Goal: Information Seeking & Learning: Learn about a topic

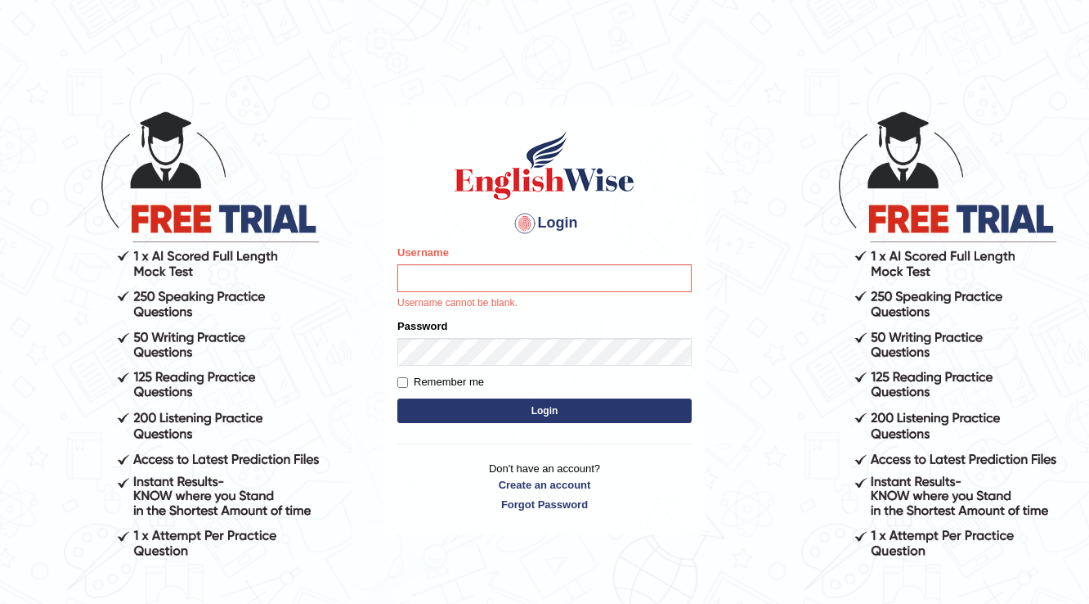
click at [523, 255] on div "Username Username cannot be blank." at bounding box center [545, 278] width 294 height 66
click at [426, 275] on input "Username" at bounding box center [545, 278] width 294 height 28
type input "rabeya12"
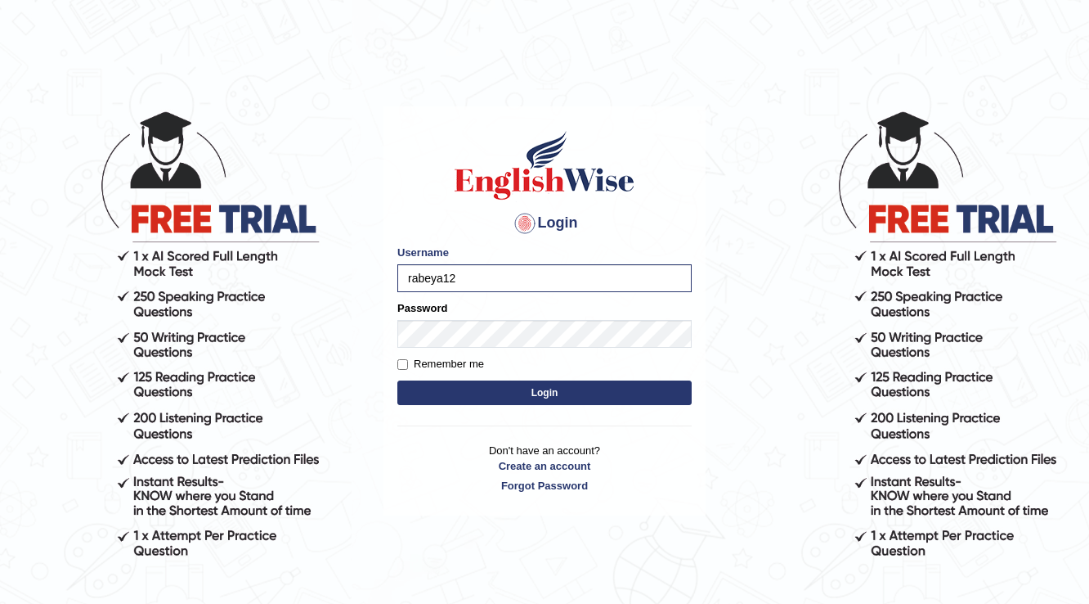
click at [556, 398] on button "Login" at bounding box center [545, 392] width 294 height 25
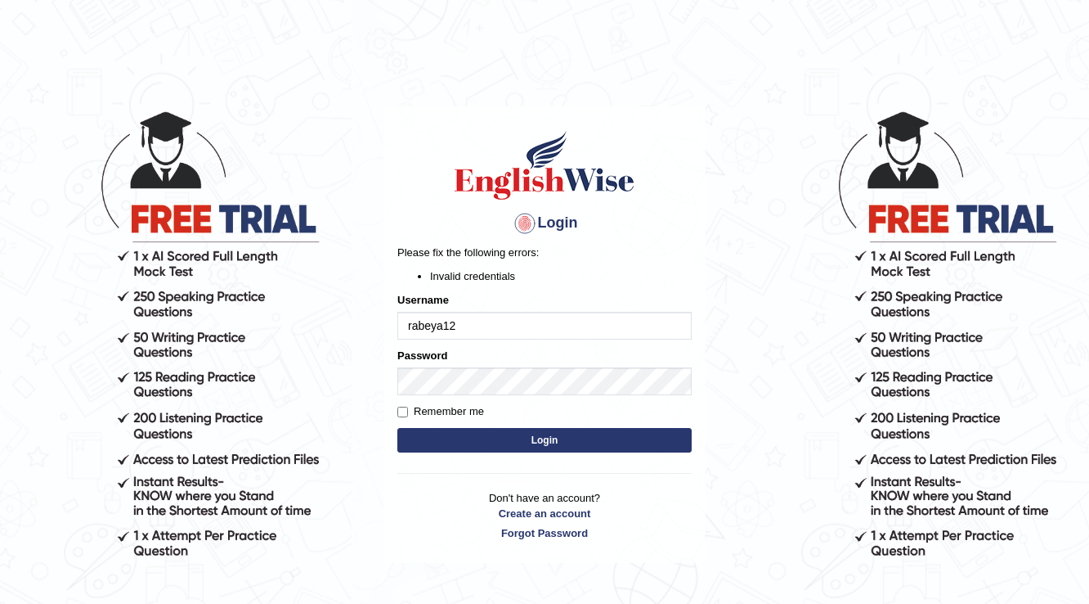
click at [531, 432] on button "Login" at bounding box center [545, 440] width 294 height 25
click at [589, 433] on button "Login" at bounding box center [545, 440] width 294 height 25
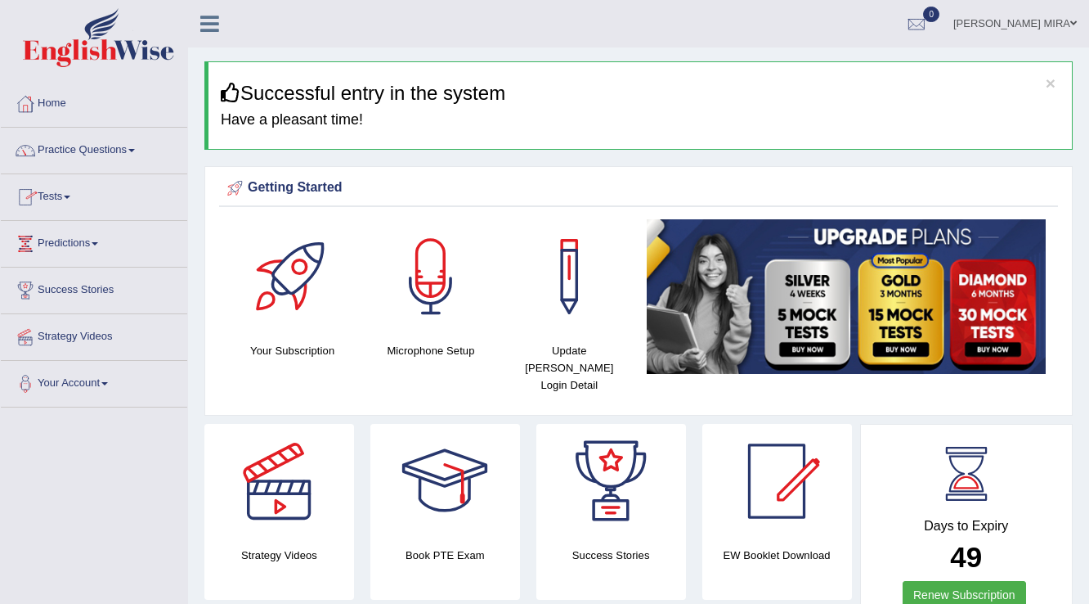
click at [107, 152] on link "Practice Questions" at bounding box center [94, 148] width 186 height 41
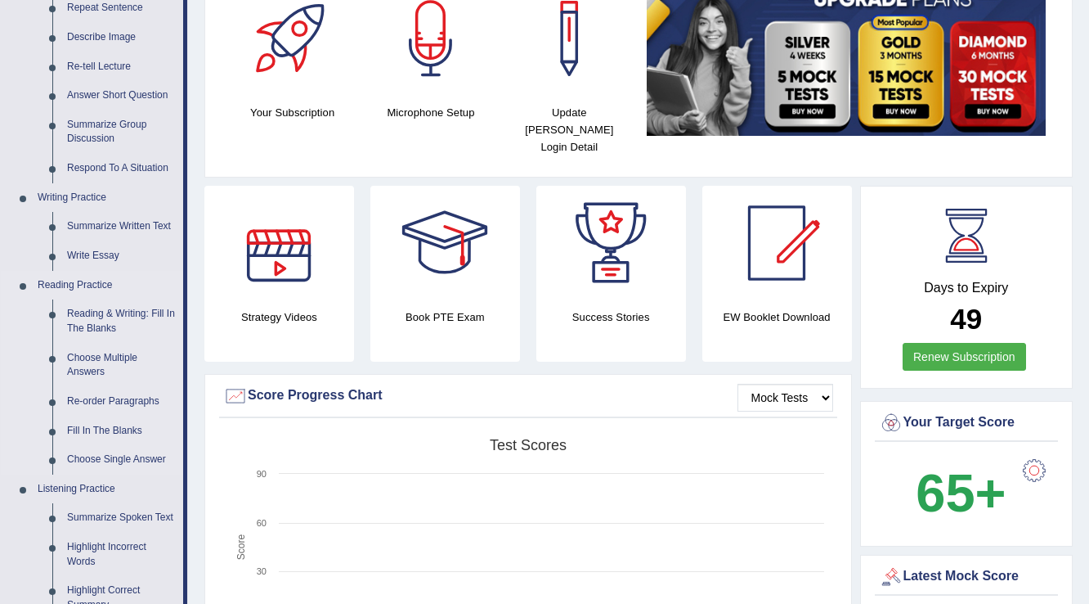
scroll to position [262, 0]
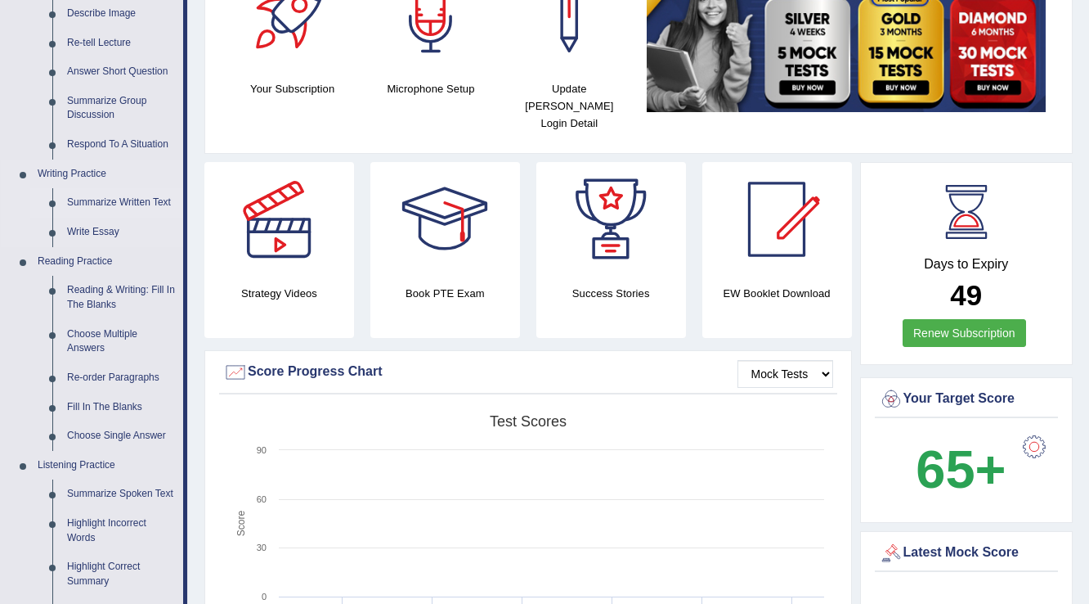
click at [141, 201] on link "Summarize Written Text" at bounding box center [122, 202] width 124 height 29
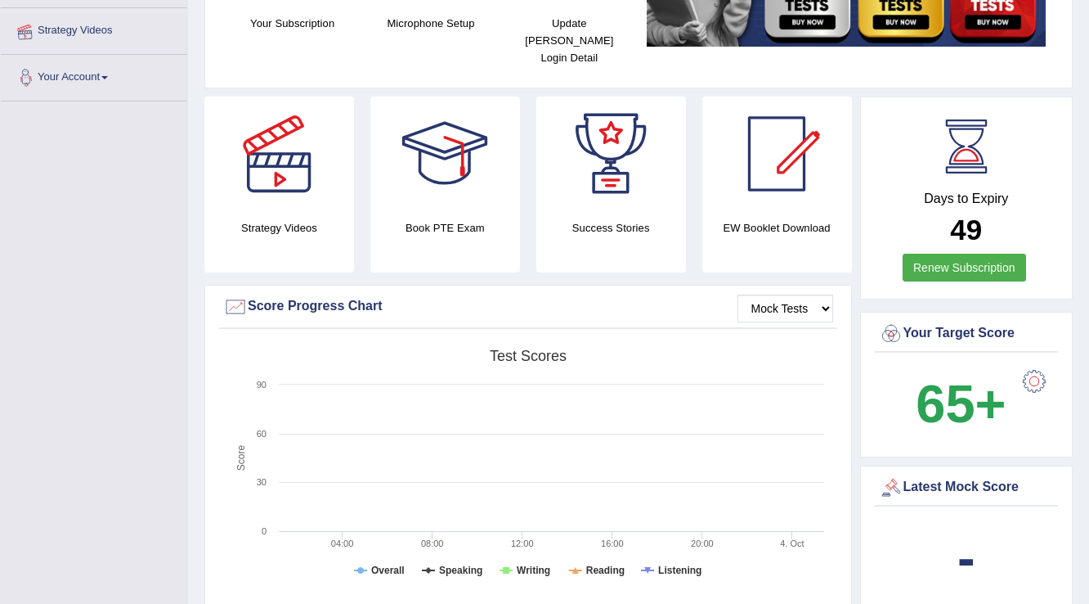
scroll to position [417, 0]
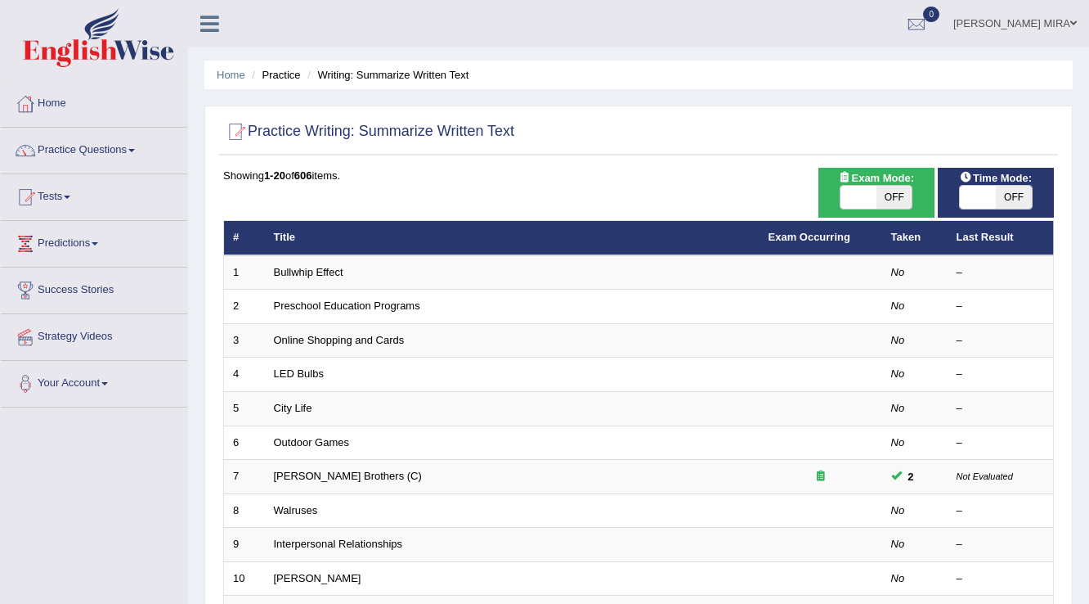
click at [893, 204] on span "OFF" at bounding box center [895, 197] width 36 height 23
checkbox input "true"
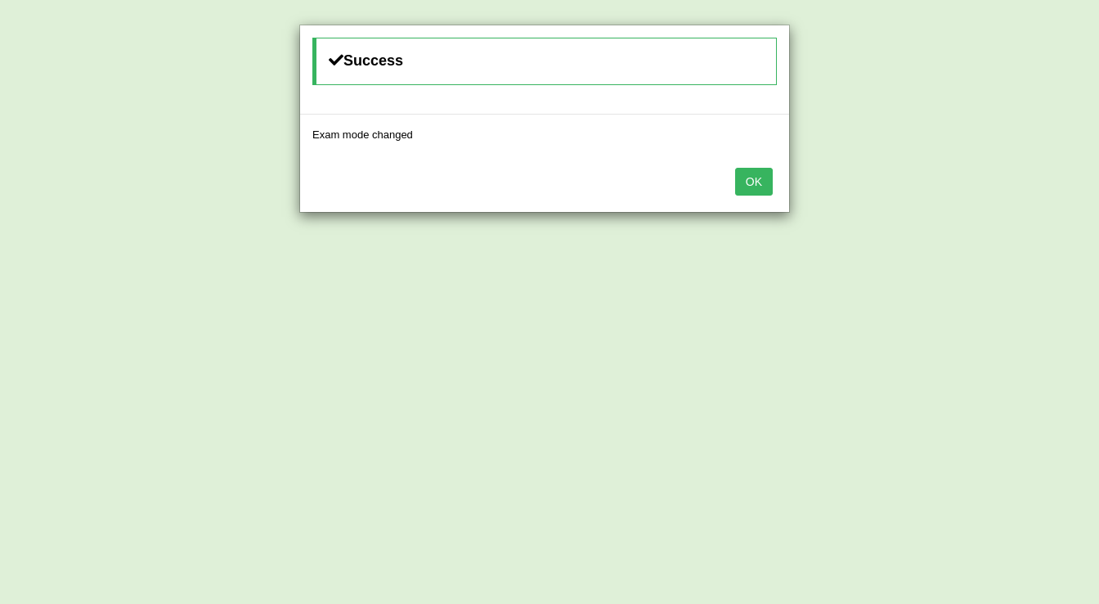
click at [756, 180] on button "OK" at bounding box center [754, 182] width 38 height 28
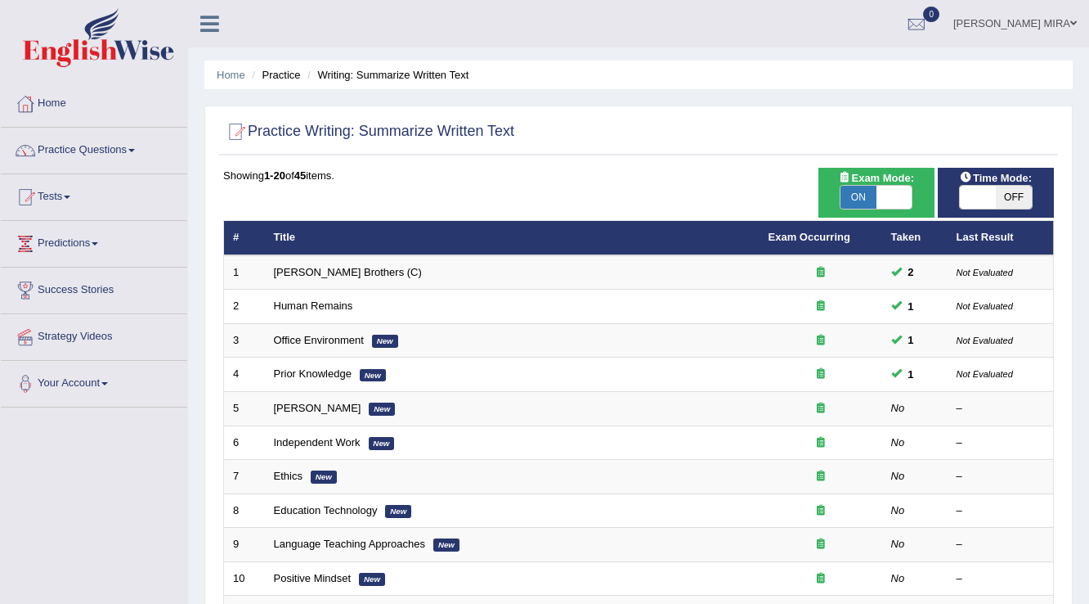
click at [1008, 201] on span "OFF" at bounding box center [1014, 197] width 36 height 23
checkbox input "true"
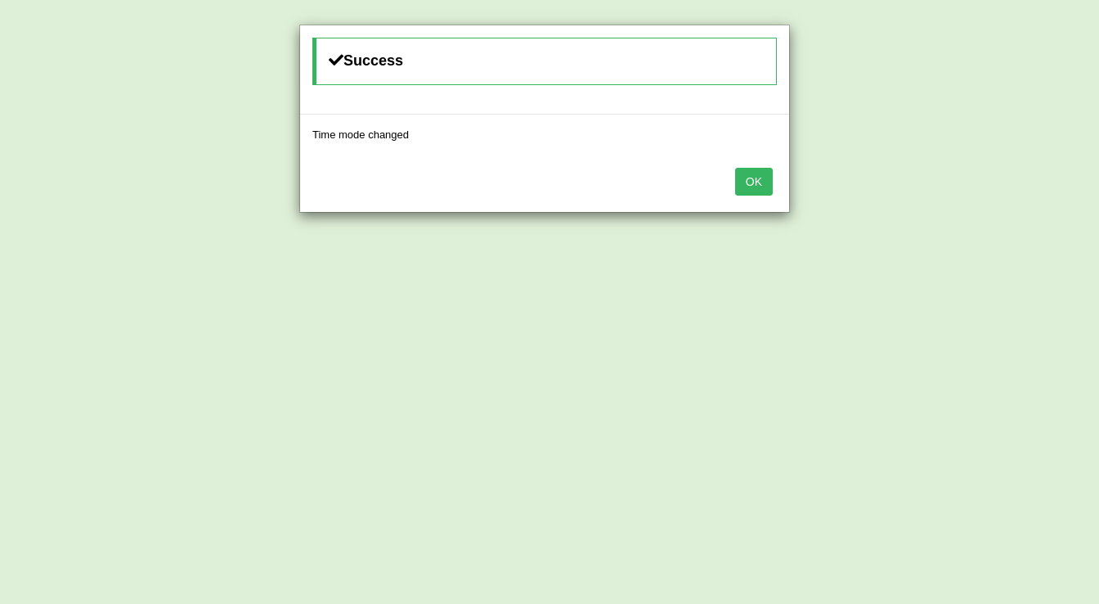
click at [761, 190] on button "OK" at bounding box center [754, 182] width 38 height 28
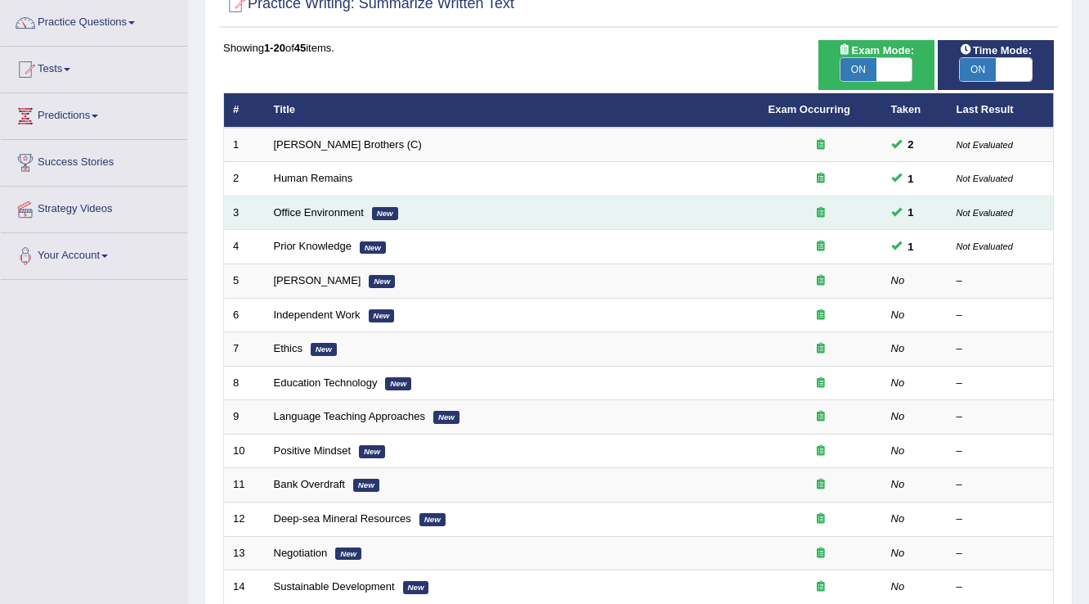
scroll to position [131, 0]
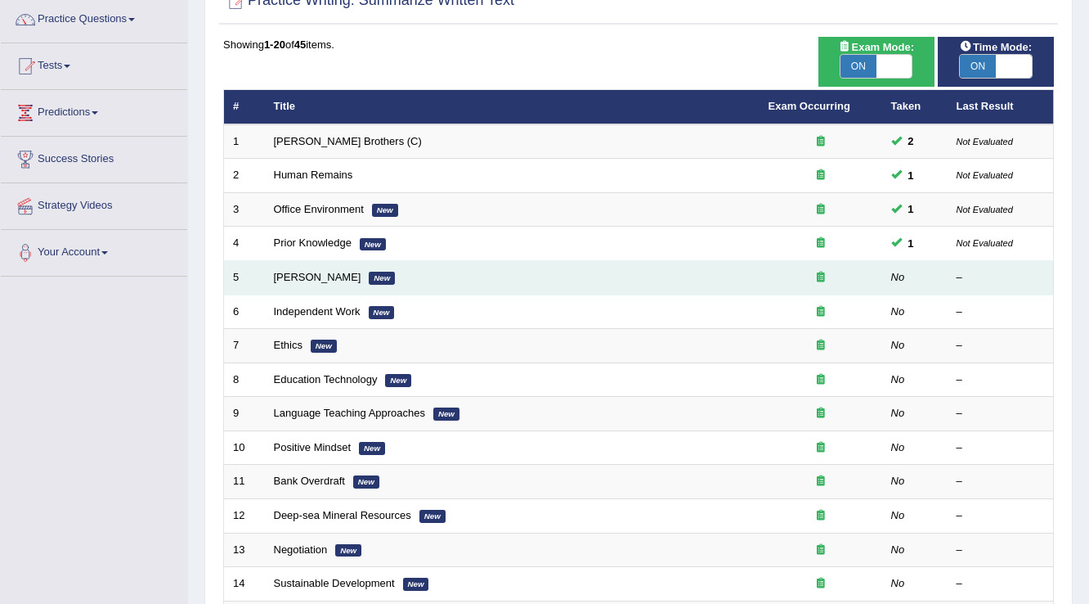
click at [308, 267] on td "Bertrand Russell New" at bounding box center [512, 278] width 495 height 34
click at [309, 275] on link "Bertrand Russell" at bounding box center [318, 277] width 88 height 12
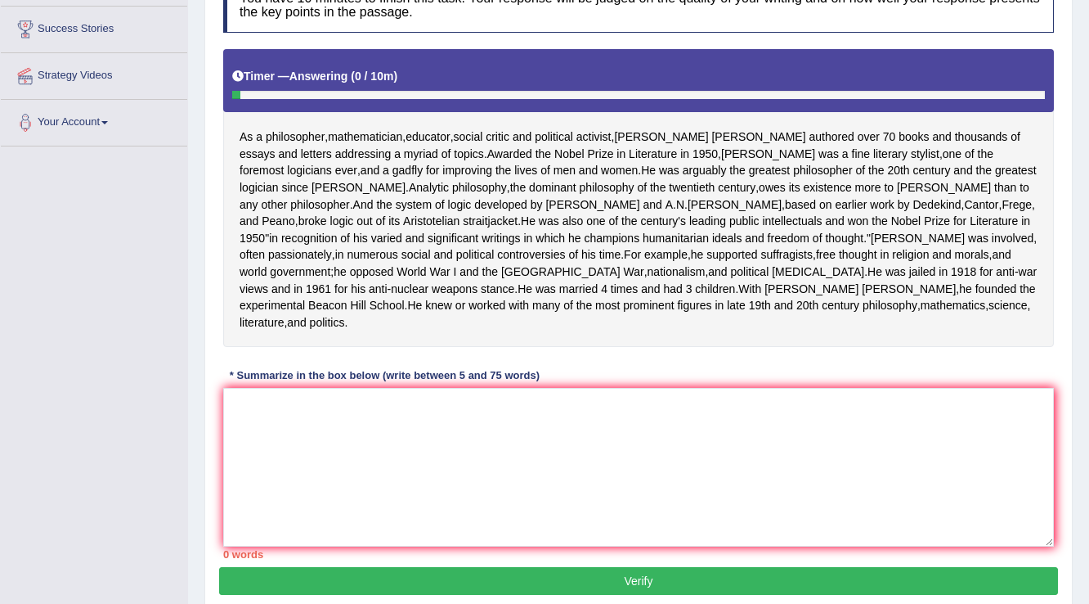
scroll to position [262, 0]
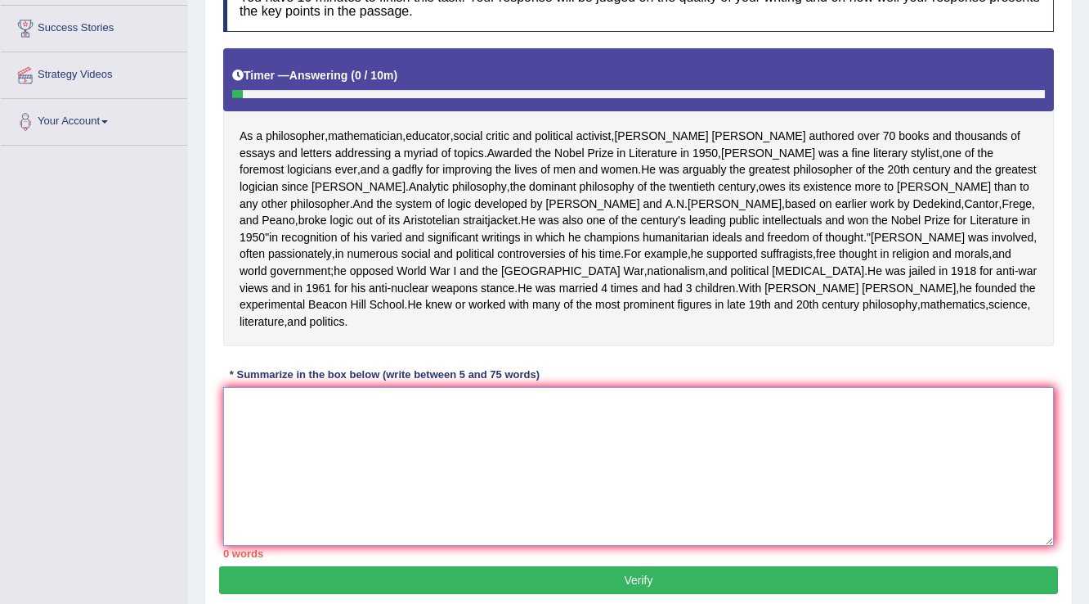
click at [416, 494] on textarea at bounding box center [638, 466] width 831 height 159
type textarea "T"
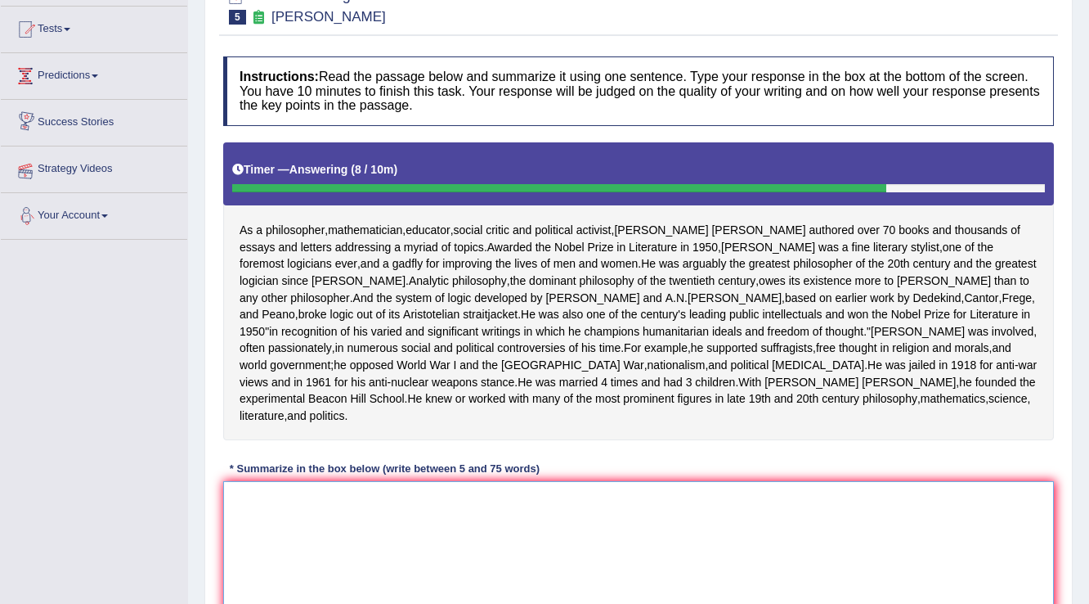
scroll to position [0, 0]
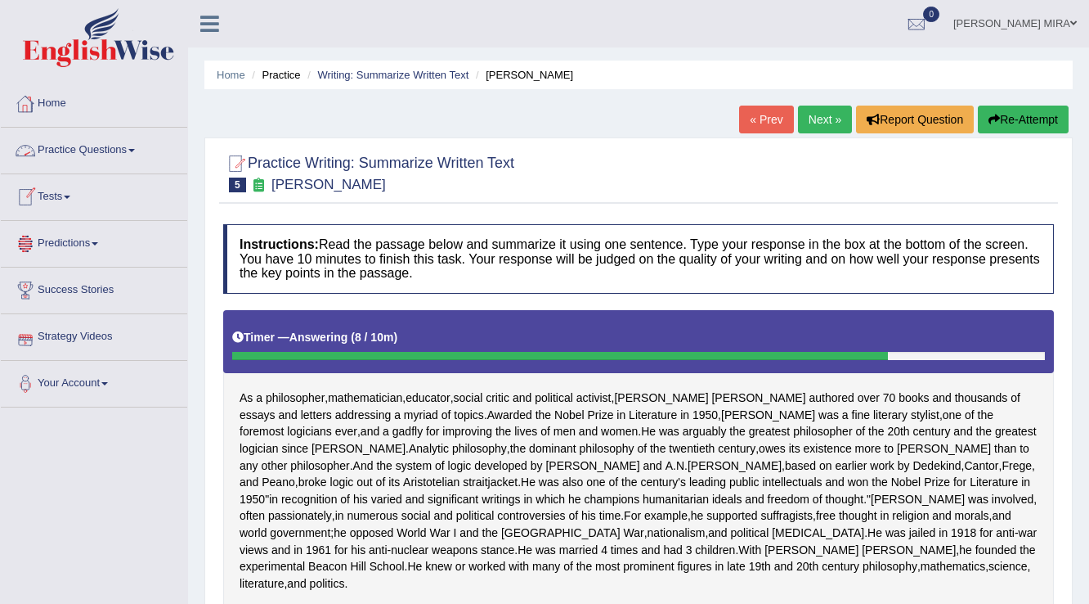
click at [119, 155] on link "Practice Questions" at bounding box center [94, 148] width 186 height 41
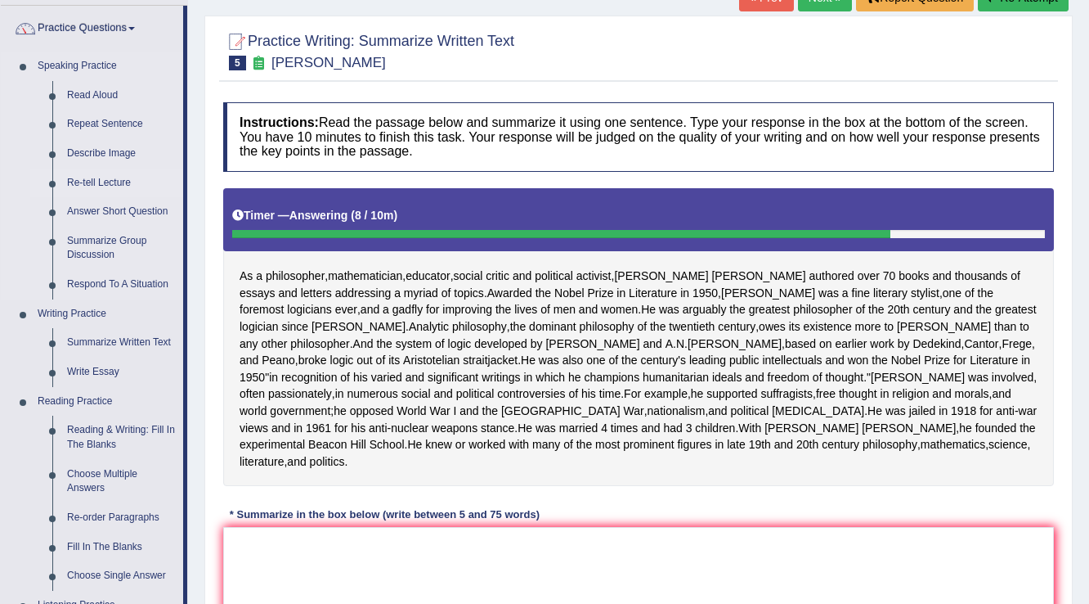
scroll to position [131, 0]
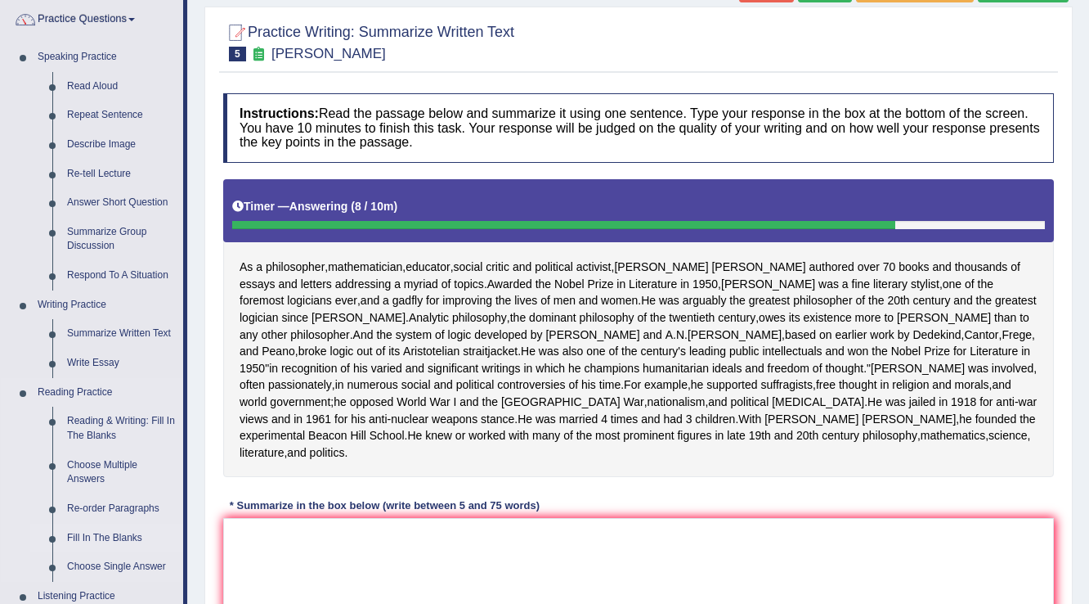
click at [110, 537] on link "Fill In The Blanks" at bounding box center [122, 537] width 124 height 29
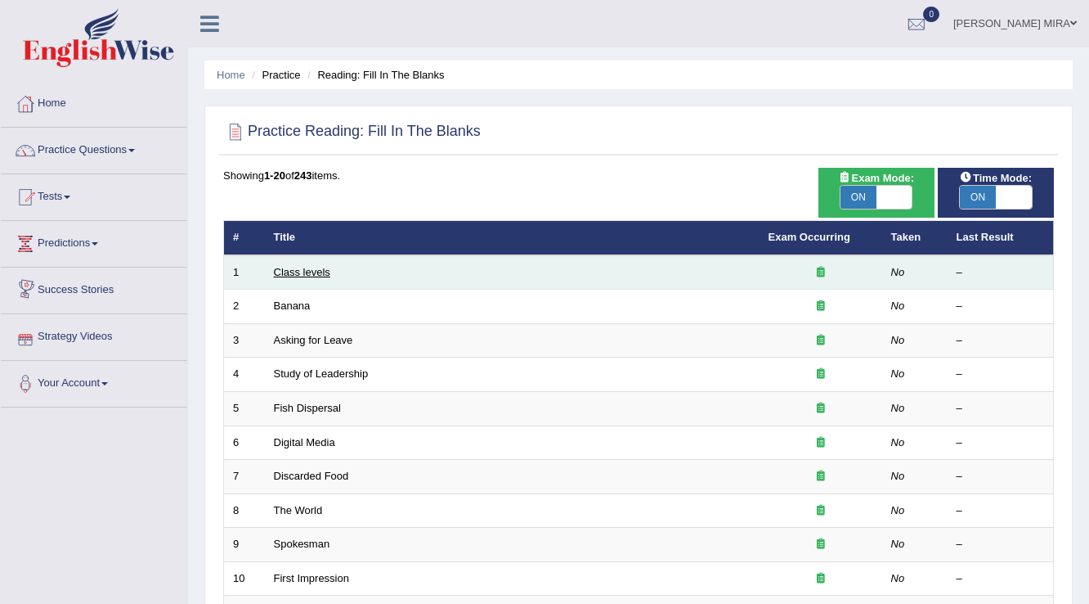
click at [315, 267] on link "Class levels" at bounding box center [302, 272] width 56 height 12
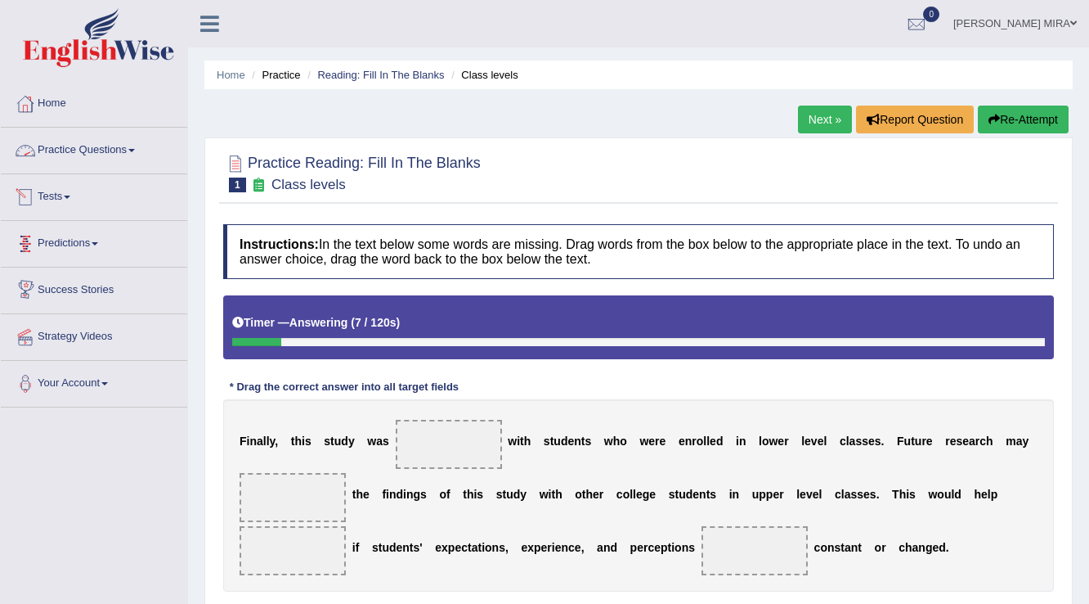
click at [96, 159] on link "Practice Questions" at bounding box center [94, 148] width 186 height 41
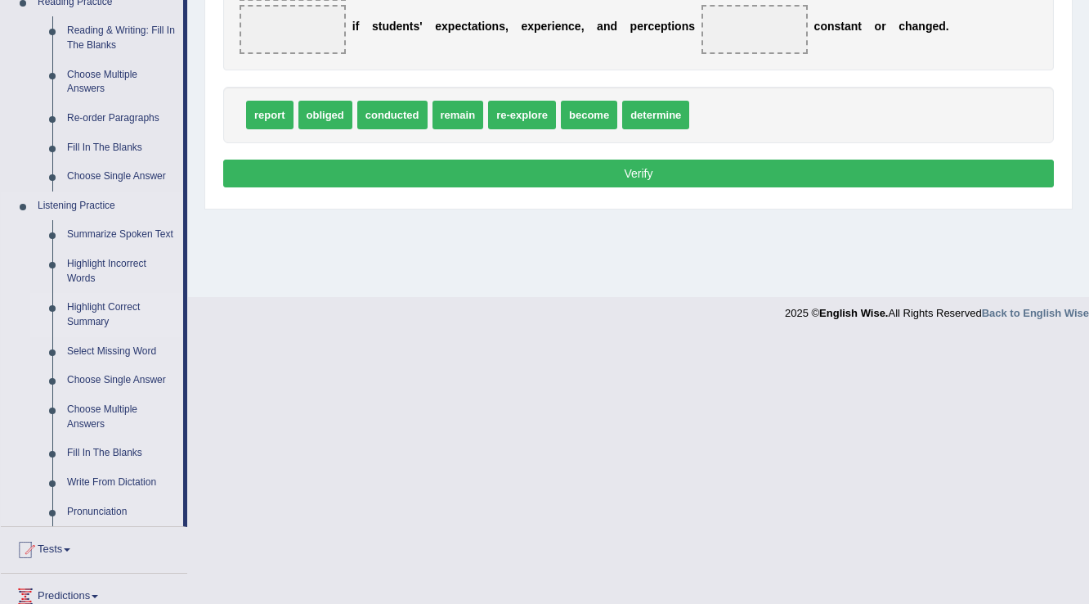
scroll to position [393, 0]
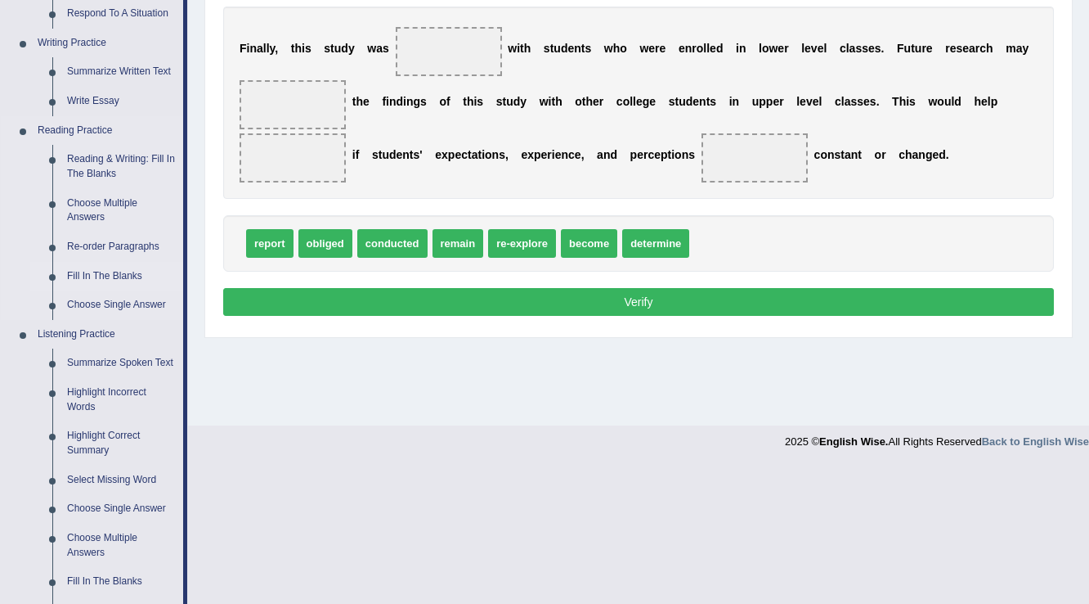
click at [97, 275] on link "Fill In The Blanks" at bounding box center [122, 276] width 124 height 29
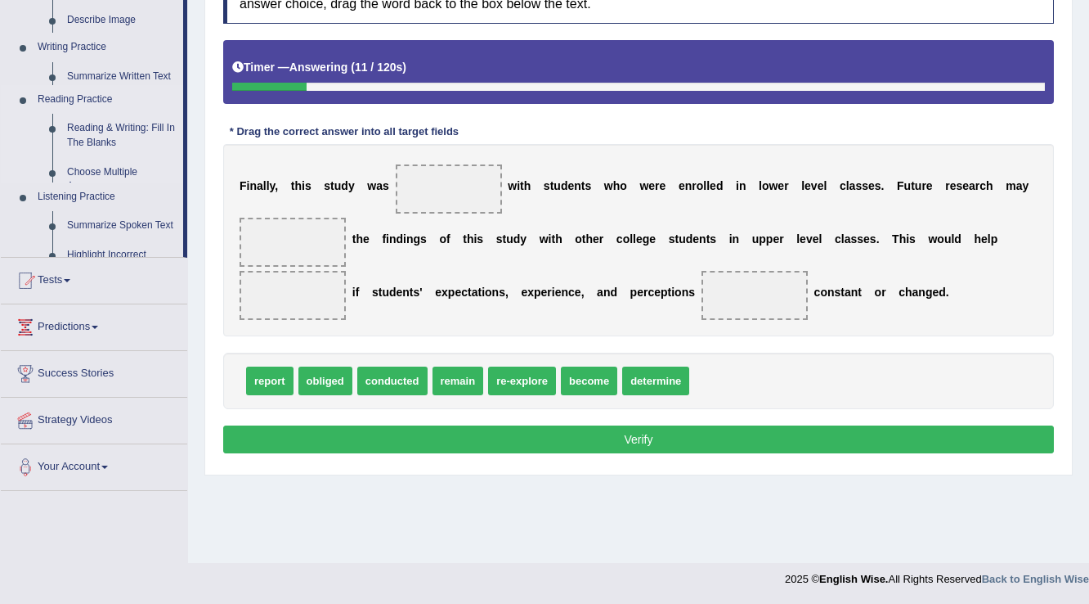
scroll to position [255, 0]
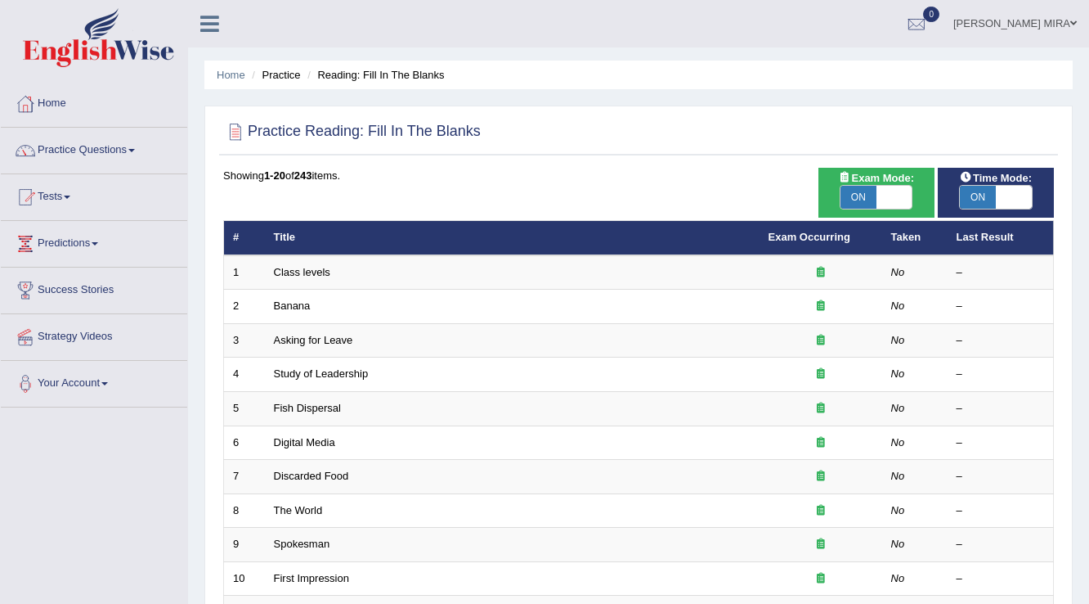
click at [1016, 206] on span at bounding box center [1014, 197] width 36 height 23
checkbox input "false"
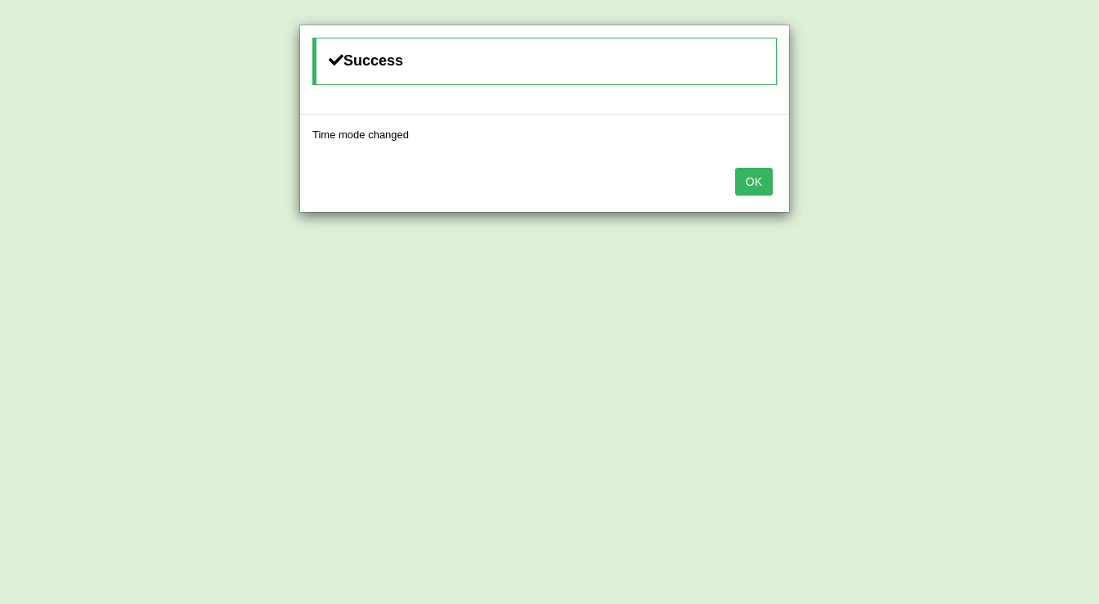
click at [735, 173] on button "OK" at bounding box center [754, 182] width 38 height 28
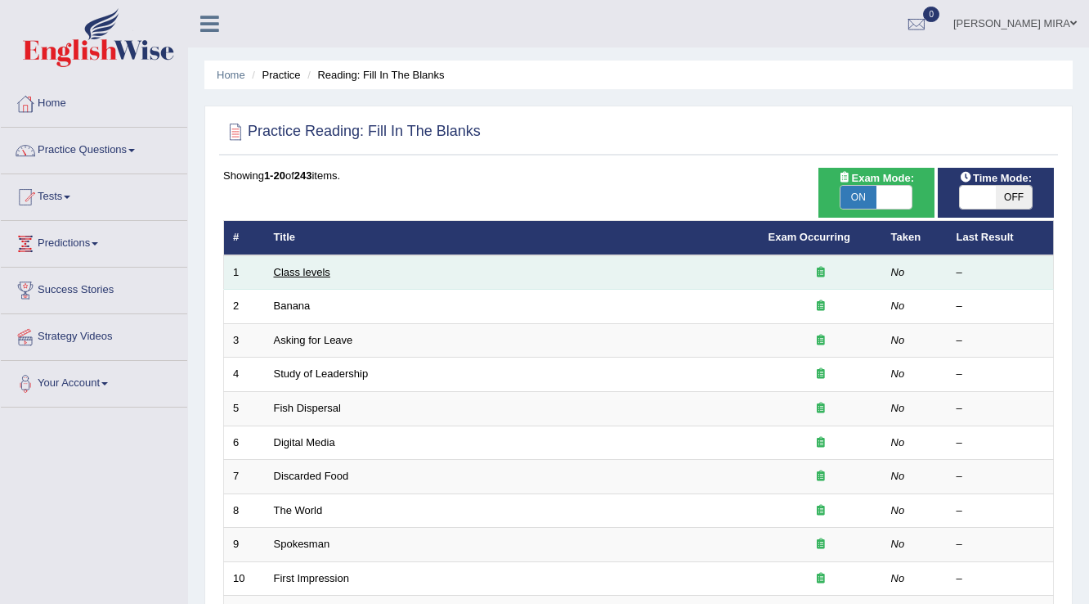
click at [274, 272] on link "Class levels" at bounding box center [302, 272] width 56 height 12
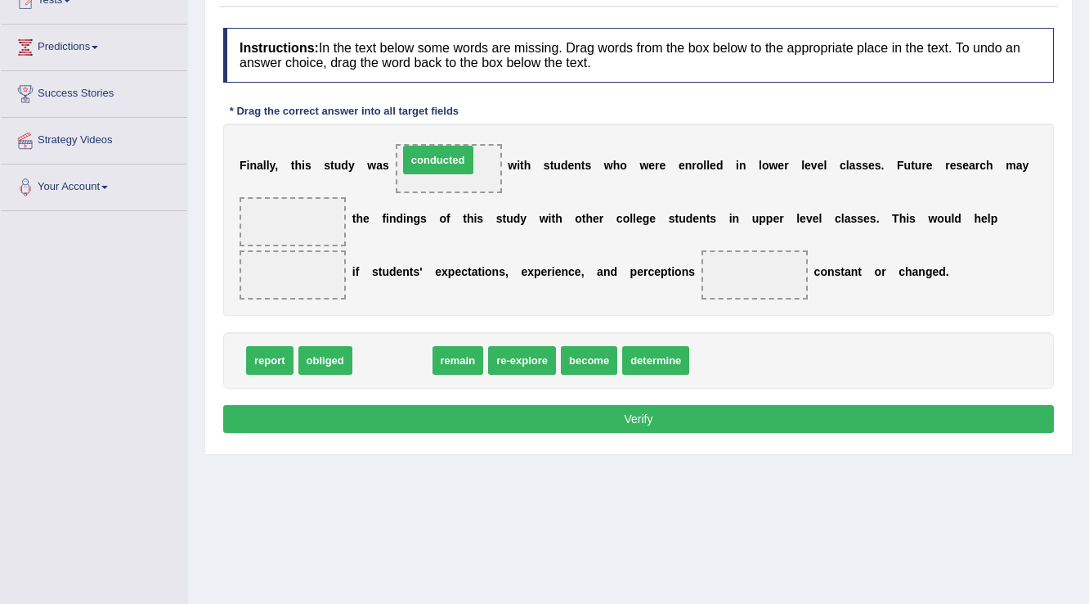
drag, startPoint x: 402, startPoint y: 366, endPoint x: 448, endPoint y: 166, distance: 205.6
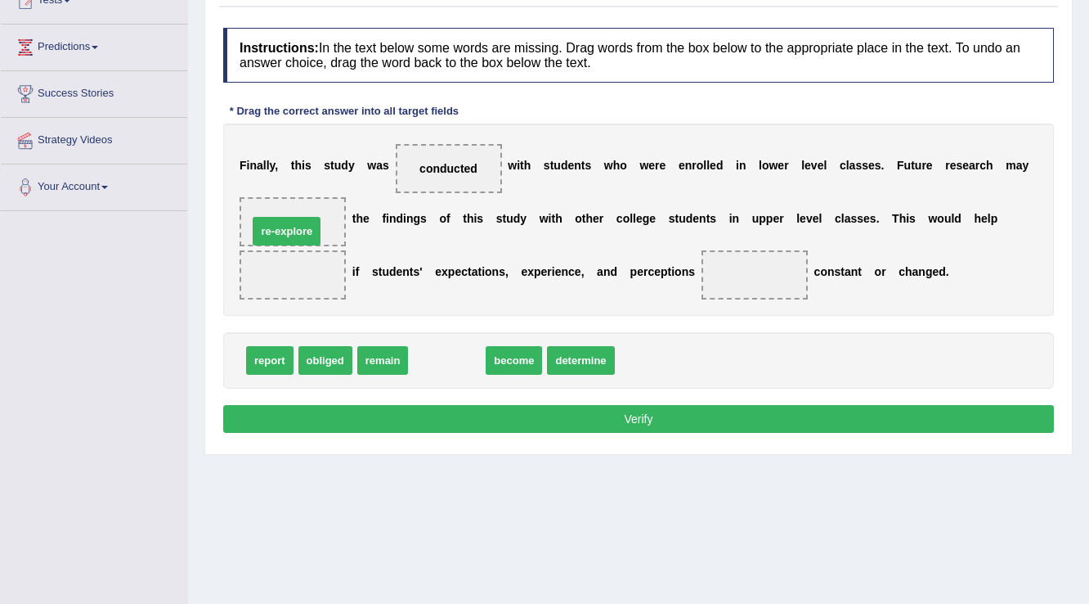
drag, startPoint x: 448, startPoint y: 359, endPoint x: 288, endPoint y: 230, distance: 205.9
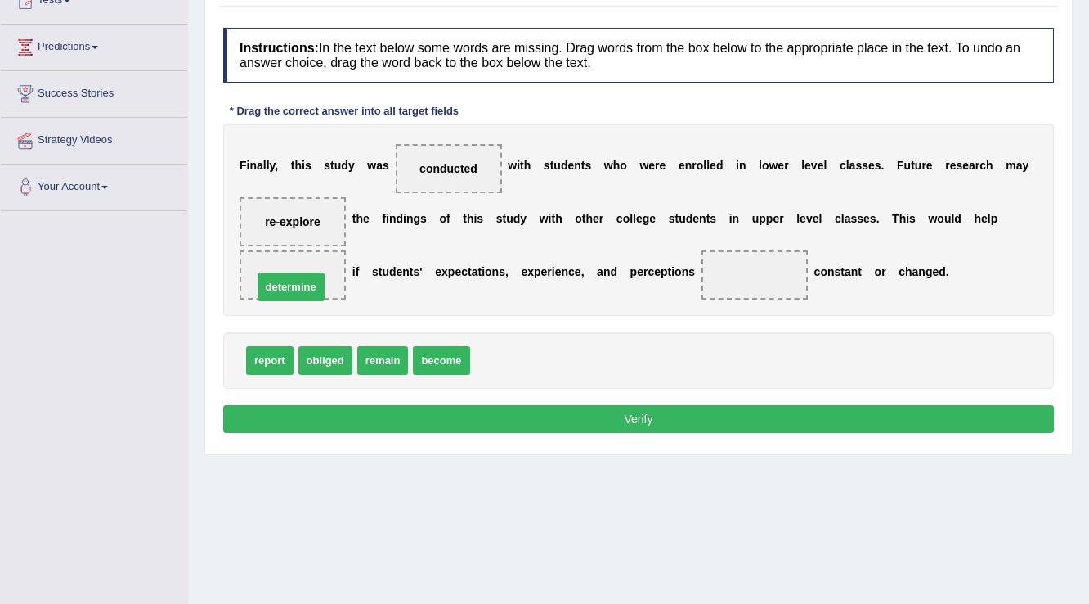
drag, startPoint x: 497, startPoint y: 357, endPoint x: 280, endPoint y: 284, distance: 229.7
drag, startPoint x: 366, startPoint y: 358, endPoint x: 742, endPoint y: 269, distance: 385.9
click at [684, 415] on button "Verify" at bounding box center [638, 419] width 831 height 28
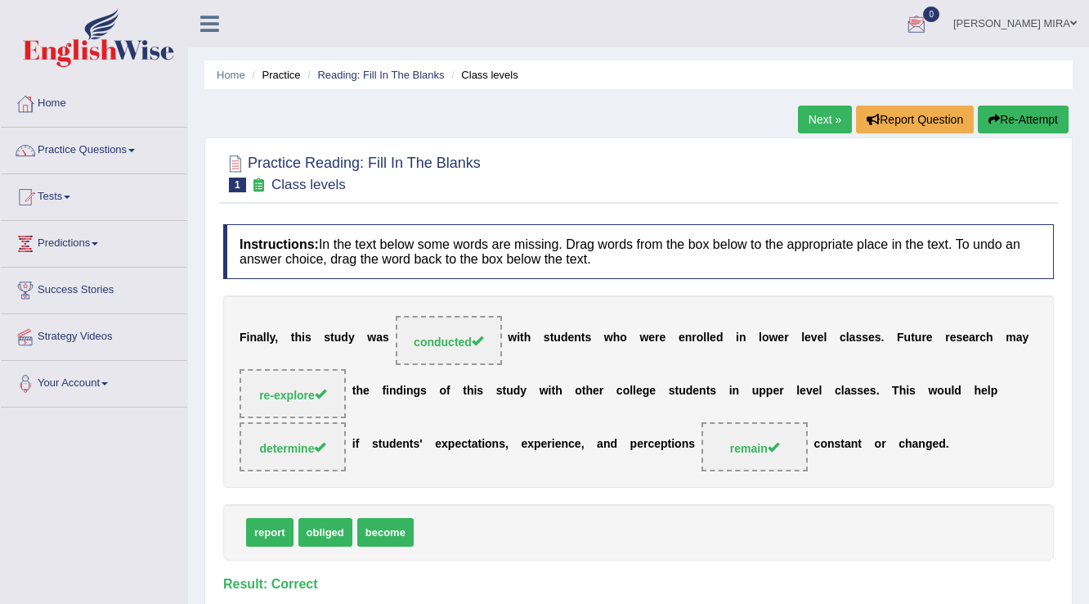
click at [824, 131] on link "Next »" at bounding box center [825, 120] width 54 height 28
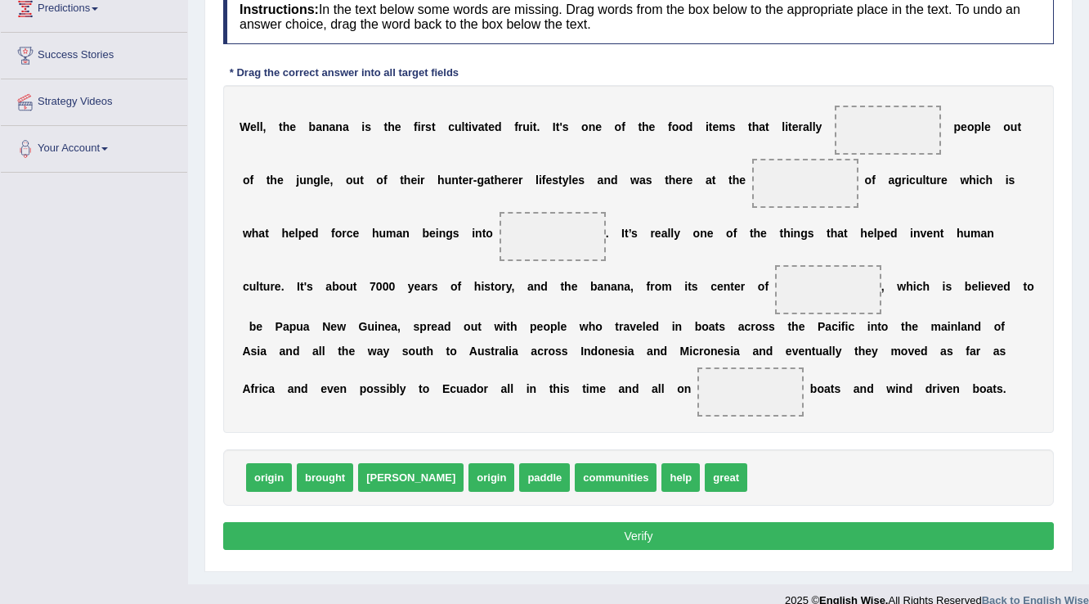
scroll to position [255, 0]
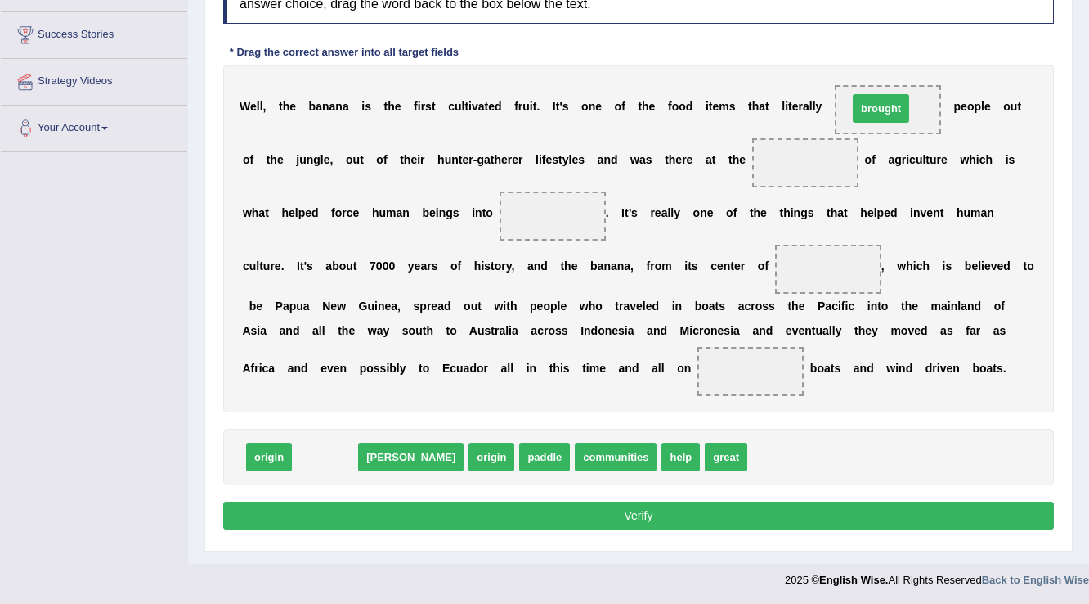
drag, startPoint x: 317, startPoint y: 460, endPoint x: 874, endPoint y: 111, distance: 656.3
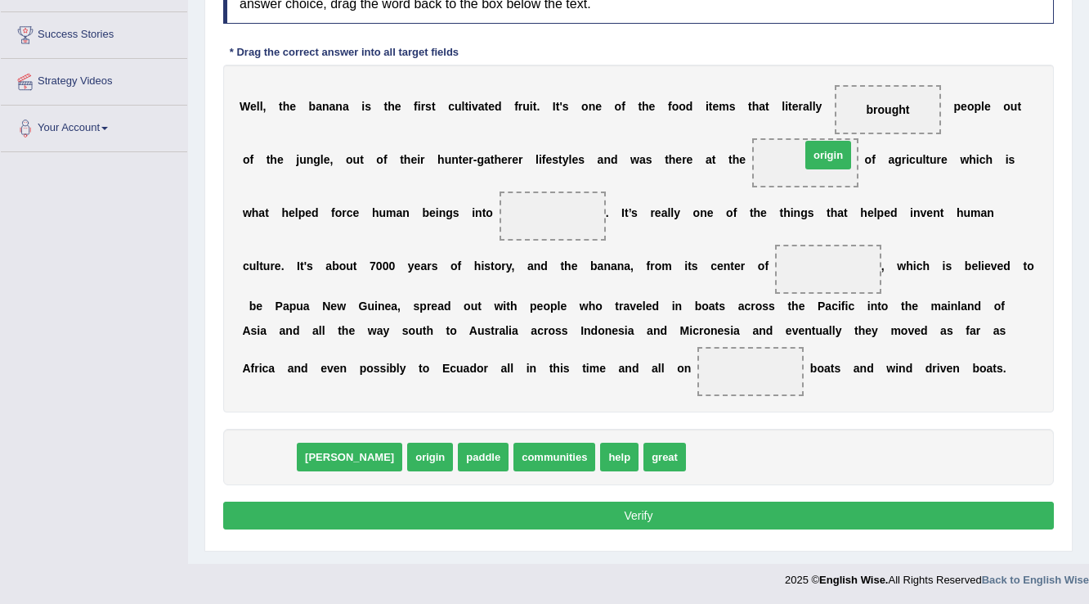
drag, startPoint x: 265, startPoint y: 451, endPoint x: 824, endPoint y: 150, distance: 635.7
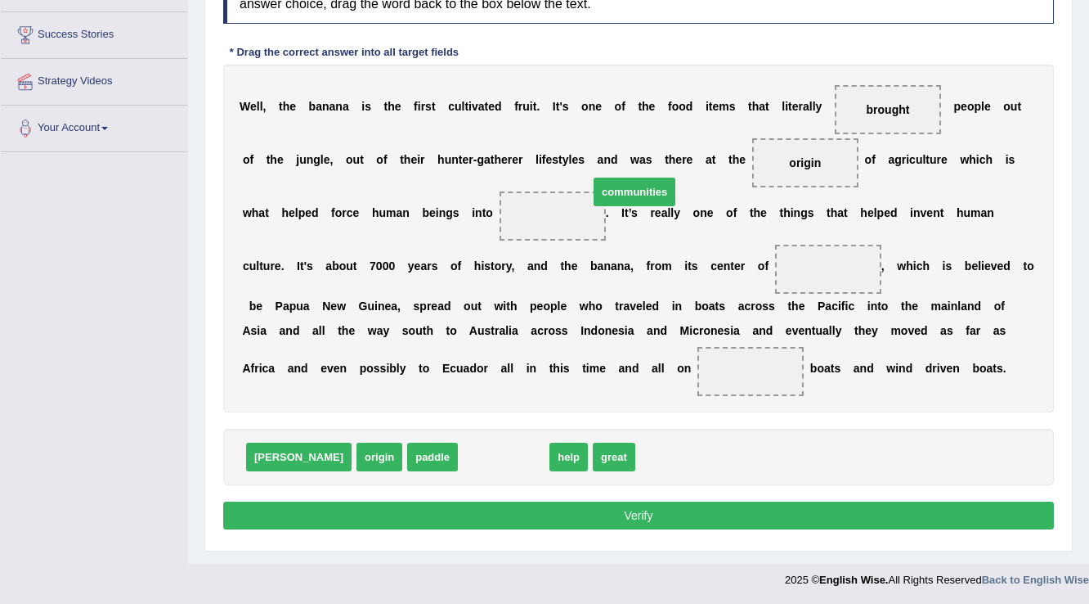
drag, startPoint x: 445, startPoint y: 461, endPoint x: 576, endPoint y: 196, distance: 295.6
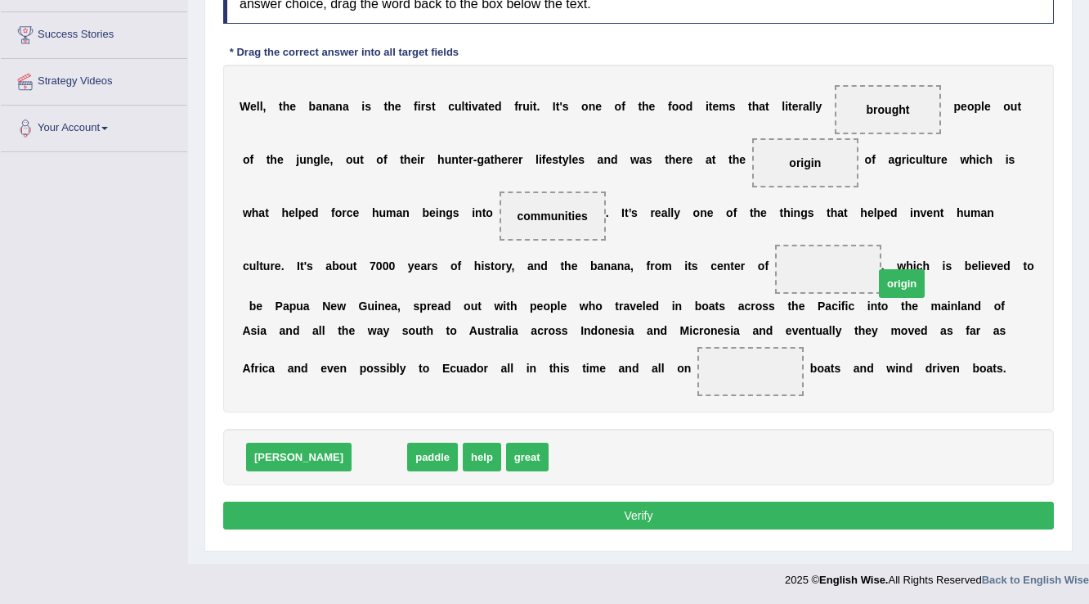
drag, startPoint x: 324, startPoint y: 456, endPoint x: 847, endPoint y: 282, distance: 550.7
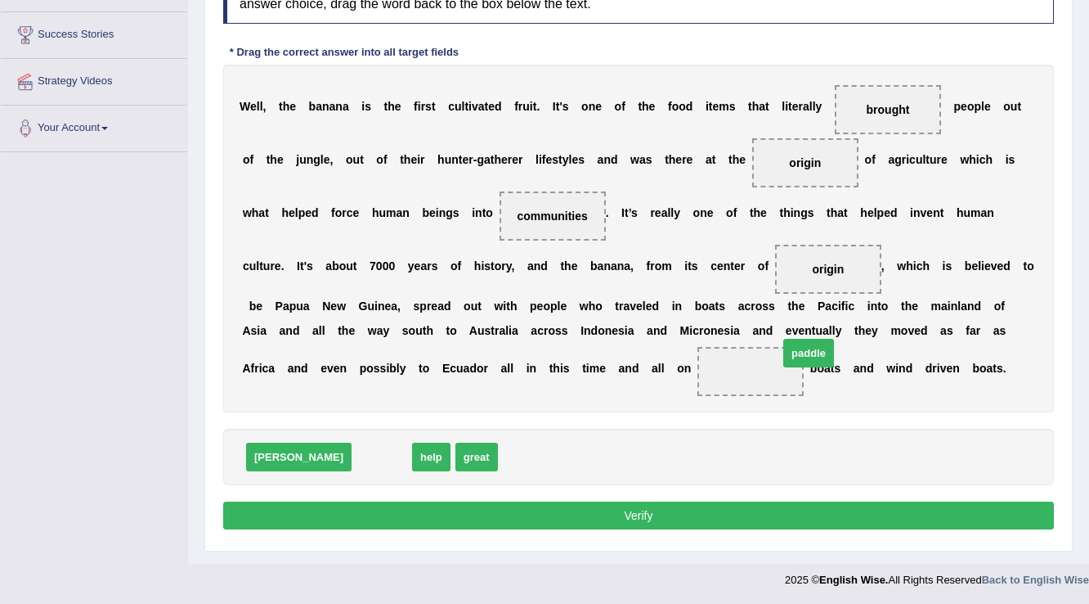
drag, startPoint x: 310, startPoint y: 455, endPoint x: 735, endPoint y: 357, distance: 435.7
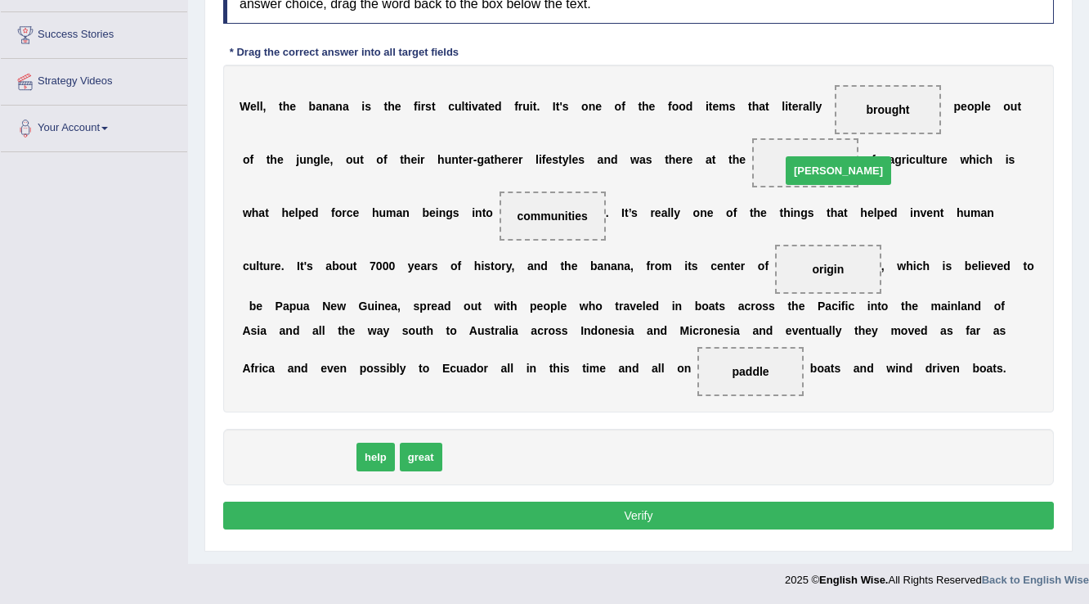
drag, startPoint x: 254, startPoint y: 456, endPoint x: 794, endPoint y: 170, distance: 611.0
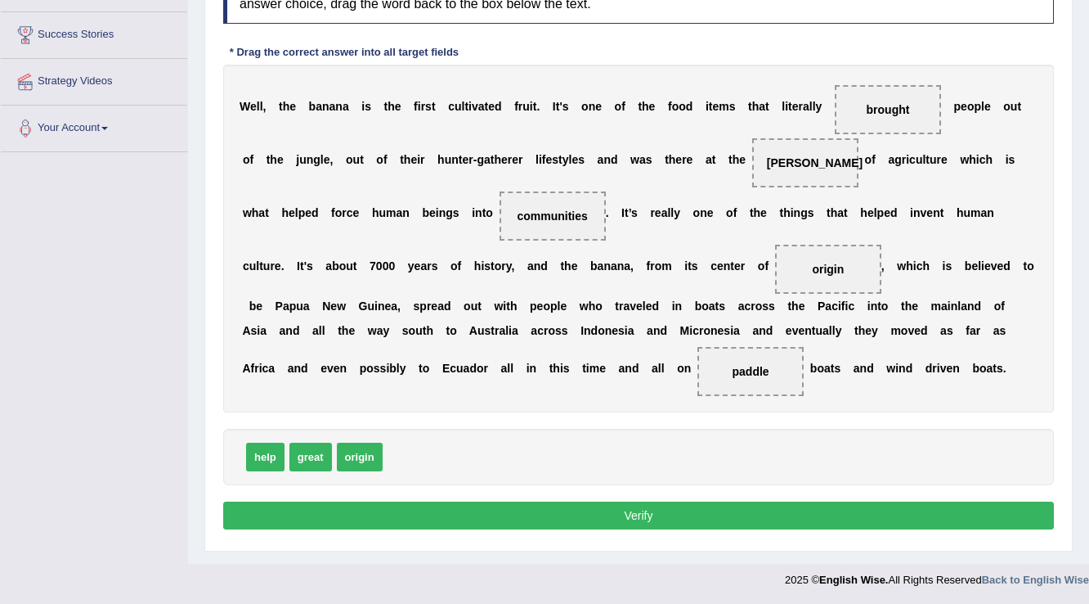
click at [842, 501] on button "Verify" at bounding box center [638, 515] width 831 height 28
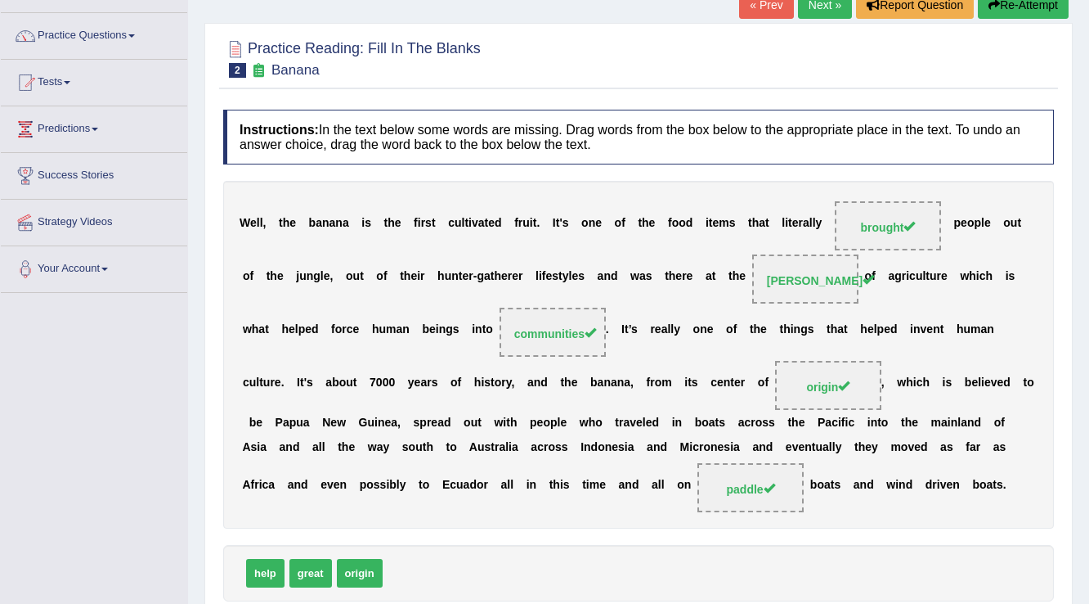
scroll to position [59, 0]
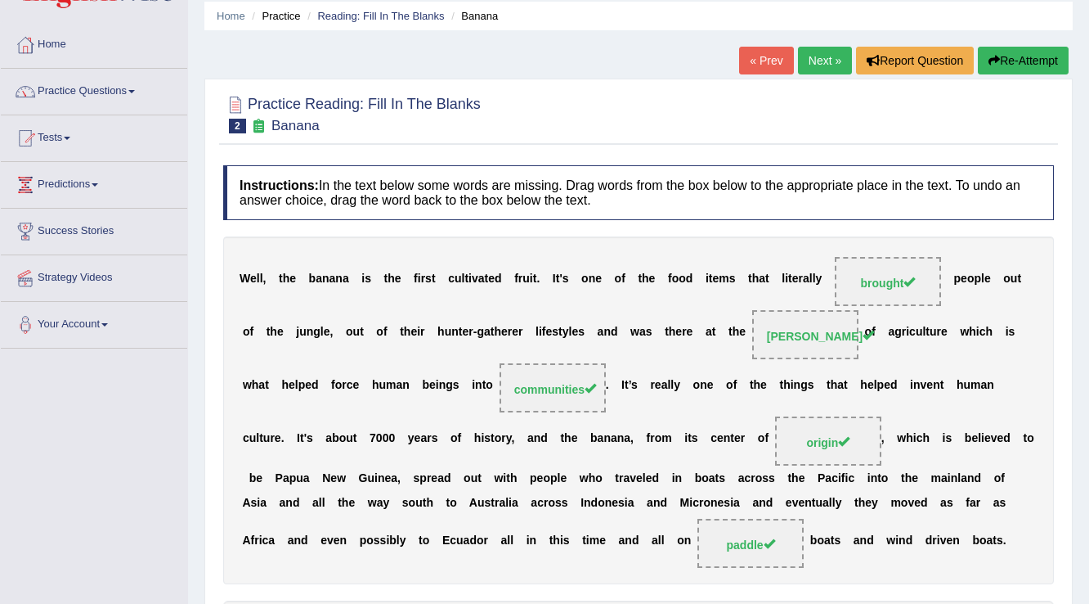
click at [810, 65] on link "Next »" at bounding box center [825, 61] width 54 height 28
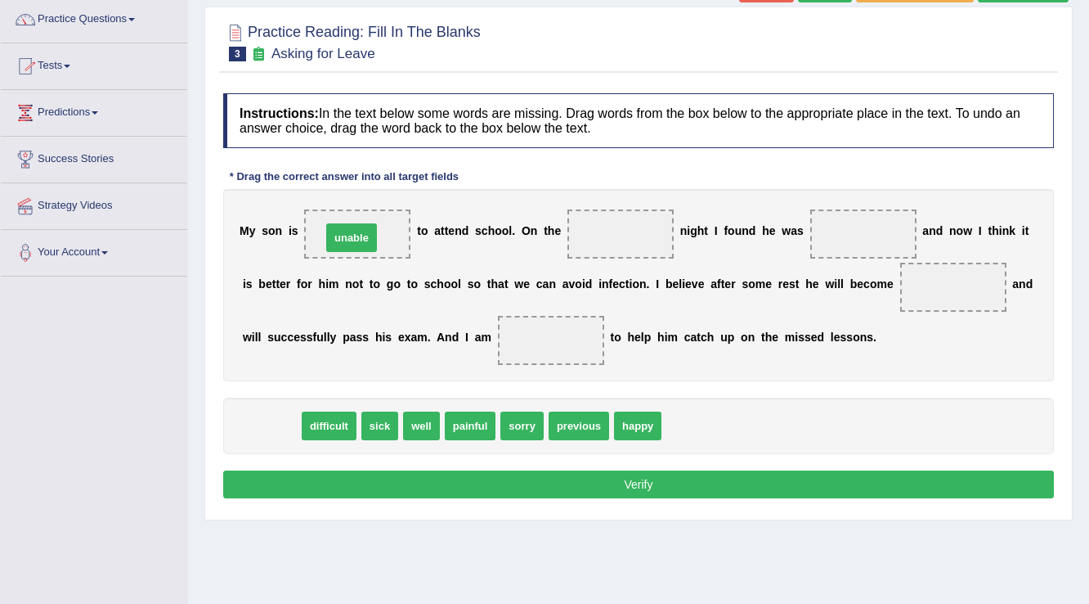
drag, startPoint x: 263, startPoint y: 423, endPoint x: 344, endPoint y: 235, distance: 204.5
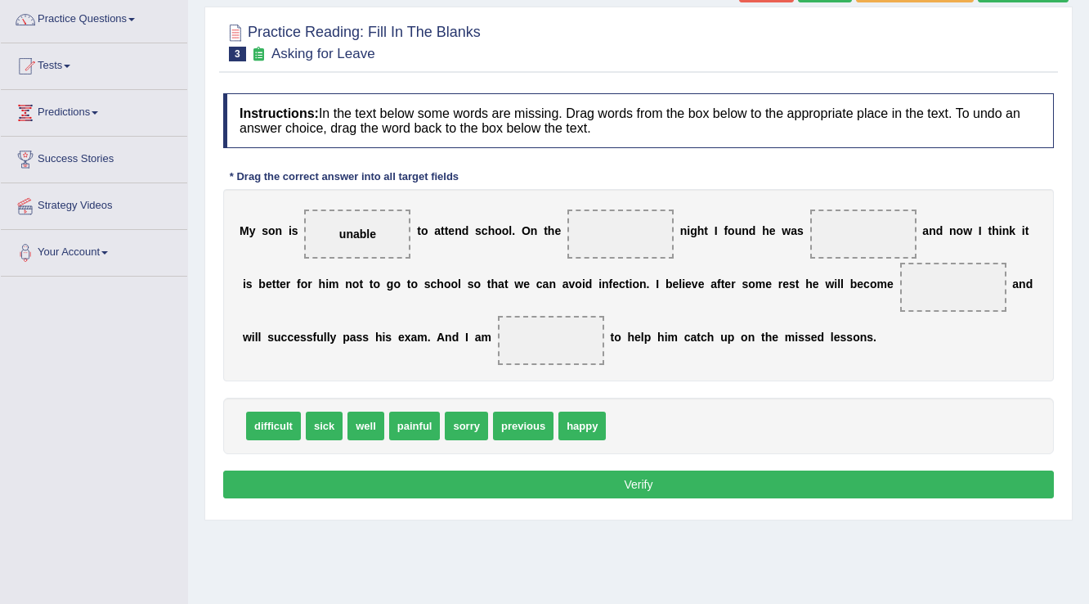
drag, startPoint x: 527, startPoint y: 438, endPoint x: 528, endPoint y: 425, distance: 12.4
click at [528, 425] on div "difficult sick well painful sorry previous happy" at bounding box center [638, 426] width 831 height 56
drag, startPoint x: 528, startPoint y: 425, endPoint x: 615, endPoint y: 225, distance: 218.3
drag, startPoint x: 339, startPoint y: 415, endPoint x: 861, endPoint y: 229, distance: 553.9
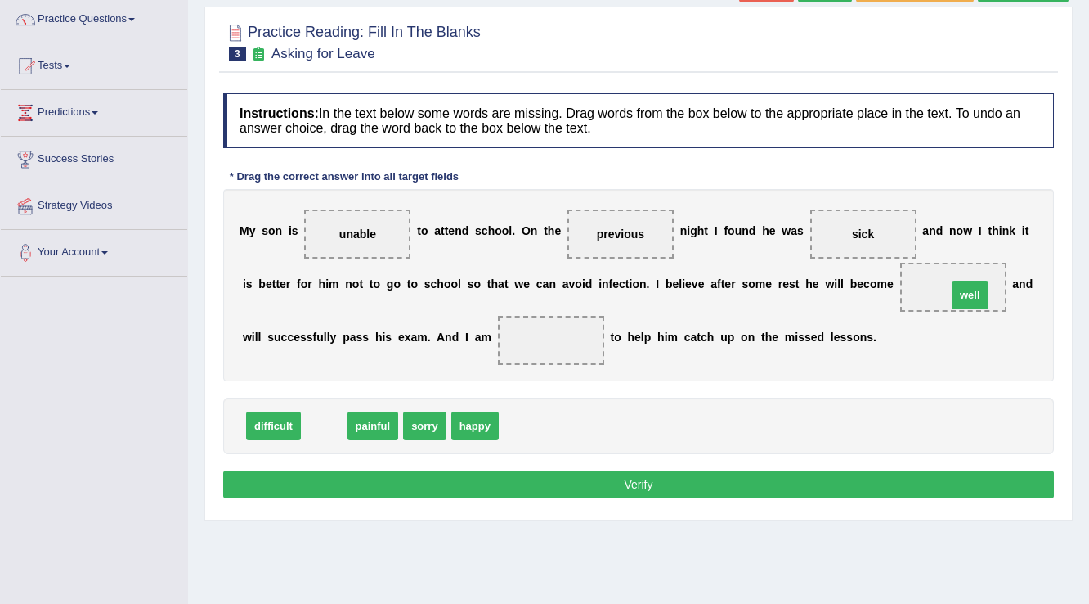
drag, startPoint x: 323, startPoint y: 422, endPoint x: 969, endPoint y: 291, distance: 659.3
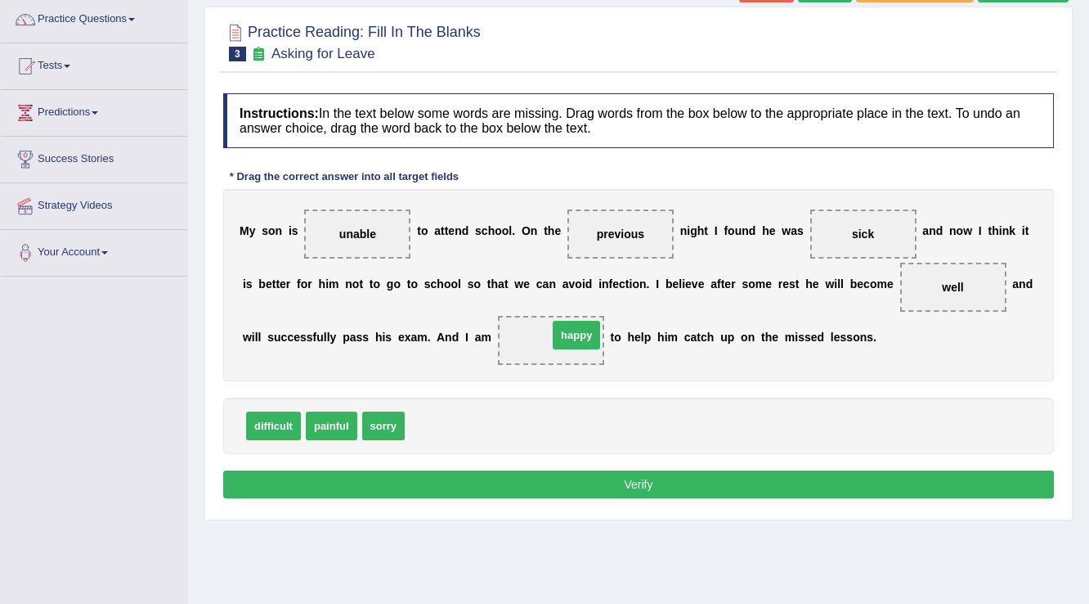
drag, startPoint x: 428, startPoint y: 432, endPoint x: 569, endPoint y: 342, distance: 167.7
click at [570, 481] on button "Verify" at bounding box center [638, 484] width 831 height 28
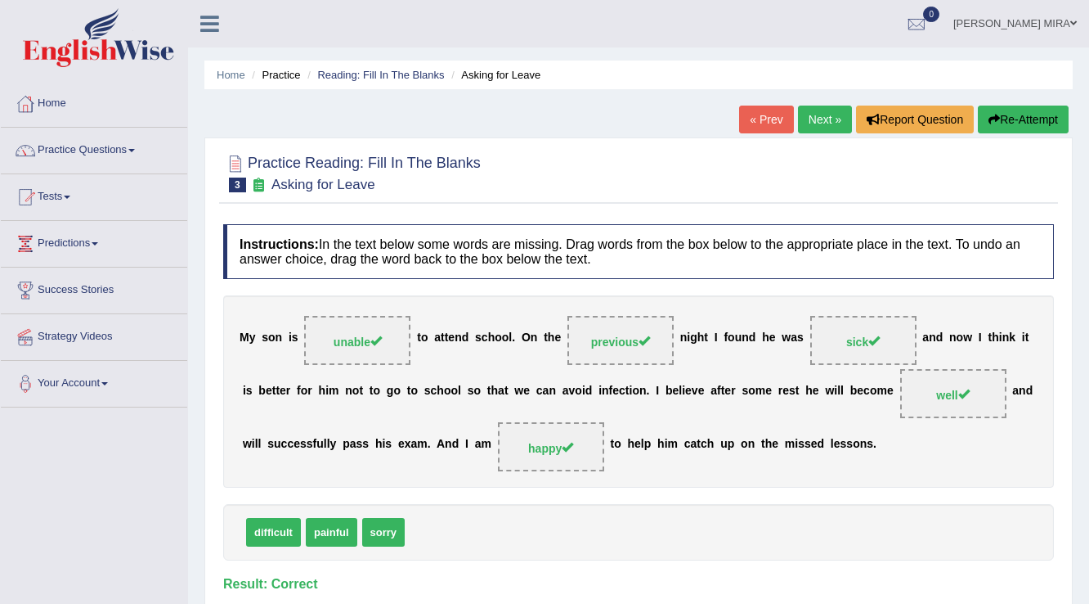
click at [812, 128] on link "Next »" at bounding box center [825, 120] width 54 height 28
click at [821, 108] on link "Next »" at bounding box center [825, 120] width 54 height 28
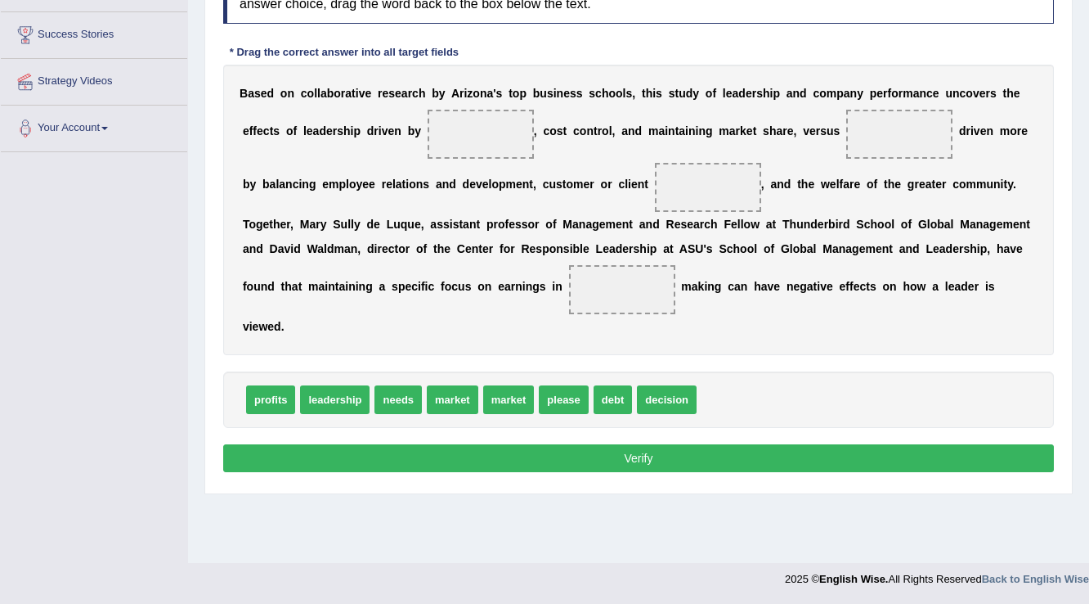
scroll to position [255, 0]
drag, startPoint x: 272, startPoint y: 396, endPoint x: 491, endPoint y: 139, distance: 337.7
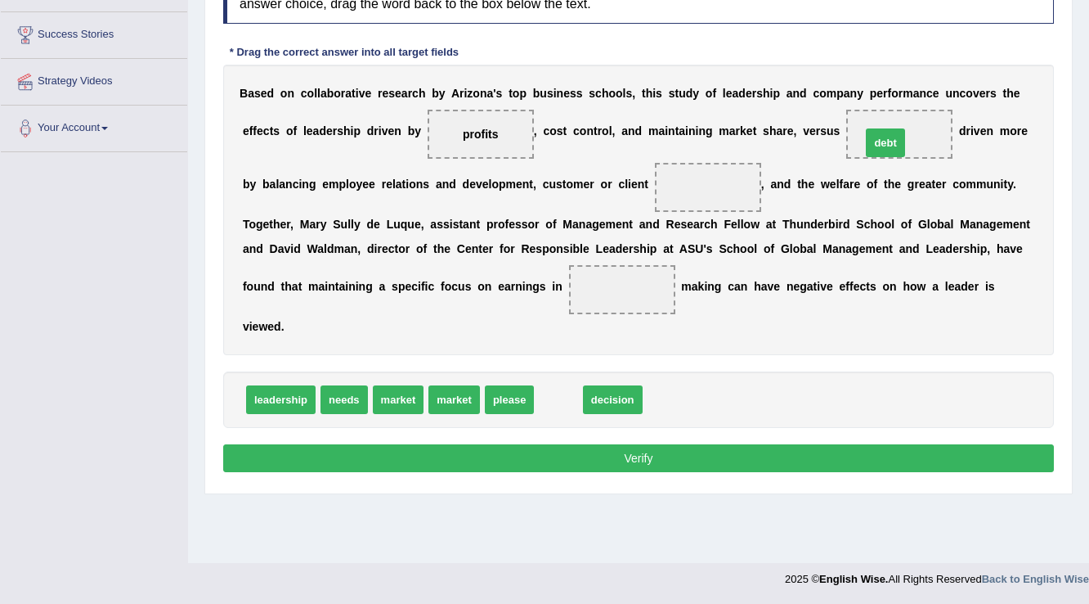
drag, startPoint x: 563, startPoint y: 400, endPoint x: 890, endPoint y: 143, distance: 415.9
click at [760, 150] on div "B a s e d o n c o l l a b o r a t i v e r e s e a r c h b y A r i z o n a ' s t…" at bounding box center [638, 210] width 831 height 290
drag, startPoint x: 574, startPoint y: 407, endPoint x: 719, endPoint y: 182, distance: 267.5
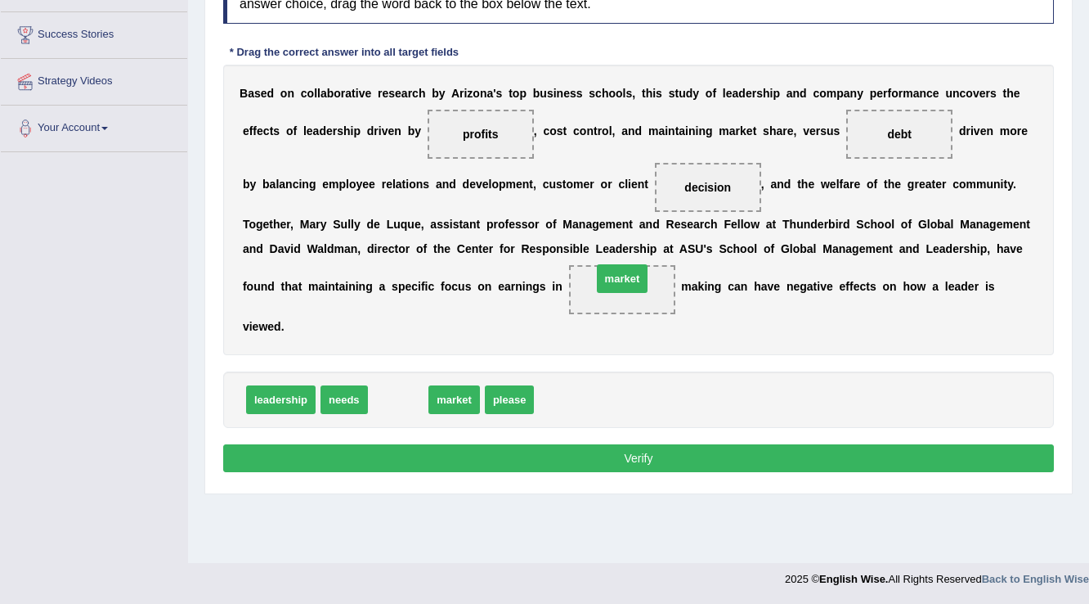
drag, startPoint x: 380, startPoint y: 396, endPoint x: 604, endPoint y: 275, distance: 254.7
click at [500, 465] on button "Verify" at bounding box center [638, 458] width 831 height 28
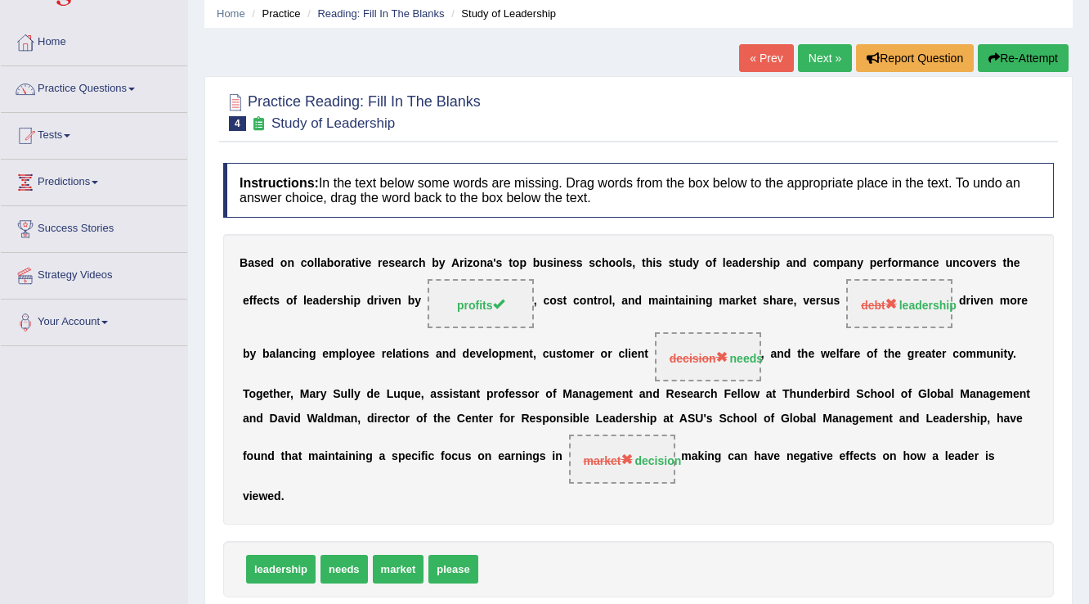
scroll to position [59, 0]
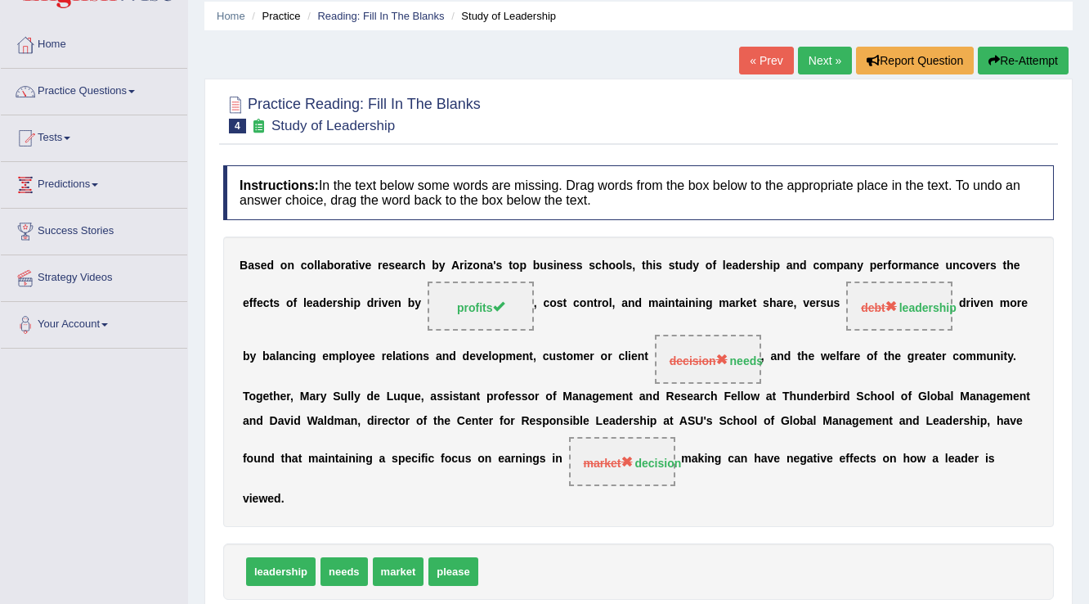
click at [834, 56] on link "Next »" at bounding box center [825, 61] width 54 height 28
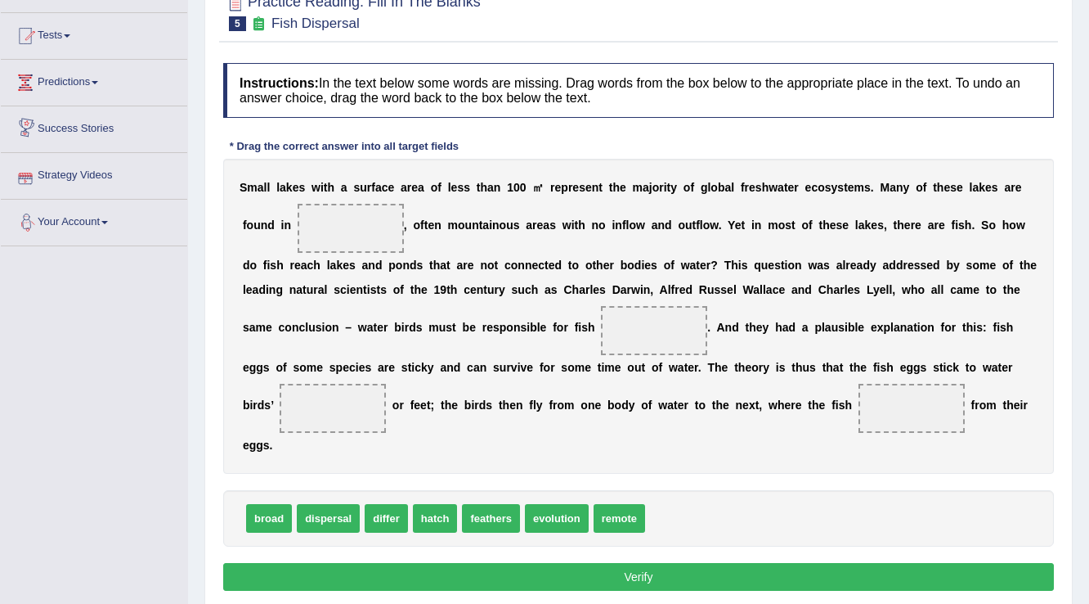
scroll to position [255, 0]
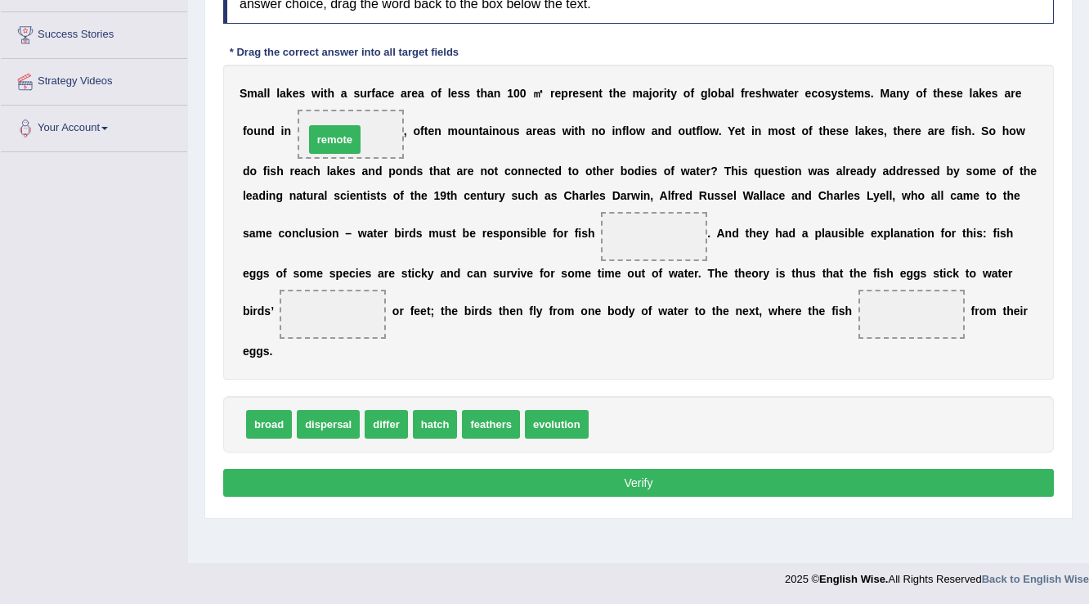
drag, startPoint x: 612, startPoint y: 425, endPoint x: 327, endPoint y: 141, distance: 402.5
drag, startPoint x: 496, startPoint y: 416, endPoint x: 330, endPoint y: 304, distance: 199.9
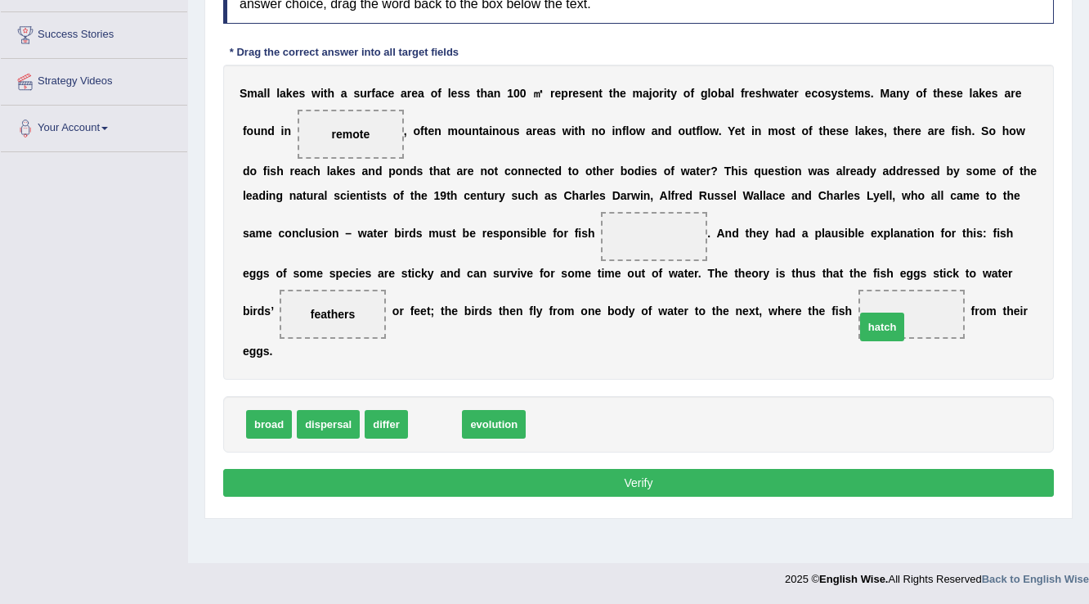
drag, startPoint x: 438, startPoint y: 421, endPoint x: 886, endPoint y: 324, distance: 457.9
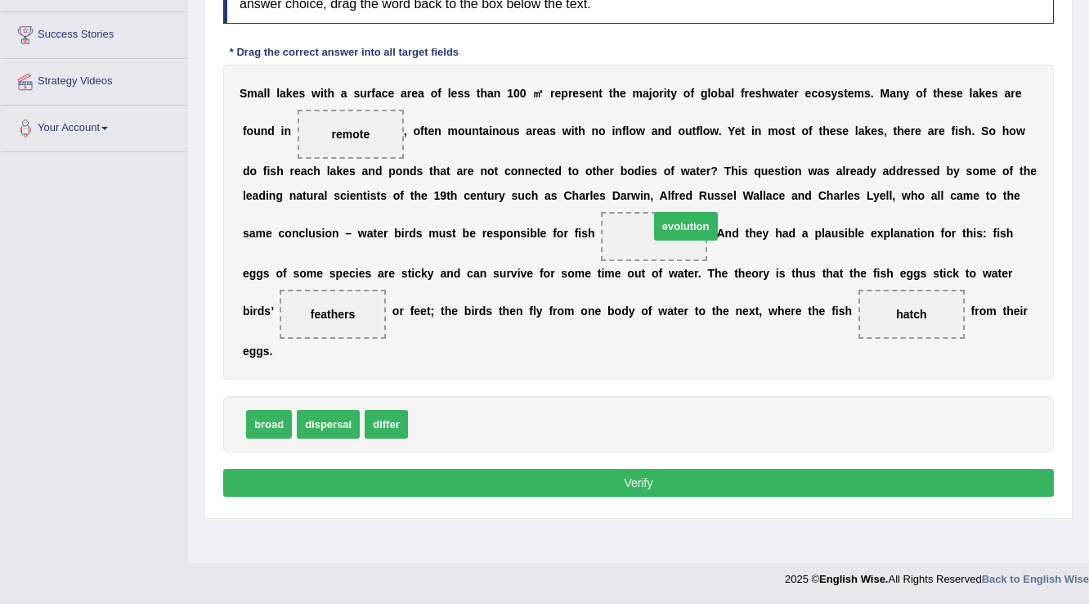
drag, startPoint x: 461, startPoint y: 420, endPoint x: 699, endPoint y: 222, distance: 308.4
click at [559, 479] on button "Verify" at bounding box center [638, 483] width 831 height 28
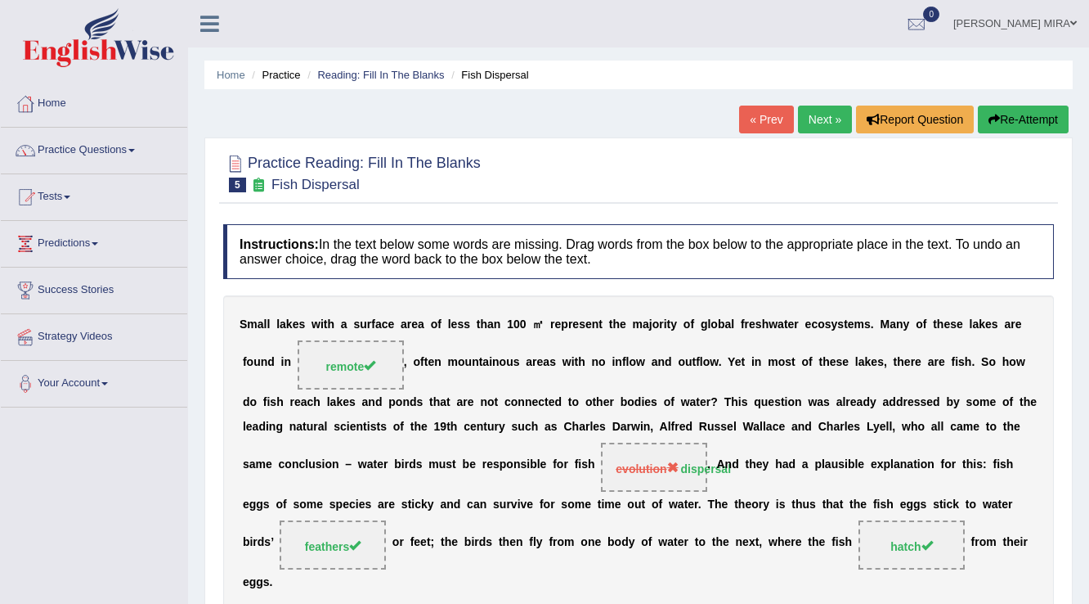
scroll to position [0, 0]
click at [816, 111] on link "Next »" at bounding box center [825, 120] width 54 height 28
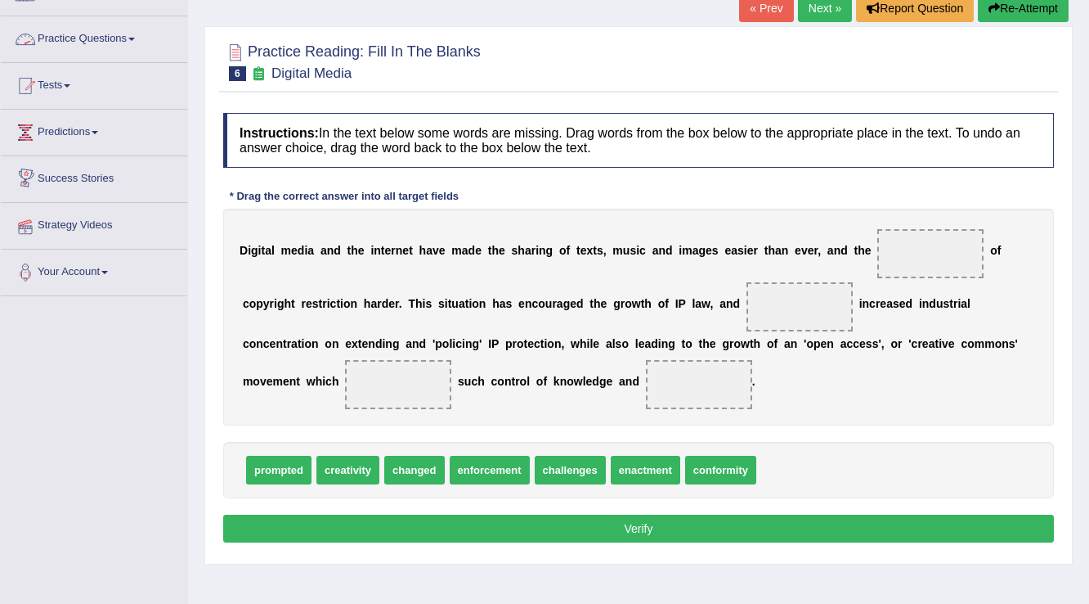
scroll to position [131, 0]
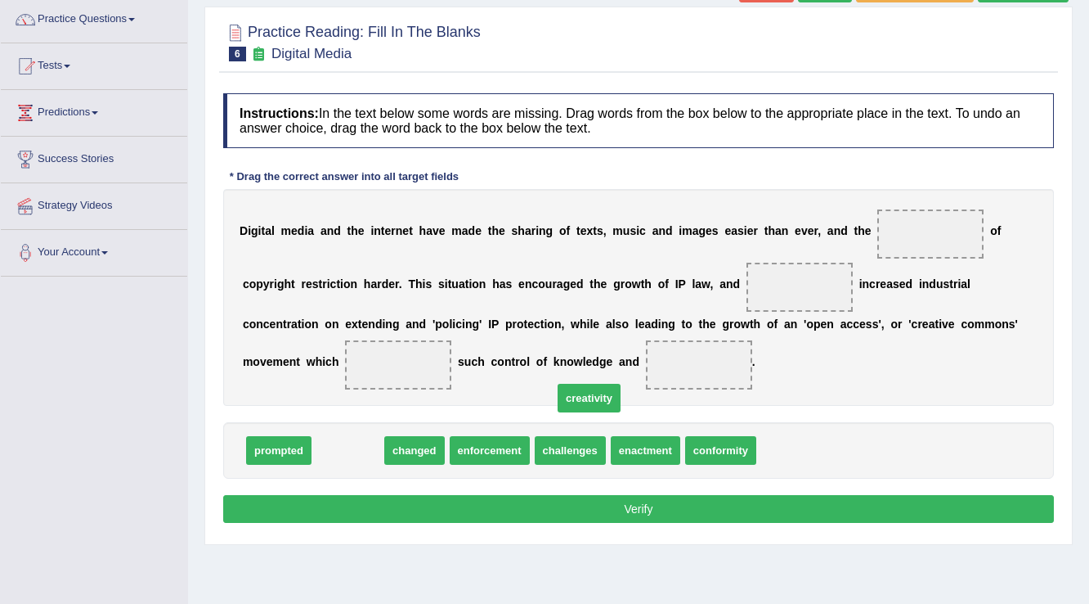
drag, startPoint x: 331, startPoint y: 448, endPoint x: 615, endPoint y: 374, distance: 293.4
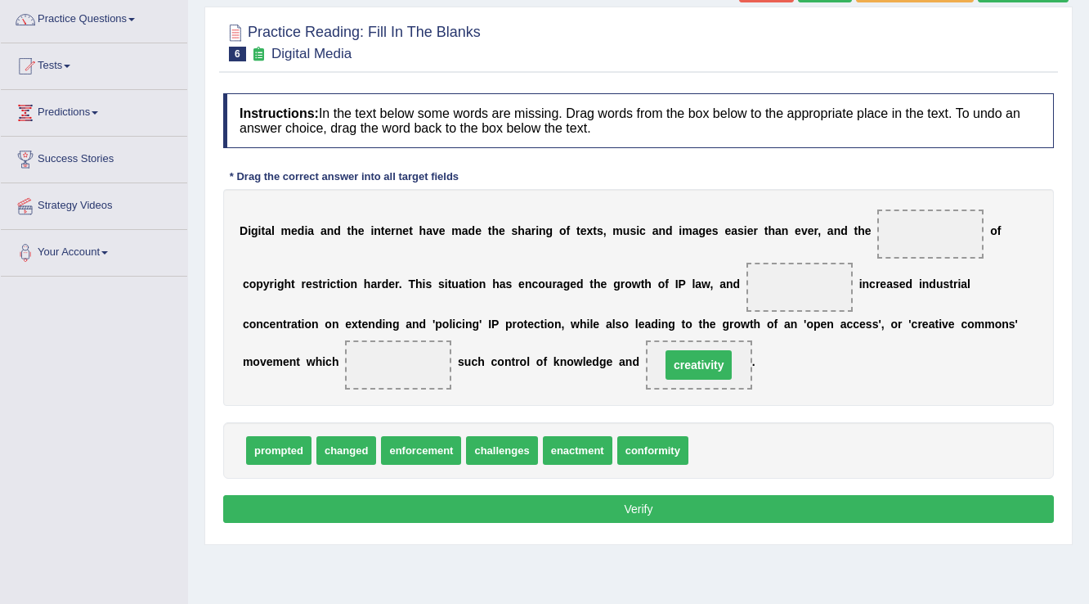
click at [625, 373] on div "D i g i t a l m e d i a a n d t h e i n t e r n e t h a v e m a d e t h e s h a…" at bounding box center [638, 297] width 831 height 217
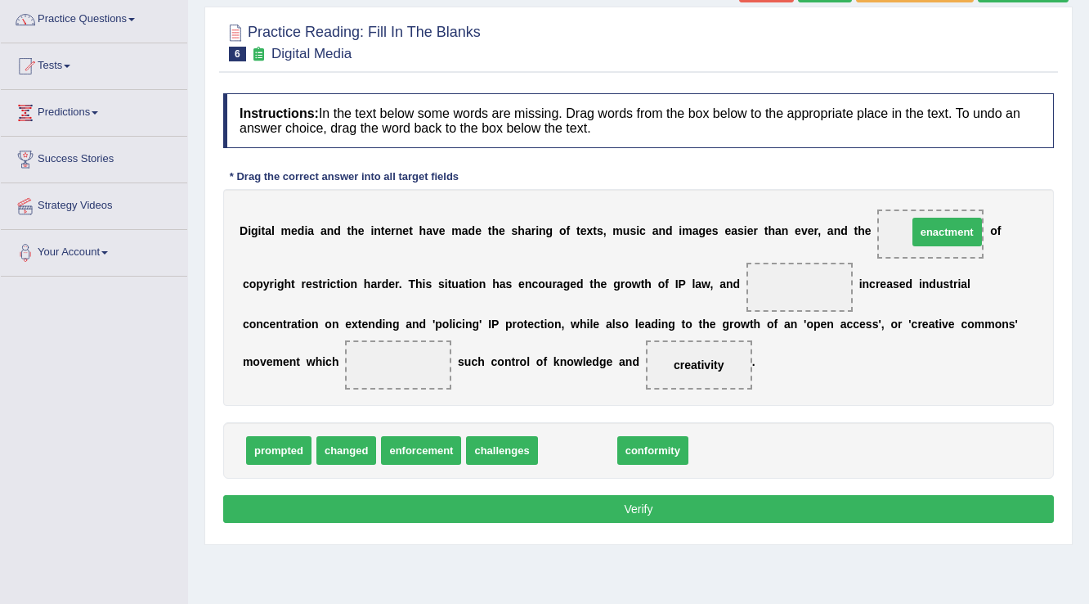
drag, startPoint x: 592, startPoint y: 454, endPoint x: 962, endPoint y: 236, distance: 429.4
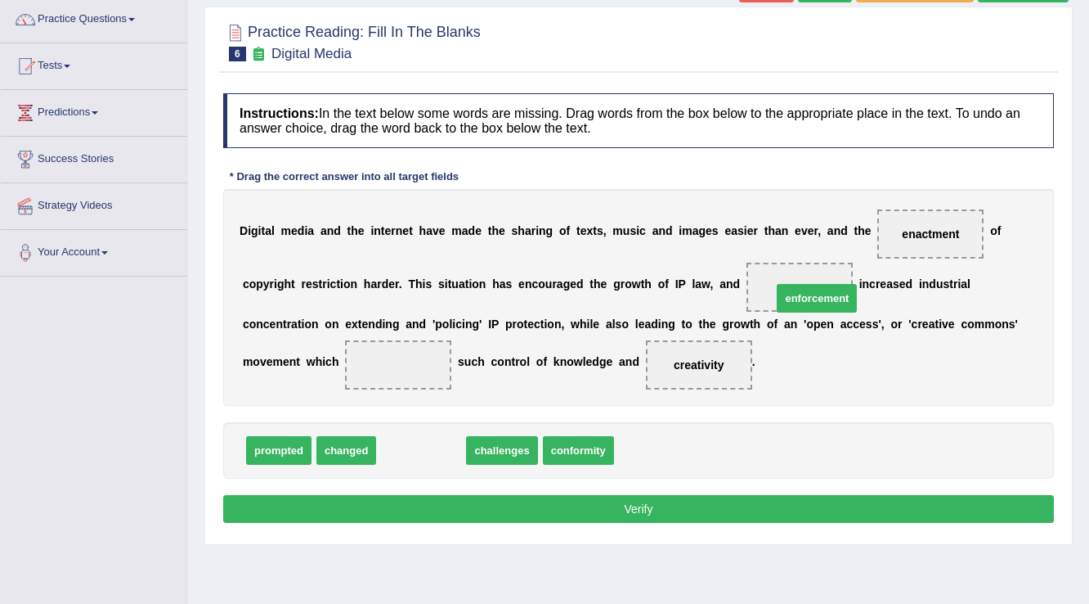
drag, startPoint x: 432, startPoint y: 454, endPoint x: 828, endPoint y: 302, distance: 424.1
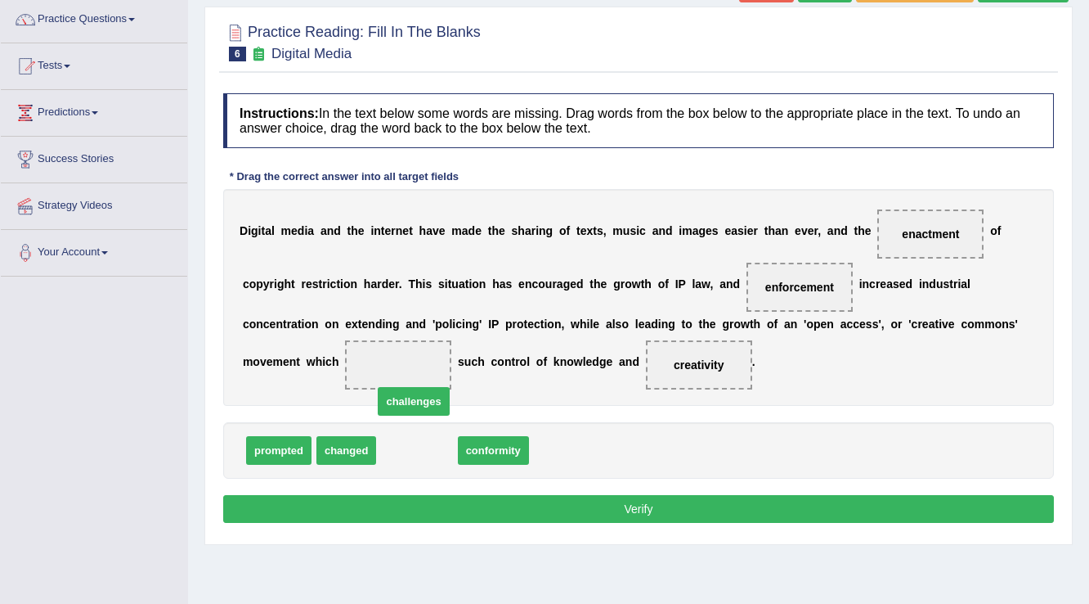
drag, startPoint x: 412, startPoint y: 449, endPoint x: 410, endPoint y: 362, distance: 86.7
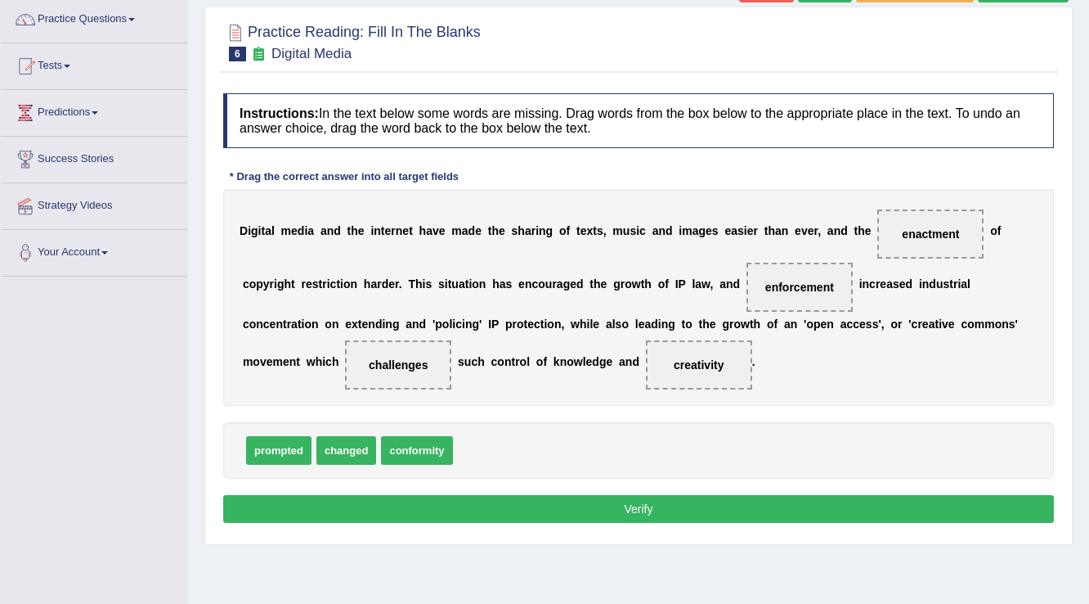
click at [533, 510] on button "Verify" at bounding box center [638, 509] width 831 height 28
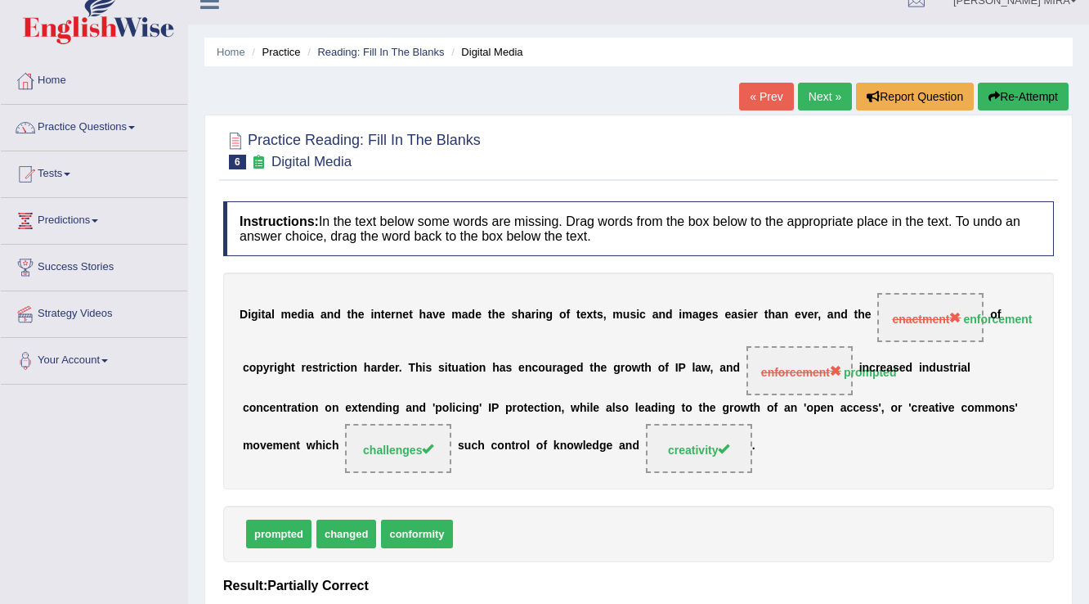
scroll to position [0, 0]
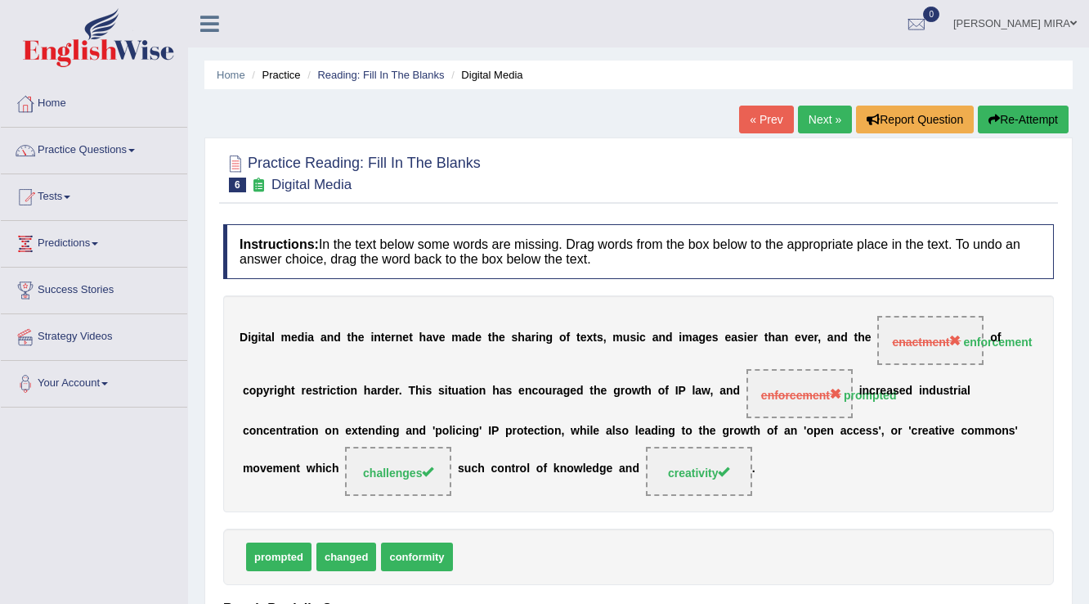
click at [819, 118] on link "Next »" at bounding box center [825, 120] width 54 height 28
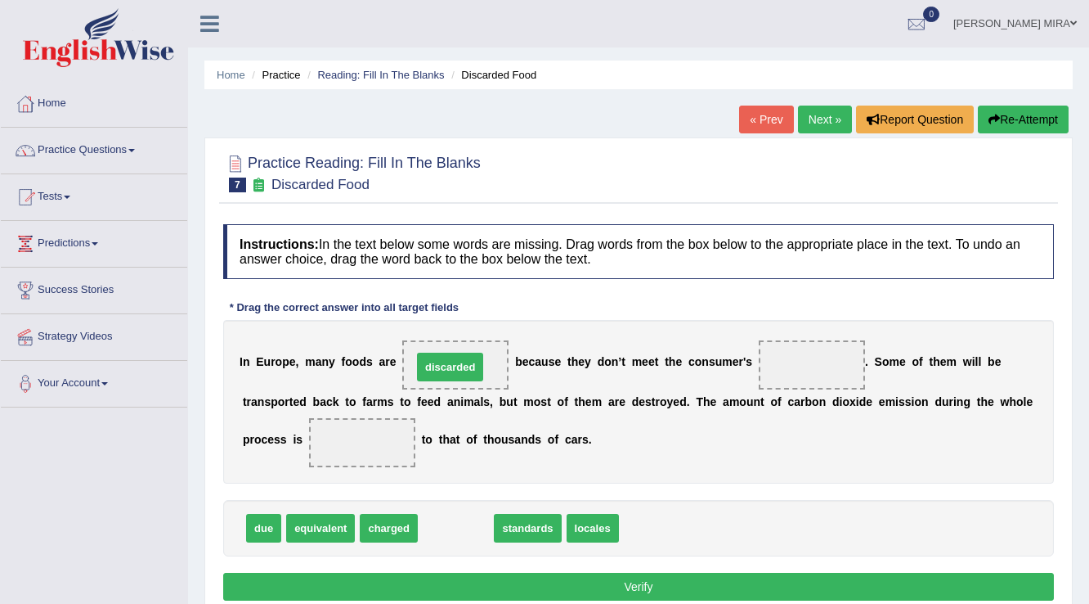
drag, startPoint x: 460, startPoint y: 524, endPoint x: 451, endPoint y: 365, distance: 159.8
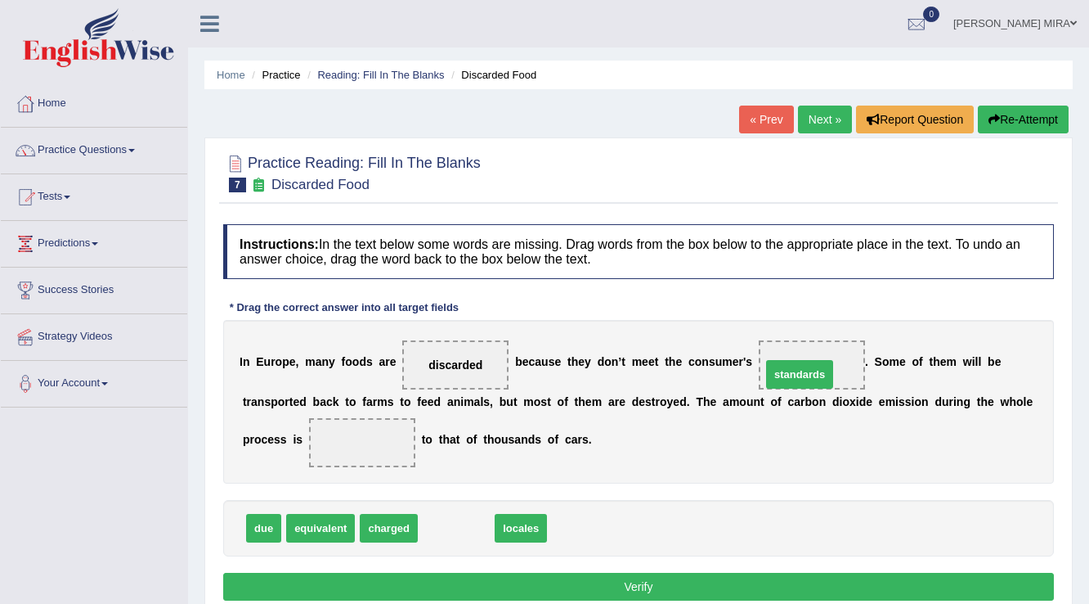
drag, startPoint x: 458, startPoint y: 530, endPoint x: 805, endPoint y: 378, distance: 378.7
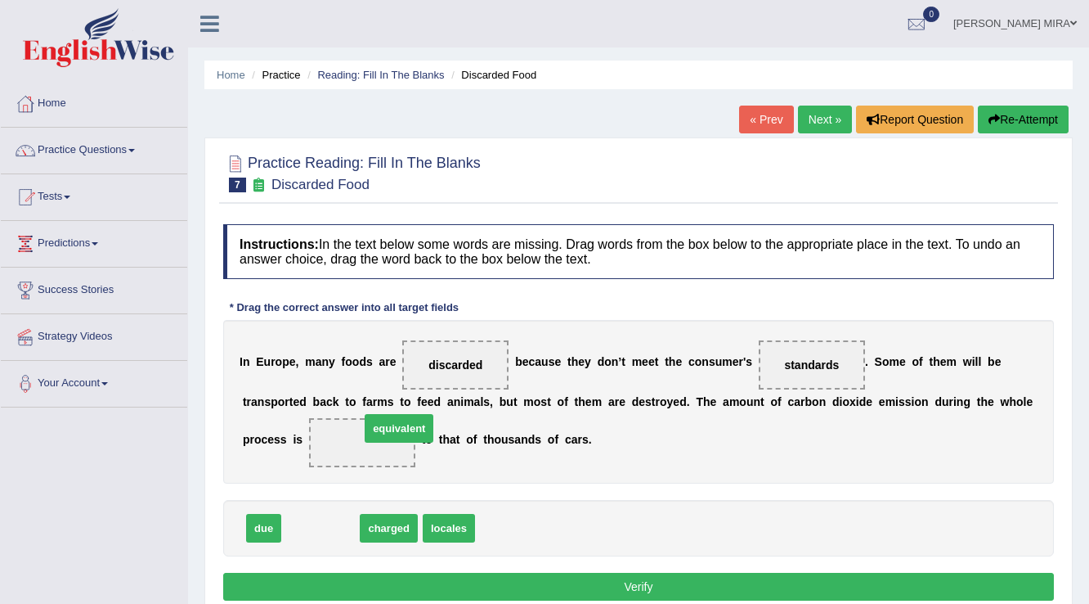
drag, startPoint x: 312, startPoint y: 528, endPoint x: 390, endPoint y: 428, distance: 127.0
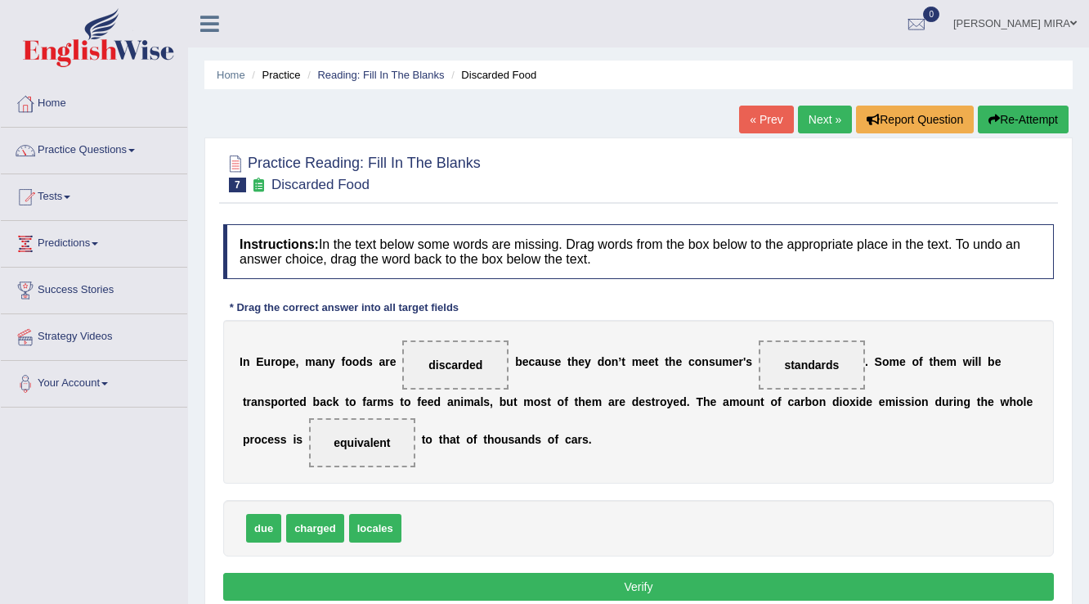
click at [436, 587] on button "Verify" at bounding box center [638, 587] width 831 height 28
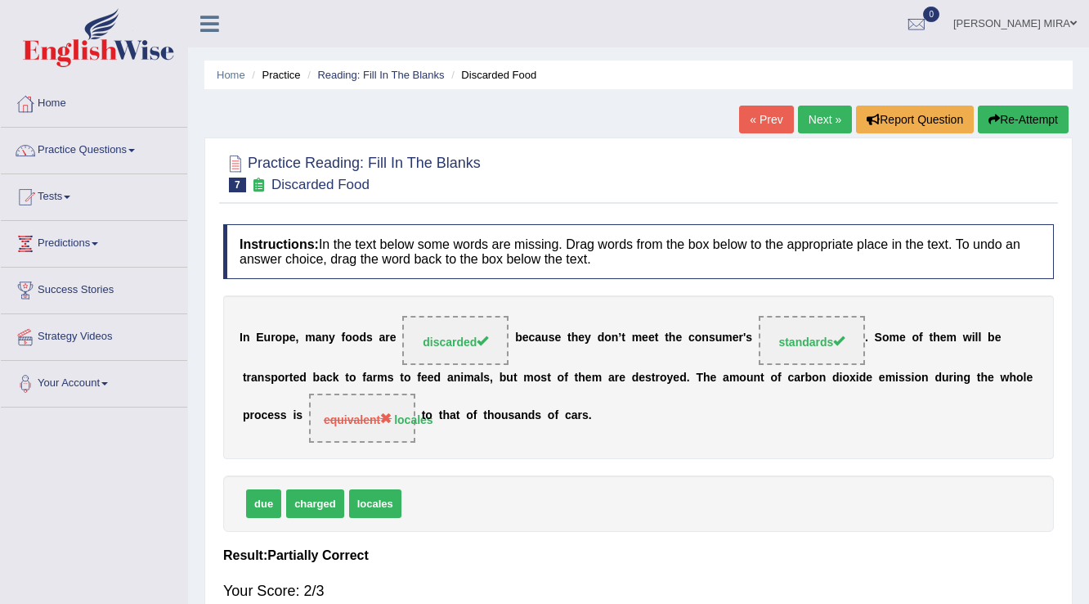
click at [819, 106] on link "Next »" at bounding box center [825, 120] width 54 height 28
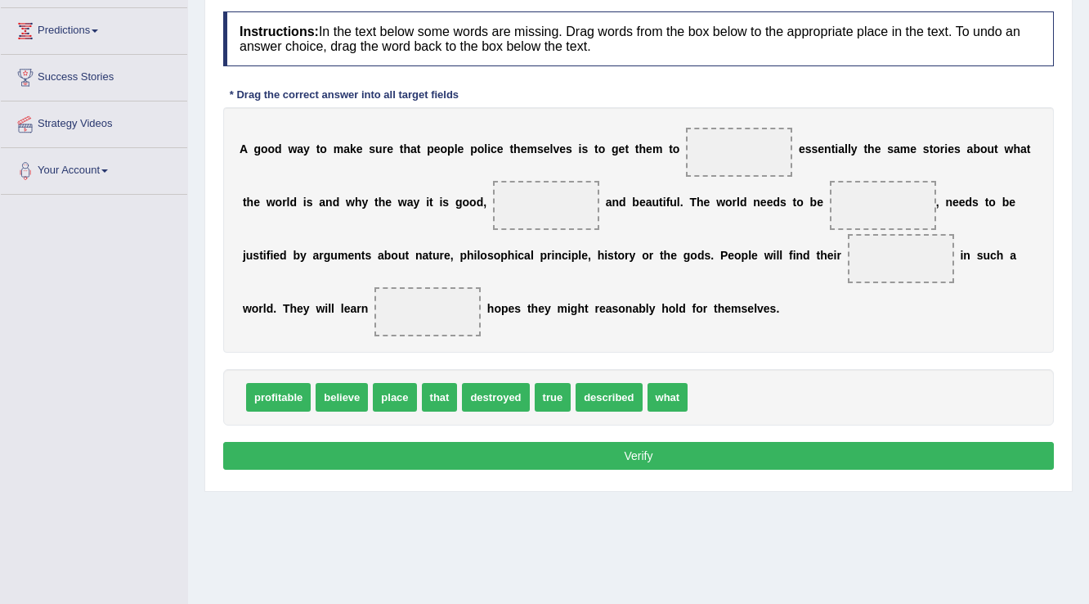
scroll to position [190, 0]
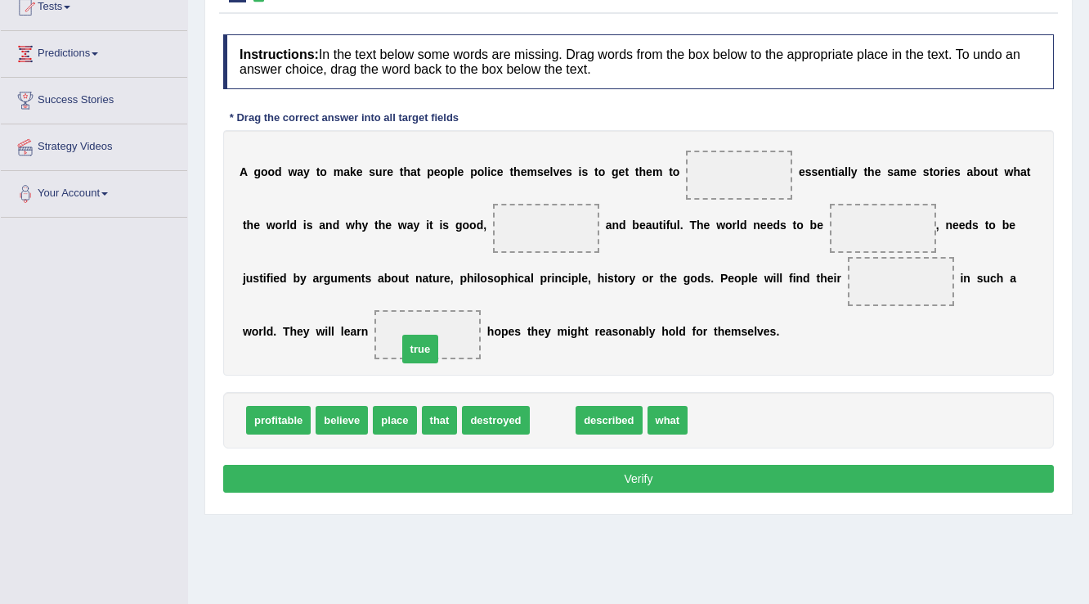
drag, startPoint x: 548, startPoint y: 419, endPoint x: 414, endPoint y: 330, distance: 160.6
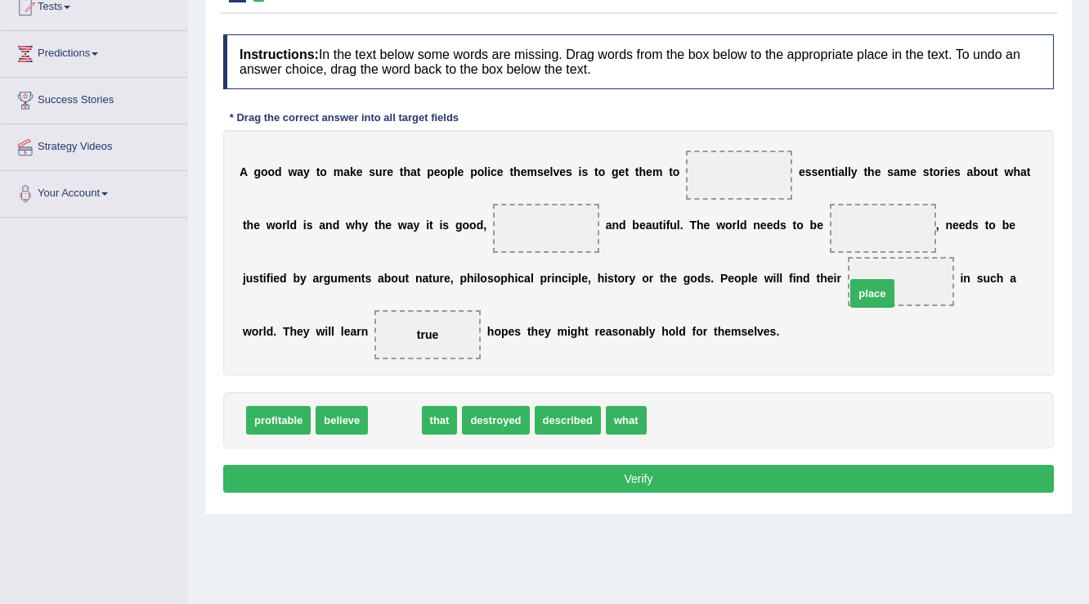
drag, startPoint x: 385, startPoint y: 416, endPoint x: 863, endPoint y: 289, distance: 494.2
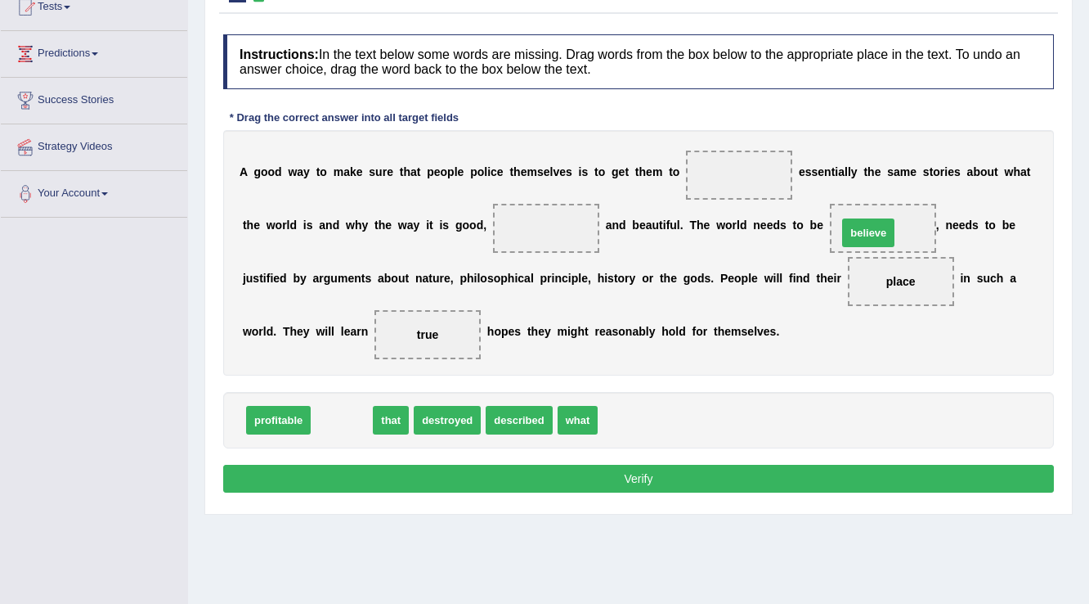
drag, startPoint x: 330, startPoint y: 415, endPoint x: 857, endPoint y: 227, distance: 559.1
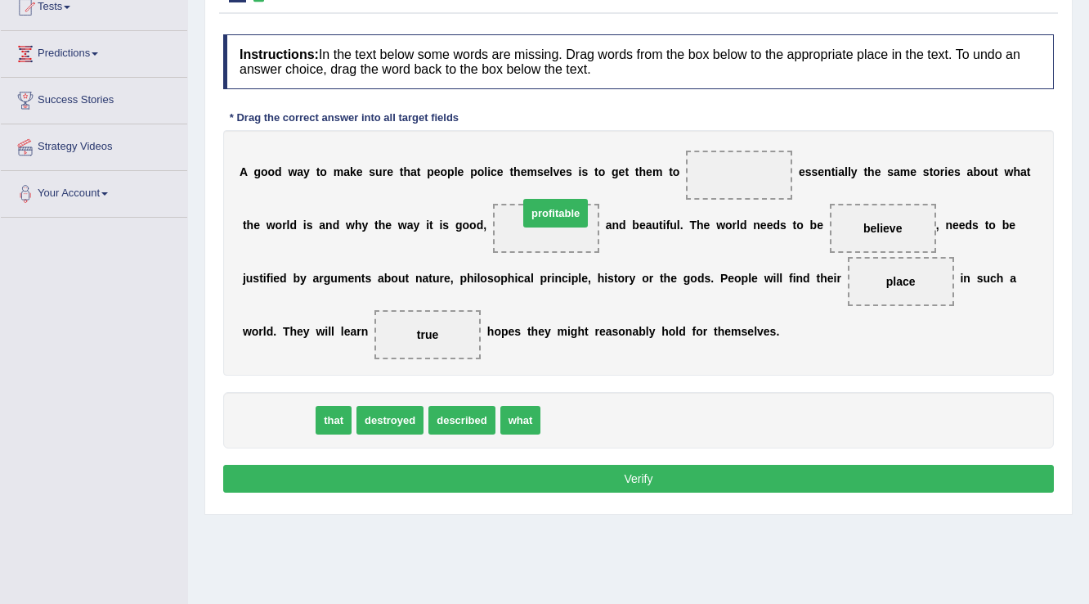
drag, startPoint x: 287, startPoint y: 421, endPoint x: 564, endPoint y: 214, distance: 346.0
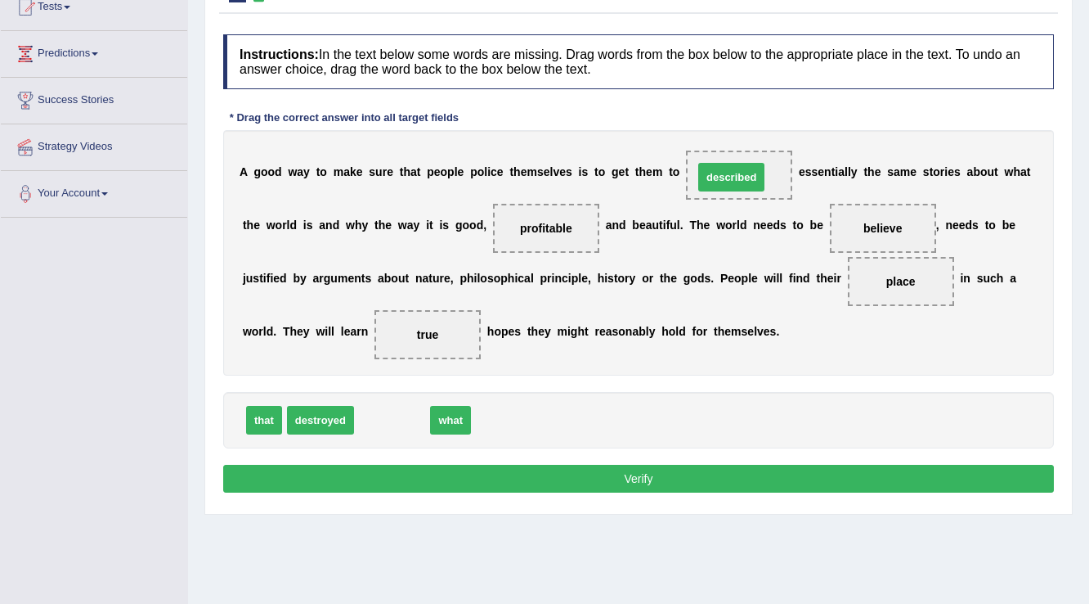
drag, startPoint x: 383, startPoint y: 416, endPoint x: 722, endPoint y: 173, distance: 417.4
click at [615, 478] on button "Verify" at bounding box center [638, 479] width 831 height 28
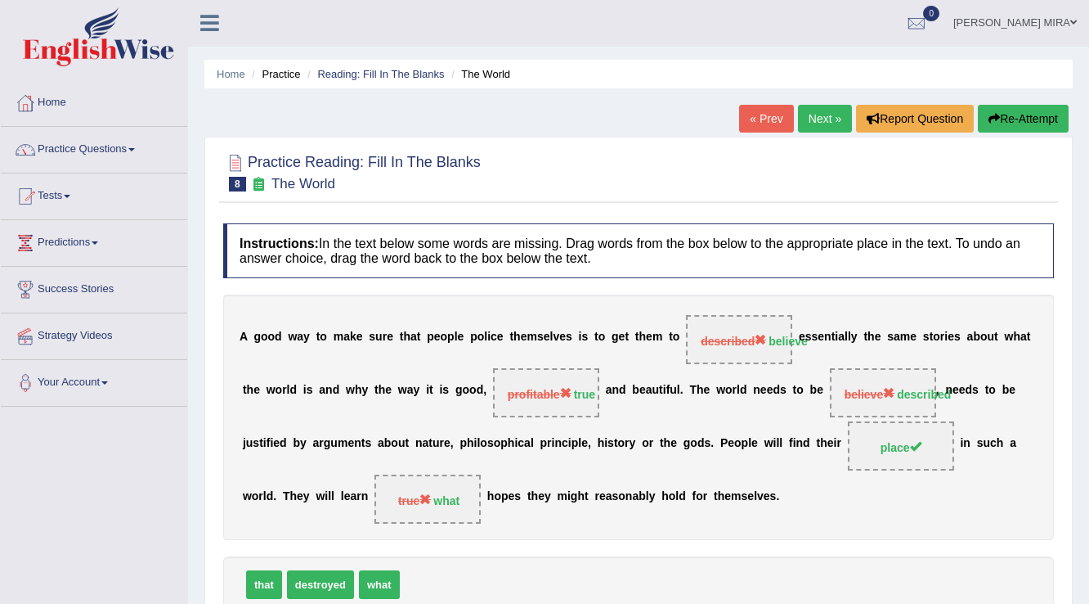
scroll to position [0, 0]
click at [825, 113] on link "Next »" at bounding box center [825, 120] width 54 height 28
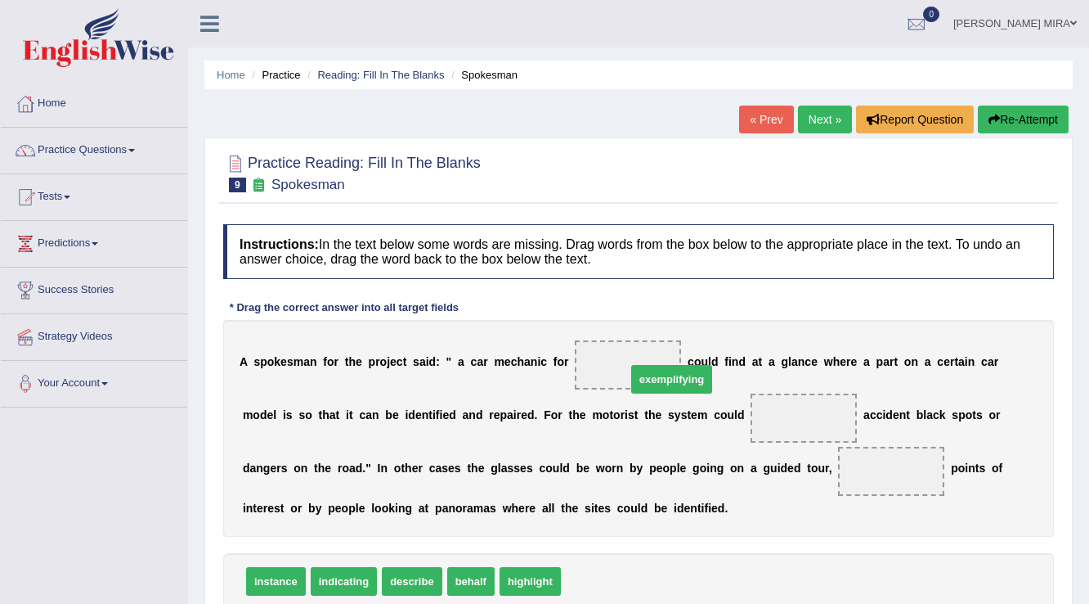
drag, startPoint x: 592, startPoint y: 567, endPoint x: 658, endPoint y: 365, distance: 212.4
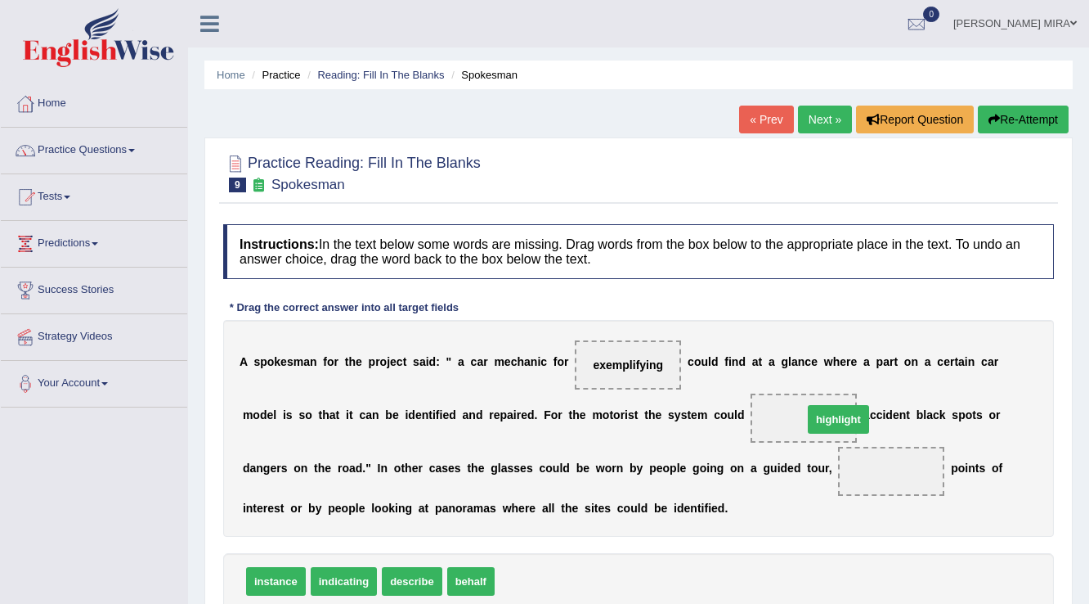
drag, startPoint x: 528, startPoint y: 579, endPoint x: 837, endPoint y: 417, distance: 348.3
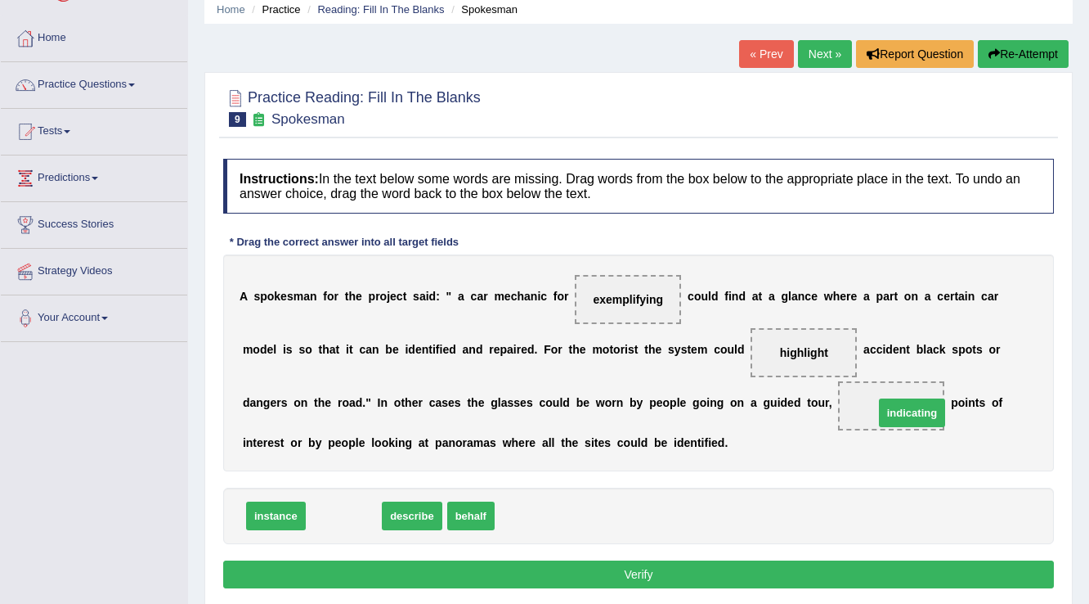
drag, startPoint x: 364, startPoint y: 514, endPoint x: 930, endPoint y: 413, distance: 574.9
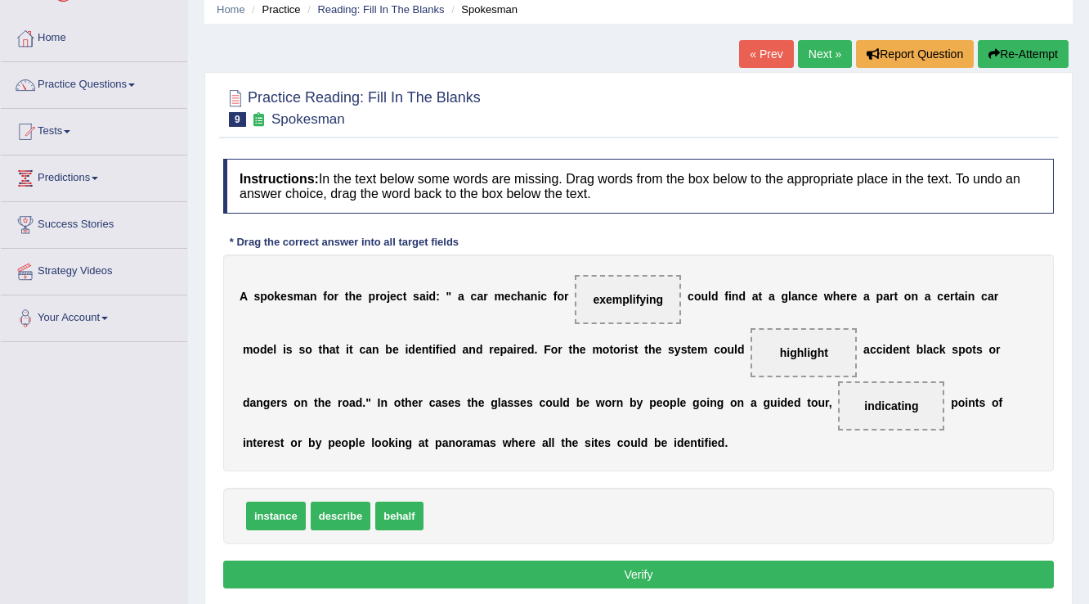
click at [772, 573] on button "Verify" at bounding box center [638, 574] width 831 height 28
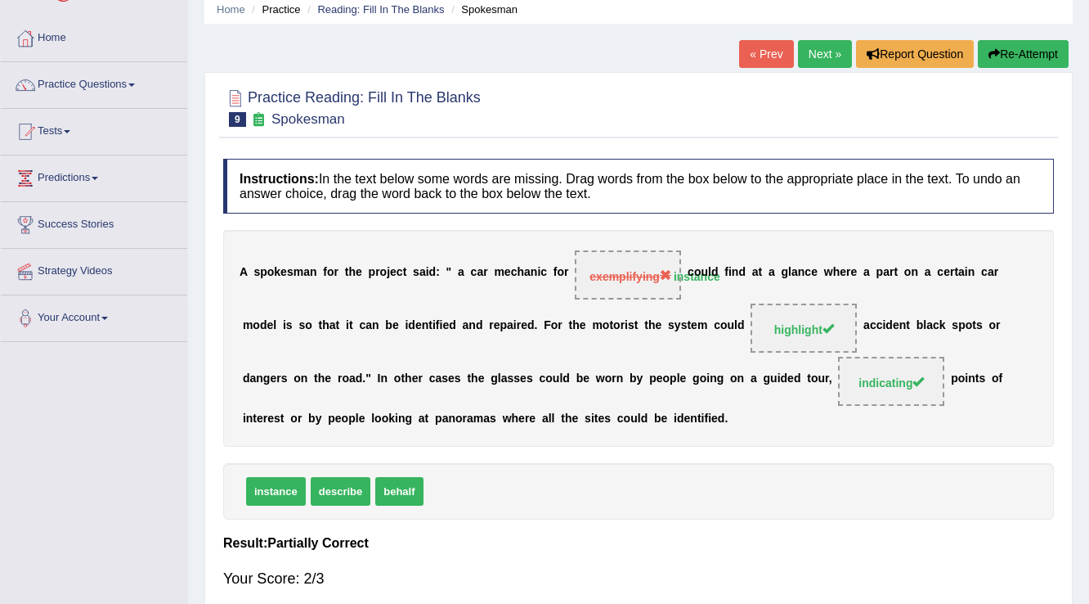
click at [837, 49] on link "Next »" at bounding box center [825, 54] width 54 height 28
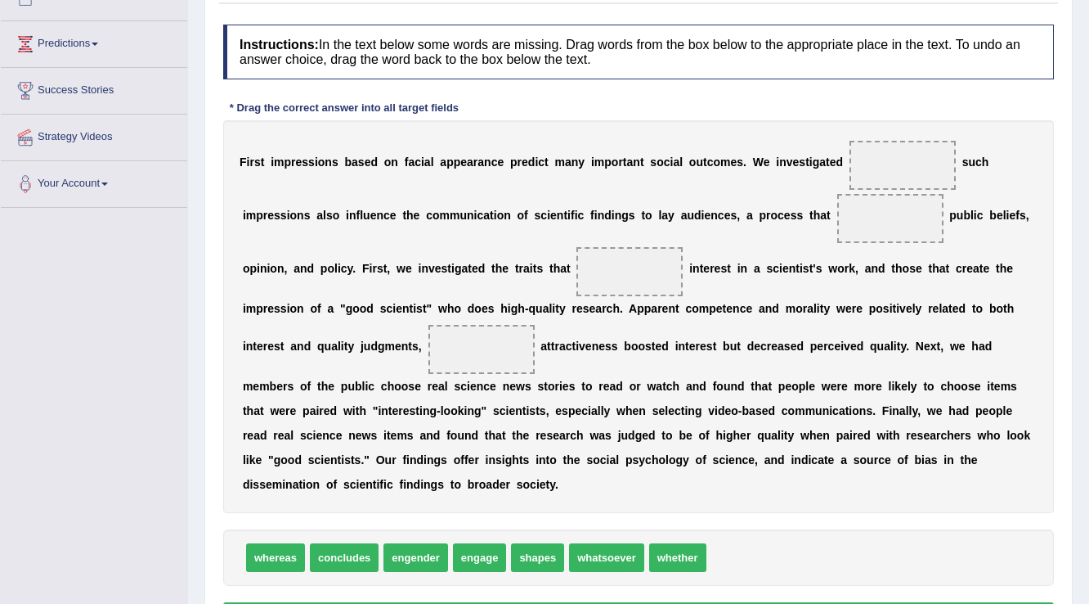
scroll to position [298, 0]
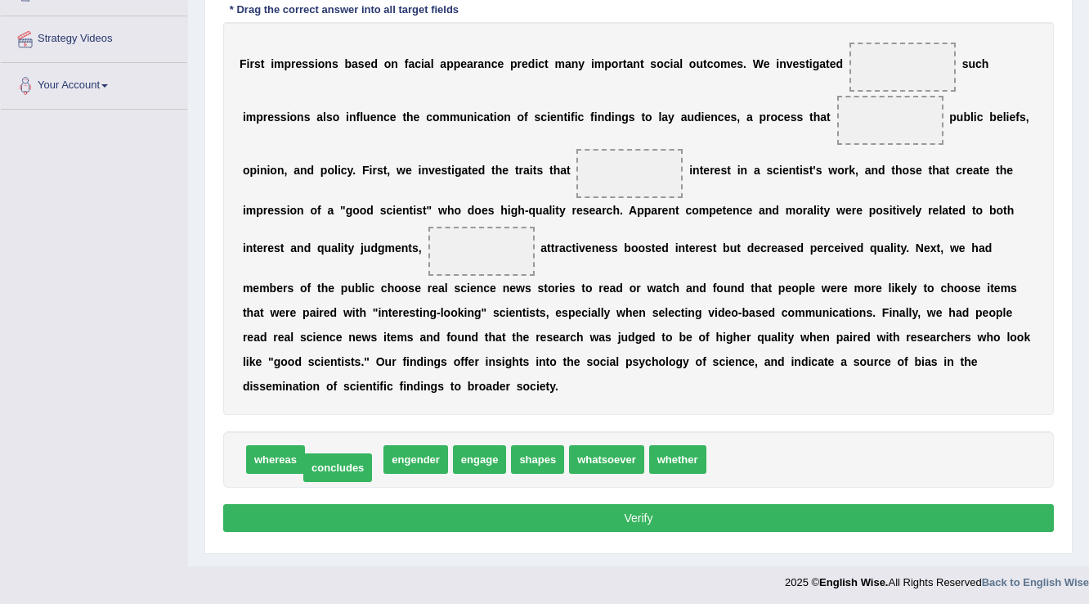
drag, startPoint x: 345, startPoint y: 458, endPoint x: 339, endPoint y: 465, distance: 9.8
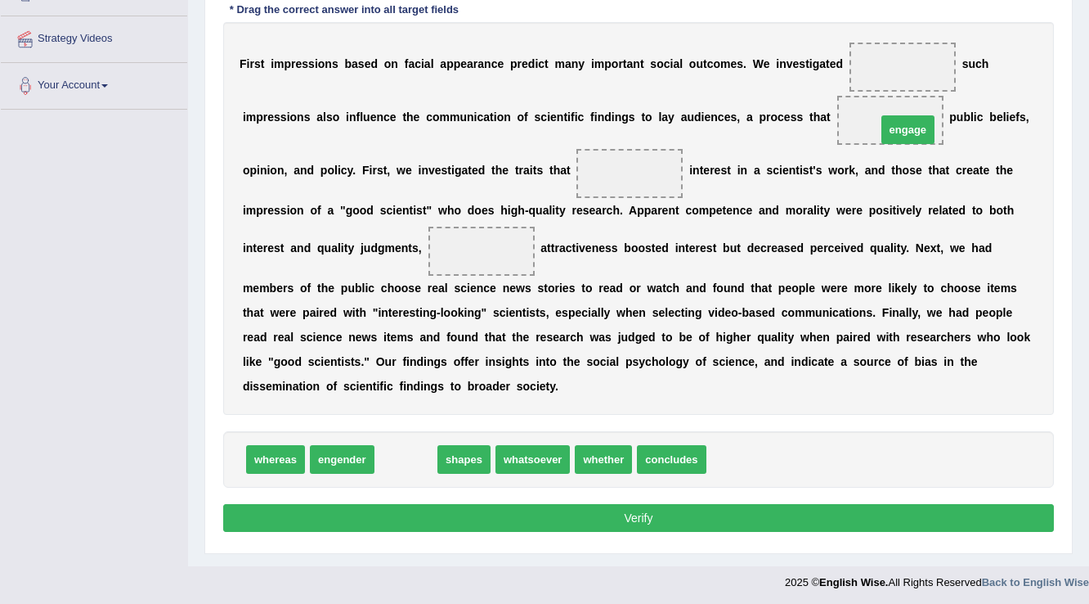
drag, startPoint x: 416, startPoint y: 461, endPoint x: 918, endPoint y: 132, distance: 600.7
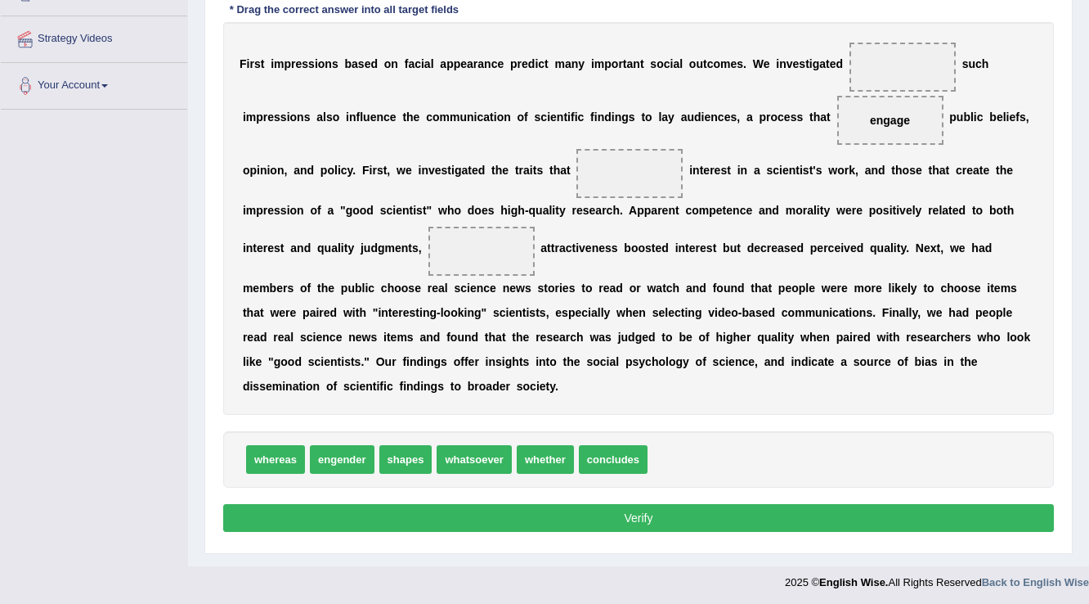
click at [522, 507] on button "Verify" at bounding box center [638, 518] width 831 height 28
drag, startPoint x: 402, startPoint y: 459, endPoint x: 896, endPoint y: 72, distance: 626.8
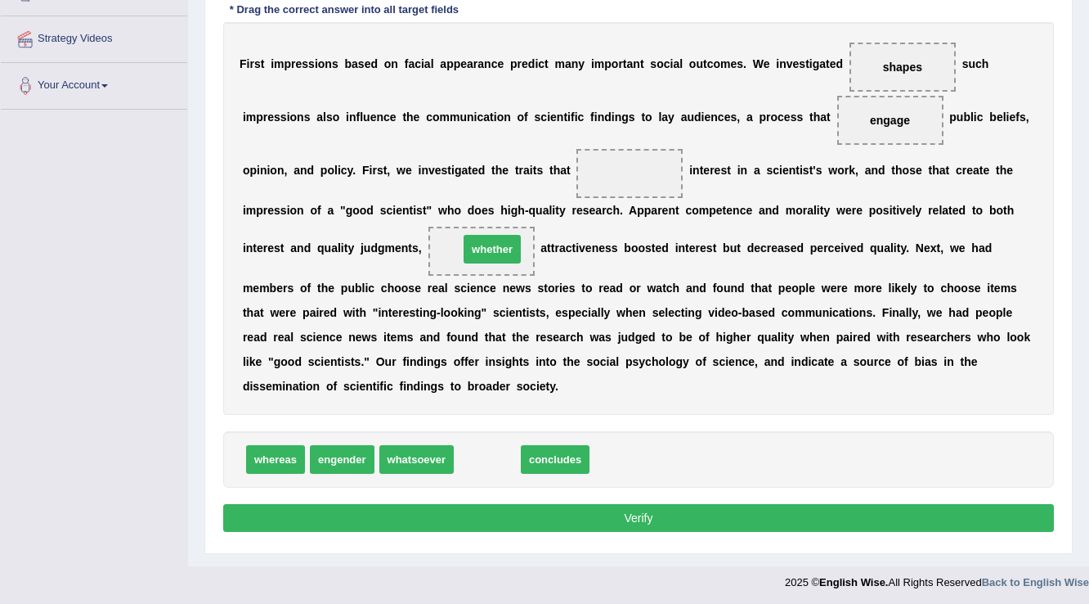
drag, startPoint x: 499, startPoint y: 455, endPoint x: 504, endPoint y: 245, distance: 210.3
click at [645, 508] on button "Verify" at bounding box center [638, 518] width 831 height 28
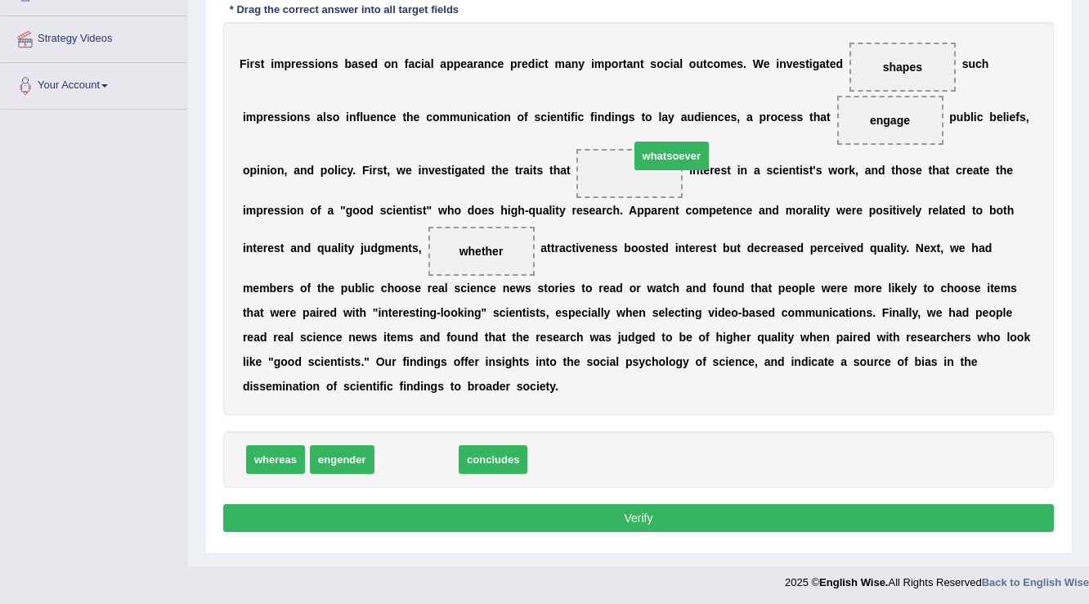
drag, startPoint x: 449, startPoint y: 422, endPoint x: 633, endPoint y: 180, distance: 304.1
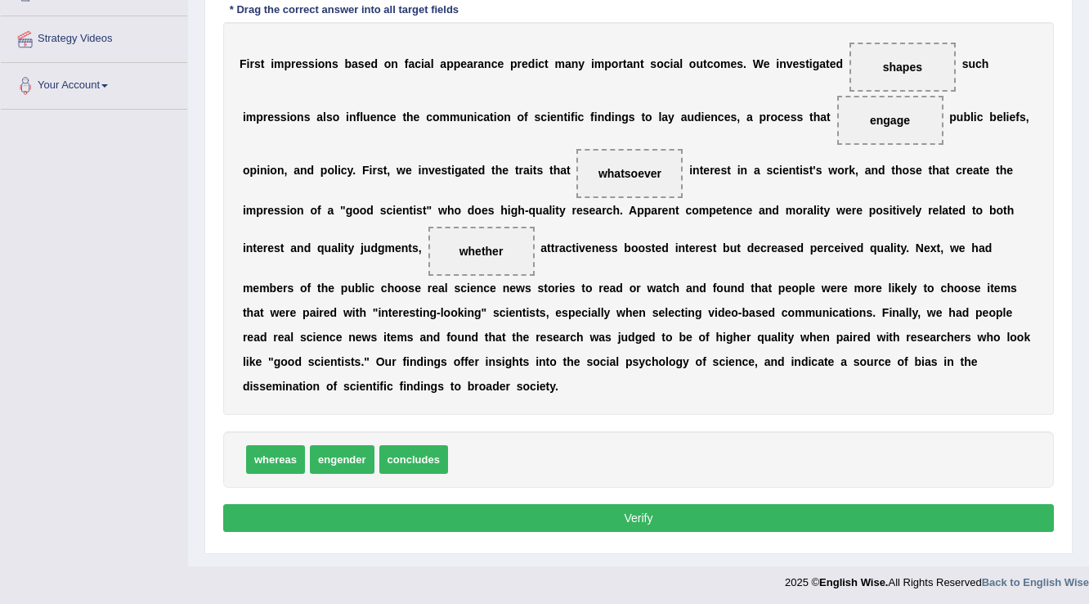
click at [608, 514] on button "Verify" at bounding box center [638, 518] width 831 height 28
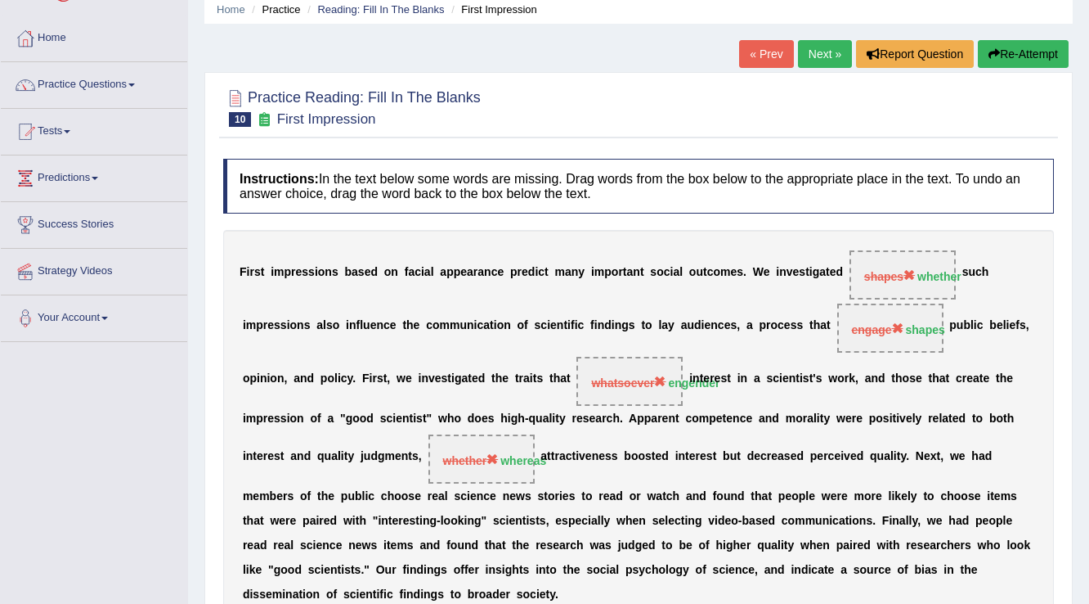
scroll to position [0, 0]
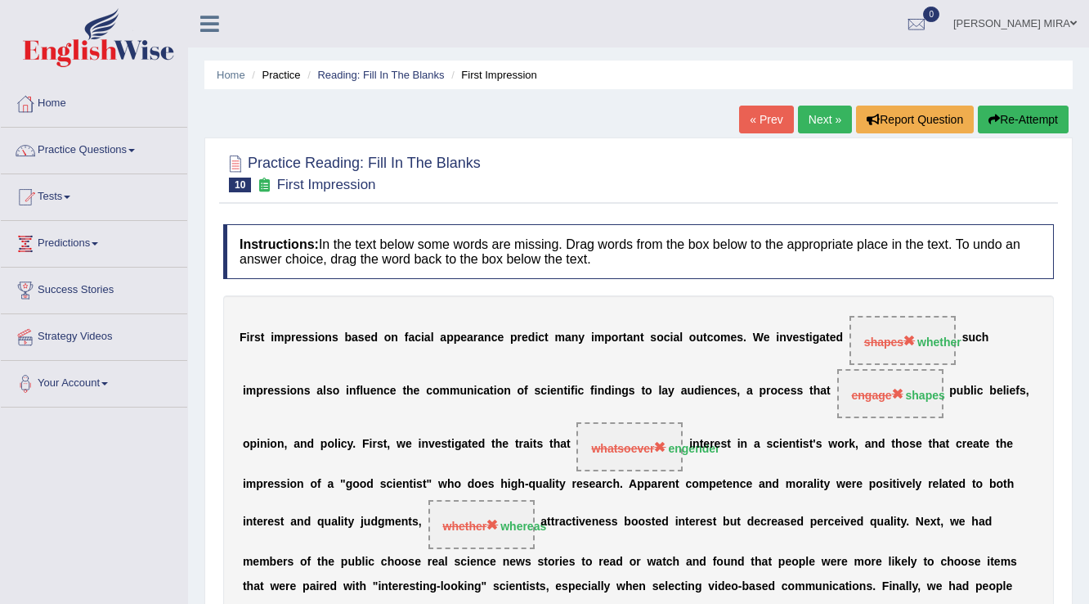
click at [838, 115] on link "Next »" at bounding box center [825, 120] width 54 height 28
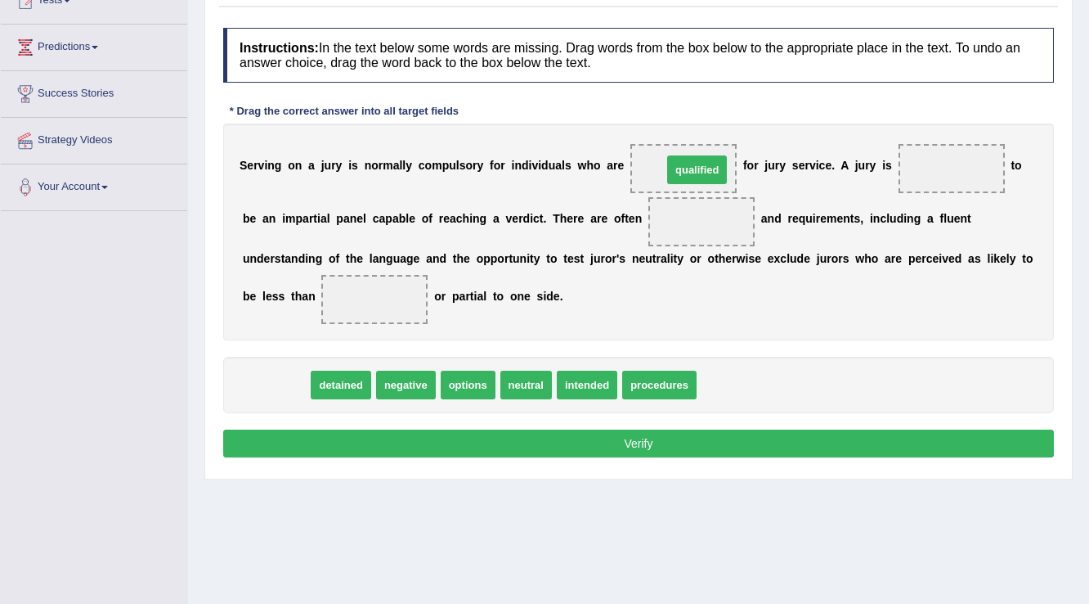
drag, startPoint x: 278, startPoint y: 387, endPoint x: 700, endPoint y: 172, distance: 473.7
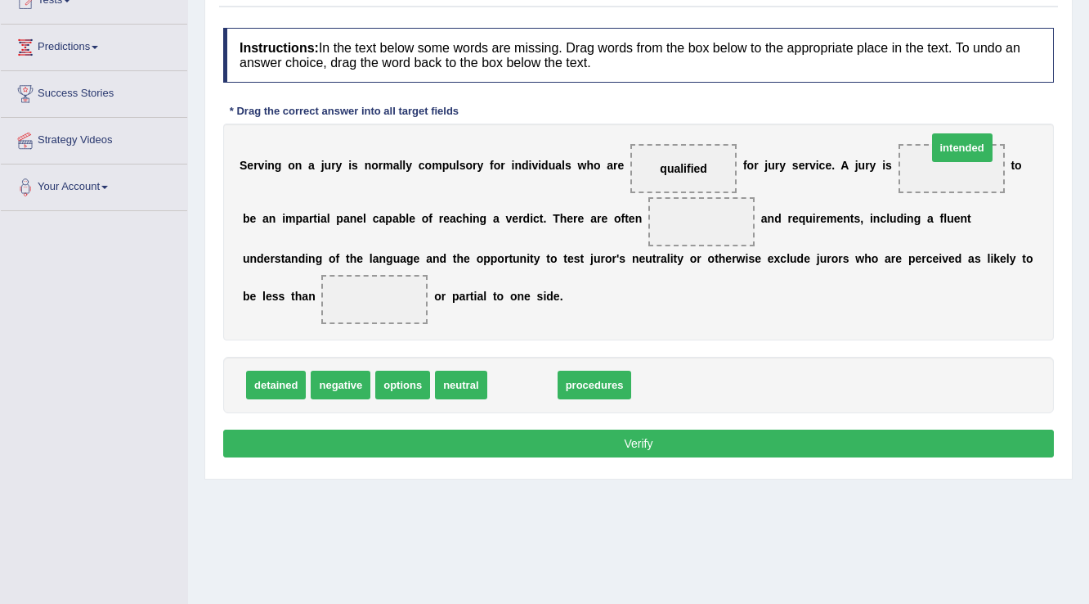
drag, startPoint x: 516, startPoint y: 380, endPoint x: 956, endPoint y: 143, distance: 499.9
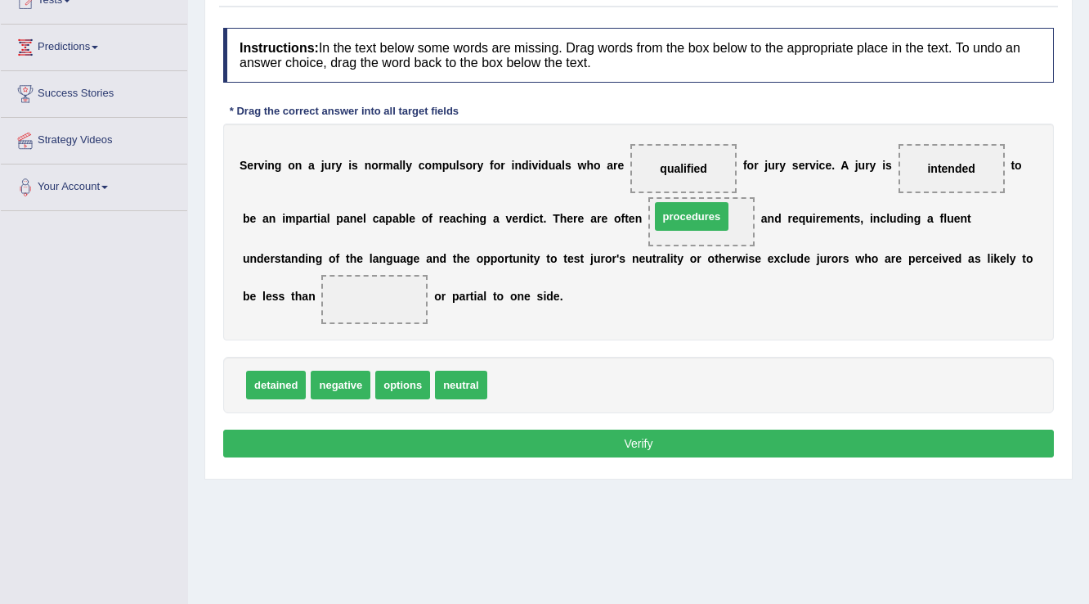
drag, startPoint x: 534, startPoint y: 386, endPoint x: 697, endPoint y: 218, distance: 234.3
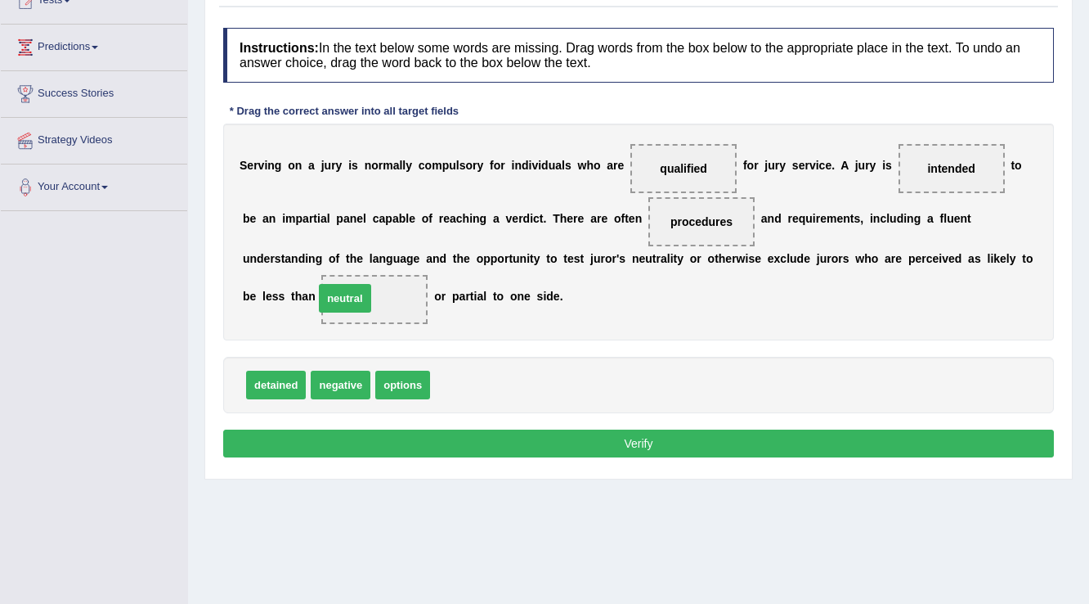
drag, startPoint x: 454, startPoint y: 383, endPoint x: 363, endPoint y: 296, distance: 125.5
click at [458, 446] on button "Verify" at bounding box center [638, 443] width 831 height 28
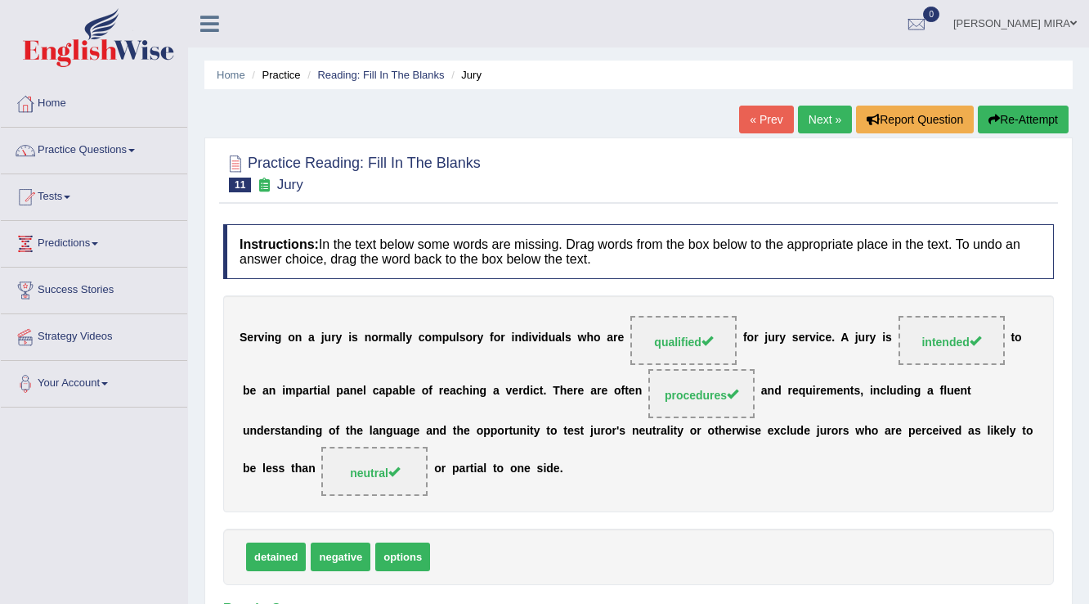
click at [828, 103] on div "Home Practice Reading: Fill In The Blanks Jury « Prev Next » Report Question Re…" at bounding box center [638, 409] width 901 height 818
click at [829, 108] on link "Next »" at bounding box center [825, 120] width 54 height 28
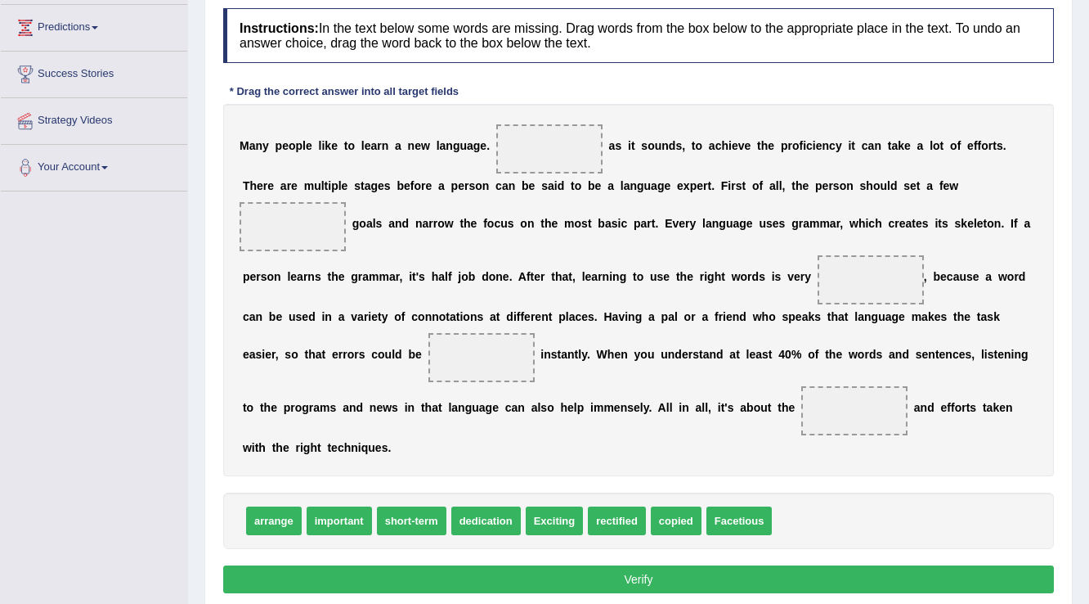
scroll to position [196, 0]
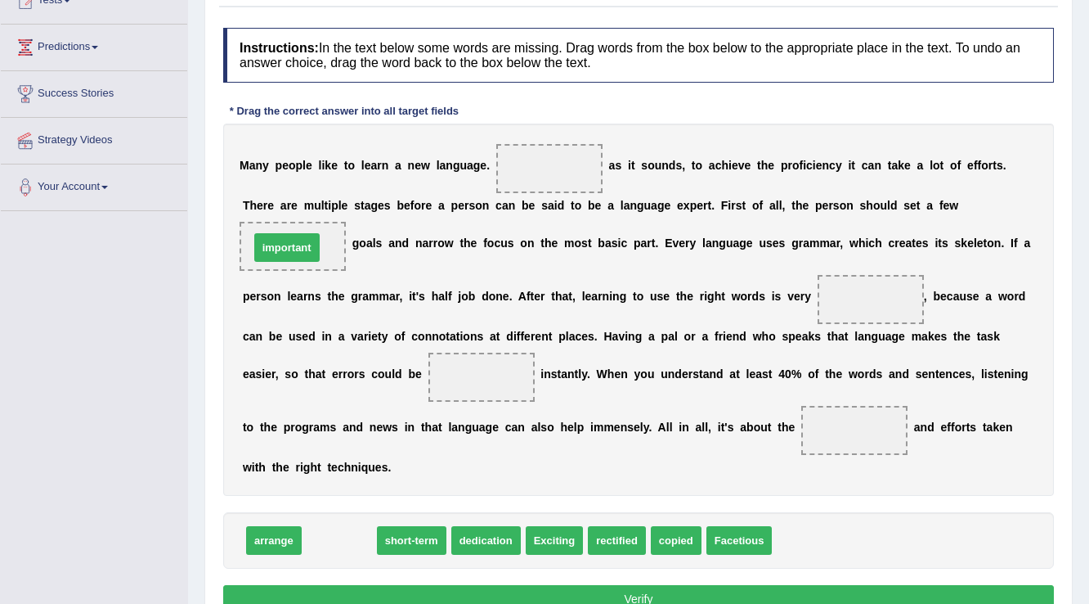
drag, startPoint x: 330, startPoint y: 536, endPoint x: 277, endPoint y: 243, distance: 297.5
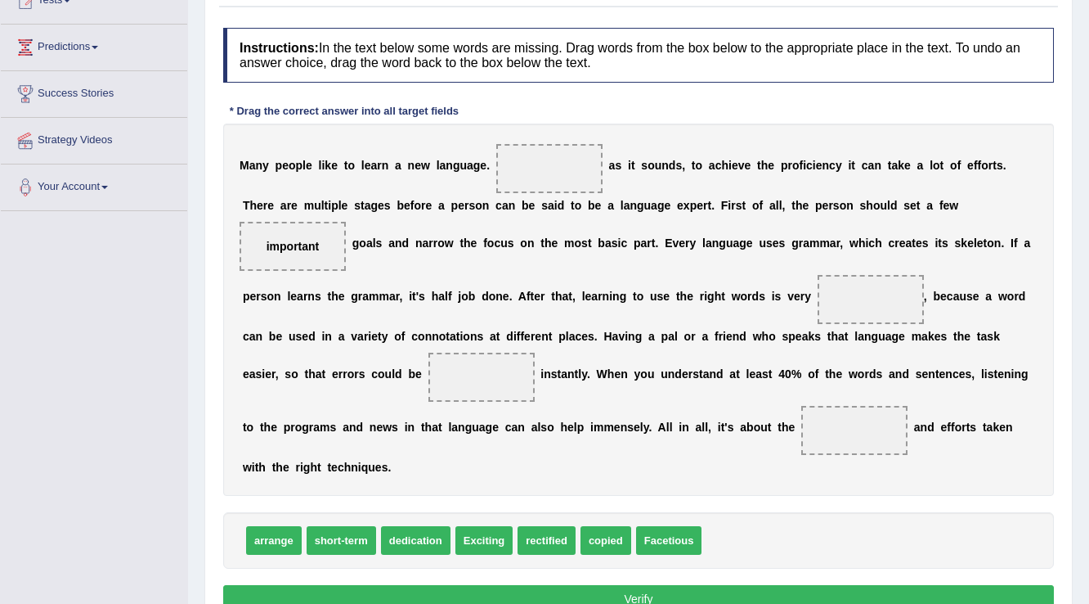
drag, startPoint x: 294, startPoint y: 250, endPoint x: 861, endPoint y: 309, distance: 569.9
click at [865, 310] on div "M a n y p e o p l e l i k e t o l e a r n a n e w l a n g u a g e . a s i t s o…" at bounding box center [638, 310] width 831 height 372
drag, startPoint x: 265, startPoint y: 250, endPoint x: 273, endPoint y: 237, distance: 15.4
click at [273, 238] on span "important" at bounding box center [293, 246] width 106 height 49
drag, startPoint x: 273, startPoint y: 237, endPoint x: 890, endPoint y: 295, distance: 619.5
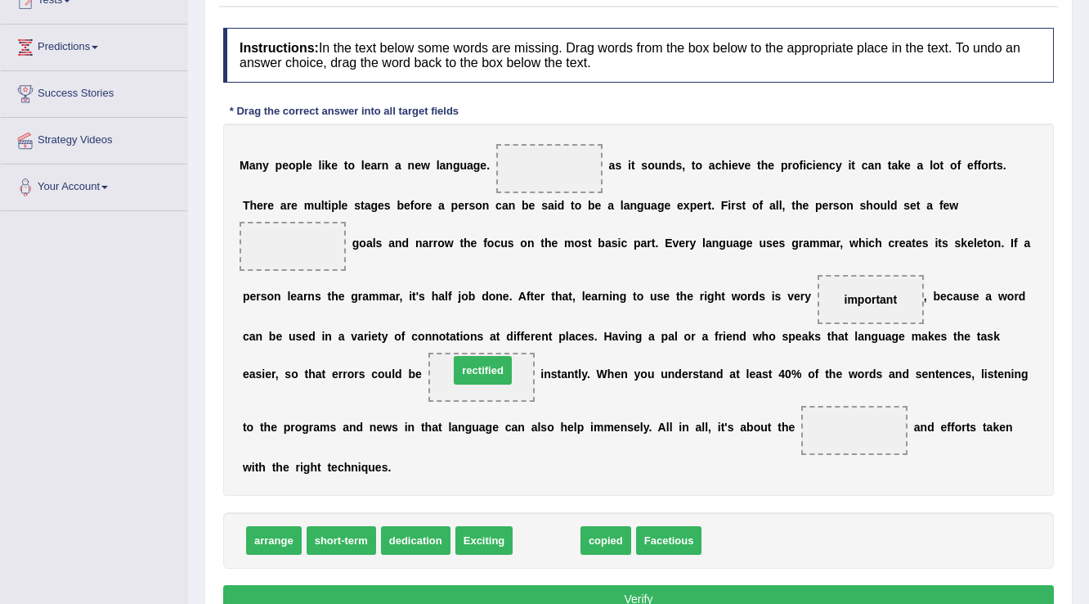
drag, startPoint x: 544, startPoint y: 540, endPoint x: 480, endPoint y: 370, distance: 181.7
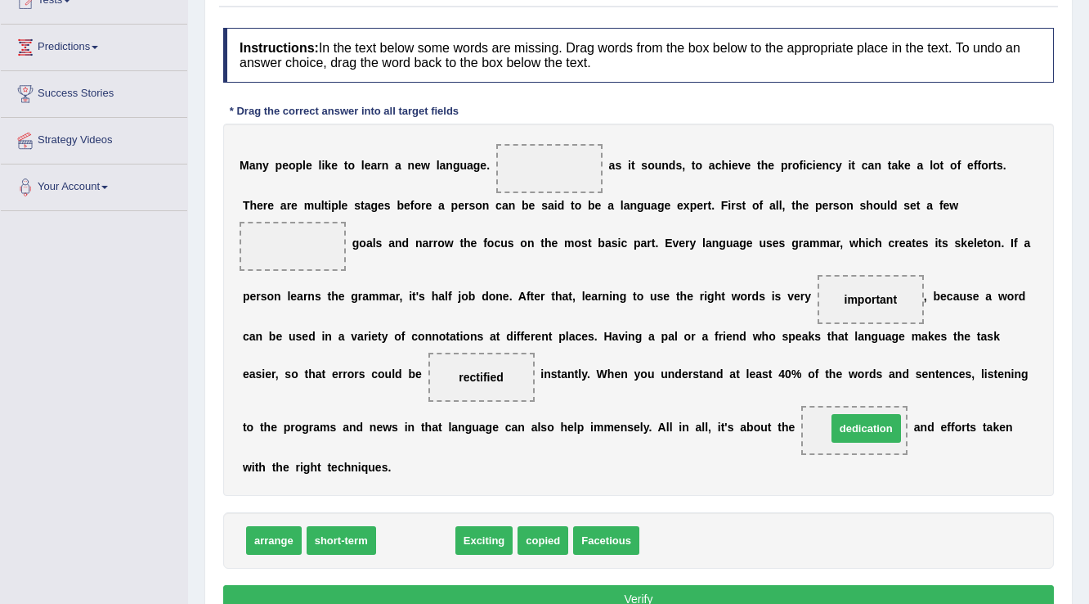
drag, startPoint x: 427, startPoint y: 533, endPoint x: 878, endPoint y: 421, distance: 464.4
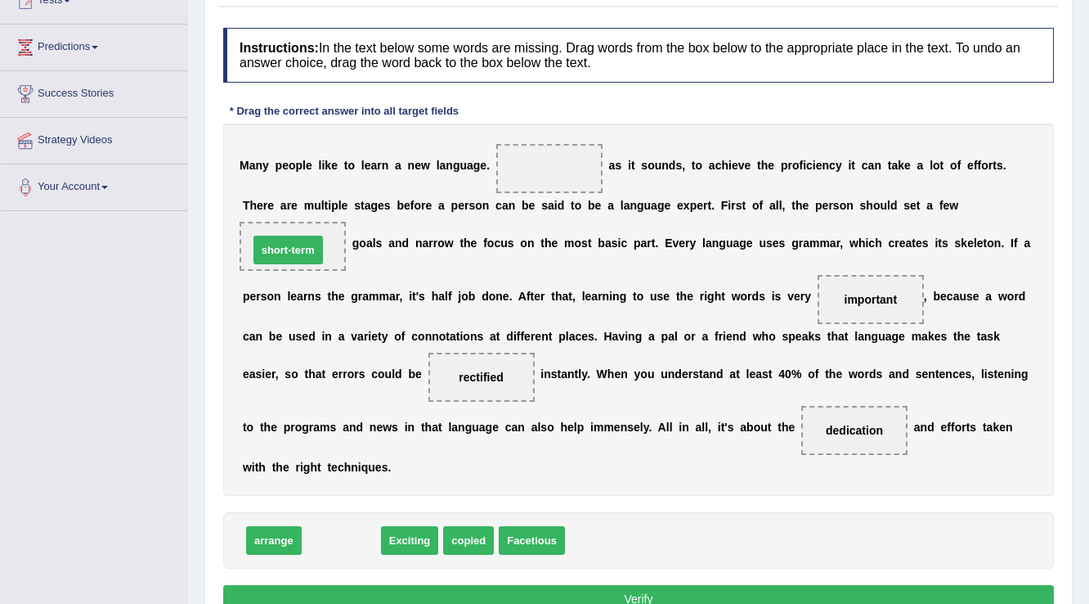
drag, startPoint x: 340, startPoint y: 537, endPoint x: 287, endPoint y: 246, distance: 295.2
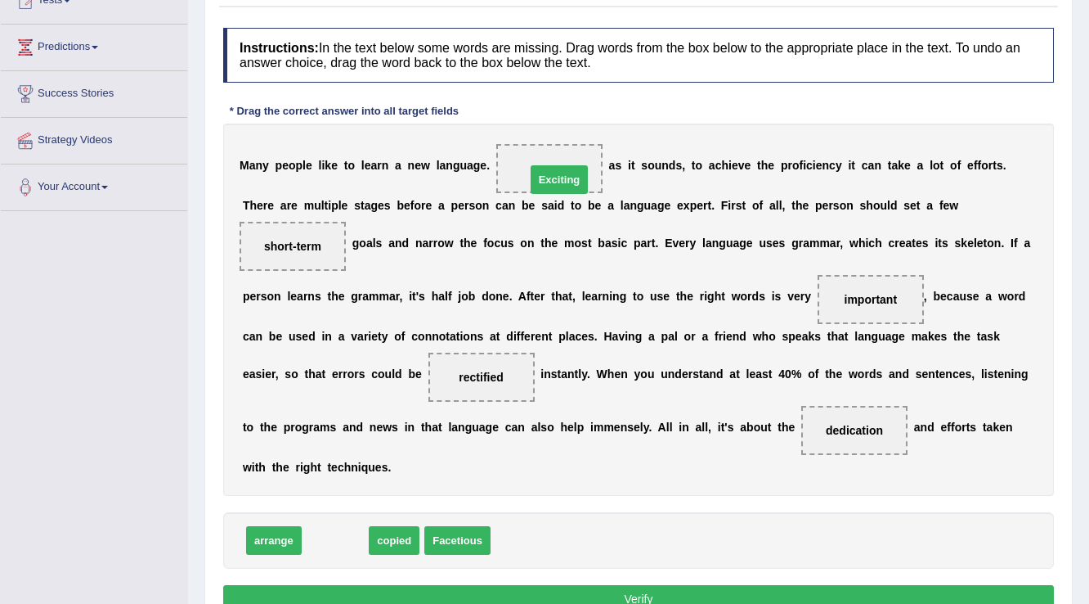
drag, startPoint x: 324, startPoint y: 541, endPoint x: 548, endPoint y: 180, distance: 424.7
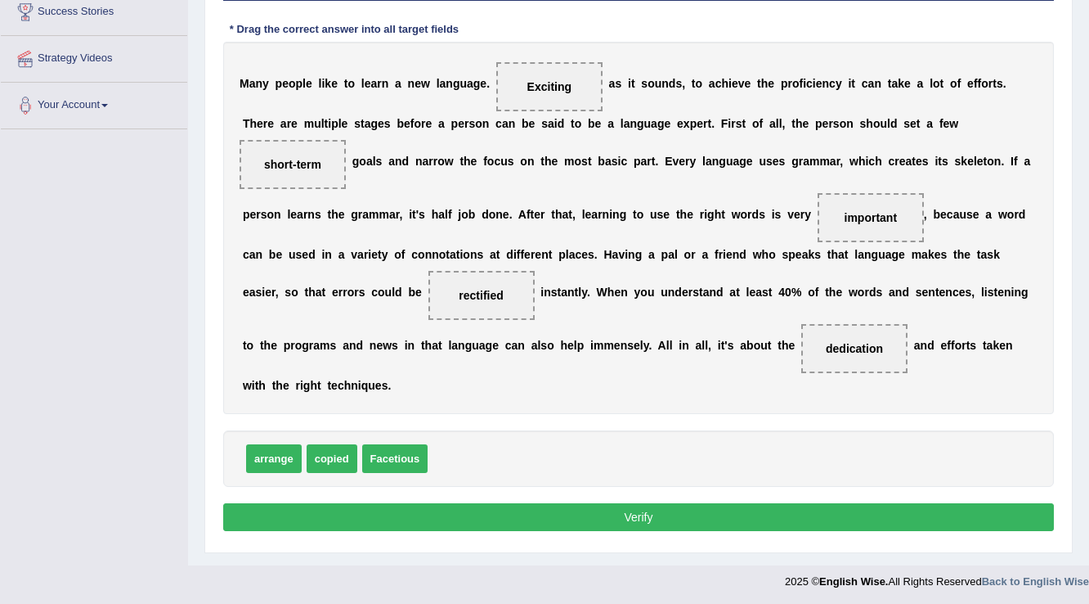
click at [759, 508] on button "Verify" at bounding box center [638, 517] width 831 height 28
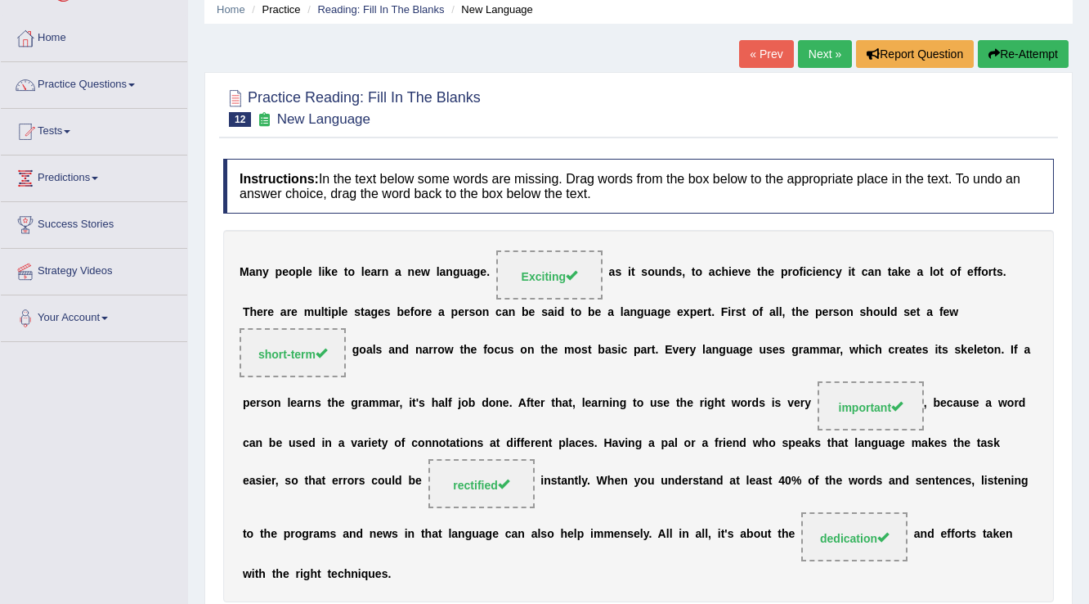
scroll to position [59, 0]
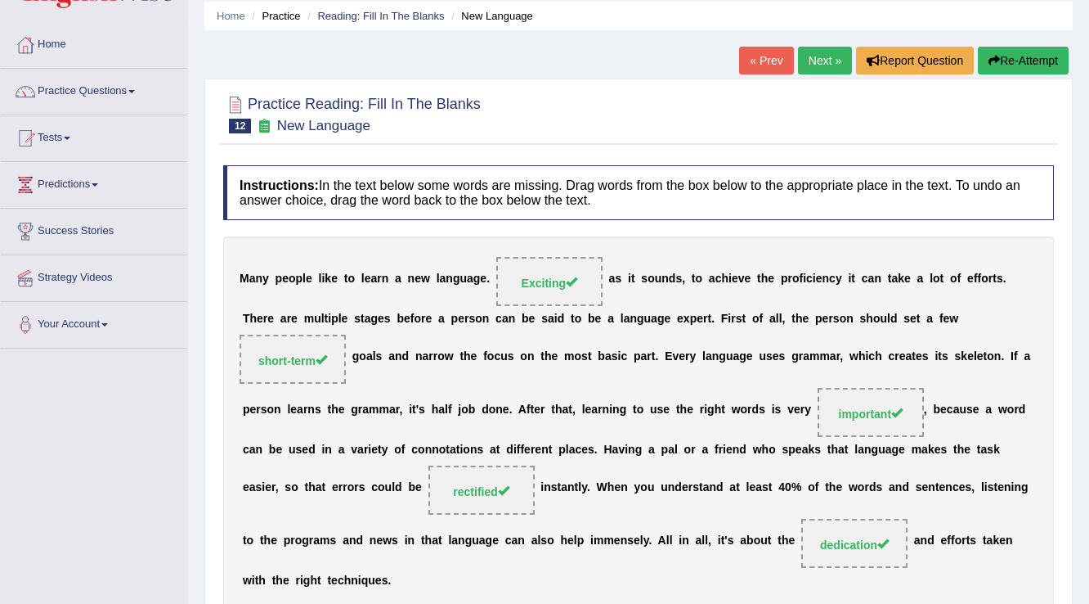
click at [824, 59] on link "Next »" at bounding box center [825, 61] width 54 height 28
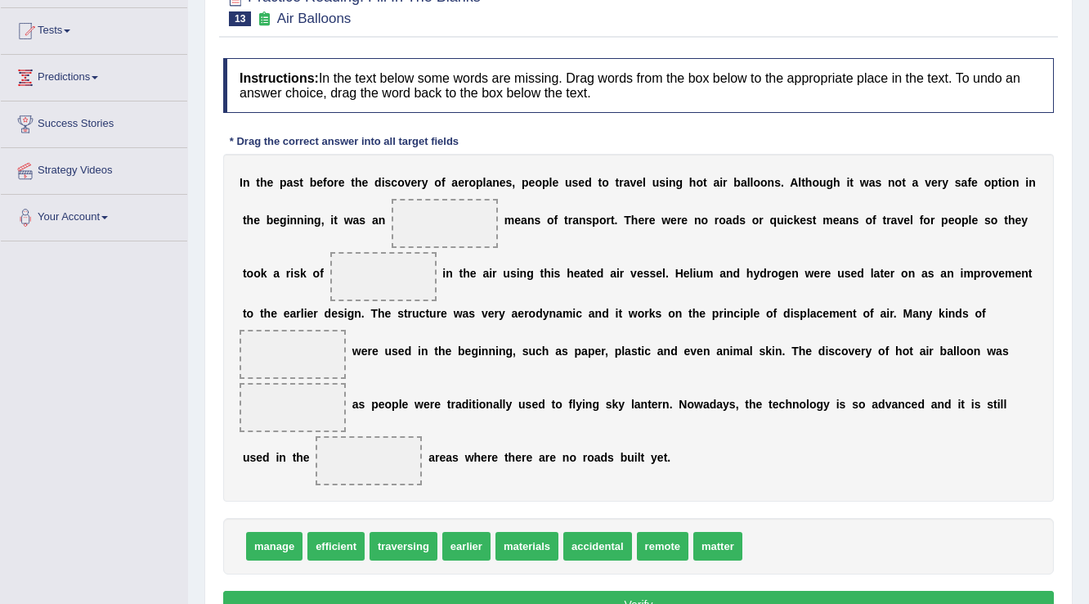
scroll to position [190, 0]
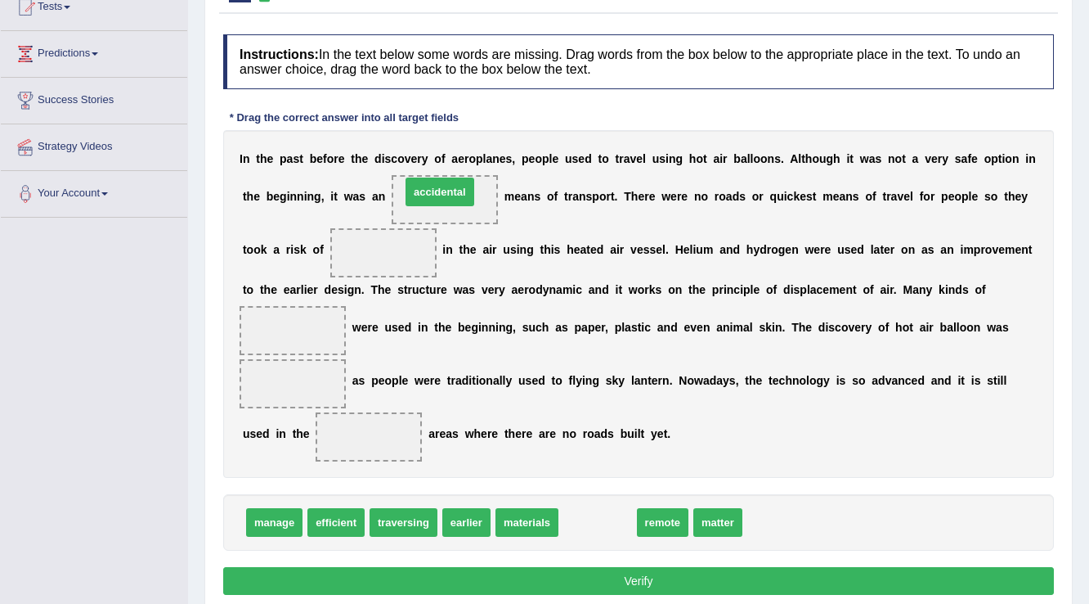
drag, startPoint x: 616, startPoint y: 521, endPoint x: 458, endPoint y: 191, distance: 366.2
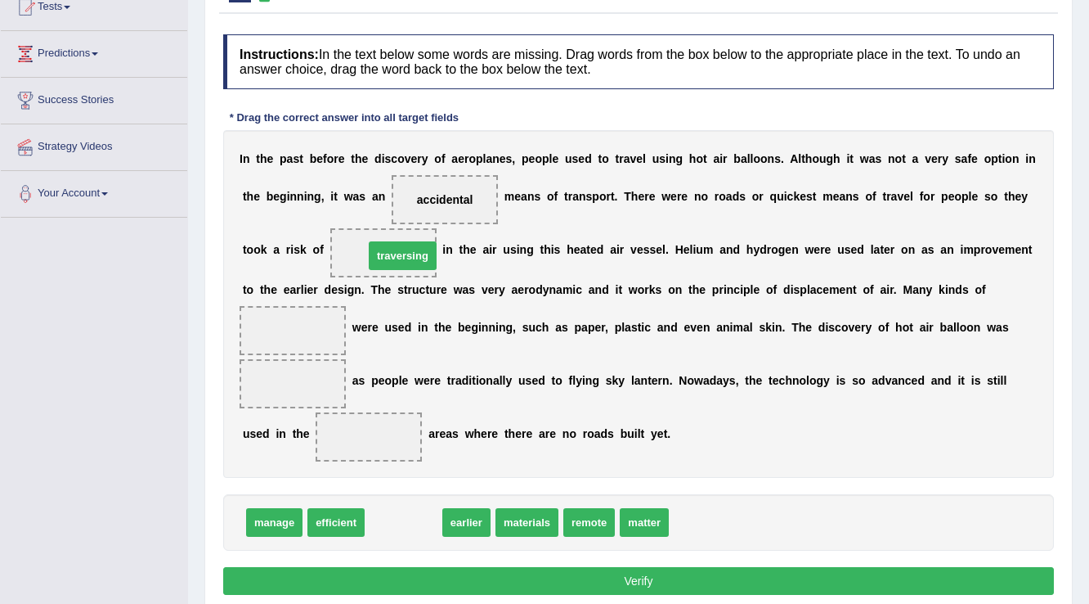
drag, startPoint x: 384, startPoint y: 527, endPoint x: 383, endPoint y: 260, distance: 266.6
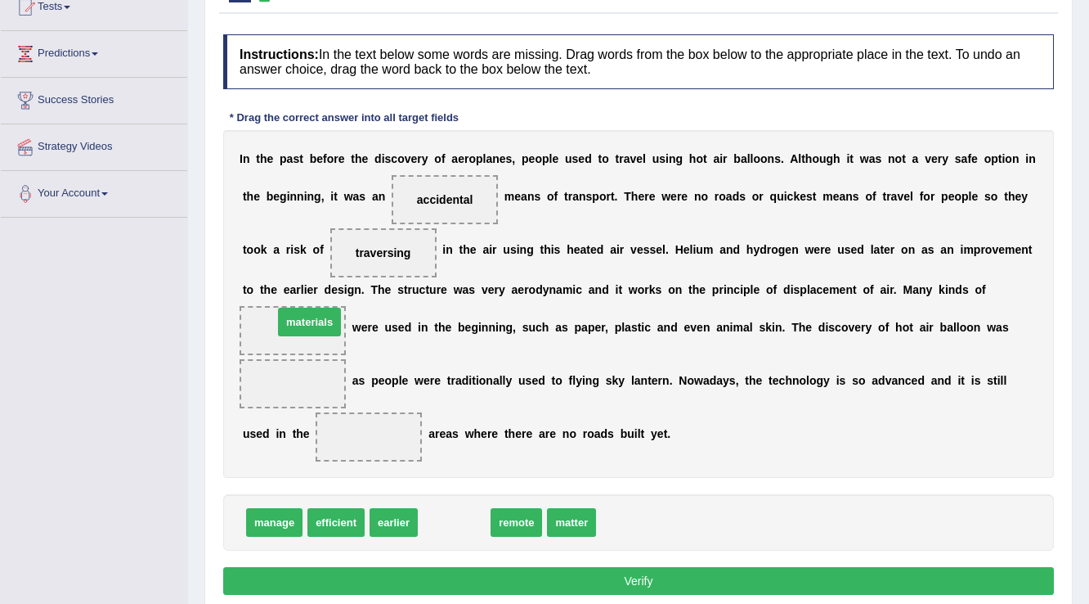
drag, startPoint x: 452, startPoint y: 521, endPoint x: 308, endPoint y: 321, distance: 247.2
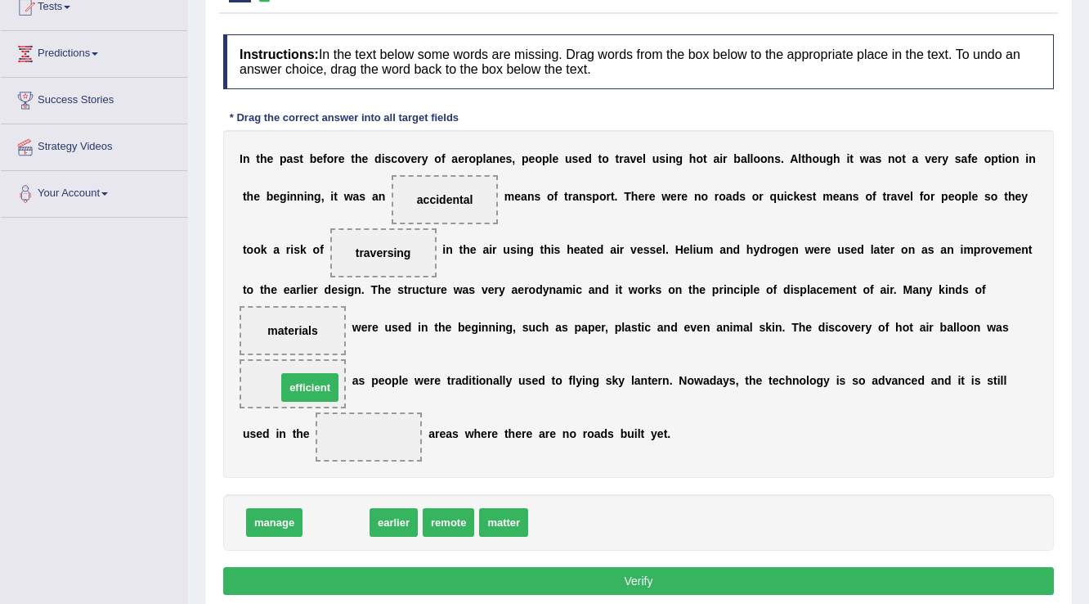
drag, startPoint x: 333, startPoint y: 518, endPoint x: 307, endPoint y: 383, distance: 137.5
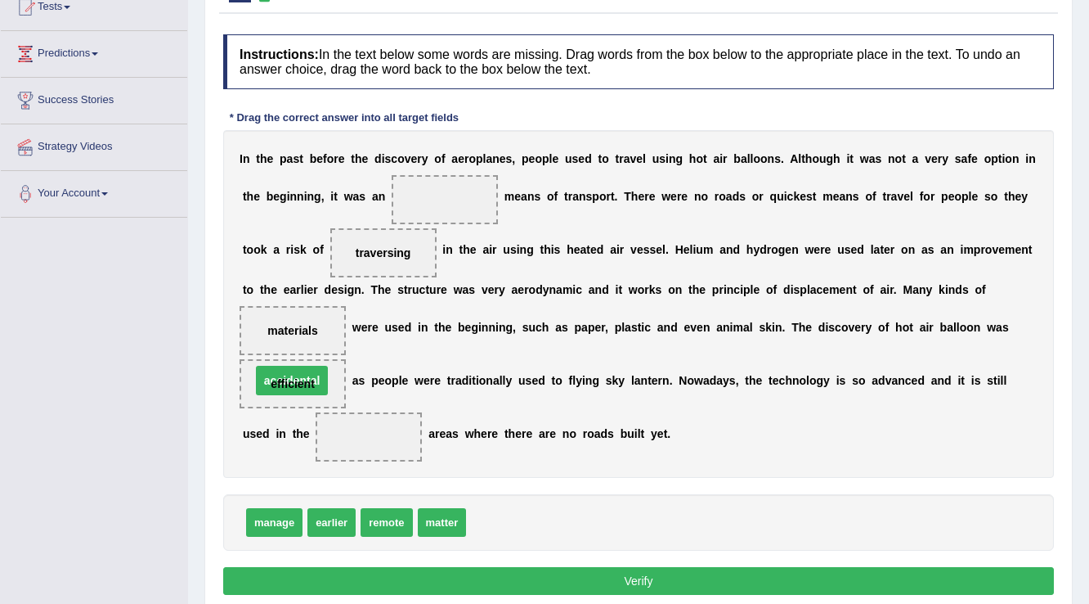
drag, startPoint x: 440, startPoint y: 193, endPoint x: 287, endPoint y: 374, distance: 236.8
drag, startPoint x: 500, startPoint y: 527, endPoint x: 460, endPoint y: 201, distance: 328.0
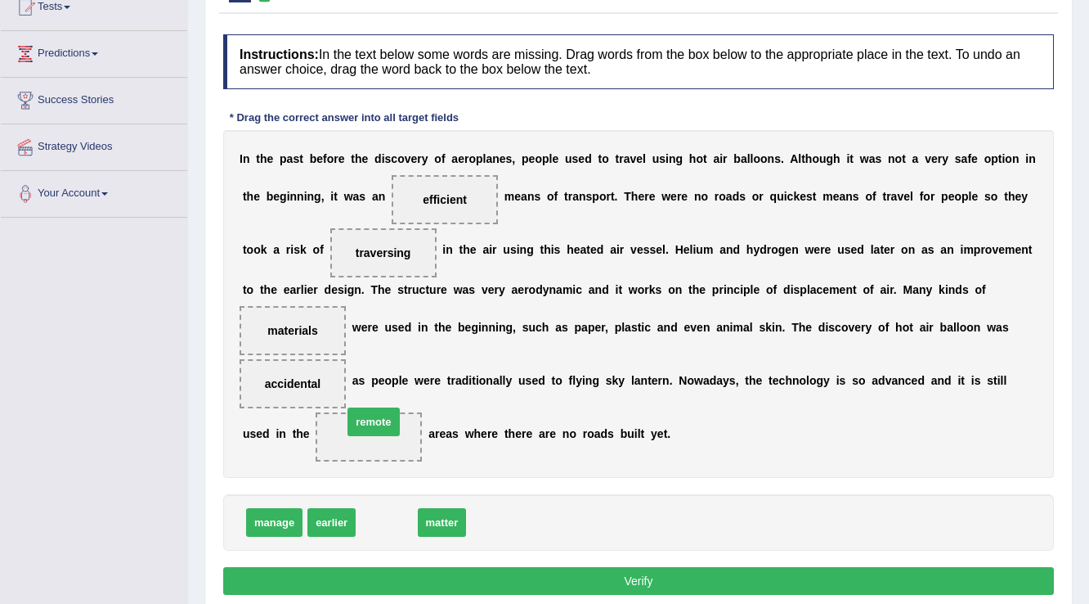
drag, startPoint x: 383, startPoint y: 526, endPoint x: 370, endPoint y: 425, distance: 101.5
click at [503, 587] on button "Verify" at bounding box center [638, 581] width 831 height 28
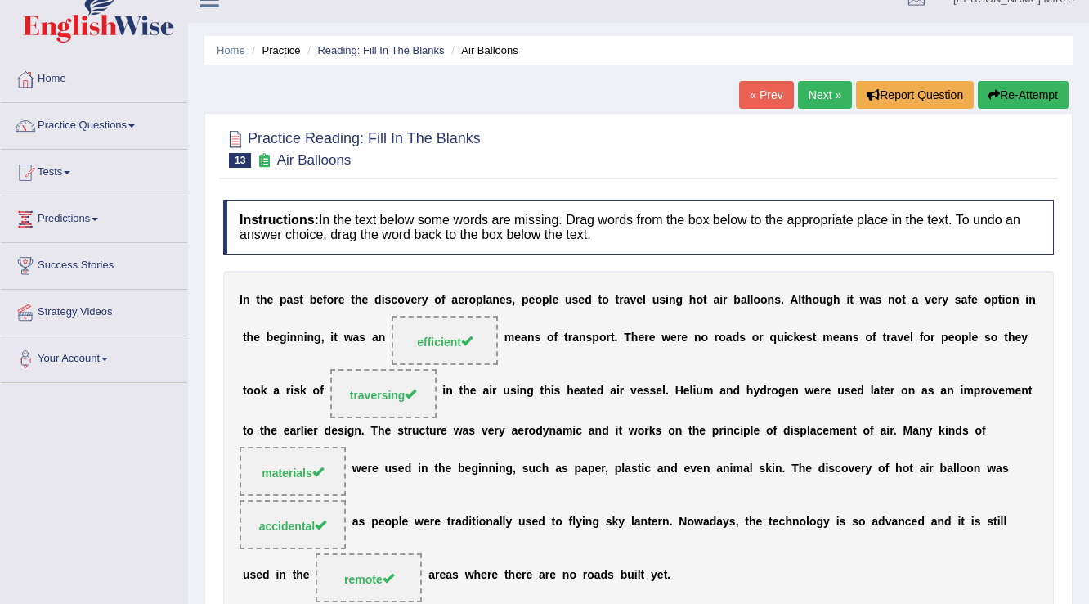
scroll to position [0, 0]
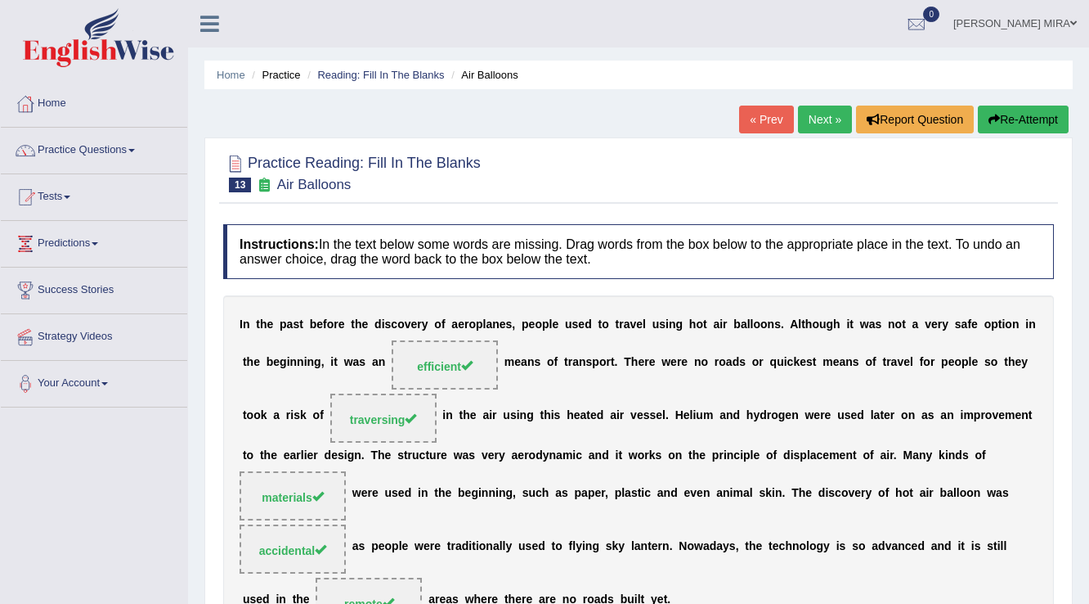
click at [819, 119] on link "Next »" at bounding box center [825, 120] width 54 height 28
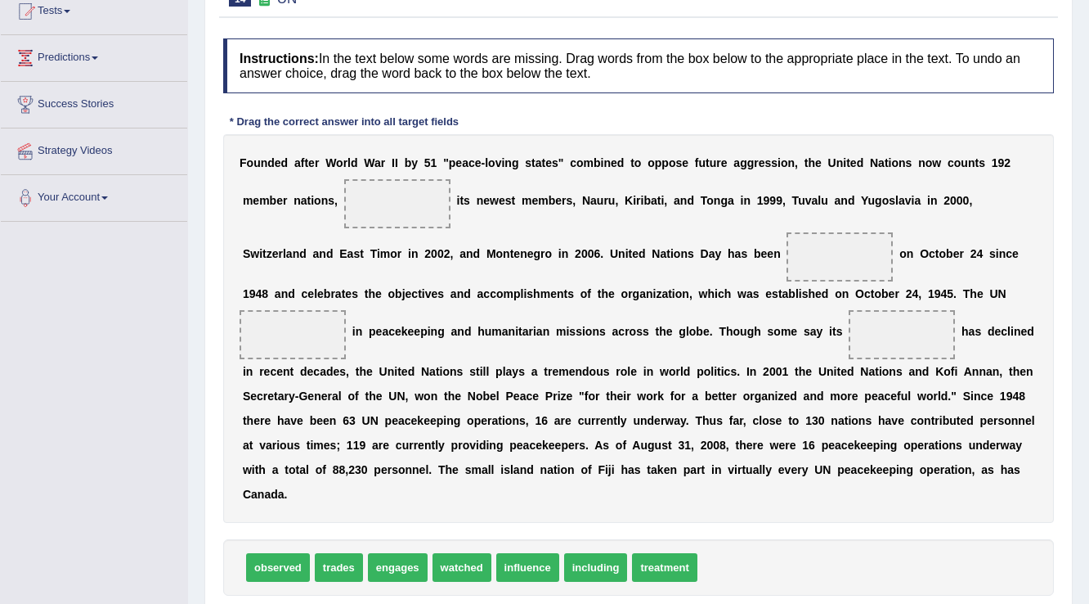
scroll to position [196, 0]
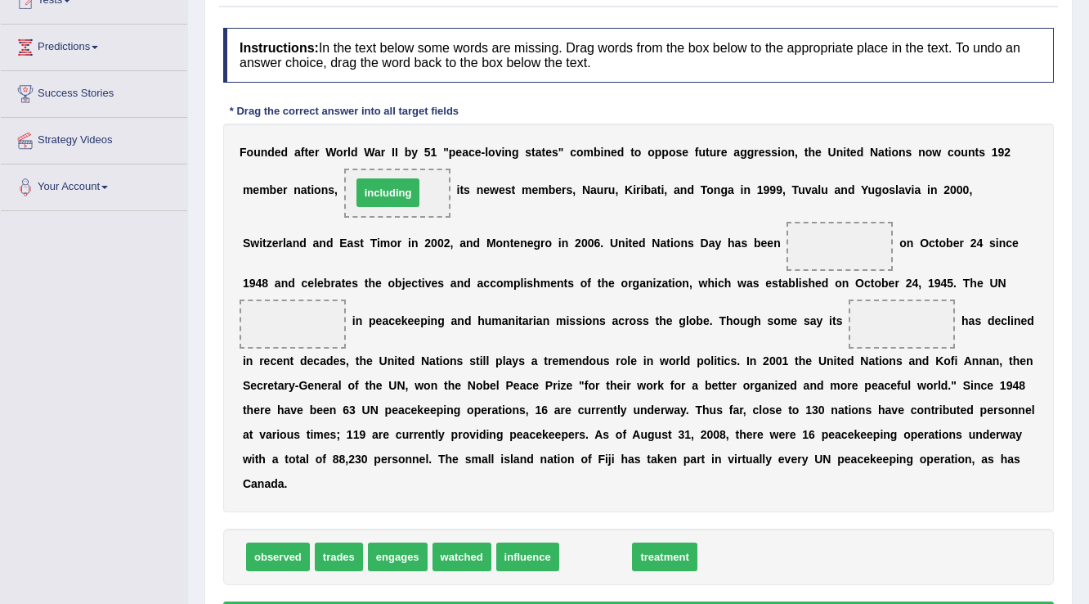
drag, startPoint x: 584, startPoint y: 549, endPoint x: 376, endPoint y: 185, distance: 419.1
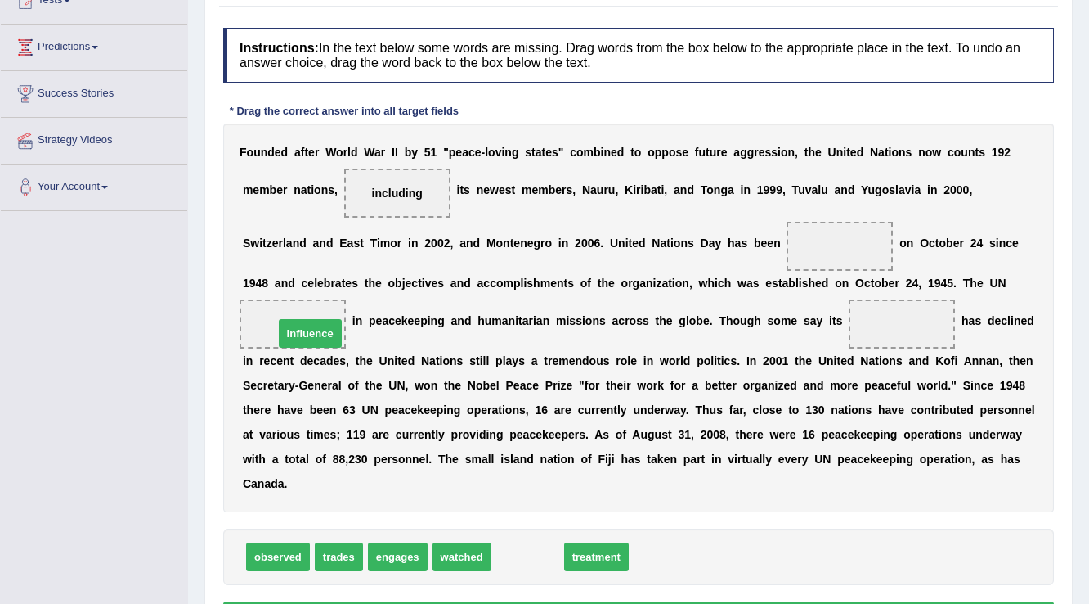
drag, startPoint x: 520, startPoint y: 551, endPoint x: 303, endPoint y: 328, distance: 311.8
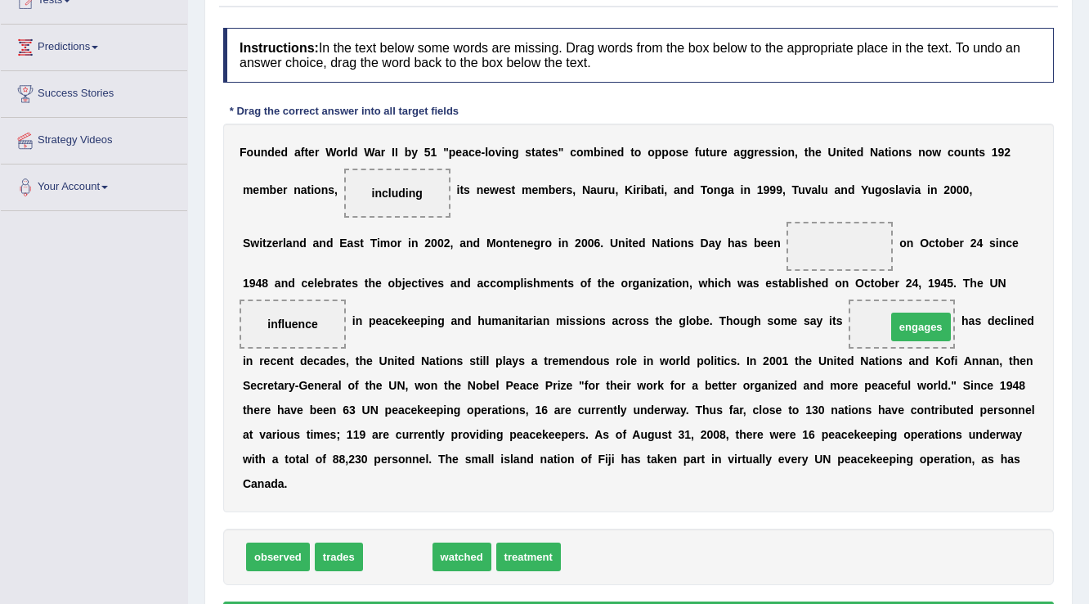
drag, startPoint x: 375, startPoint y: 557, endPoint x: 898, endPoint y: 327, distance: 571.7
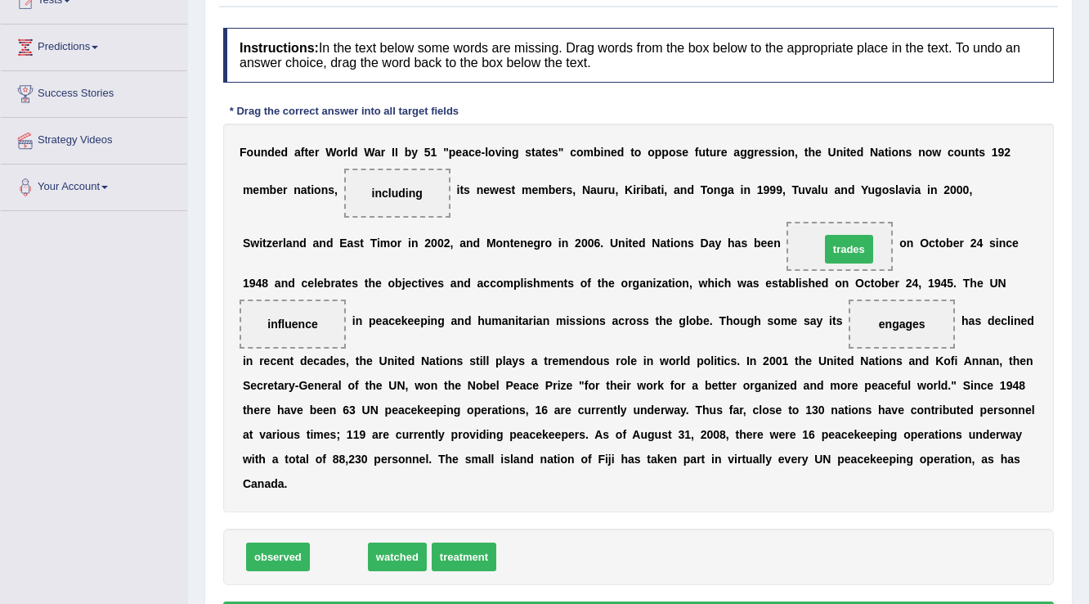
drag, startPoint x: 337, startPoint y: 556, endPoint x: 847, endPoint y: 249, distance: 595.9
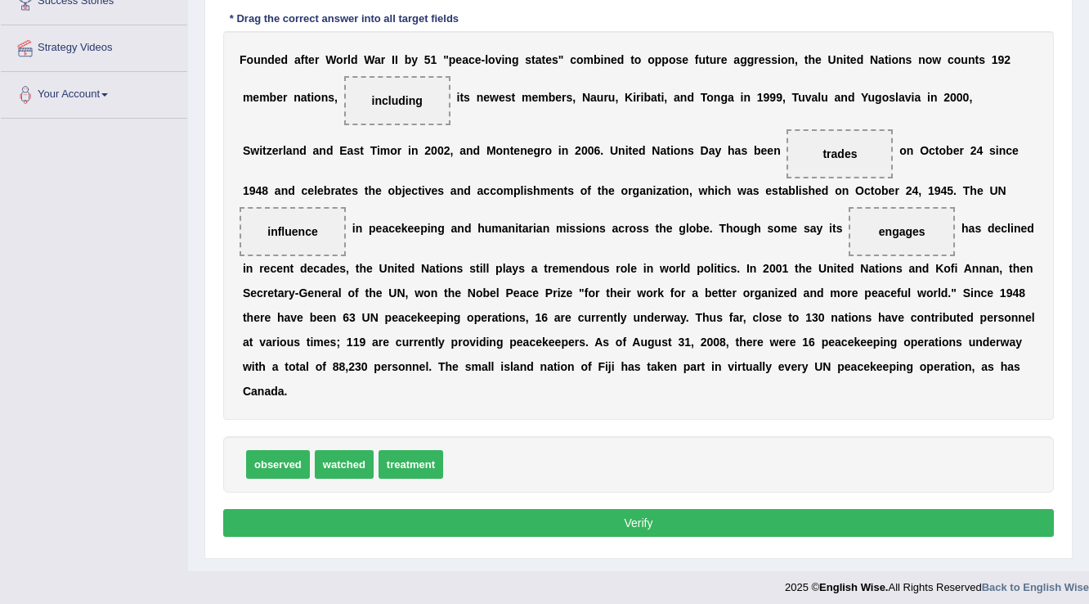
scroll to position [294, 0]
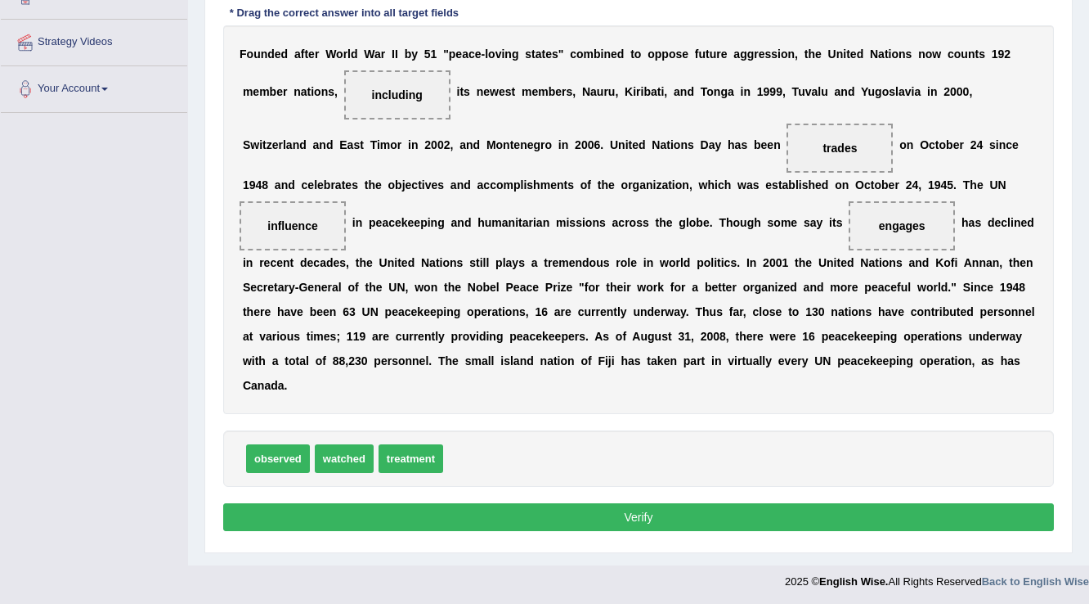
click at [553, 507] on button "Verify" at bounding box center [638, 517] width 831 height 28
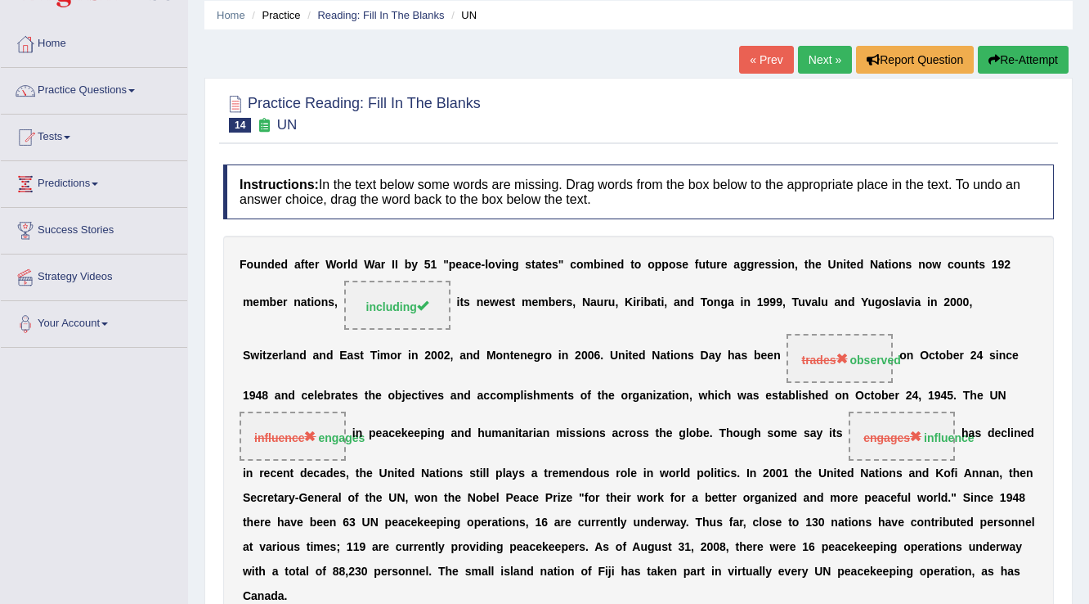
scroll to position [59, 0]
click at [829, 61] on link "Next »" at bounding box center [825, 61] width 54 height 28
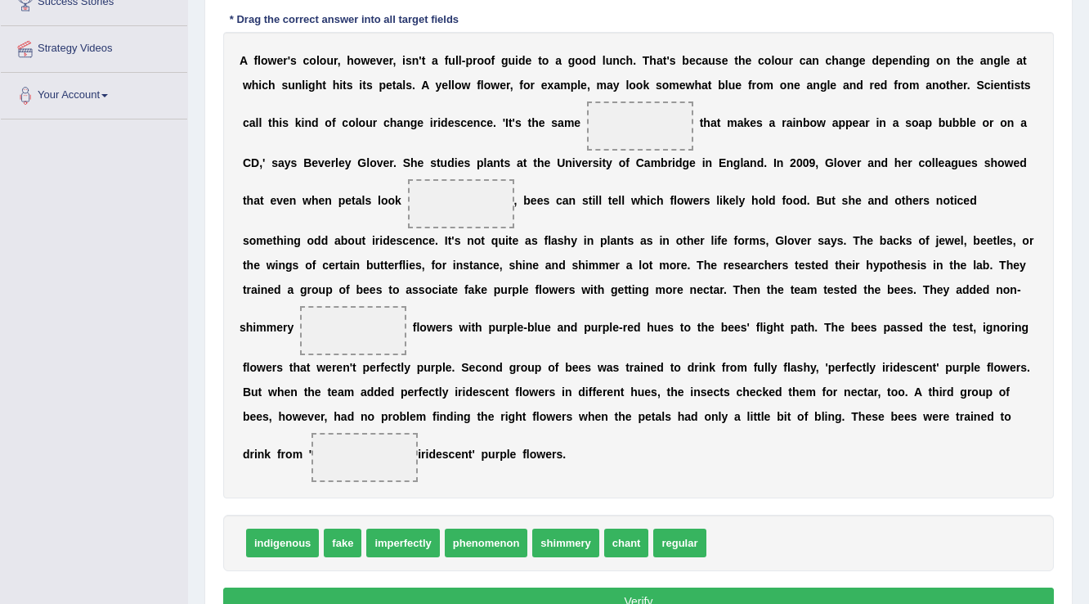
scroll to position [307, 0]
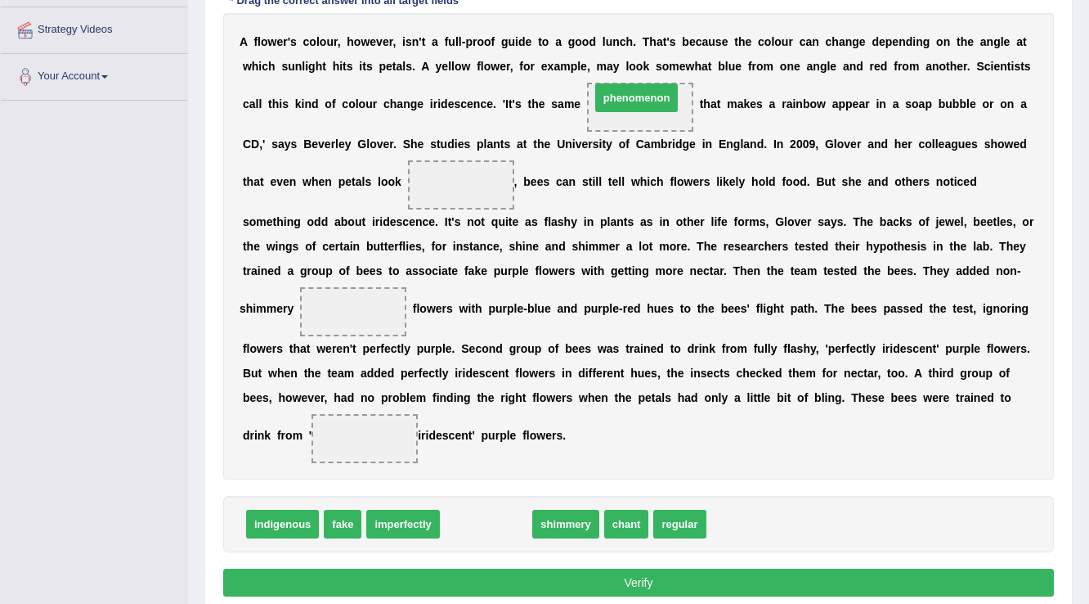
drag, startPoint x: 510, startPoint y: 529, endPoint x: 660, endPoint y: 103, distance: 451.9
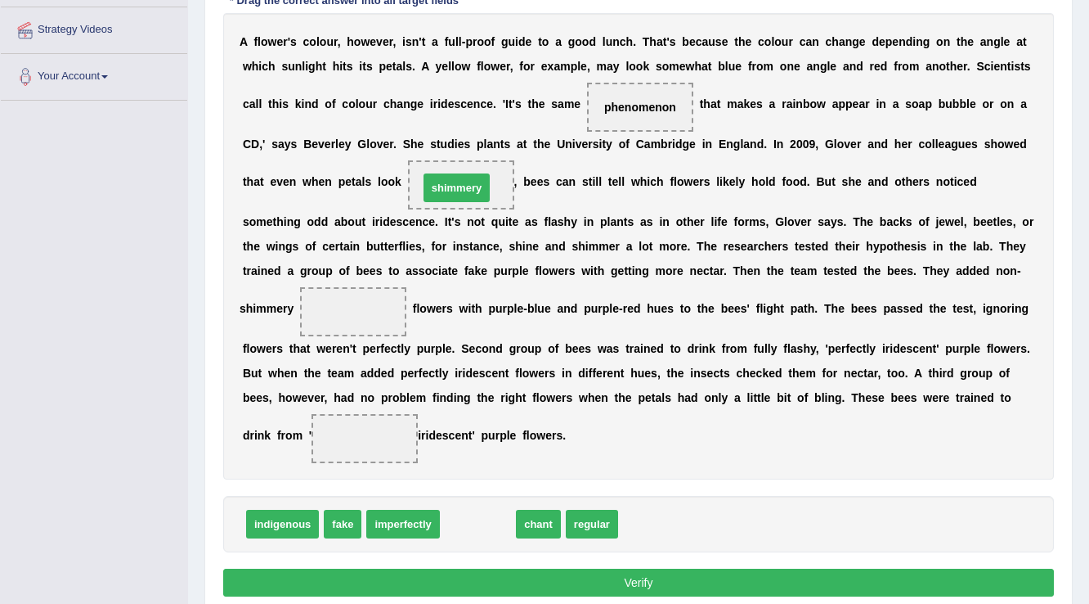
drag, startPoint x: 456, startPoint y: 519, endPoint x: 435, endPoint y: 183, distance: 336.8
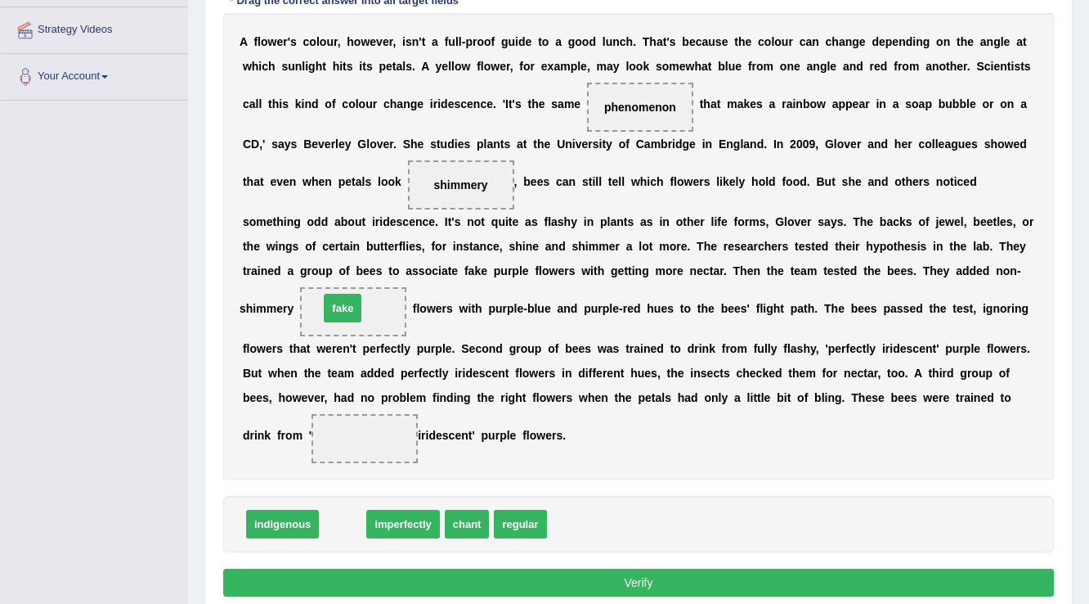
drag, startPoint x: 344, startPoint y: 527, endPoint x: 344, endPoint y: 311, distance: 215.9
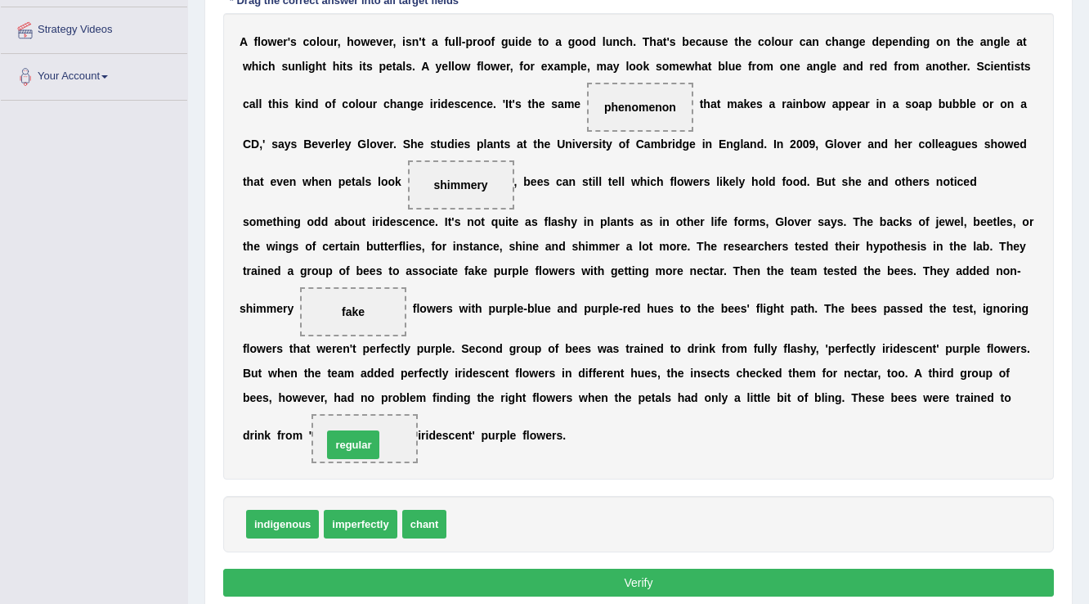
drag, startPoint x: 471, startPoint y: 525, endPoint x: 347, endPoint y: 445, distance: 147.9
click at [955, 585] on button "Verify" at bounding box center [638, 582] width 831 height 28
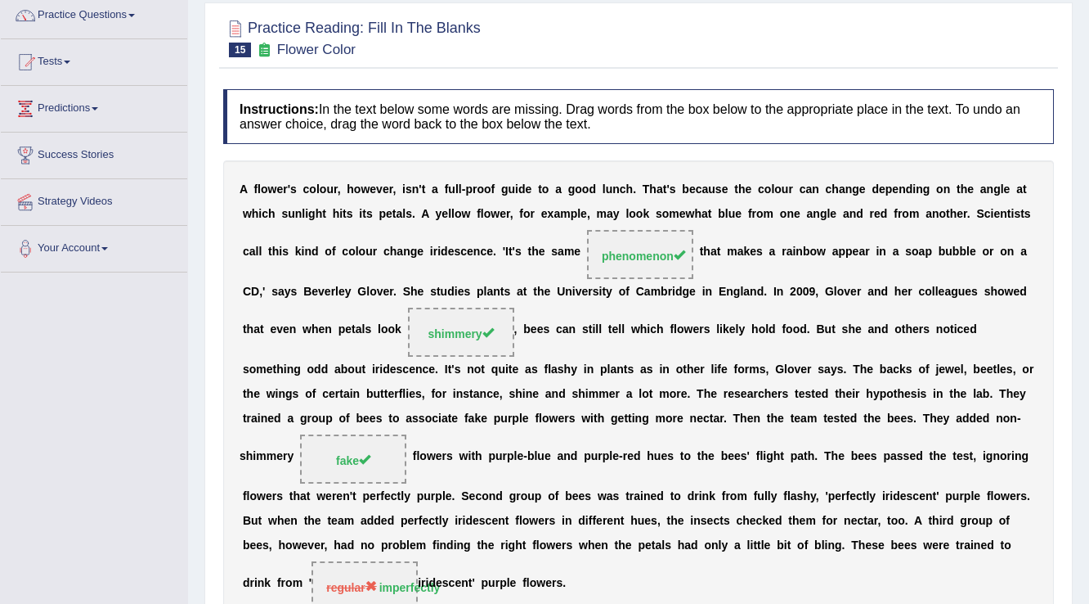
scroll to position [110, 0]
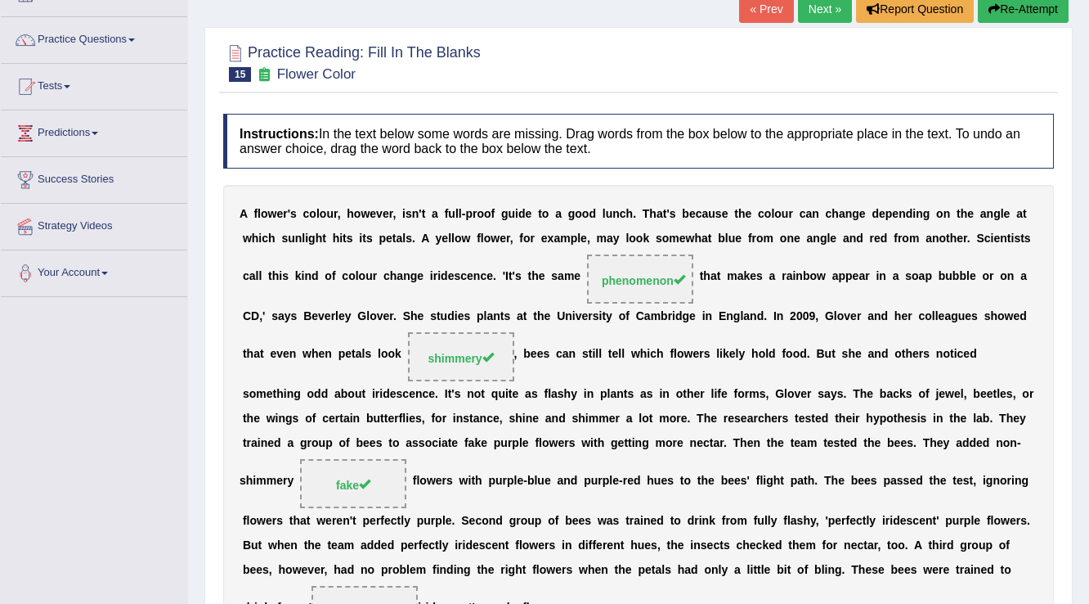
click at [823, 7] on link "Next »" at bounding box center [825, 9] width 54 height 28
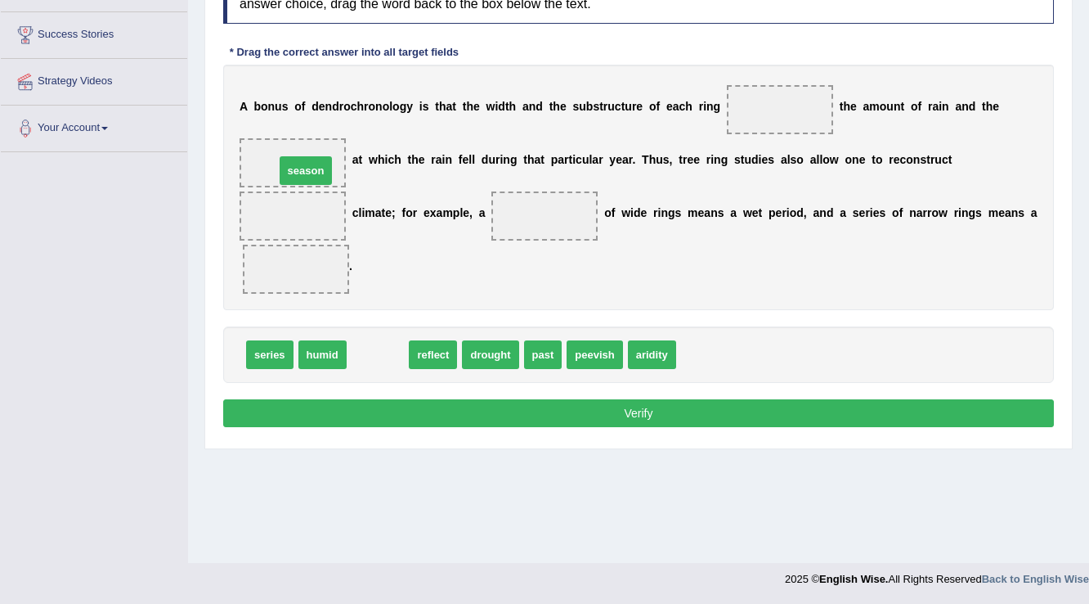
drag, startPoint x: 376, startPoint y: 357, endPoint x: 304, endPoint y: 173, distance: 197.6
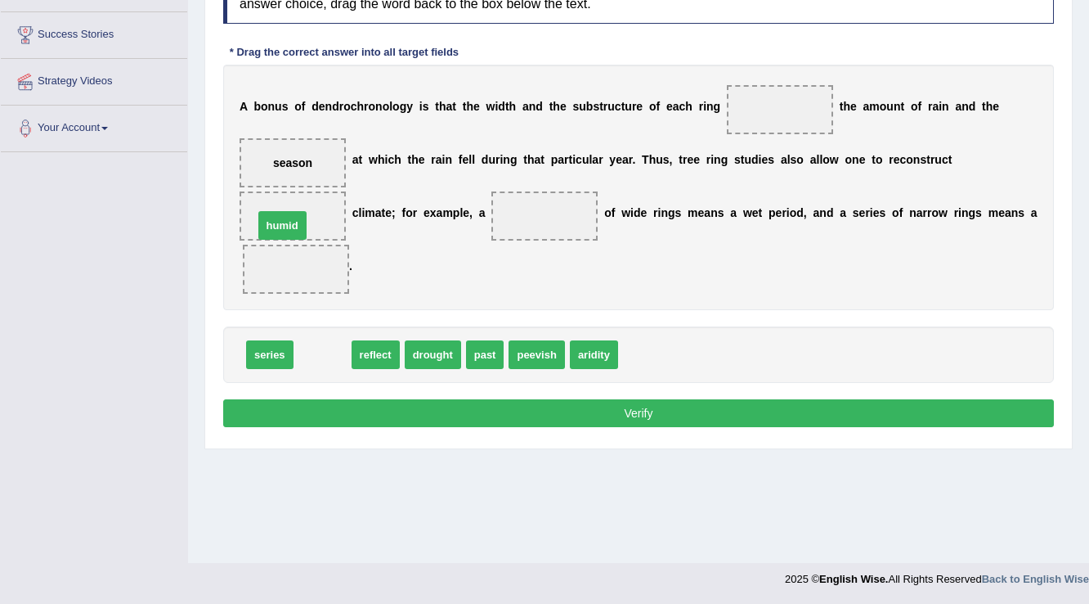
drag, startPoint x: 299, startPoint y: 356, endPoint x: 258, endPoint y: 227, distance: 135.3
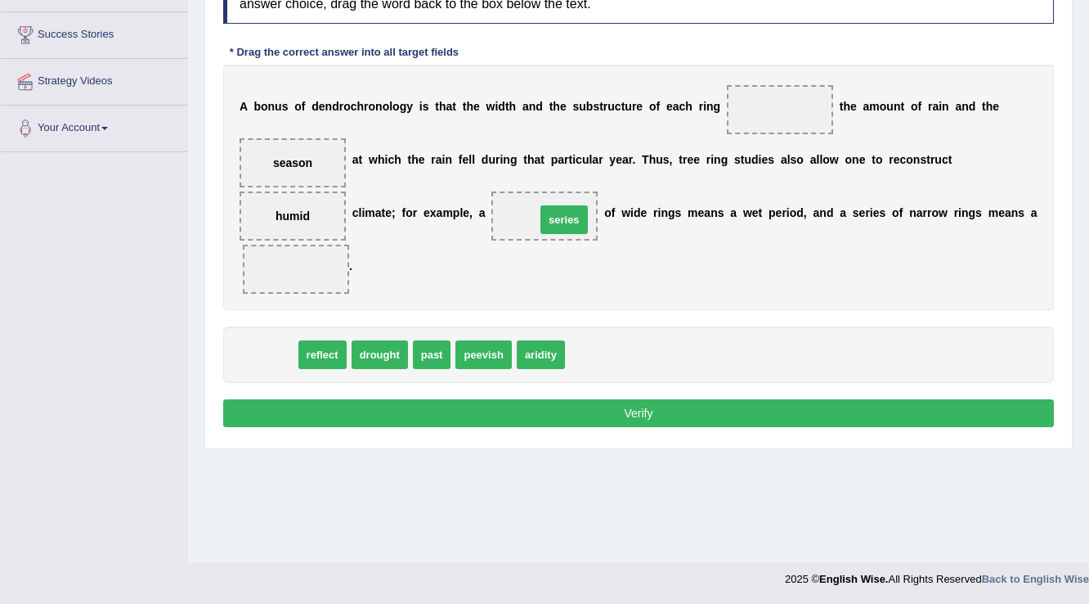
drag, startPoint x: 262, startPoint y: 346, endPoint x: 556, endPoint y: 211, distance: 323.9
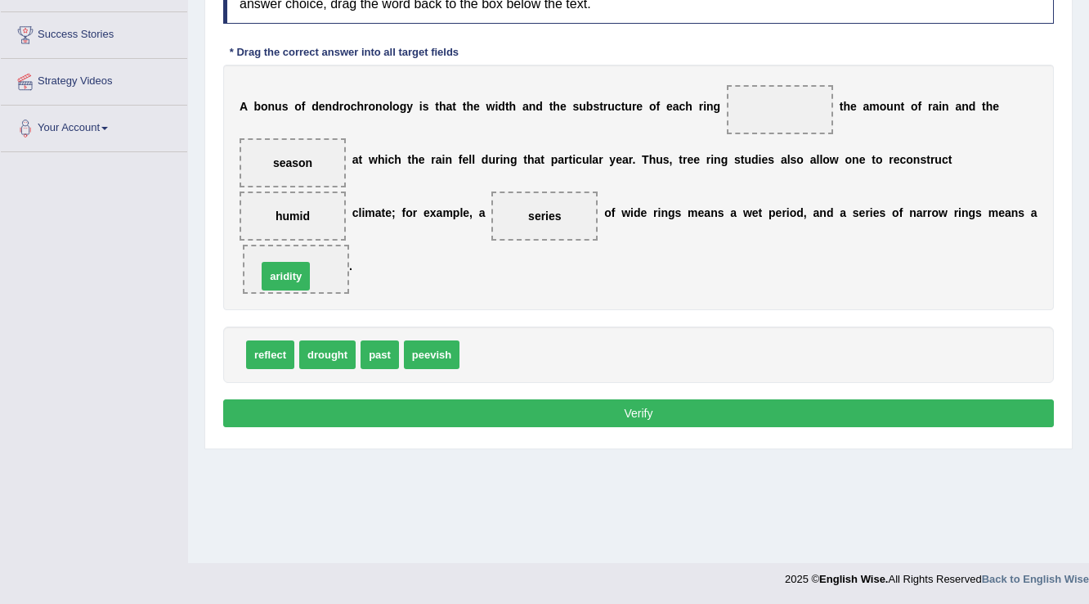
drag, startPoint x: 487, startPoint y: 347, endPoint x: 285, endPoint y: 268, distance: 217.5
drag, startPoint x: 281, startPoint y: 350, endPoint x: 808, endPoint y: 104, distance: 582.2
click at [371, 402] on button "Verify" at bounding box center [638, 413] width 831 height 28
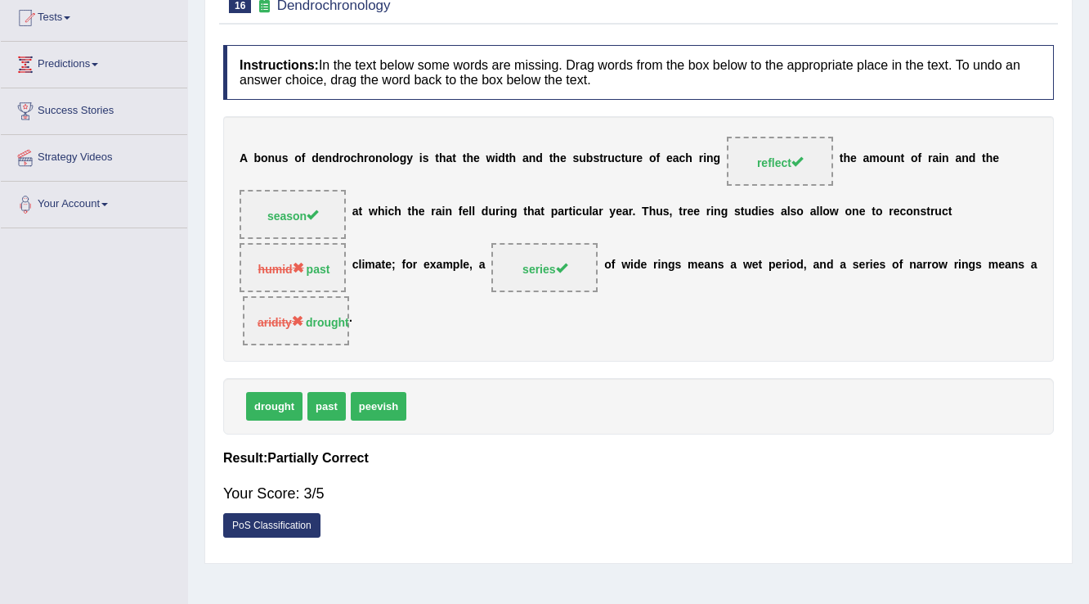
scroll to position [59, 0]
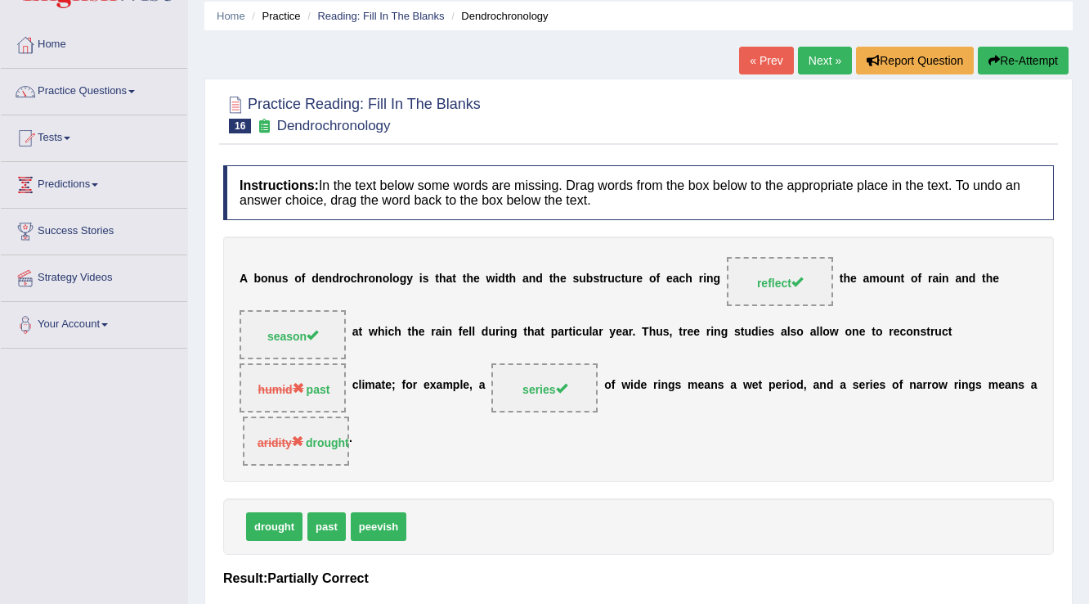
click at [814, 63] on link "Next »" at bounding box center [825, 61] width 54 height 28
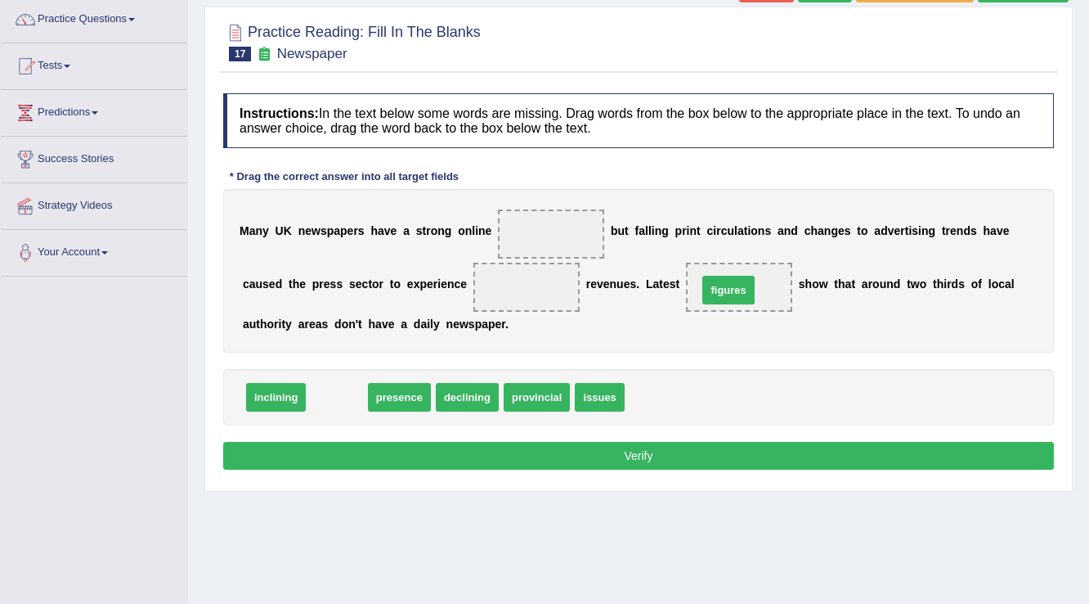
drag, startPoint x: 341, startPoint y: 396, endPoint x: 735, endPoint y: 289, distance: 408.5
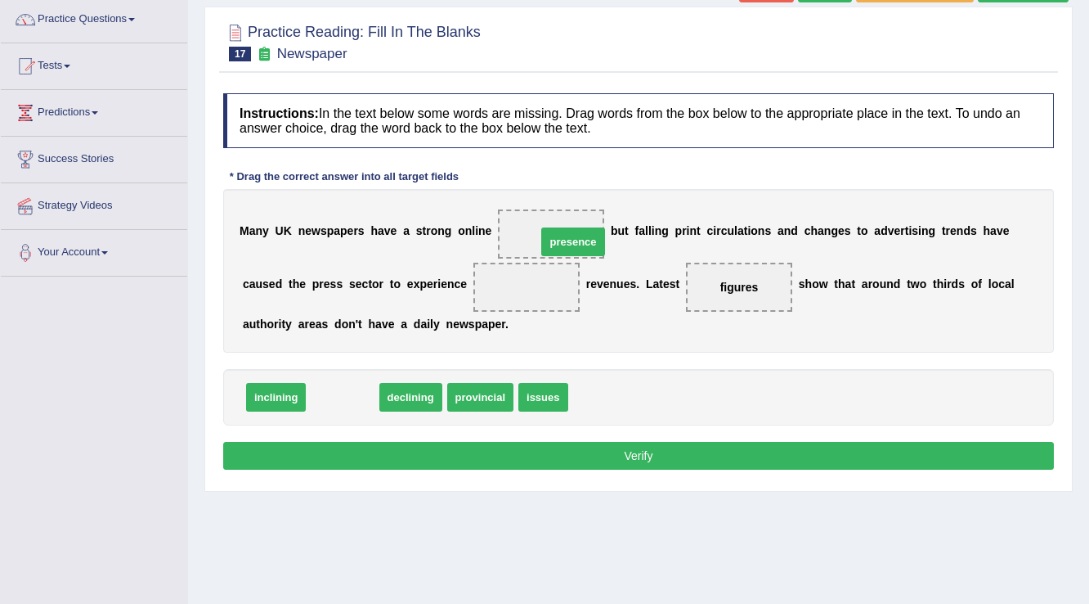
drag, startPoint x: 343, startPoint y: 393, endPoint x: 573, endPoint y: 238, distance: 278.1
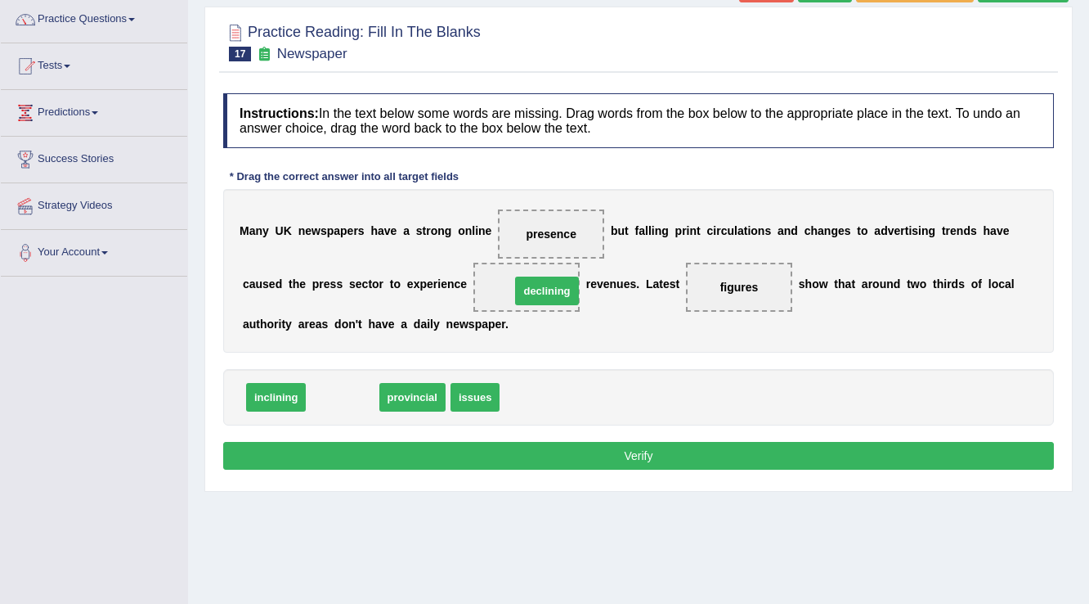
drag, startPoint x: 332, startPoint y: 396, endPoint x: 537, endPoint y: 290, distance: 230.5
click at [530, 455] on button "Verify" at bounding box center [638, 456] width 831 height 28
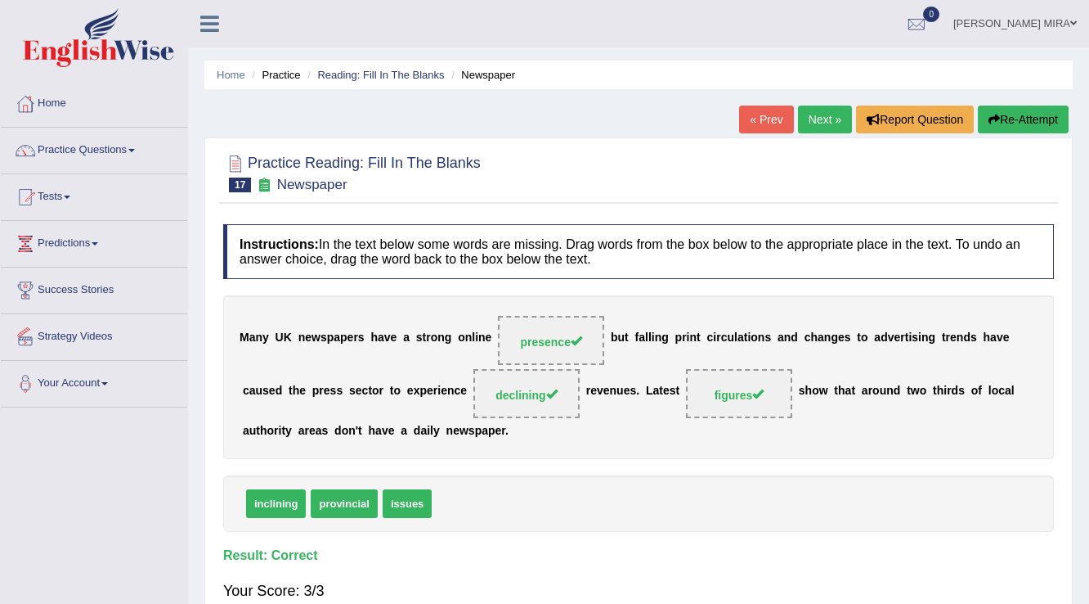
click at [827, 119] on link "Next »" at bounding box center [825, 120] width 54 height 28
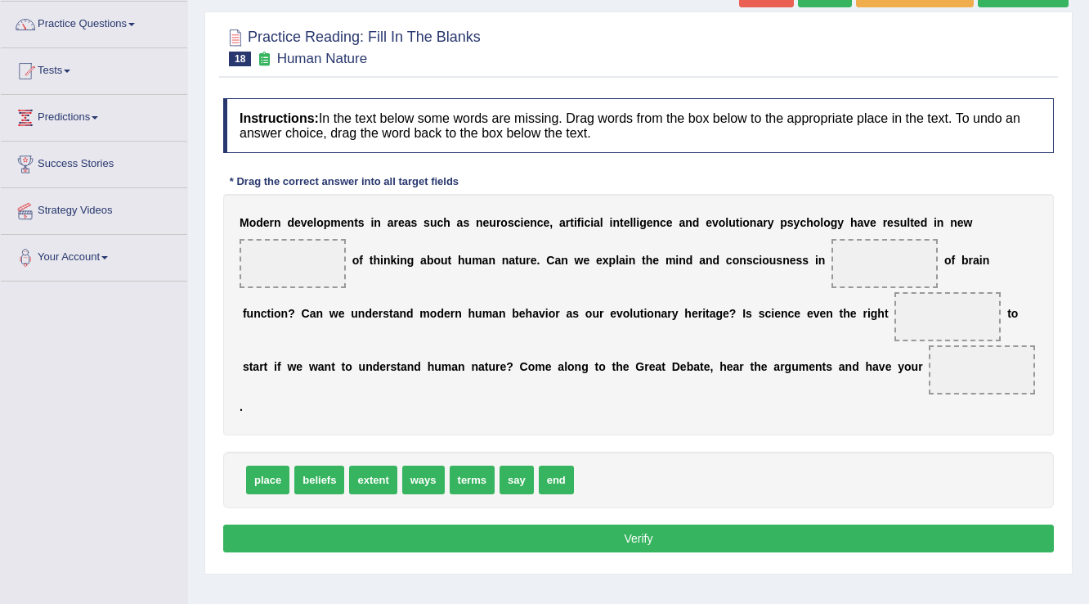
scroll to position [124, 0]
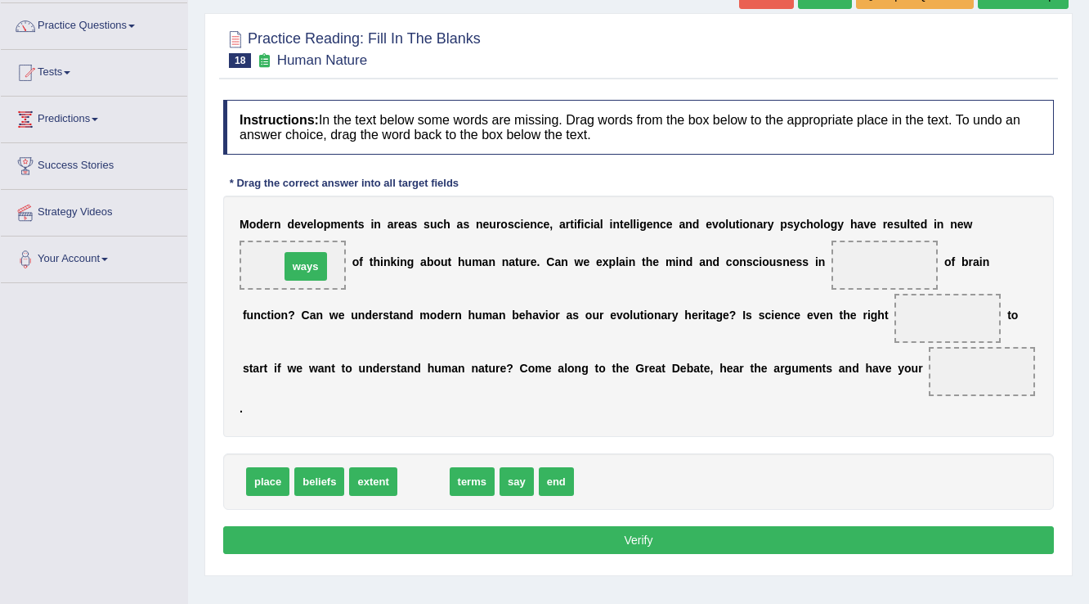
drag, startPoint x: 424, startPoint y: 474, endPoint x: 305, endPoint y: 260, distance: 244.9
drag, startPoint x: 425, startPoint y: 481, endPoint x: 882, endPoint y: 276, distance: 500.1
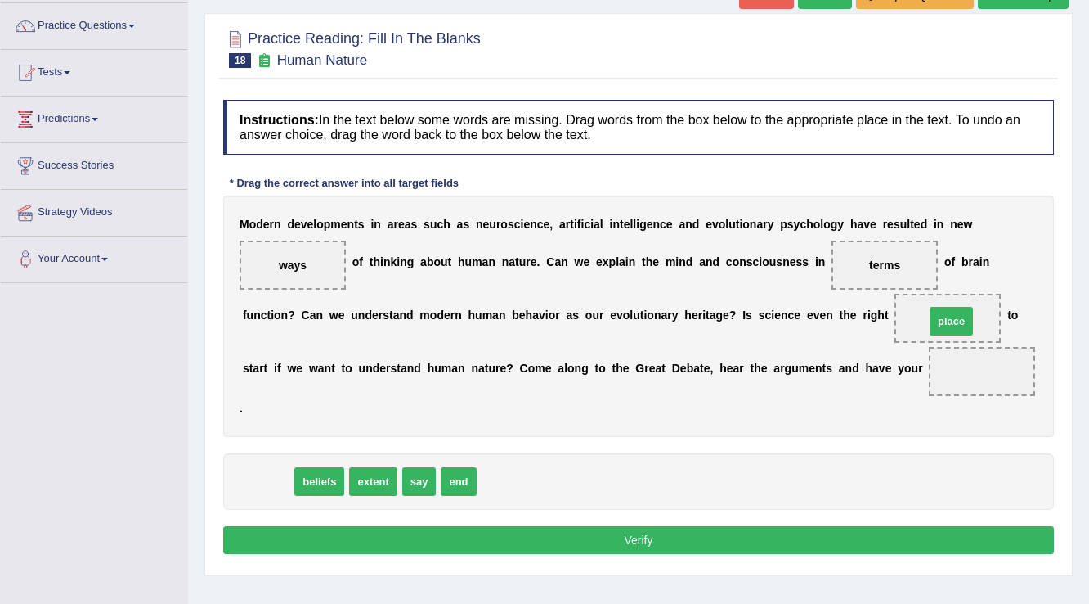
drag, startPoint x: 267, startPoint y: 475, endPoint x: 952, endPoint y: 313, distance: 704.3
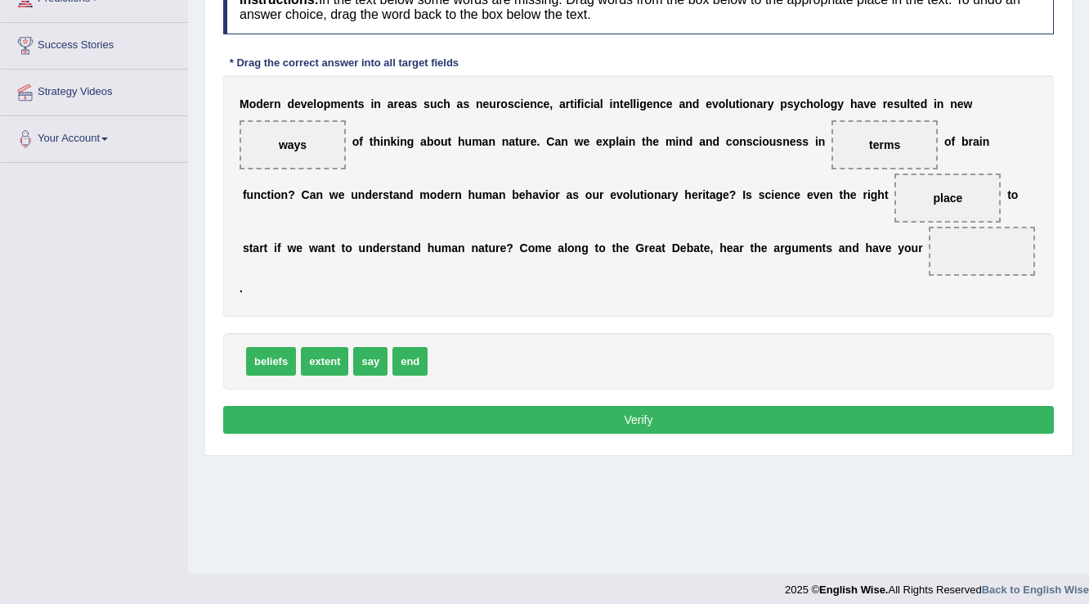
scroll to position [255, 0]
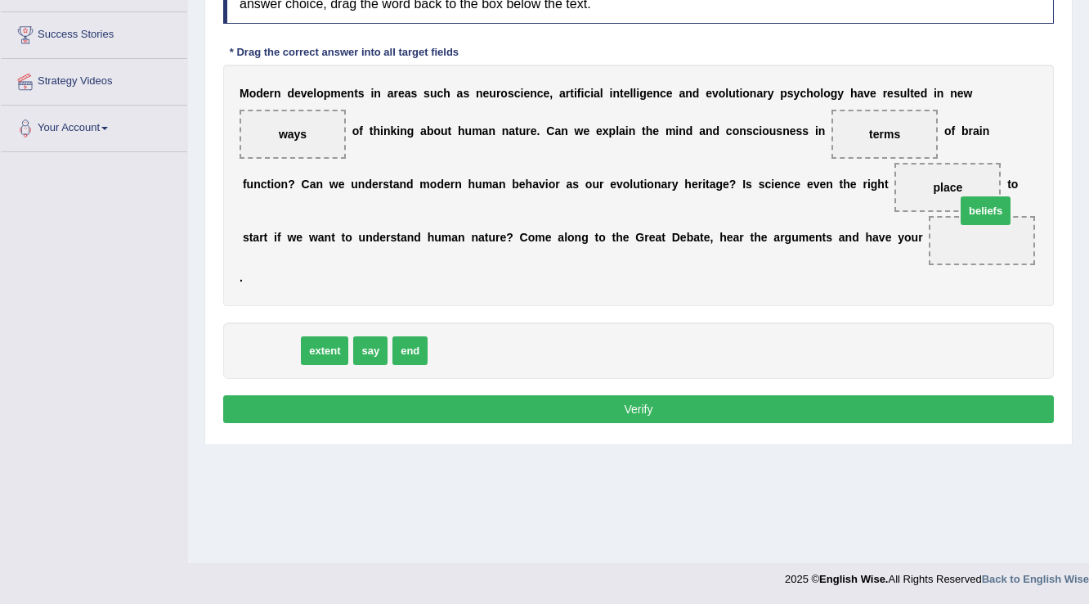
drag, startPoint x: 279, startPoint y: 349, endPoint x: 968, endPoint y: 245, distance: 696.5
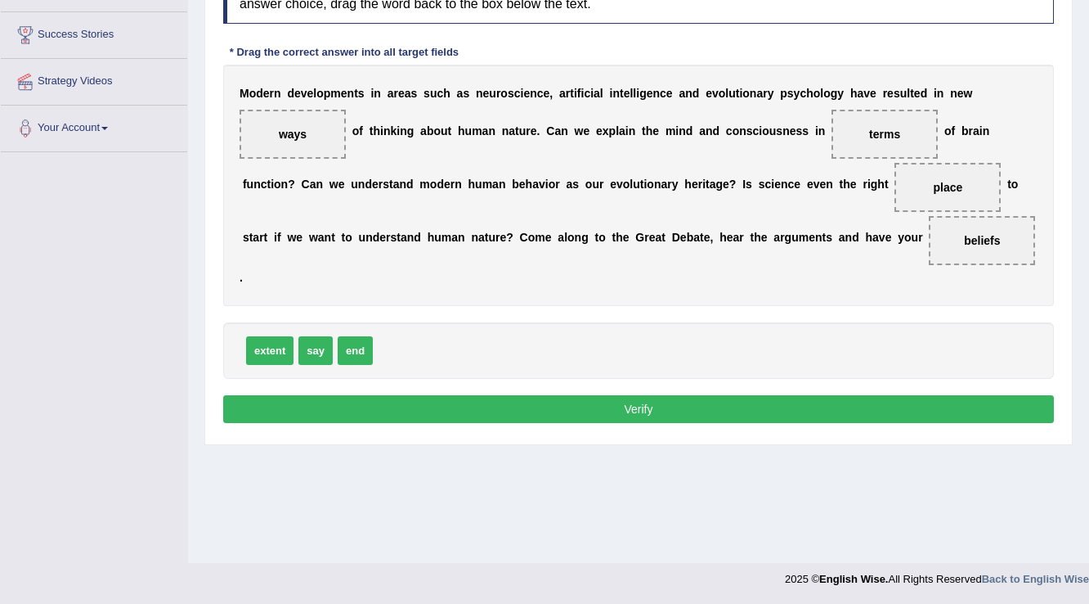
click at [932, 407] on button "Verify" at bounding box center [638, 409] width 831 height 28
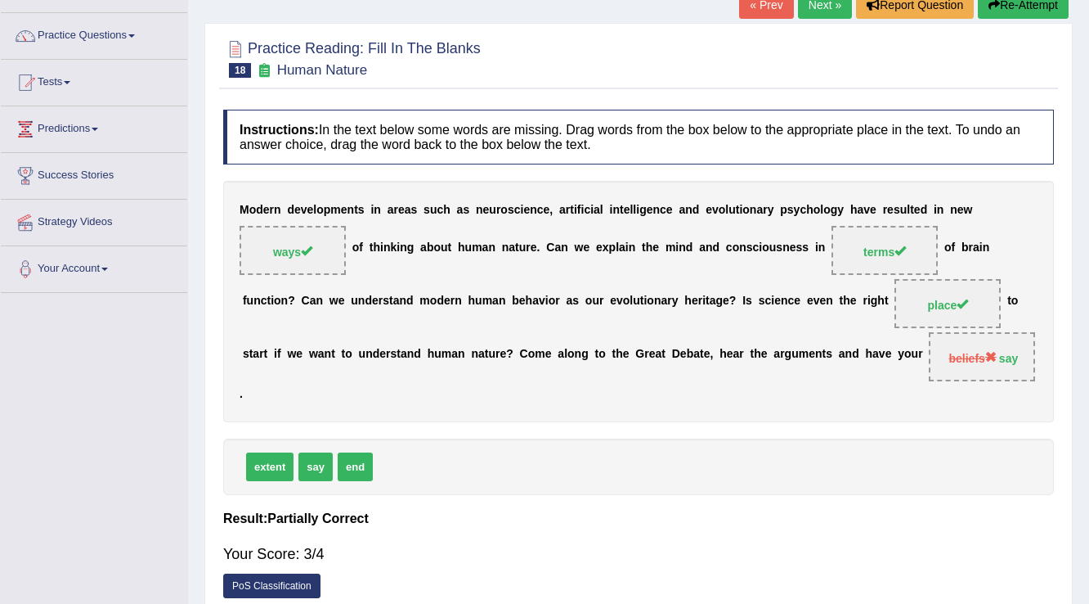
scroll to position [59, 0]
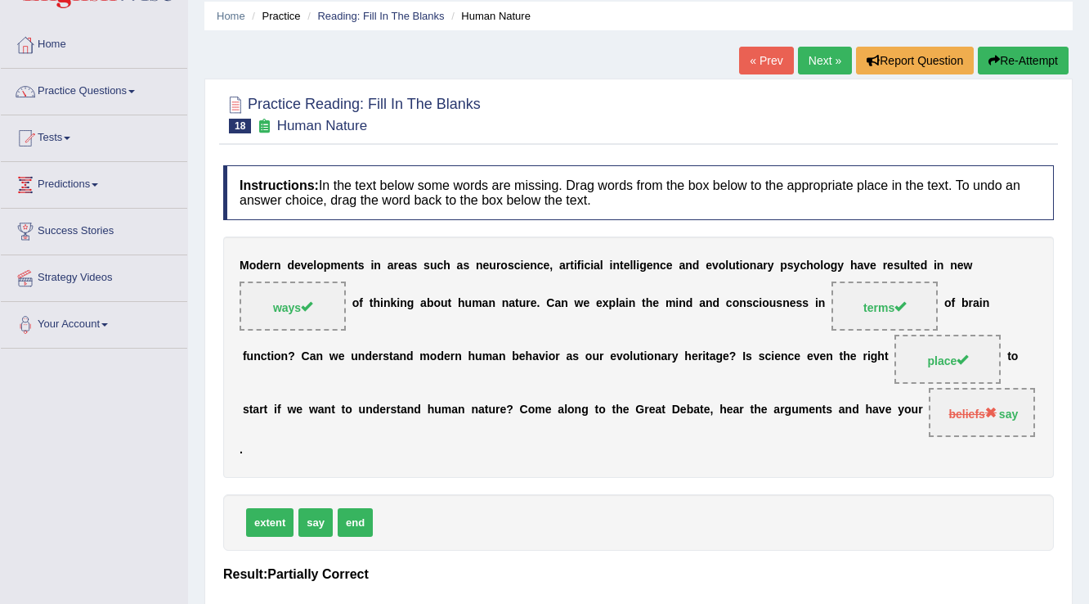
click at [825, 60] on link "Next »" at bounding box center [825, 61] width 54 height 28
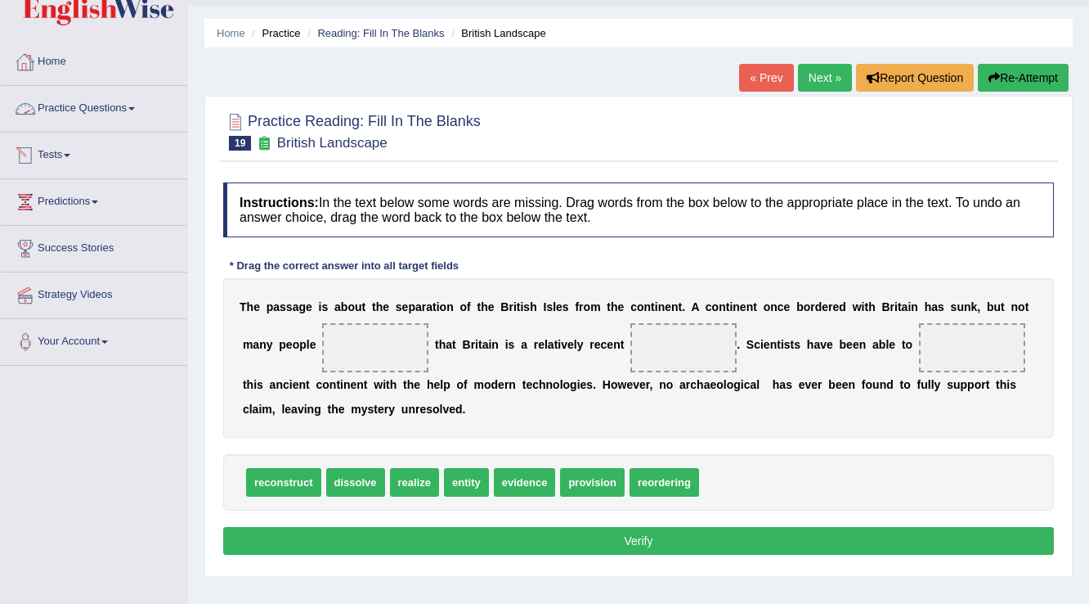
scroll to position [65, 0]
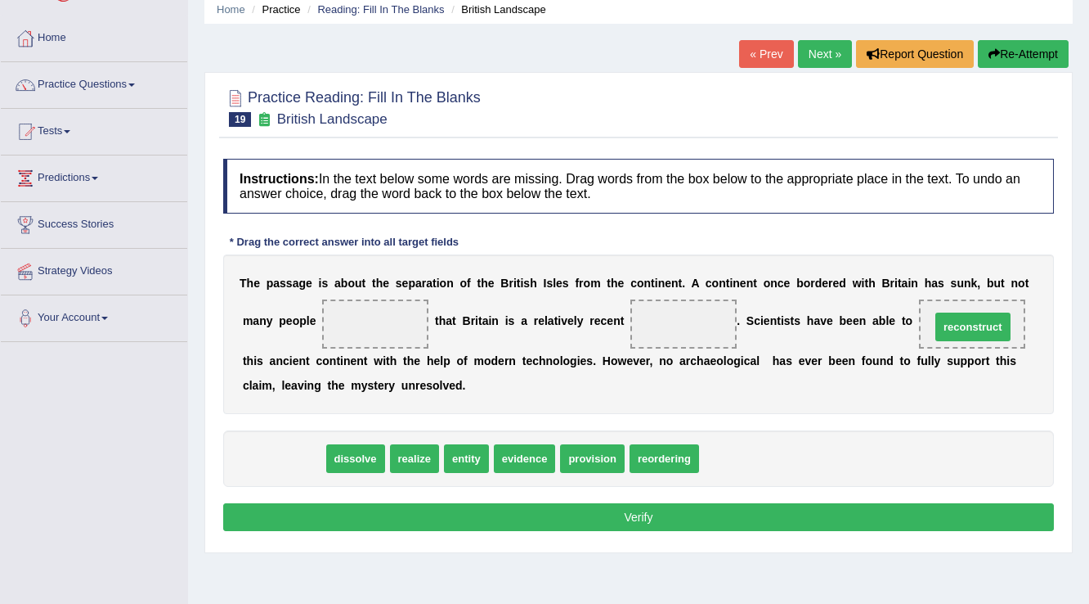
drag, startPoint x: 264, startPoint y: 460, endPoint x: 954, endPoint y: 329, distance: 702.0
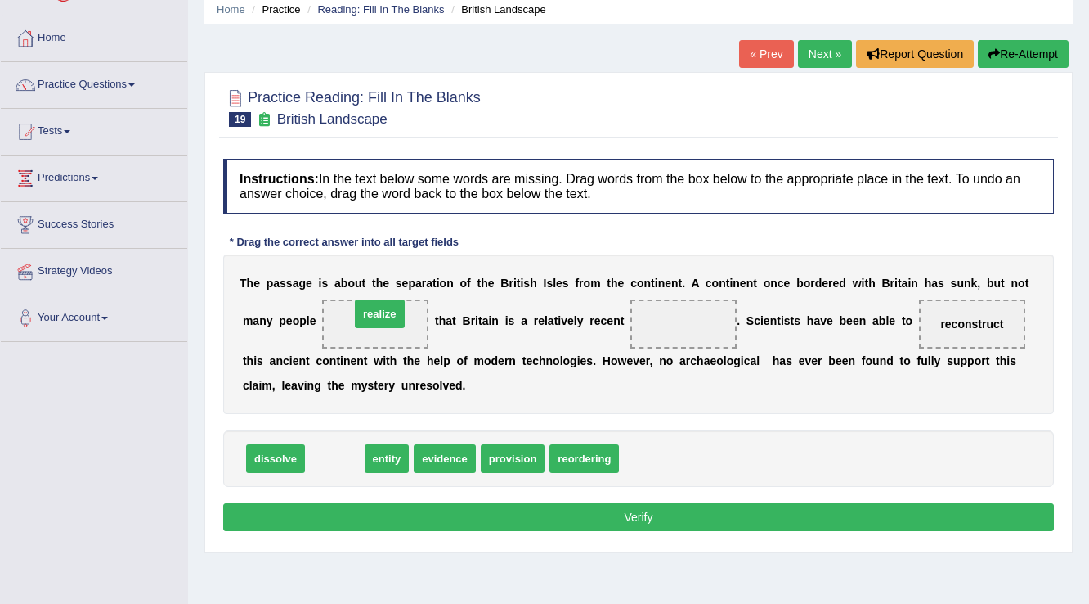
drag, startPoint x: 328, startPoint y: 460, endPoint x: 373, endPoint y: 315, distance: 151.6
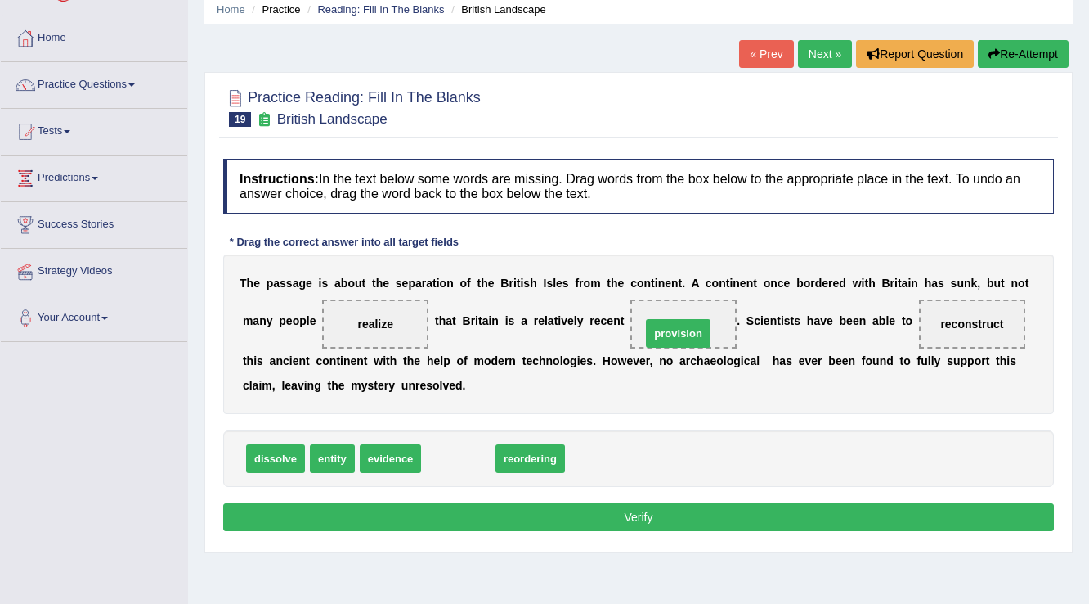
drag, startPoint x: 457, startPoint y: 453, endPoint x: 677, endPoint y: 325, distance: 254.8
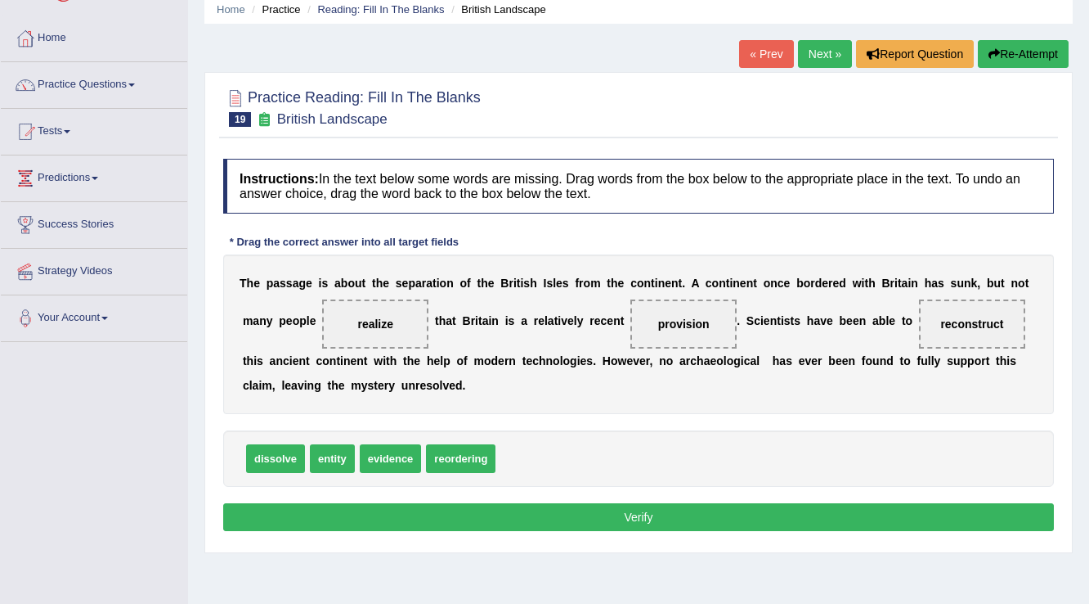
click at [632, 507] on button "Verify" at bounding box center [638, 517] width 831 height 28
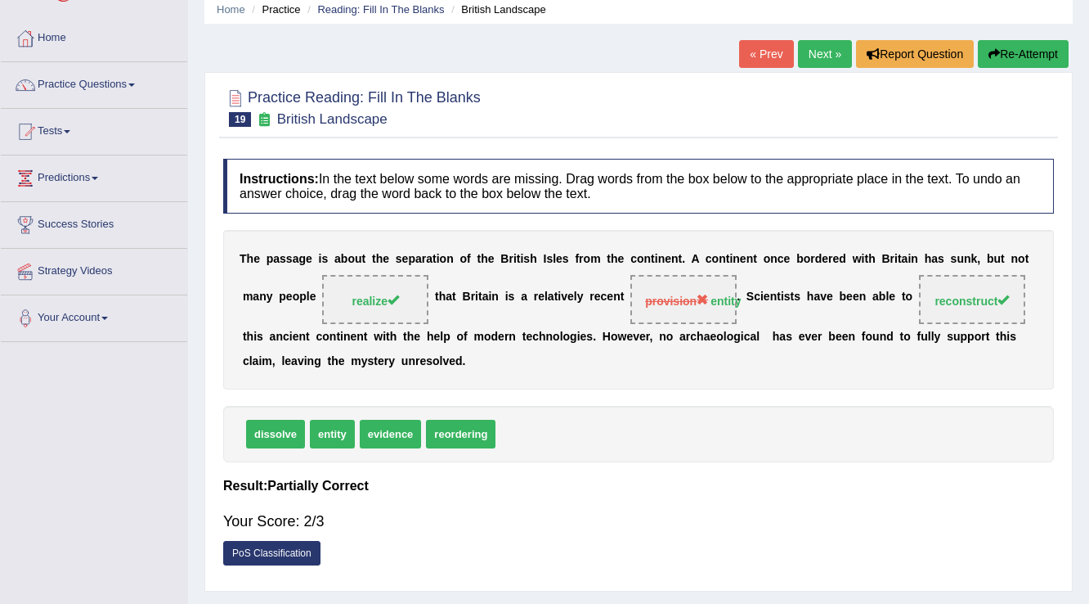
click at [806, 52] on link "Next »" at bounding box center [825, 54] width 54 height 28
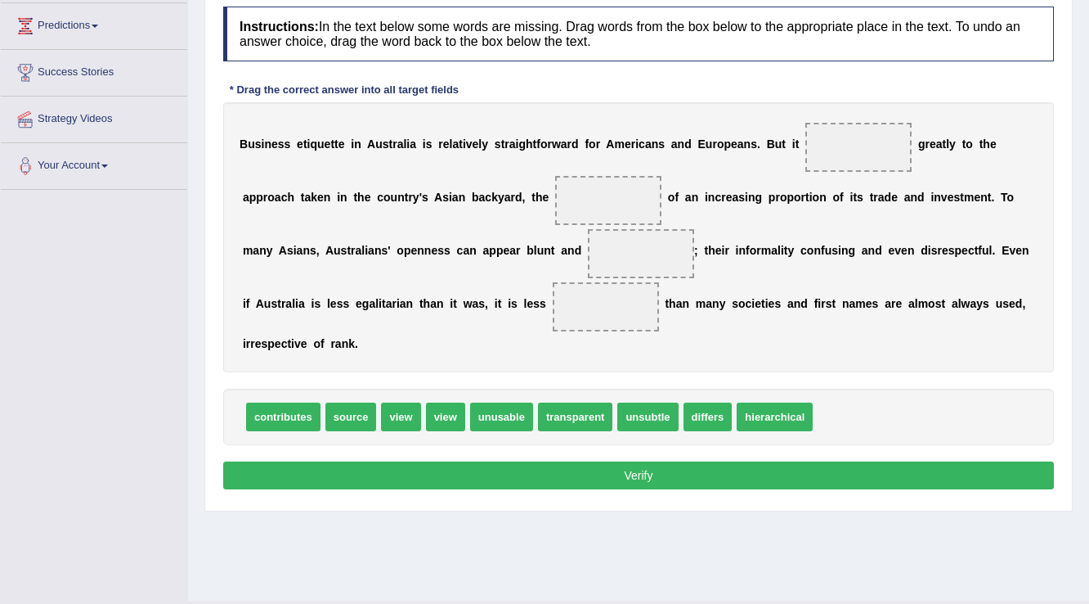
scroll to position [190, 0]
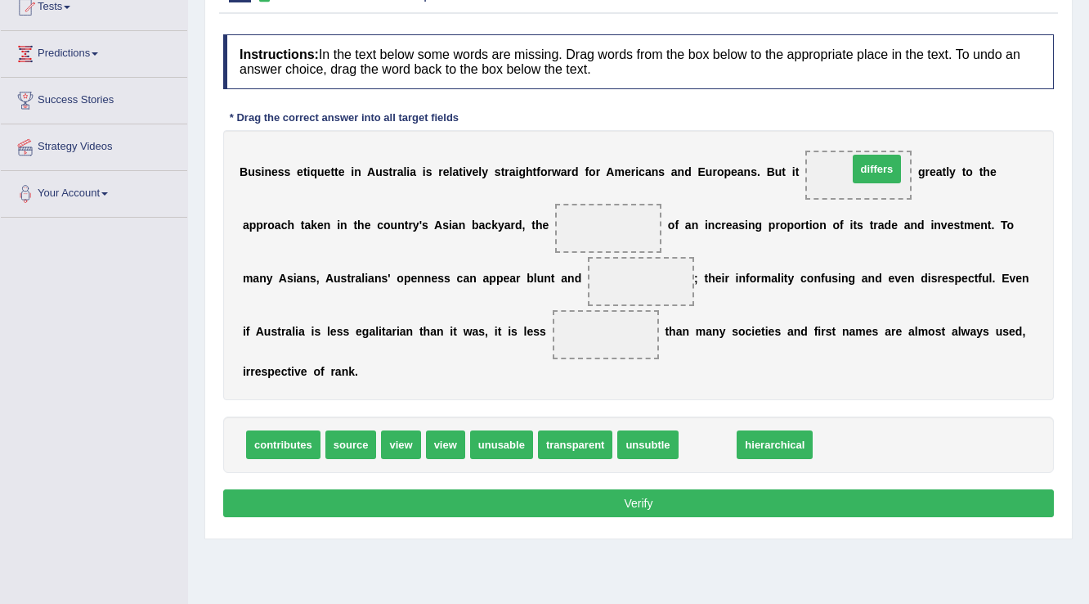
drag, startPoint x: 703, startPoint y: 443, endPoint x: 869, endPoint y: 182, distance: 309.3
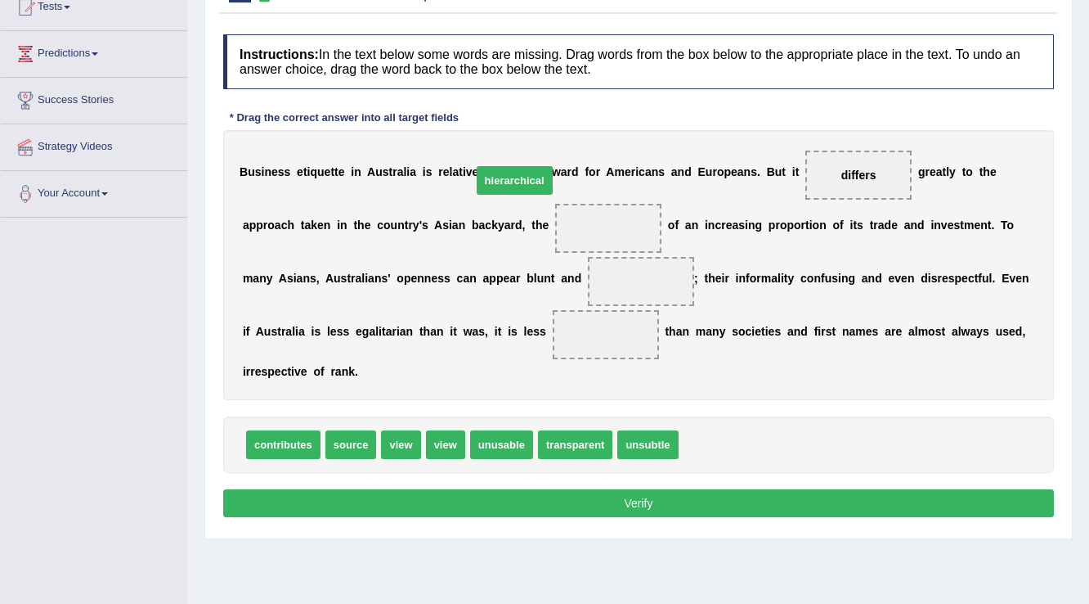
drag, startPoint x: 728, startPoint y: 440, endPoint x: 555, endPoint y: 203, distance: 293.3
click at [524, 180] on span "hierarchical" at bounding box center [515, 180] width 76 height 29
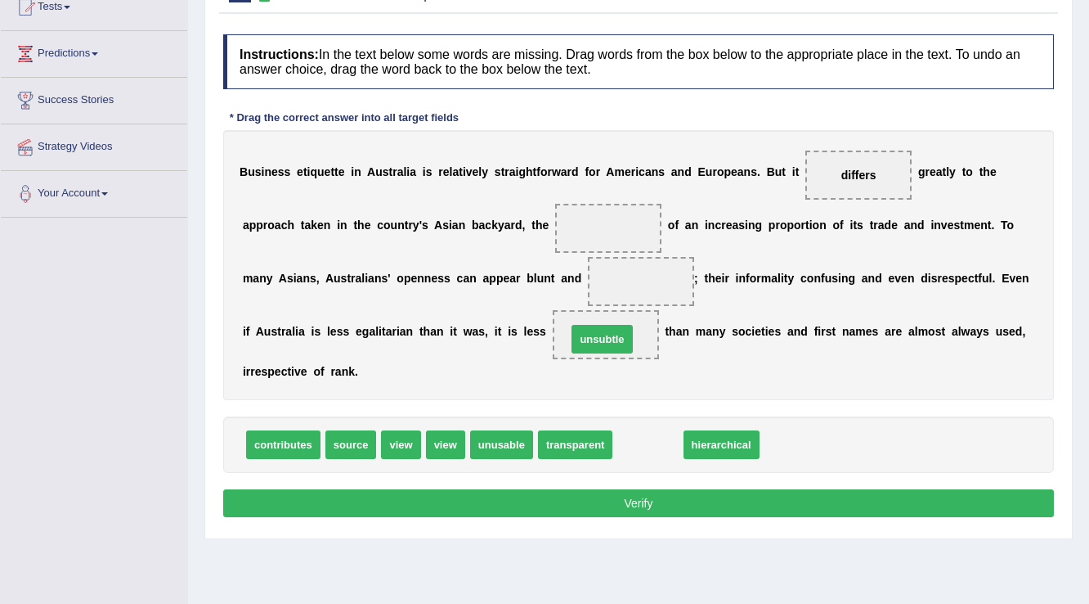
drag, startPoint x: 649, startPoint y: 445, endPoint x: 603, endPoint y: 339, distance: 115.0
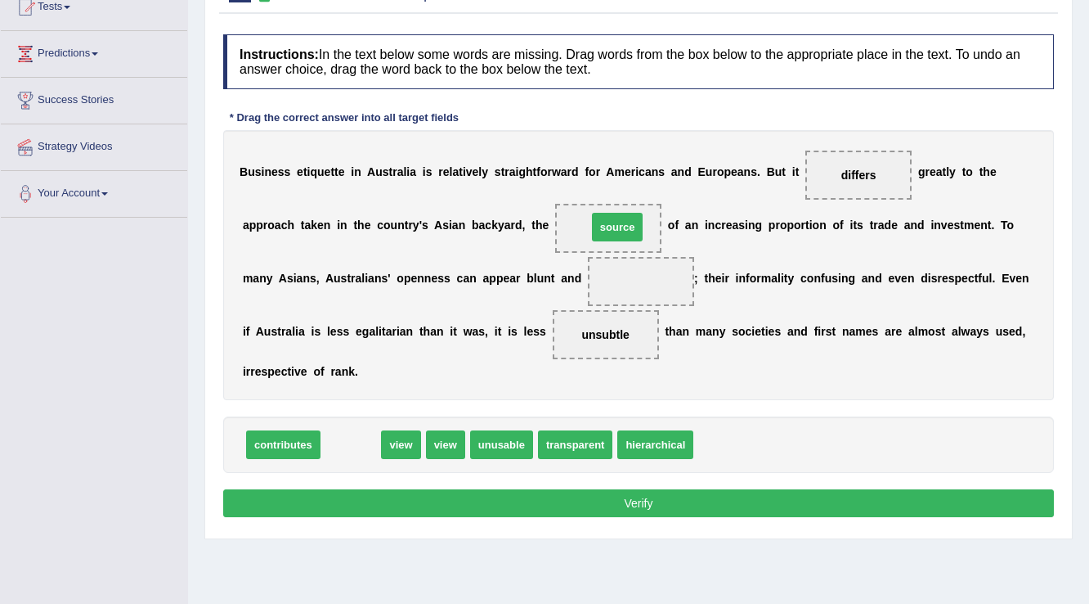
drag, startPoint x: 339, startPoint y: 440, endPoint x: 606, endPoint y: 222, distance: 344.1
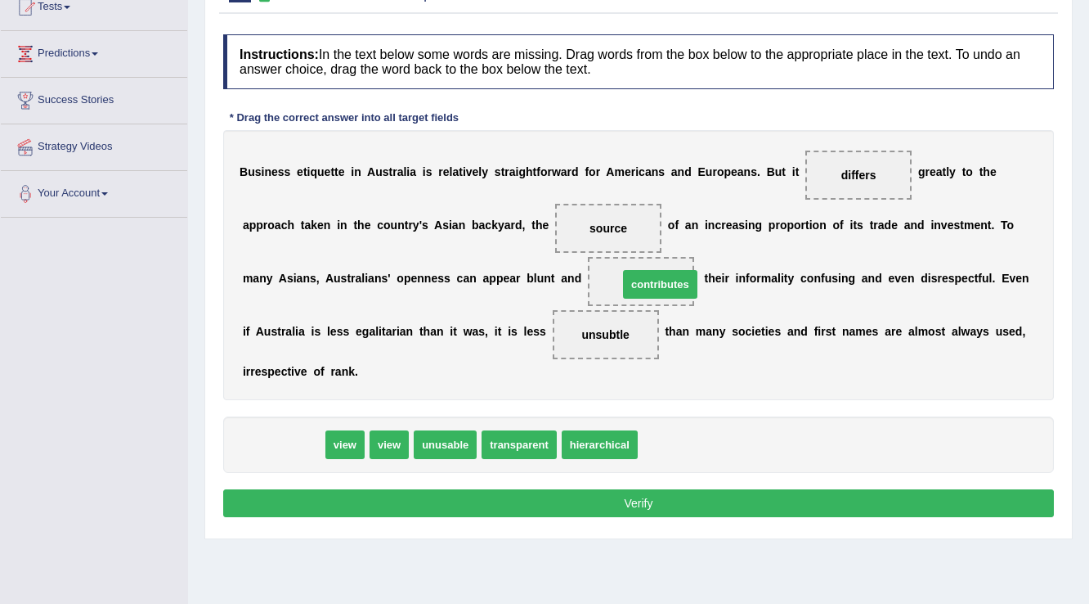
drag, startPoint x: 288, startPoint y: 445, endPoint x: 665, endPoint y: 285, distance: 409.7
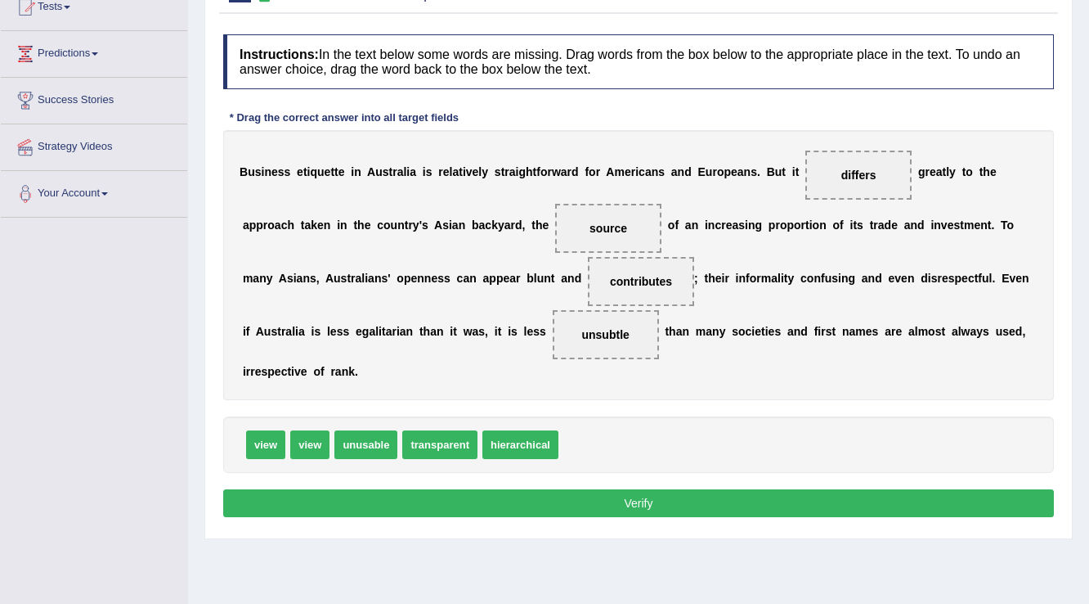
click at [664, 501] on button "Verify" at bounding box center [638, 503] width 831 height 28
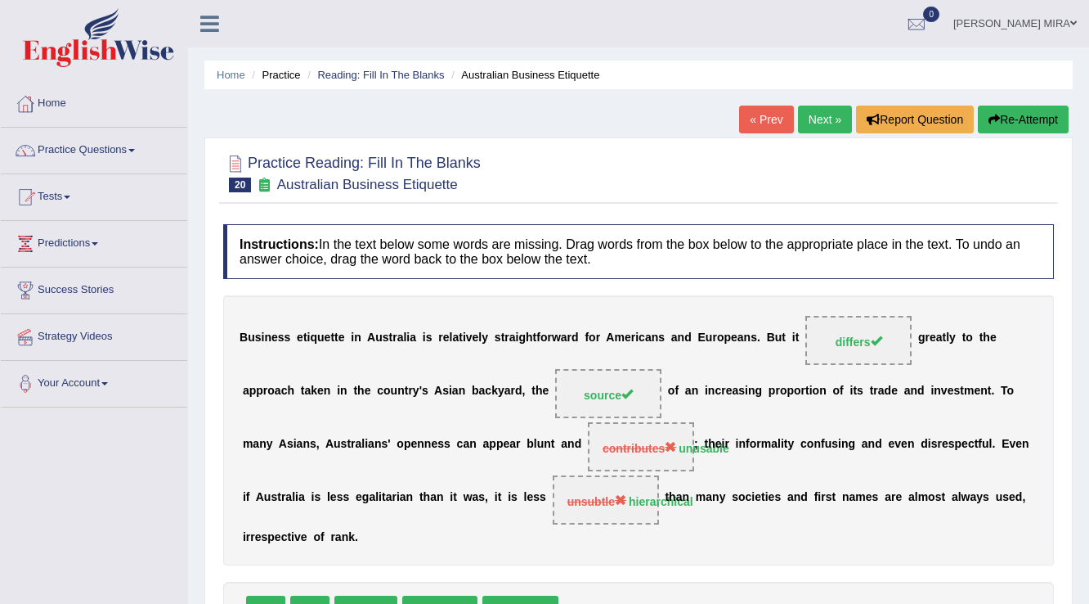
scroll to position [0, 0]
click at [809, 116] on link "Next »" at bounding box center [825, 120] width 54 height 28
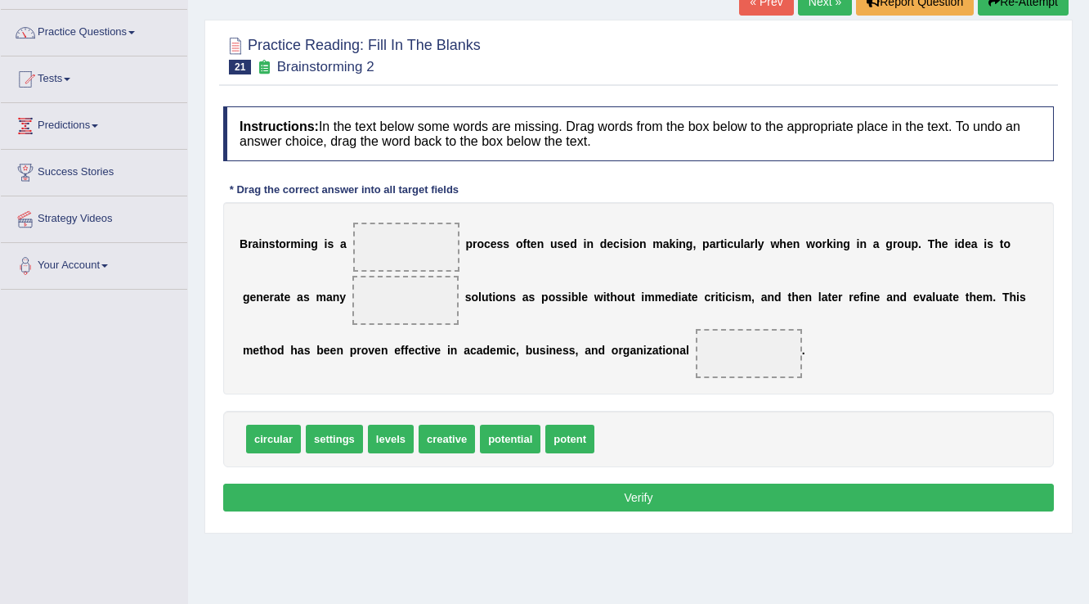
scroll to position [131, 0]
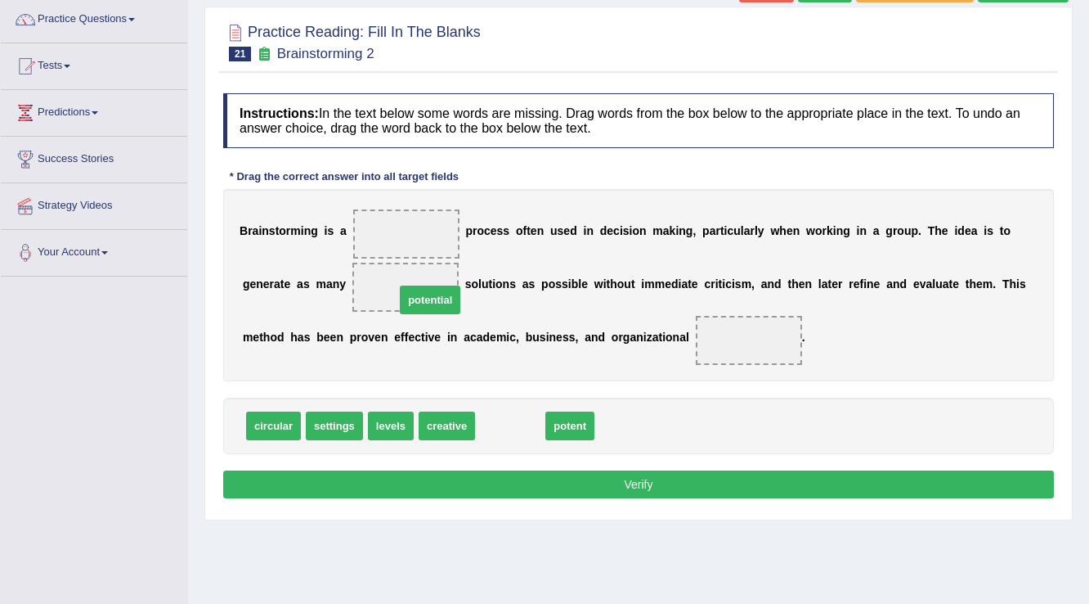
drag, startPoint x: 503, startPoint y: 426, endPoint x: 423, endPoint y: 300, distance: 149.3
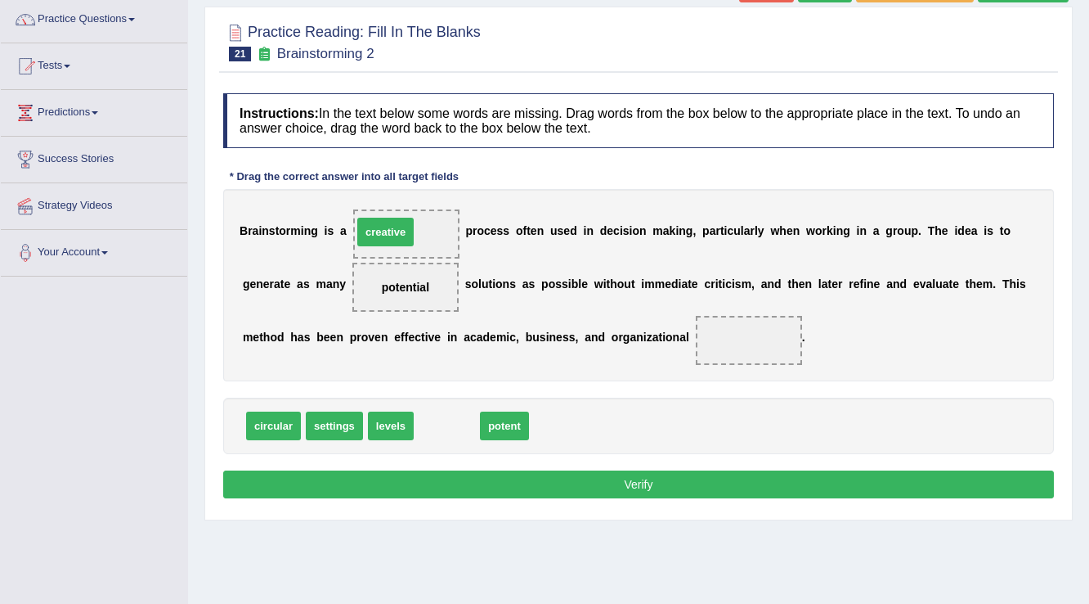
drag, startPoint x: 440, startPoint y: 420, endPoint x: 379, endPoint y: 226, distance: 203.3
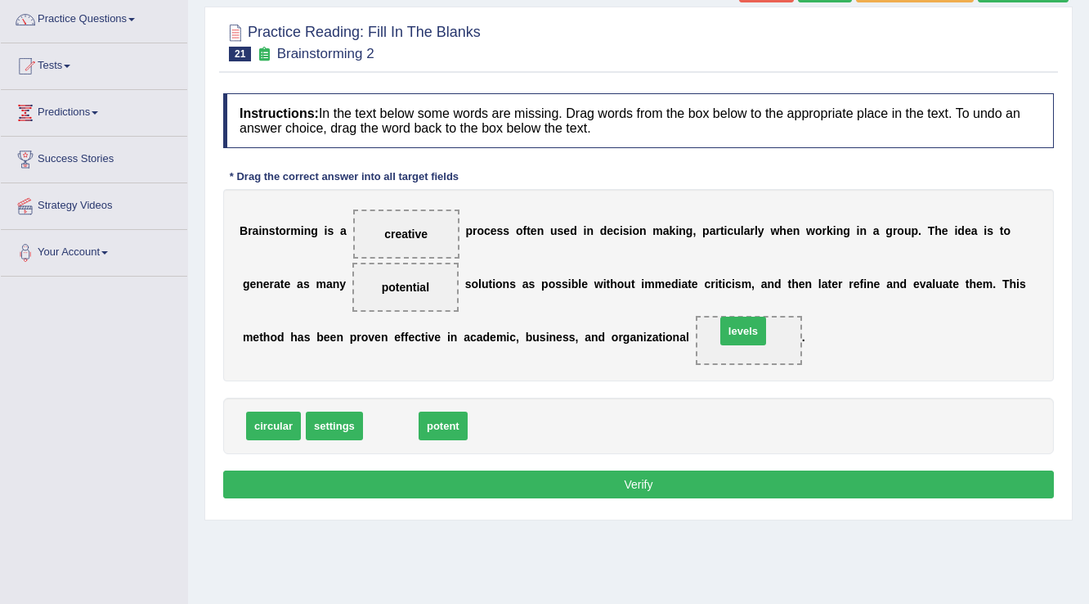
drag, startPoint x: 393, startPoint y: 426, endPoint x: 746, endPoint y: 331, distance: 365.1
click at [540, 474] on button "Verify" at bounding box center [638, 484] width 831 height 28
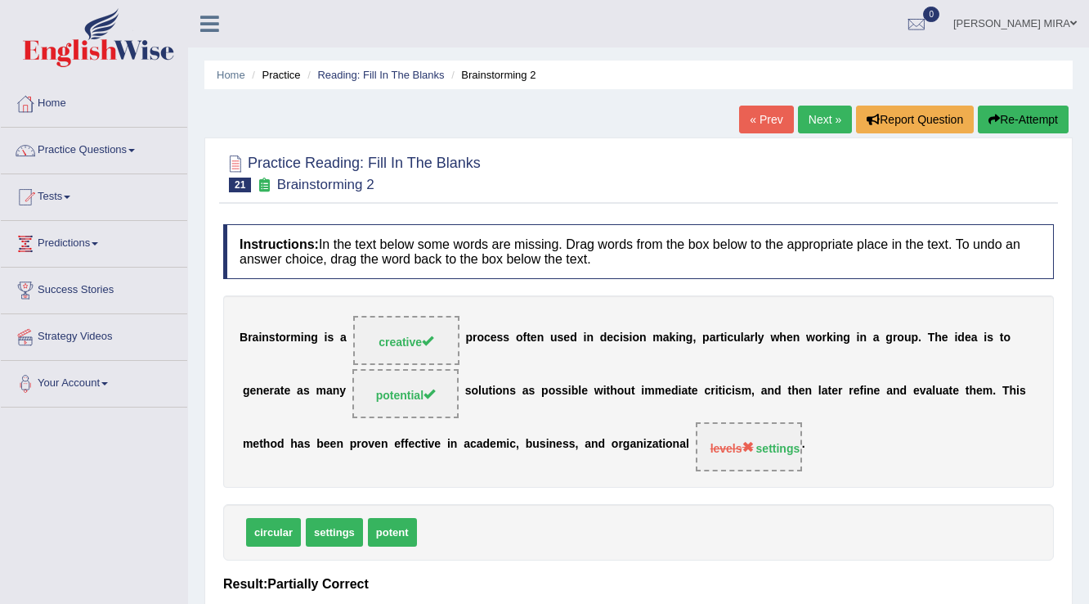
scroll to position [0, 0]
click at [815, 118] on link "Next »" at bounding box center [825, 120] width 54 height 28
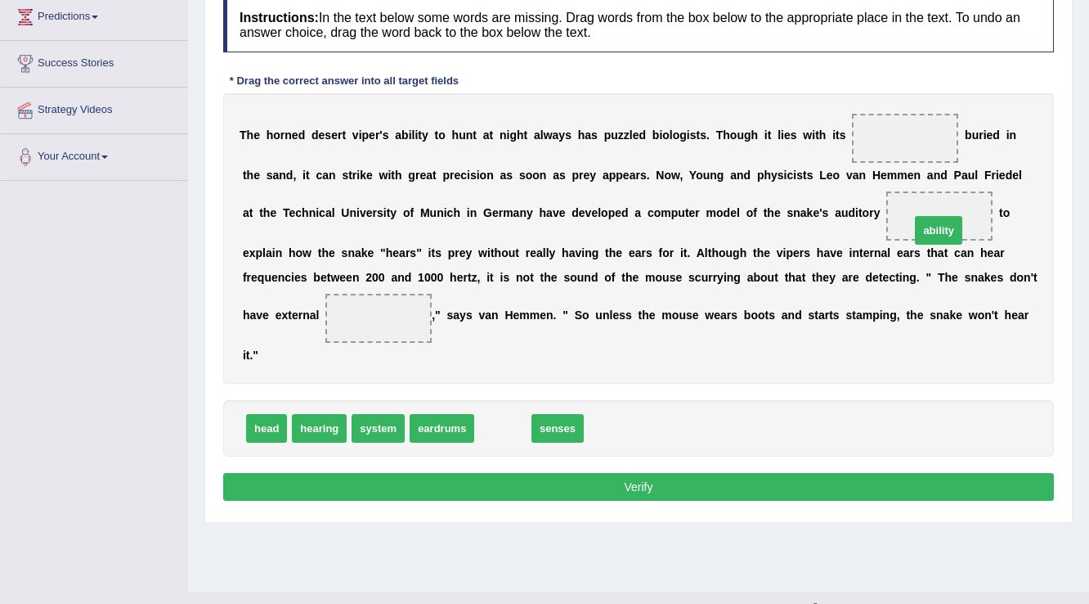
drag, startPoint x: 505, startPoint y: 422, endPoint x: 941, endPoint y: 225, distance: 478.5
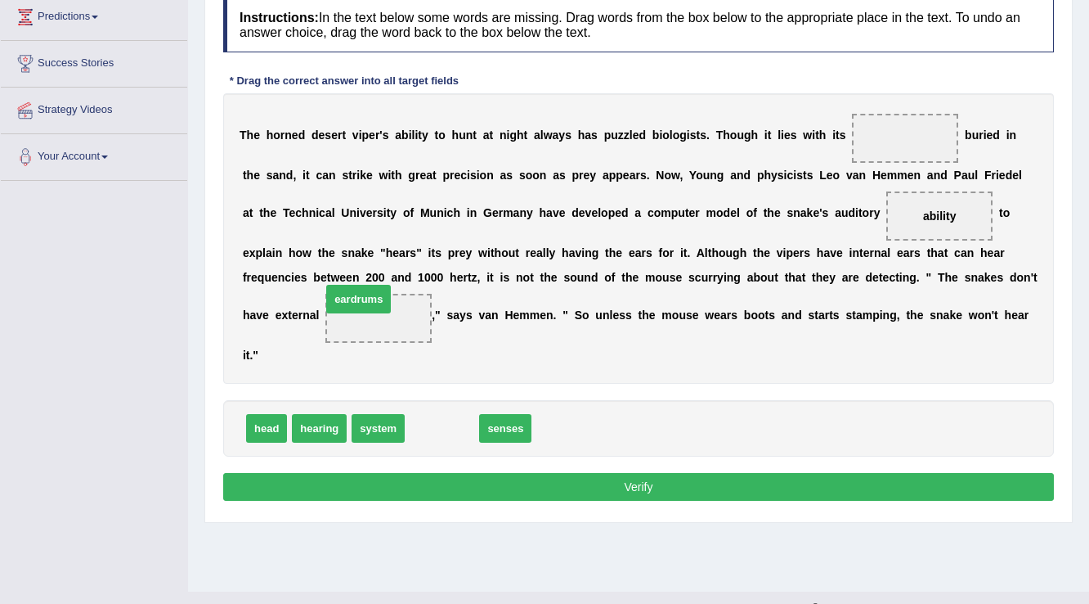
drag, startPoint x: 445, startPoint y: 427, endPoint x: 362, endPoint y: 312, distance: 142.3
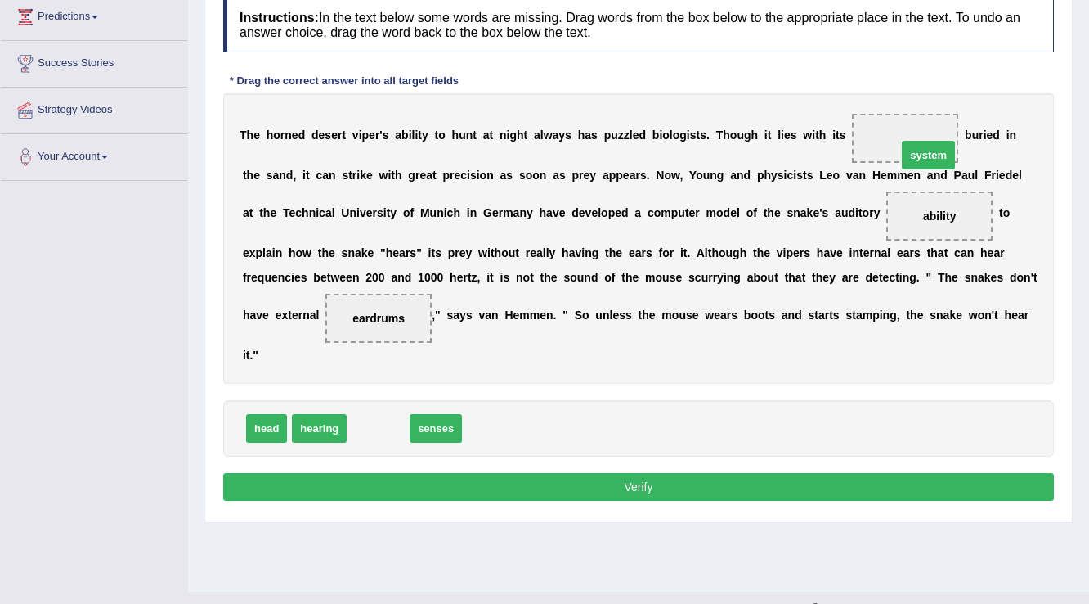
drag, startPoint x: 386, startPoint y: 423, endPoint x: 937, endPoint y: 150, distance: 614.2
click at [818, 489] on button "Verify" at bounding box center [638, 487] width 831 height 28
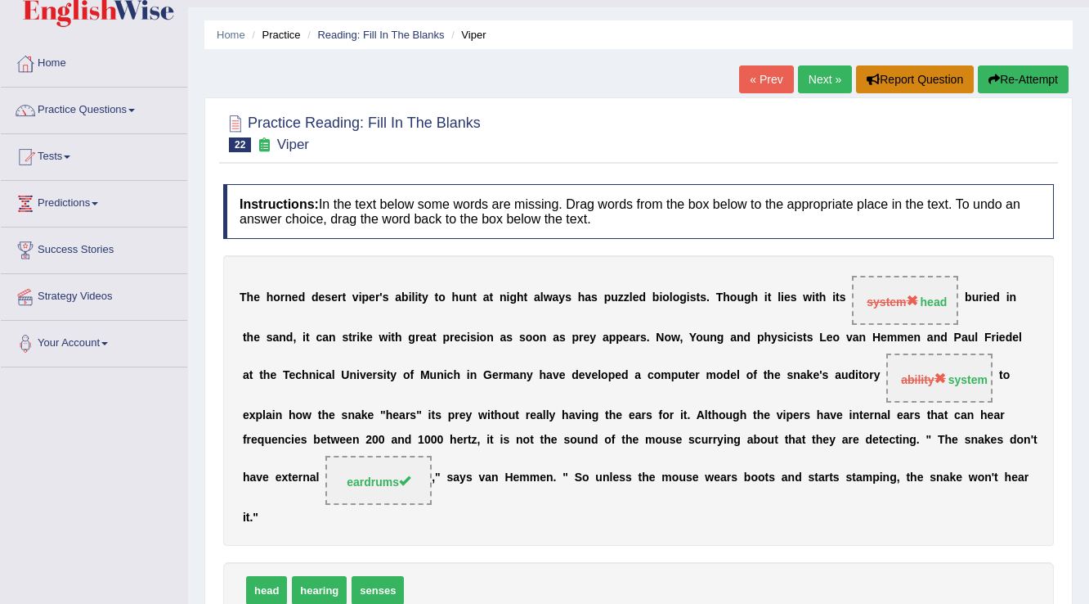
scroll to position [30, 0]
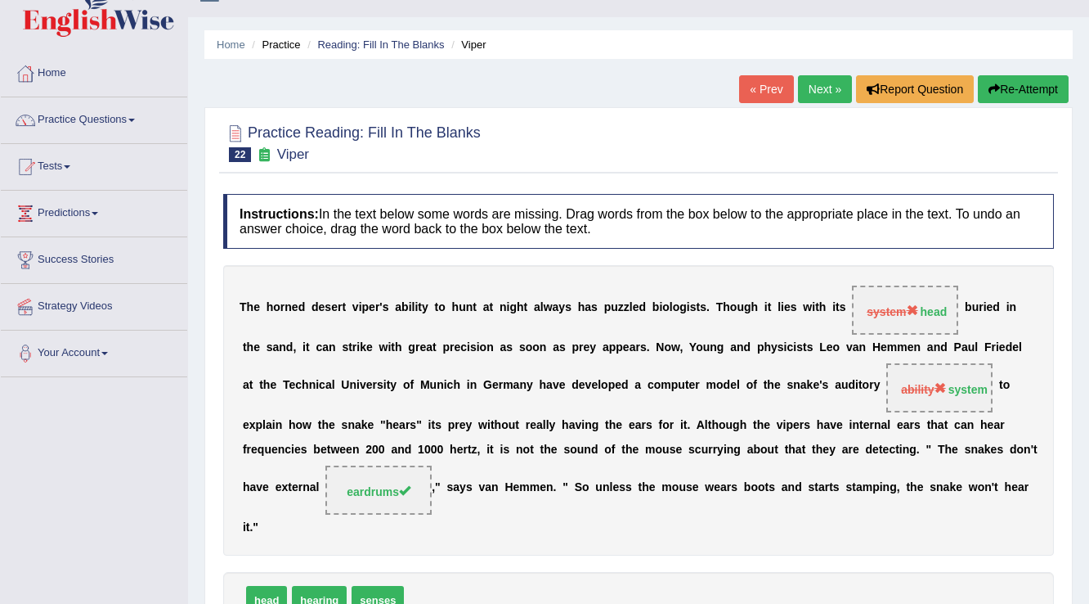
click at [813, 87] on link "Next »" at bounding box center [825, 89] width 54 height 28
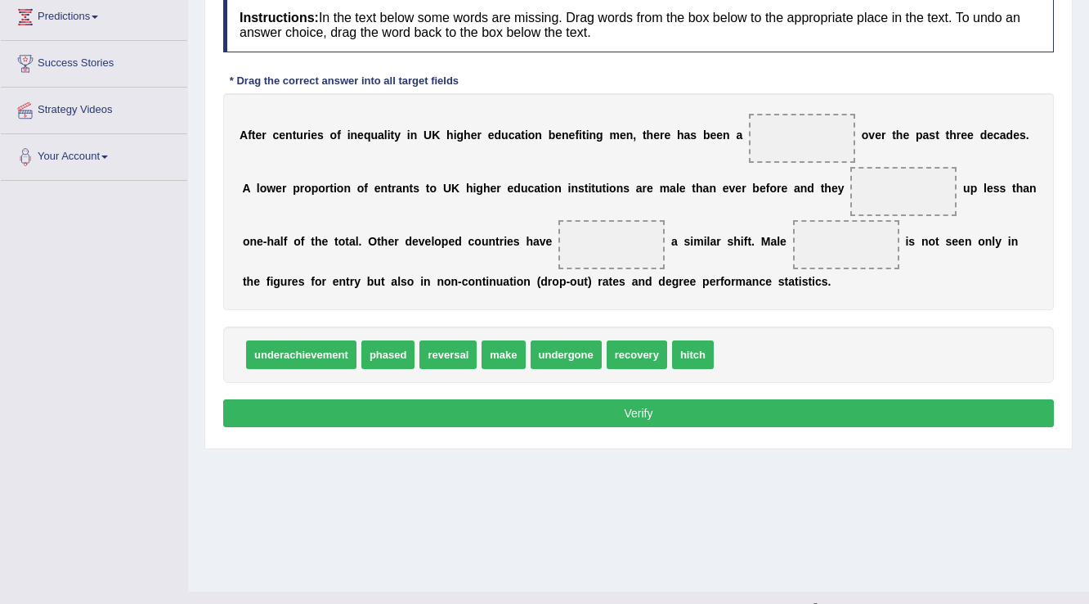
scroll to position [227, 0]
drag, startPoint x: 389, startPoint y: 357, endPoint x: 808, endPoint y: 146, distance: 468.9
drag, startPoint x: 432, startPoint y: 351, endPoint x: 782, endPoint y: 291, distance: 355.1
click at [547, 340] on span "make" at bounding box center [525, 354] width 43 height 29
drag, startPoint x: 843, startPoint y: 249, endPoint x: 920, endPoint y: 198, distance: 92.6
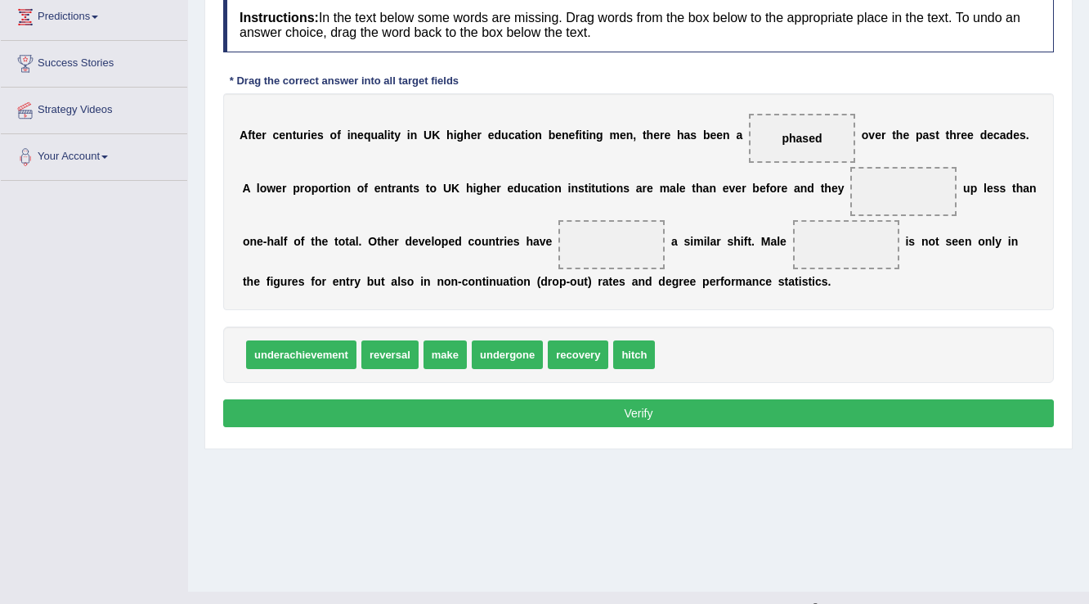
click at [920, 198] on div "A f t e r c e n t u r i e s o f i n e q u a l i t y i n U K h i g h e r e d u c…" at bounding box center [638, 201] width 831 height 217
drag, startPoint x: 455, startPoint y: 350, endPoint x: 914, endPoint y: 195, distance: 485.0
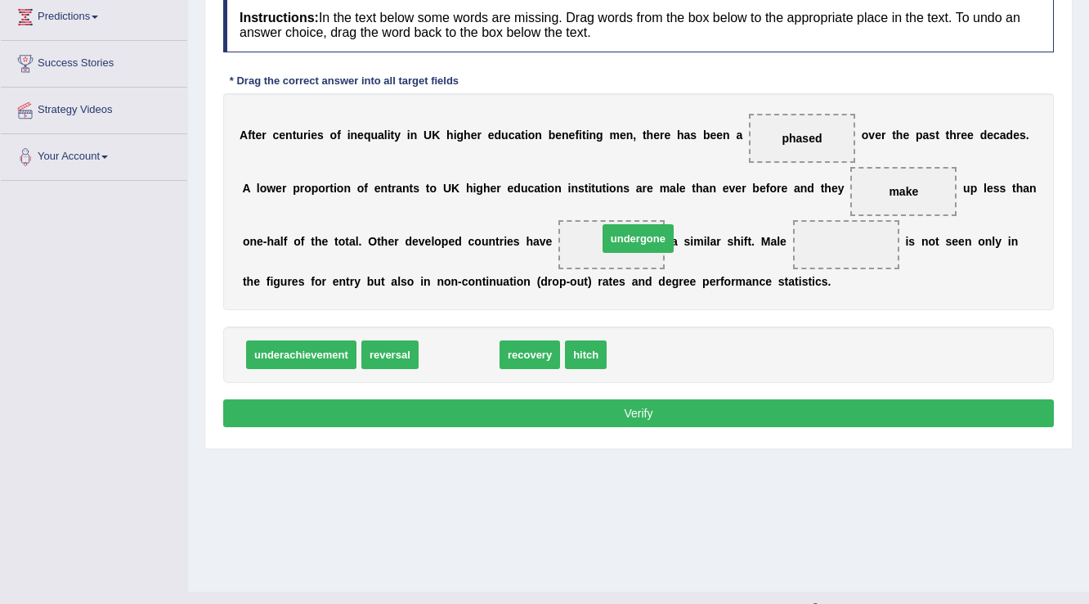
drag, startPoint x: 461, startPoint y: 360, endPoint x: 641, endPoint y: 242, distance: 215.1
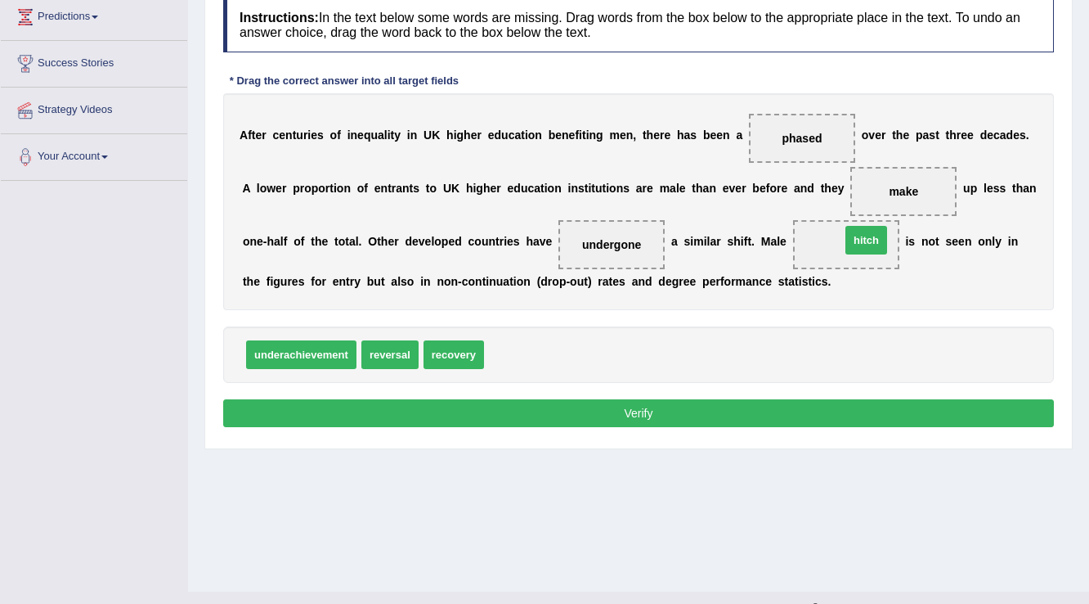
drag, startPoint x: 505, startPoint y: 358, endPoint x: 862, endPoint y: 244, distance: 374.6
click at [814, 399] on button "Verify" at bounding box center [638, 413] width 831 height 28
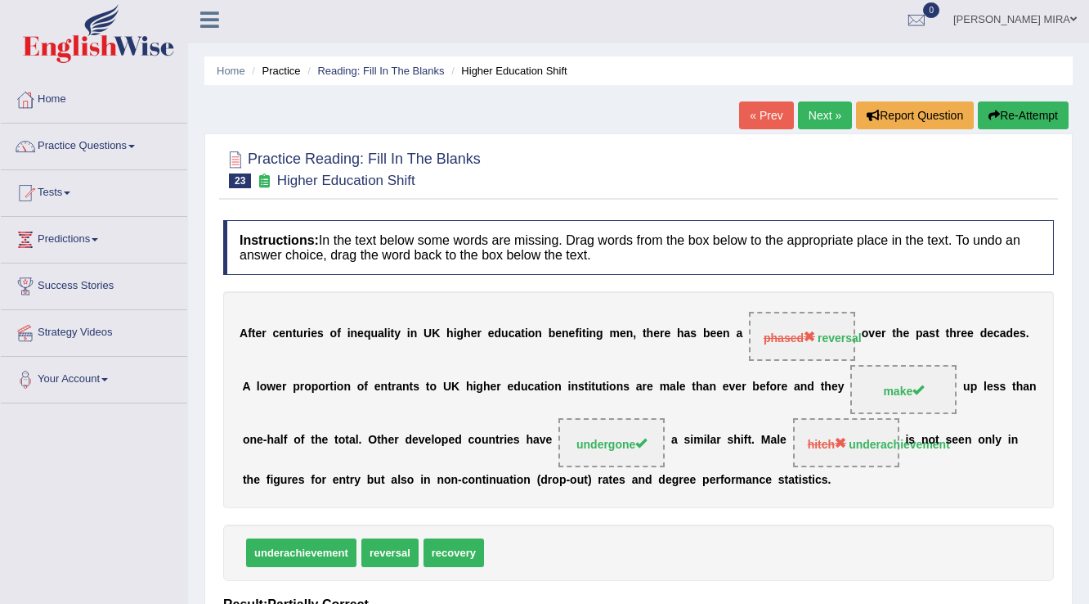
scroll to position [0, 0]
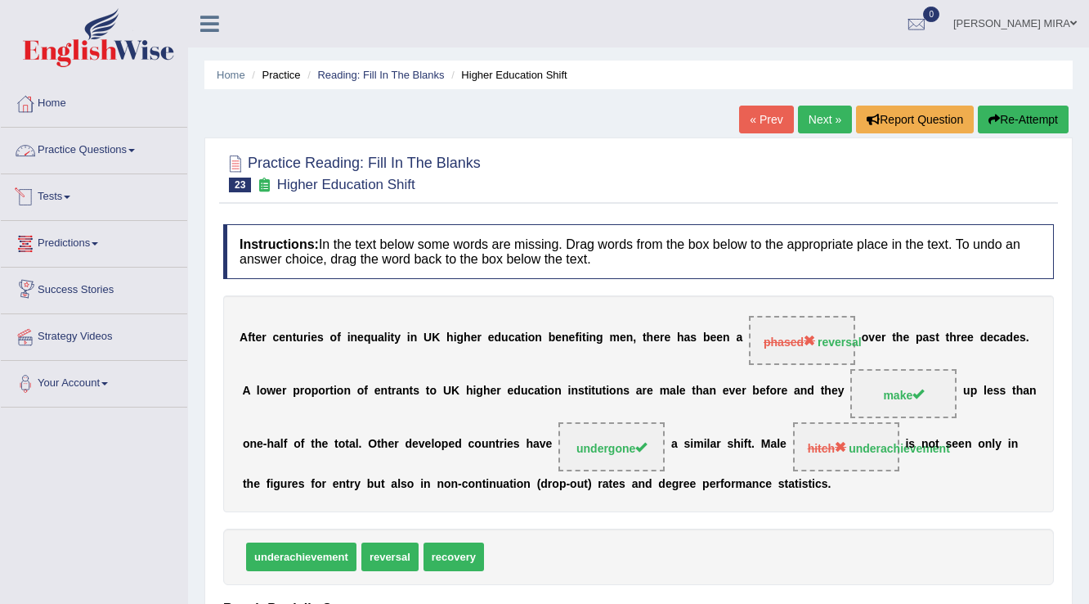
click at [96, 144] on link "Practice Questions" at bounding box center [94, 148] width 186 height 41
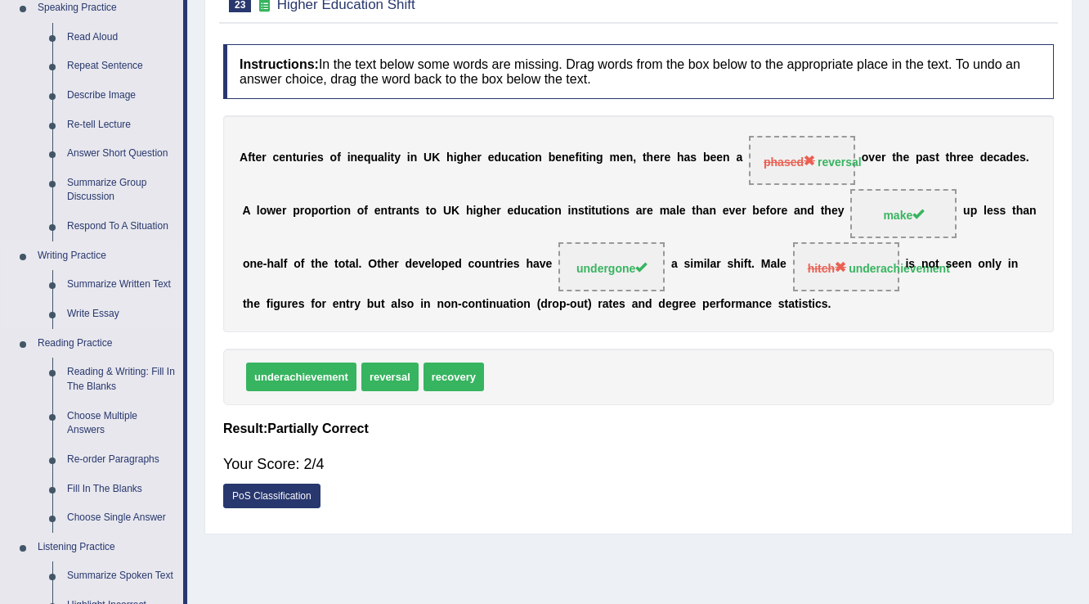
scroll to position [196, 0]
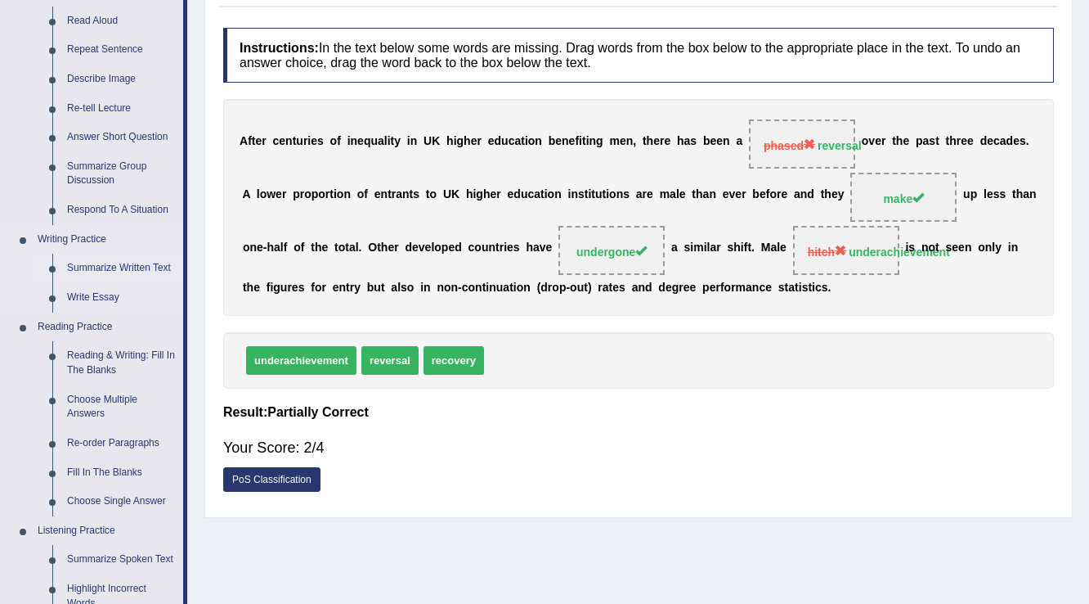
click at [105, 262] on link "Summarize Written Text" at bounding box center [122, 268] width 124 height 29
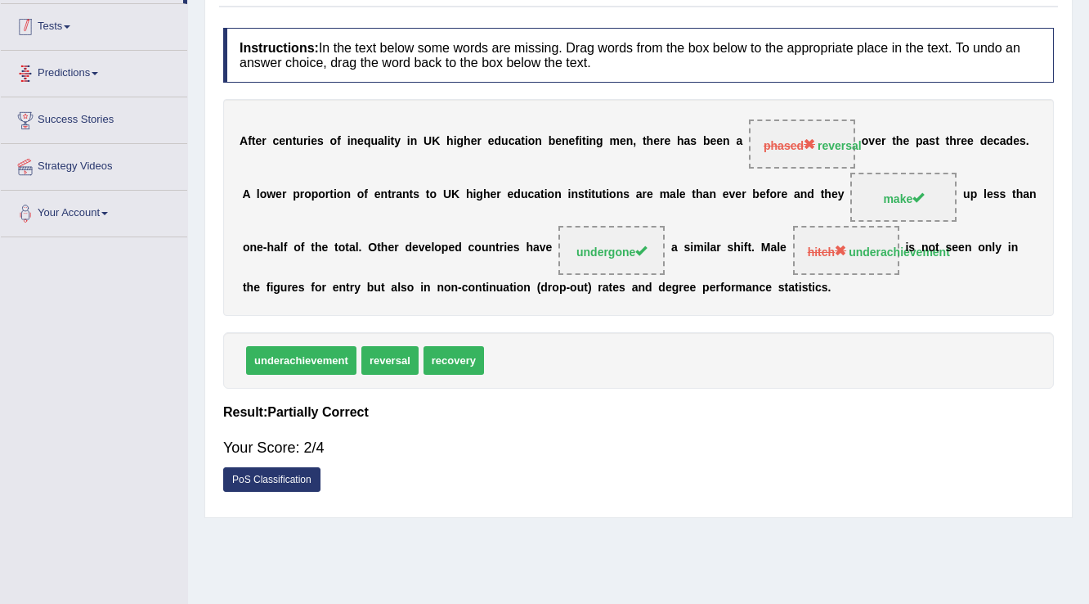
scroll to position [255, 0]
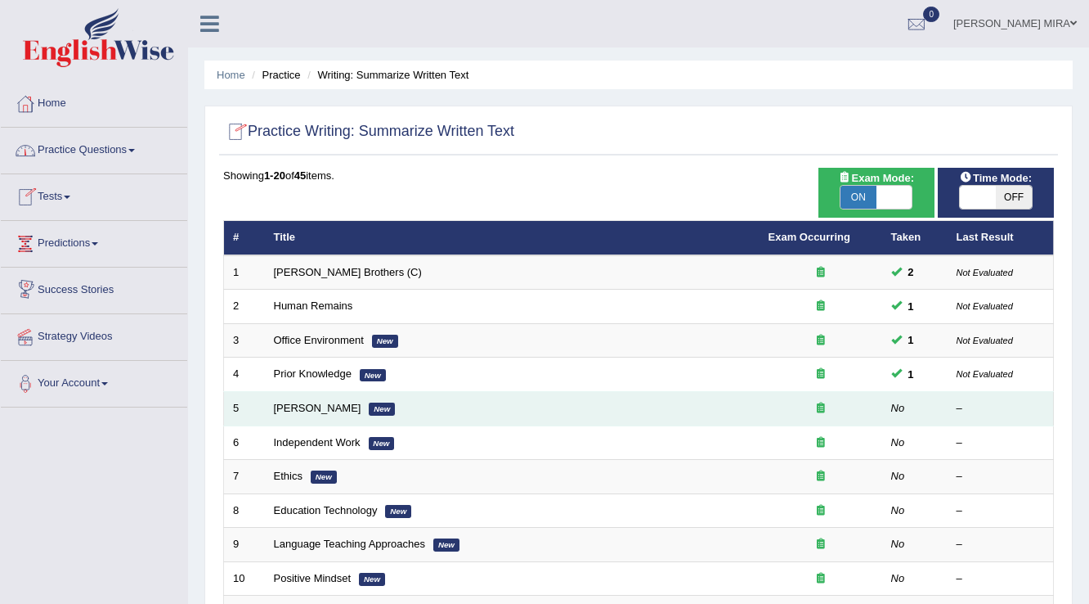
click at [304, 398] on td "[PERSON_NAME] New" at bounding box center [512, 409] width 495 height 34
click at [278, 402] on link "[PERSON_NAME]" at bounding box center [318, 408] width 88 height 12
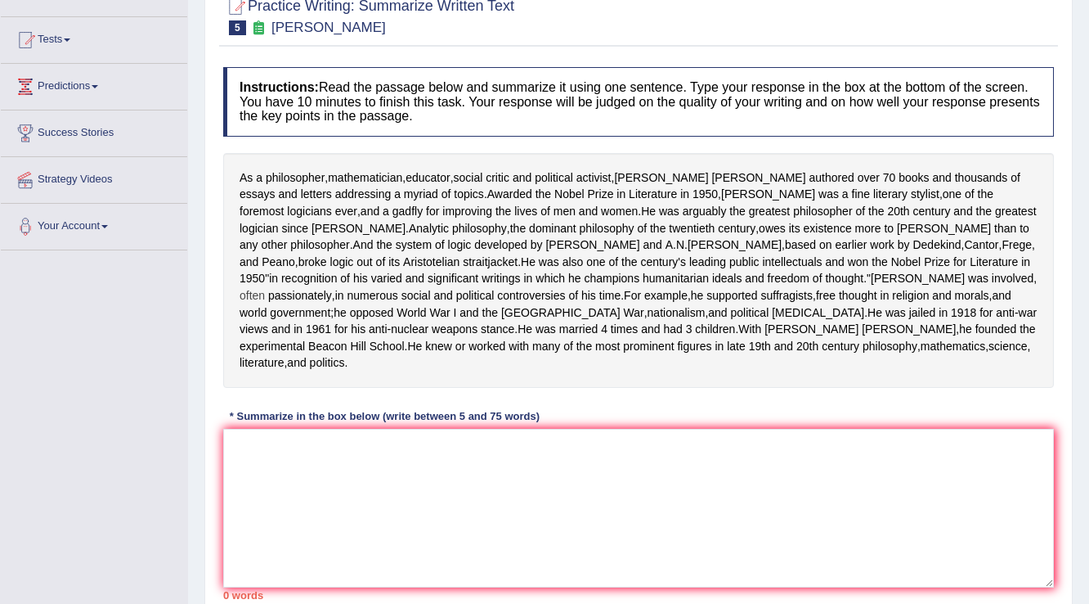
scroll to position [196, 0]
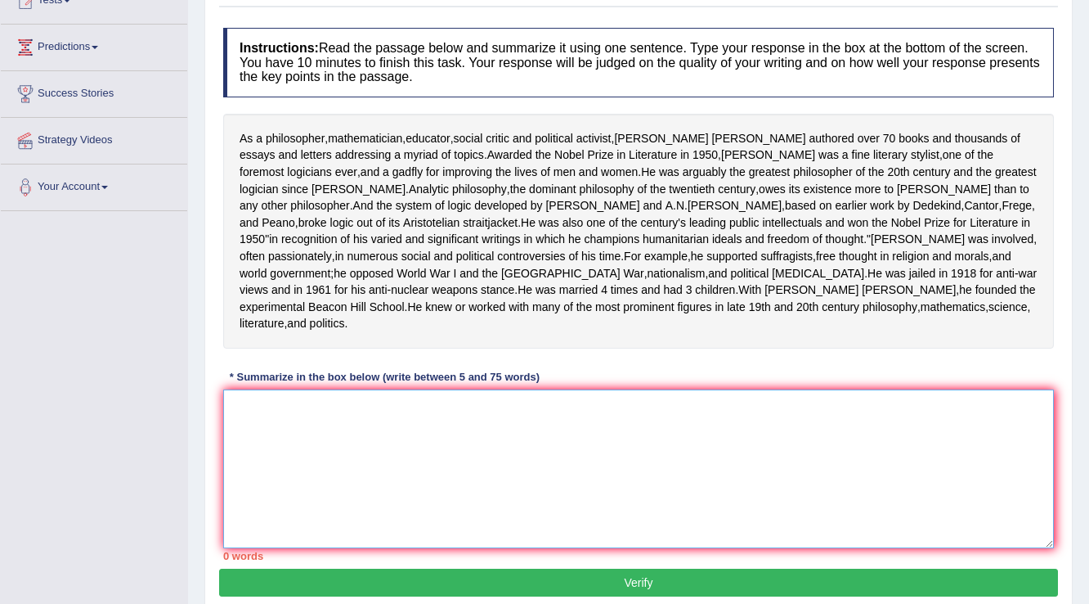
click at [291, 487] on textarea at bounding box center [638, 468] width 831 height 159
type textarea "t"
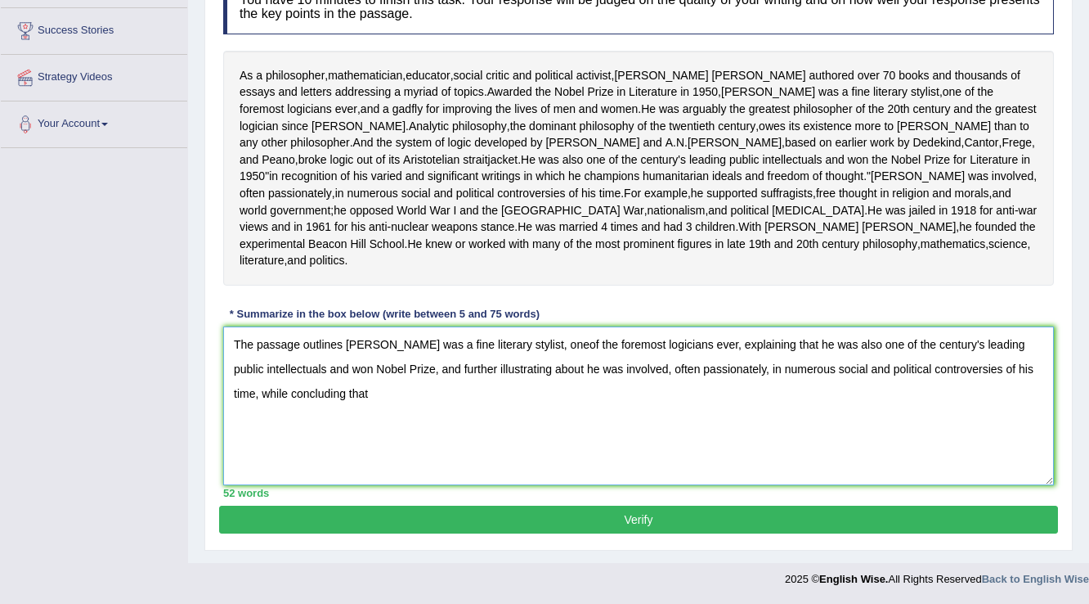
scroll to position [262, 0]
click at [582, 405] on textarea "The passage outlines [PERSON_NAME] was a fine literary stylist, oneof the forem…" at bounding box center [638, 405] width 831 height 159
click at [495, 396] on textarea "The passage outlines [PERSON_NAME] was a fine literary stylist, one of the fore…" at bounding box center [638, 405] width 831 height 159
click at [774, 394] on textarea "The passage outlines [PERSON_NAME] was a fine literary stylist, one of the fore…" at bounding box center [638, 405] width 831 height 159
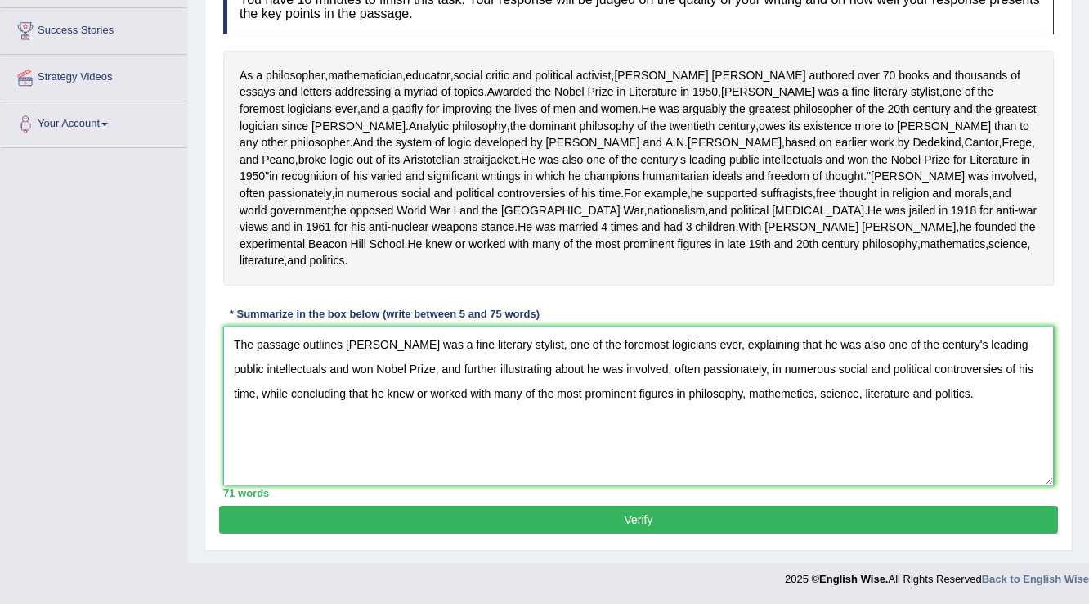
click at [798, 393] on textarea "The passage outlines [PERSON_NAME] was a fine literary stylist, one of the fore…" at bounding box center [638, 405] width 831 height 159
click at [797, 394] on textarea "The passage outlines [PERSON_NAME] was a fine literary stylist, one of the fore…" at bounding box center [638, 405] width 831 height 159
type textarea "The passage outlines [PERSON_NAME] was a fine literary stylist, one of the fore…"
click at [912, 532] on button "Verify" at bounding box center [638, 519] width 839 height 28
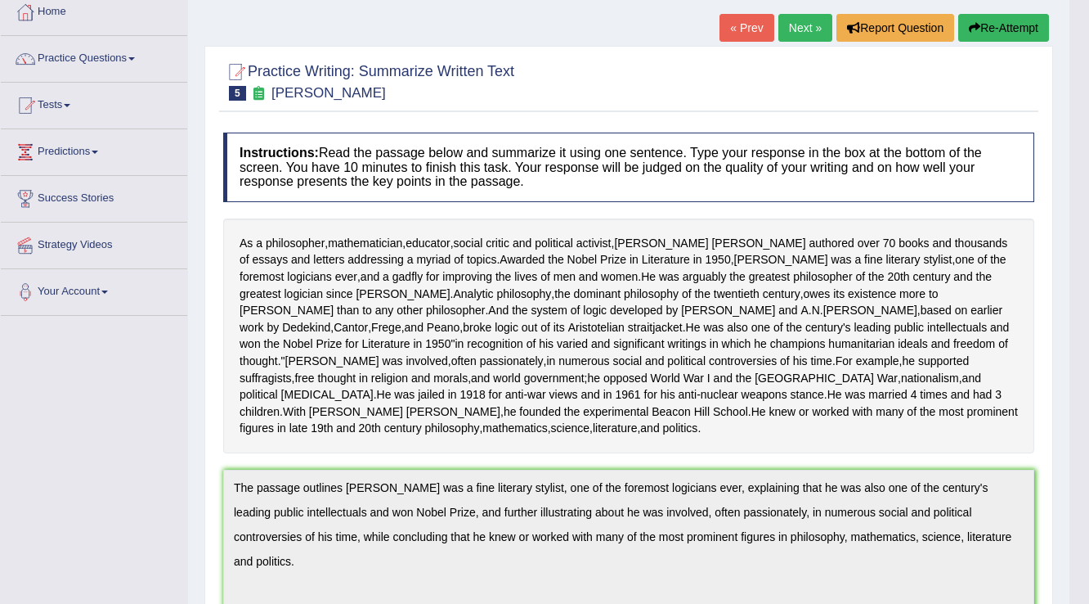
scroll to position [52, 0]
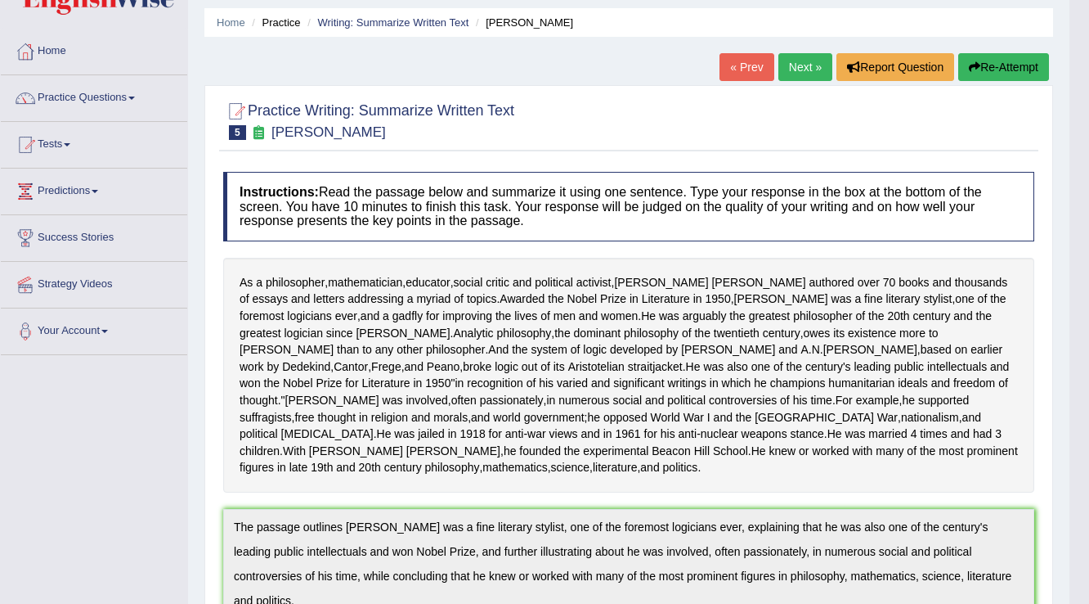
click at [797, 62] on link "Next »" at bounding box center [806, 67] width 54 height 28
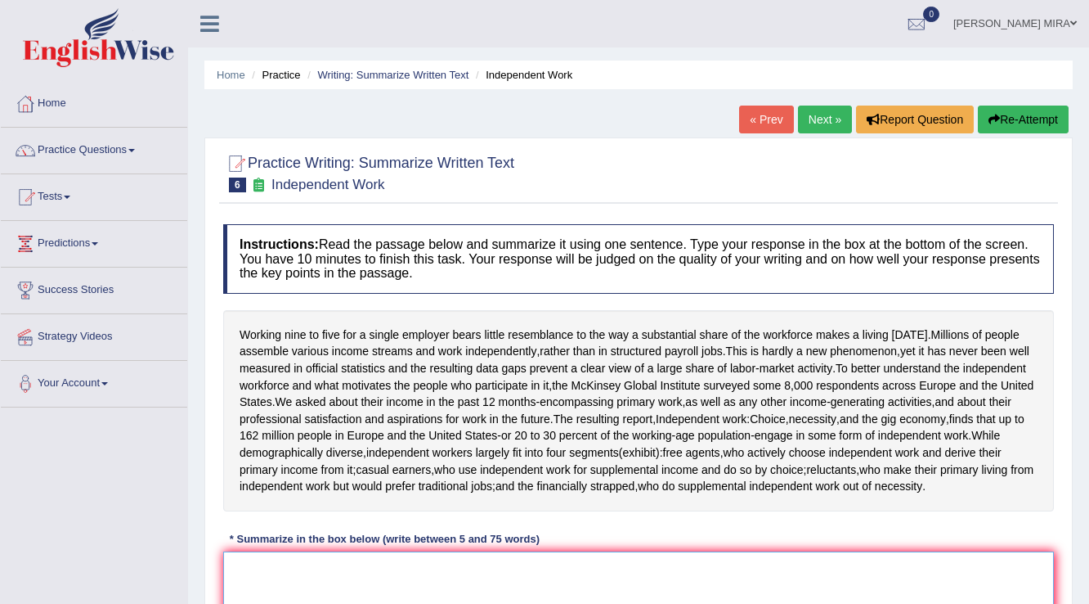
scroll to position [255, 0]
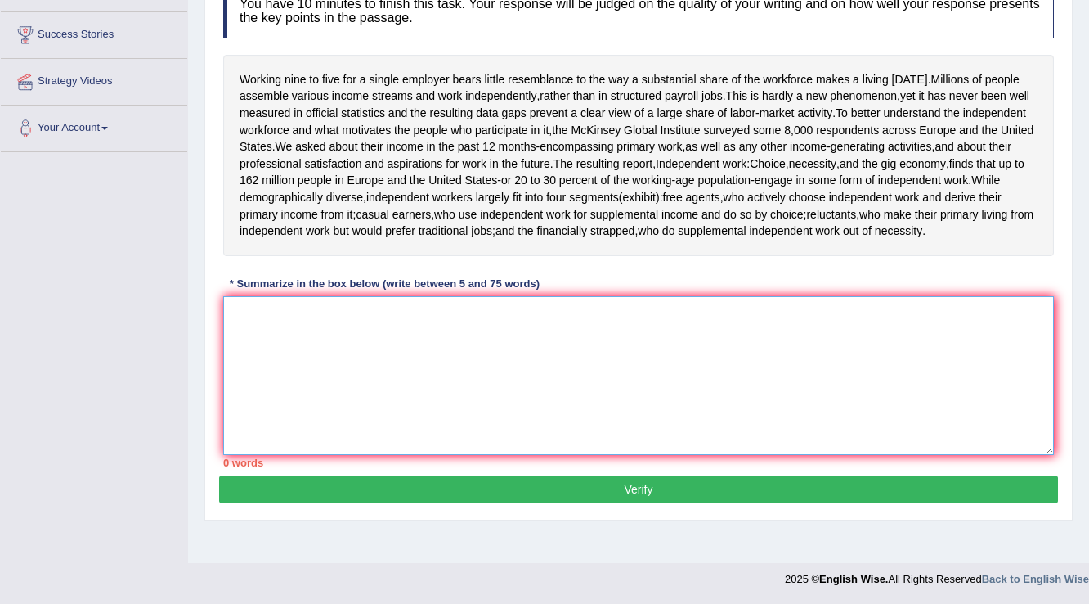
click at [272, 342] on textarea at bounding box center [638, 375] width 831 height 159
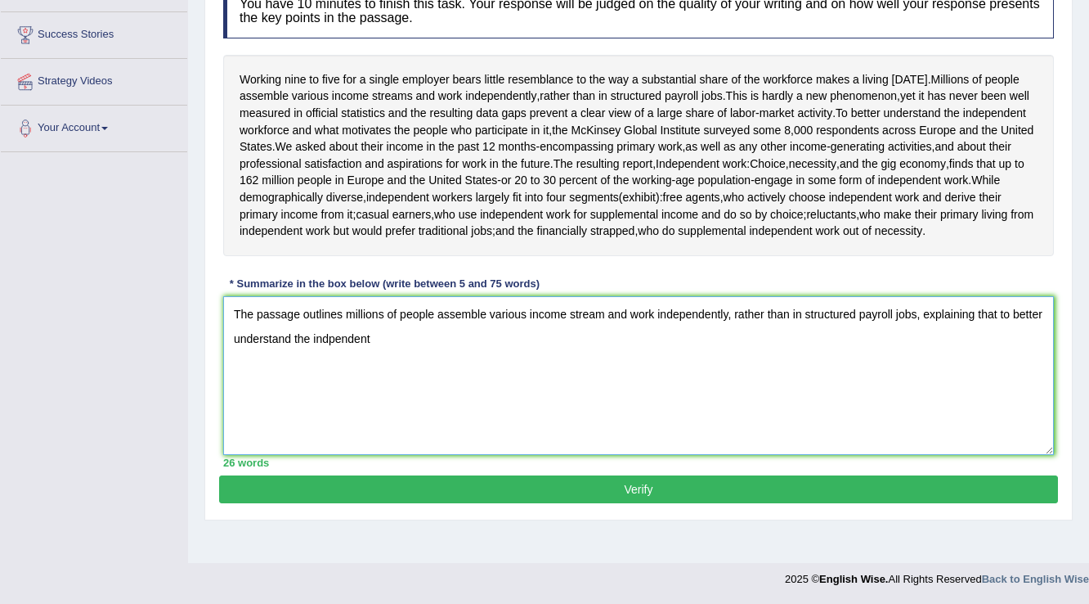
click at [327, 353] on textarea "The passage outlines millions of people assemble various income stream and work…" at bounding box center [638, 375] width 831 height 159
click at [385, 355] on textarea "The passage outlines millions of people assemble various income stream and work…" at bounding box center [638, 375] width 831 height 159
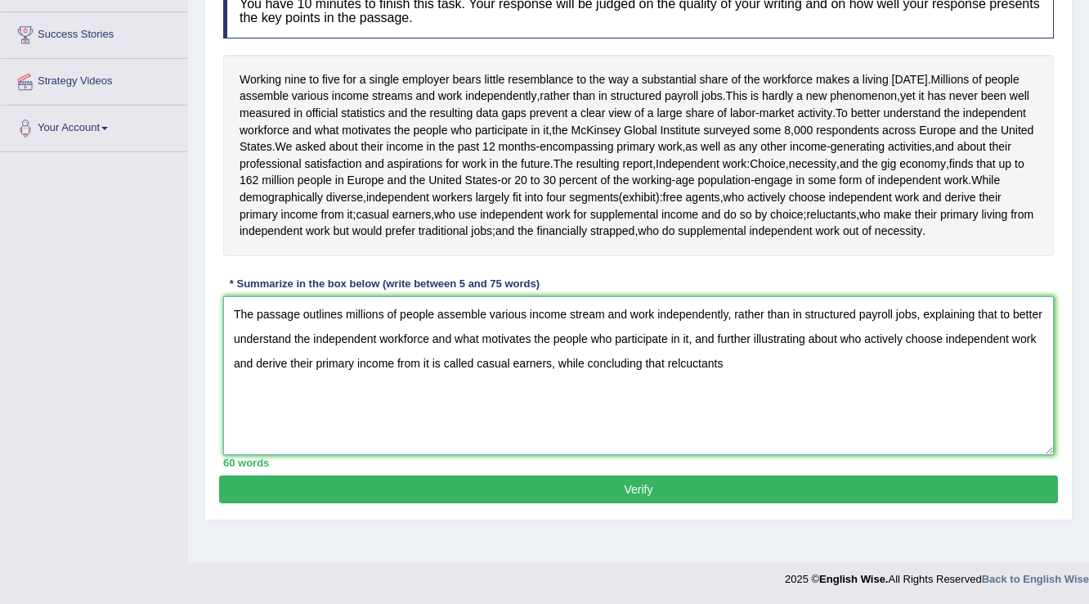
click at [684, 380] on textarea "The passage outlines millions of people assemble various income stream and work…" at bounding box center [638, 375] width 831 height 159
click at [720, 375] on textarea "The passage outlines millions of people assemble various income stream and work…" at bounding box center [638, 375] width 831 height 159
type textarea "The passage outlines millions of people assemble various income stream and work…"
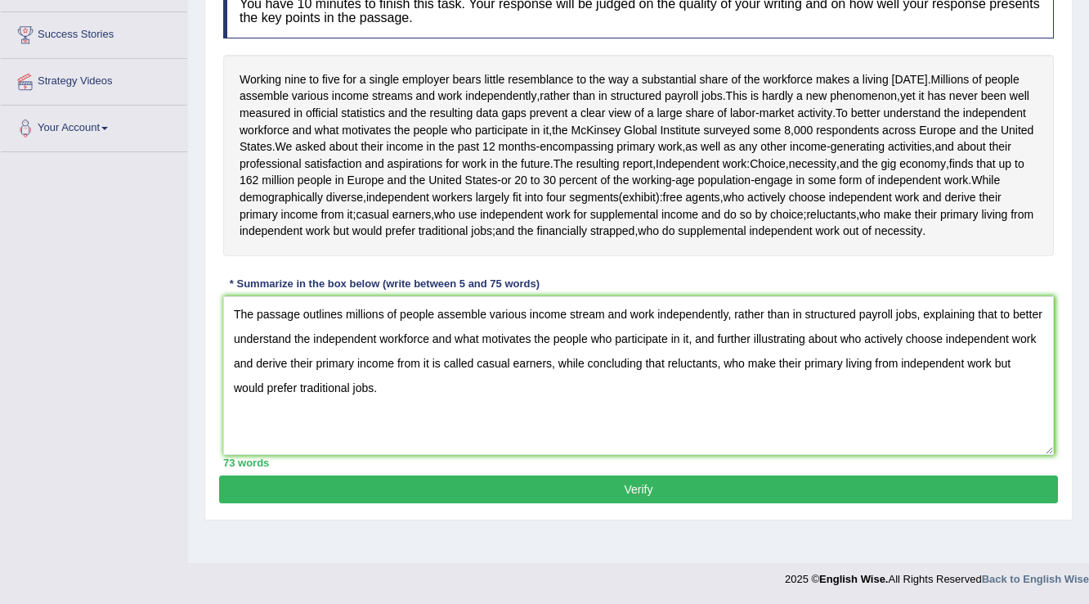
click at [720, 503] on button "Verify" at bounding box center [638, 489] width 839 height 28
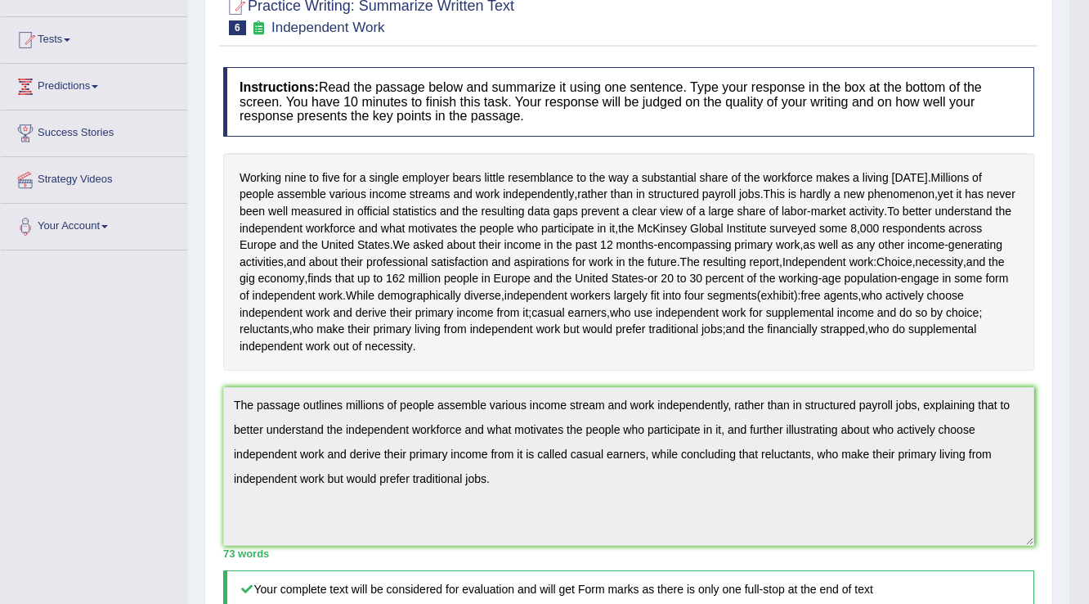
scroll to position [31, 0]
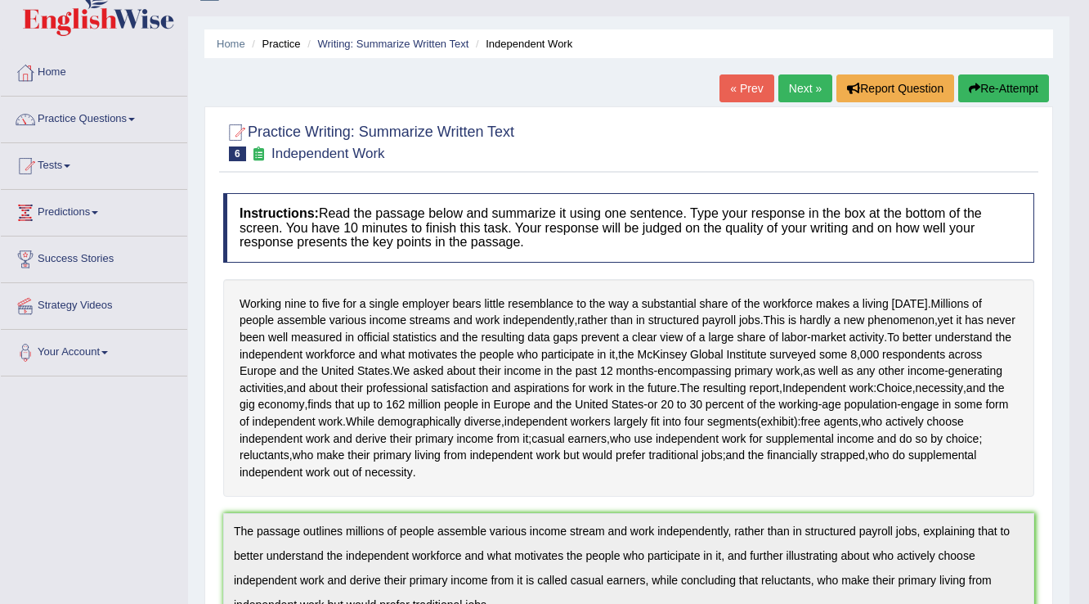
click at [788, 80] on link "Next »" at bounding box center [806, 88] width 54 height 28
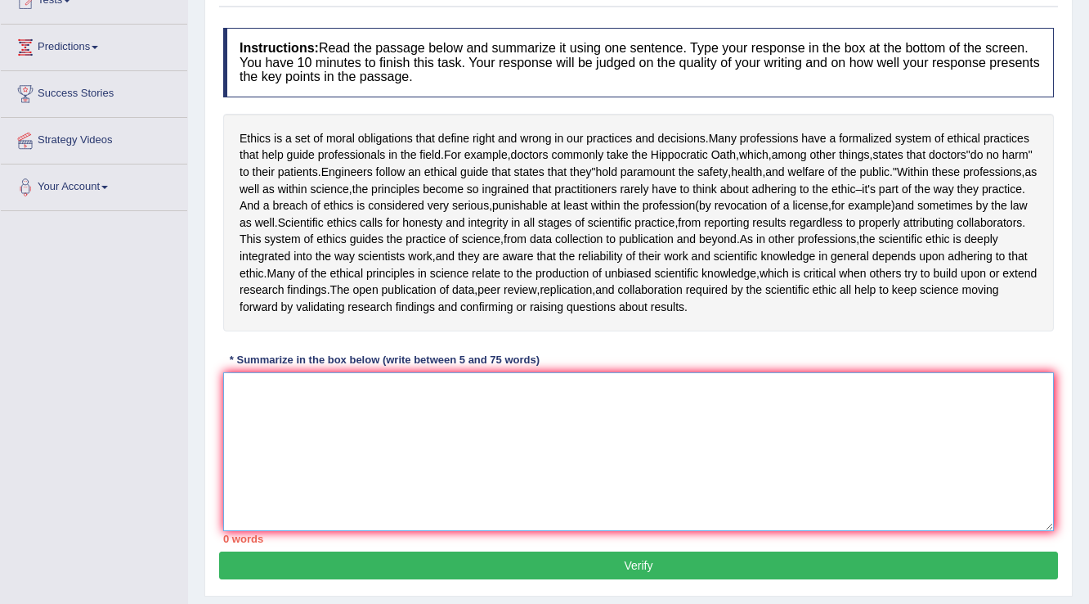
click at [278, 411] on textarea at bounding box center [638, 451] width 831 height 159
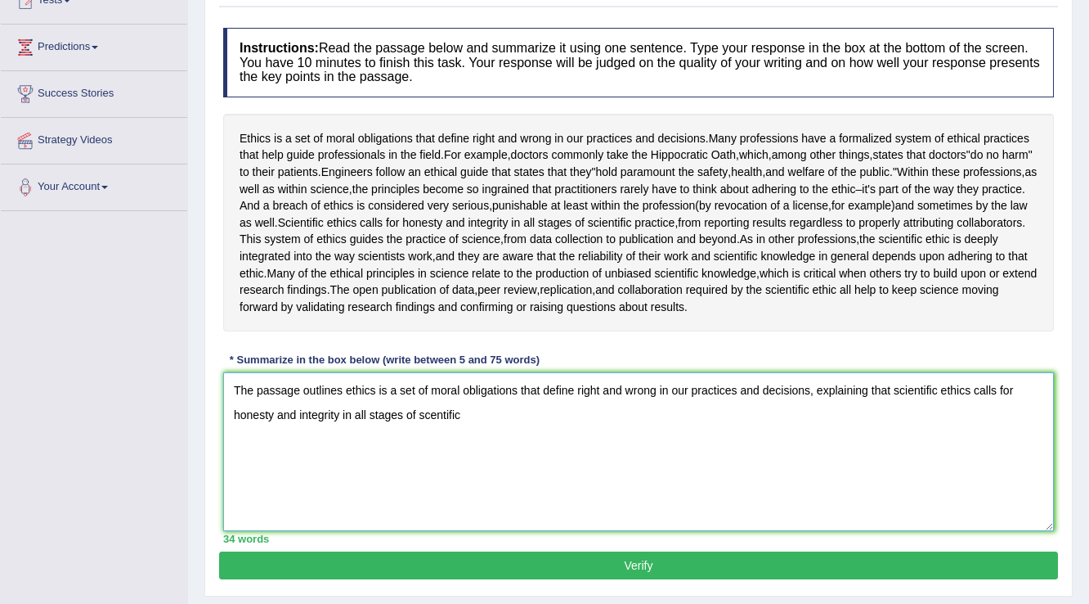
click at [426, 411] on textarea "The passage outlines ethics is a set of moral obligations that define right and…" at bounding box center [638, 451] width 831 height 159
click at [429, 411] on textarea "The passage outlines ethics is a set of moral obligations that define right and…" at bounding box center [638, 451] width 831 height 159
click at [471, 416] on textarea "The passage outlines ethics is a set of moral obligations that define right and…" at bounding box center [638, 451] width 831 height 159
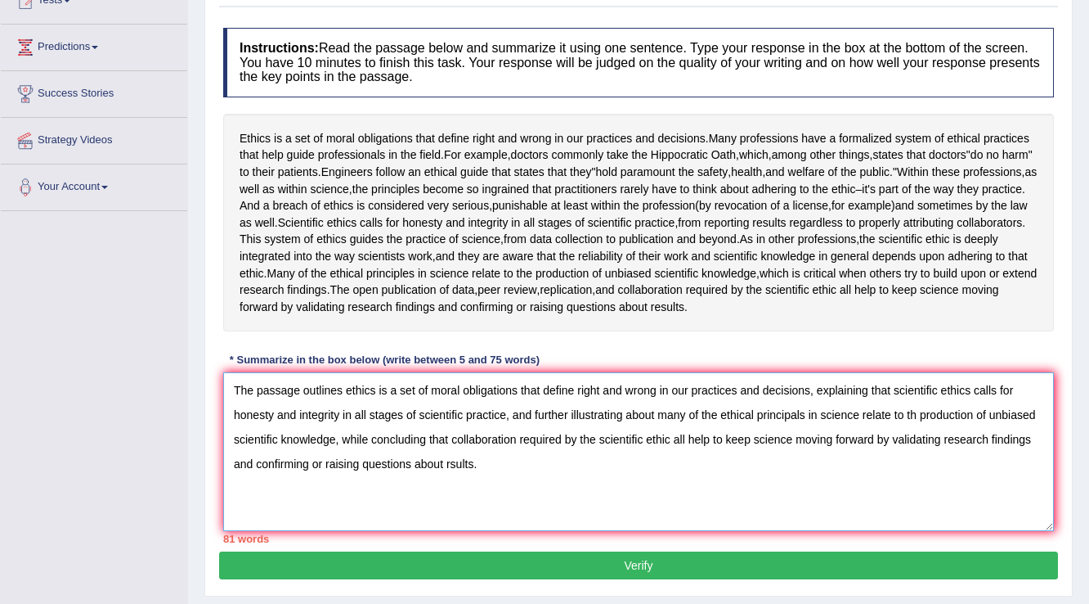
scroll to position [255, 0]
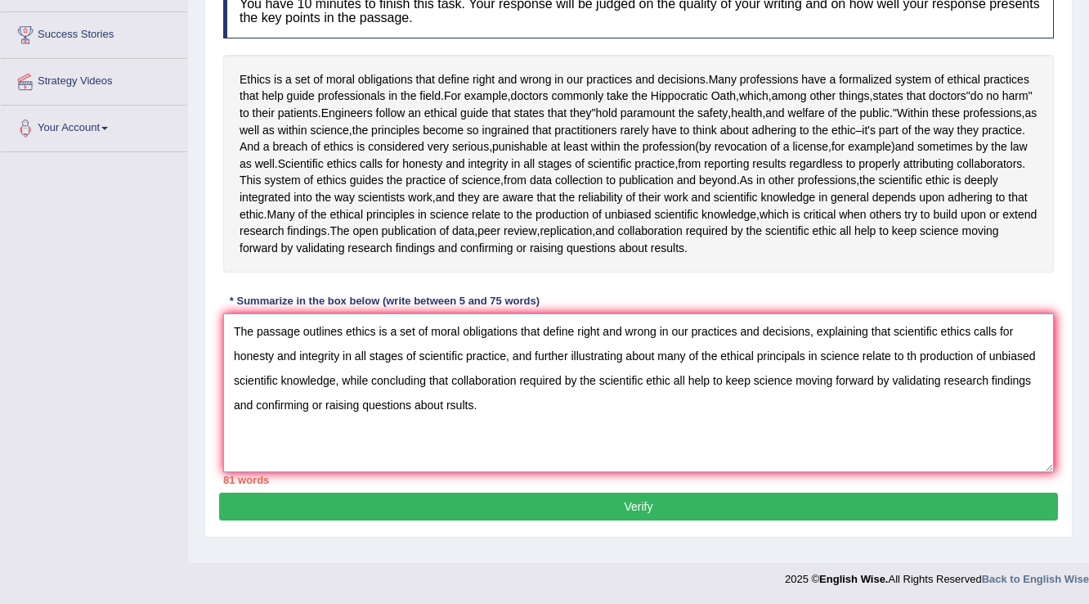
click at [447, 401] on textarea "The passage outlines ethics is a set of moral obligations that define right and…" at bounding box center [638, 392] width 831 height 159
click at [448, 401] on textarea "The passage outlines ethics is a set of moral obligations that define right and…" at bounding box center [638, 392] width 831 height 159
type textarea "The passage outlines ethics is a set of moral obligations that define right and…"
click at [475, 494] on button "Verify" at bounding box center [638, 506] width 839 height 28
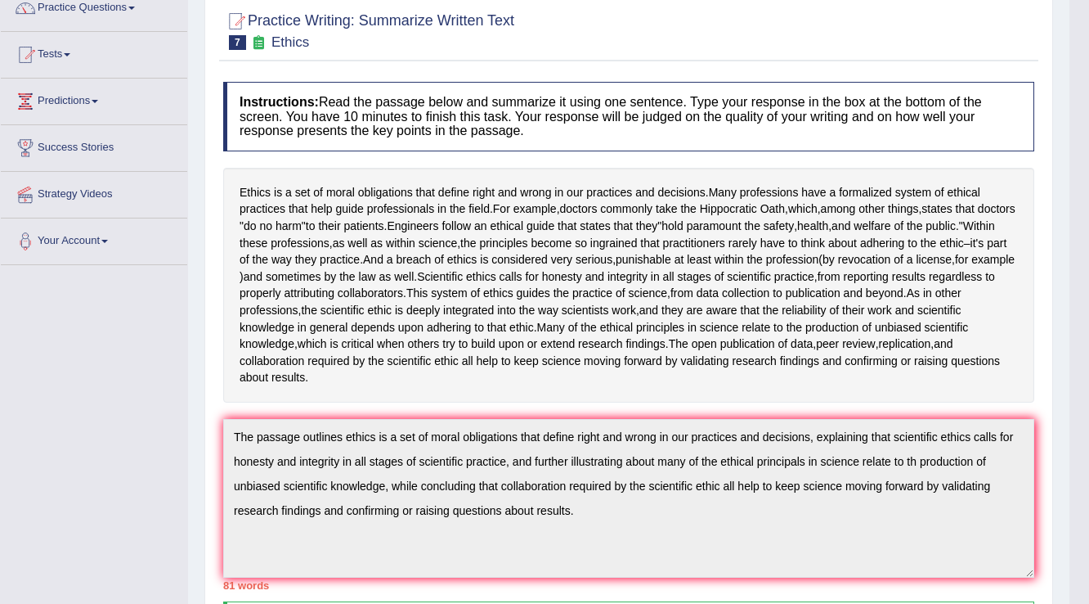
scroll to position [0, 0]
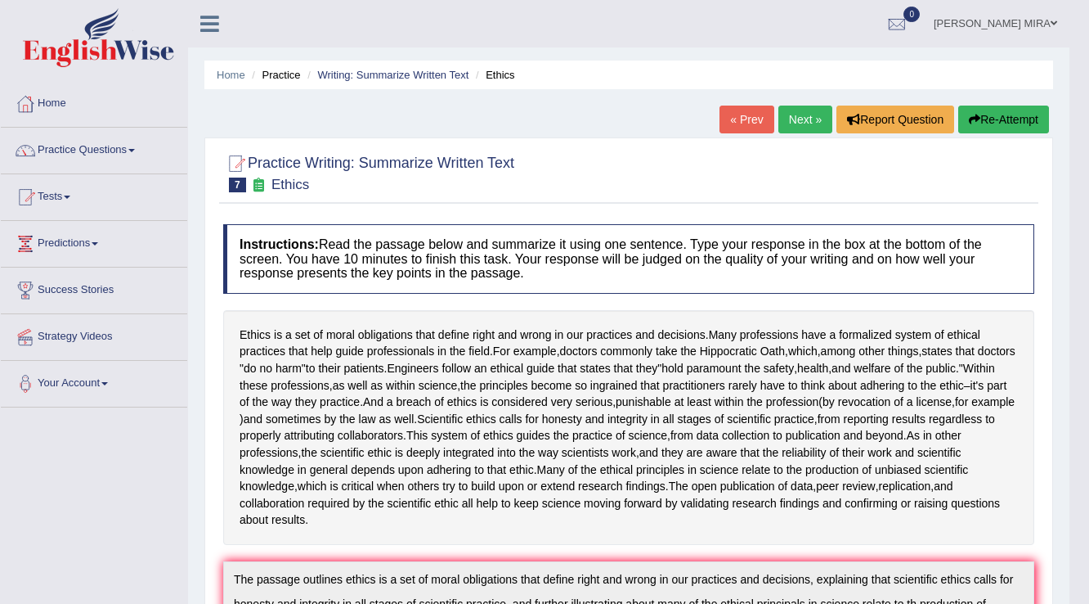
click at [802, 123] on link "Next »" at bounding box center [806, 120] width 54 height 28
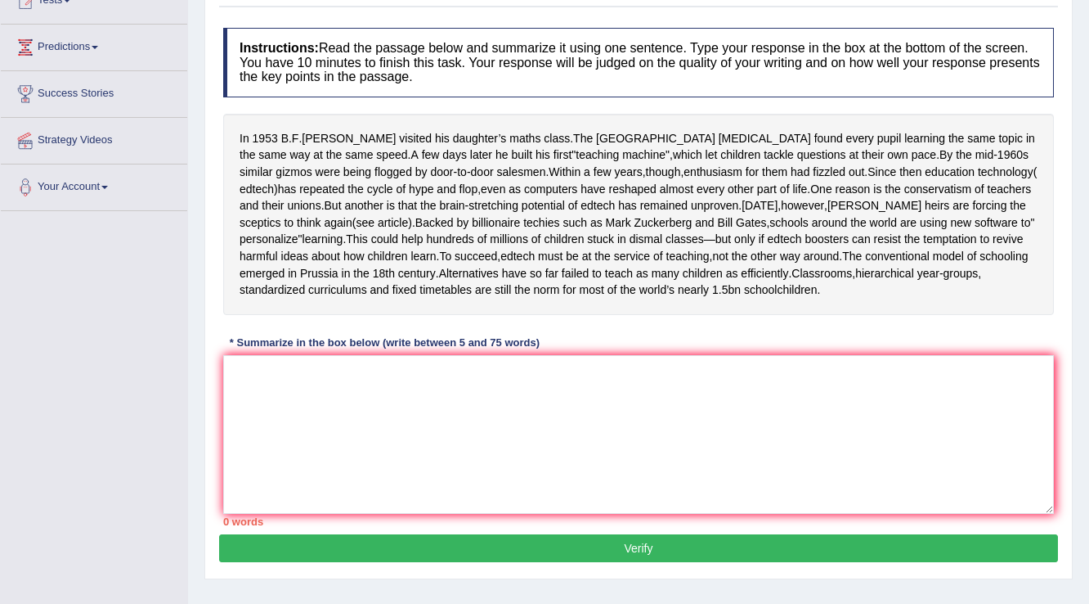
scroll to position [196, 0]
click at [252, 375] on textarea at bounding box center [638, 434] width 831 height 159
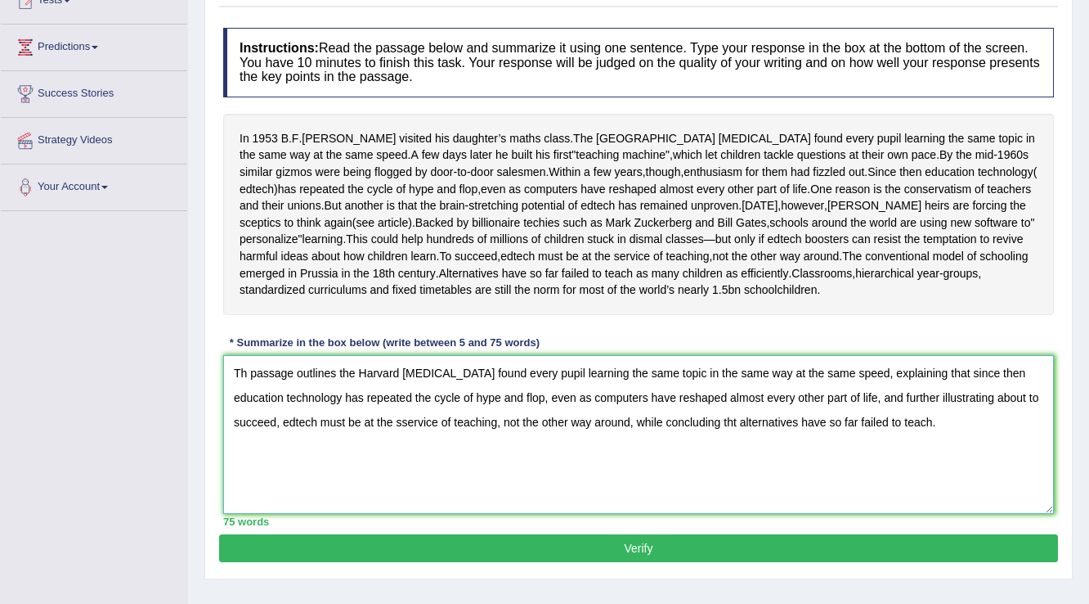
type textarea "Th passage outlines the Harvard [MEDICAL_DATA] found every pupil learning the s…"
click at [498, 562] on button "Verify" at bounding box center [638, 548] width 839 height 28
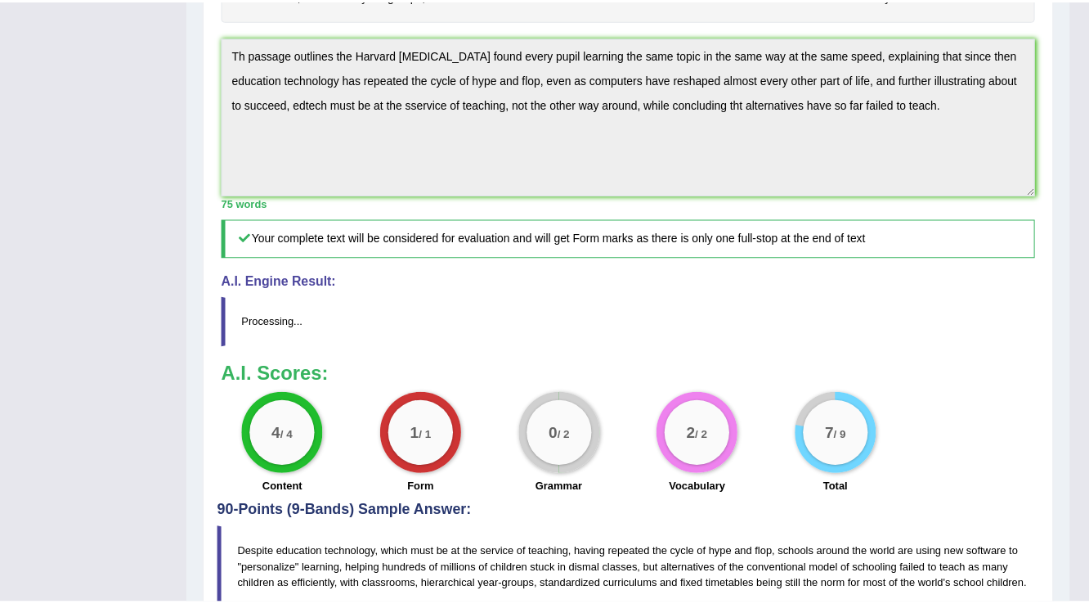
scroll to position [523, 0]
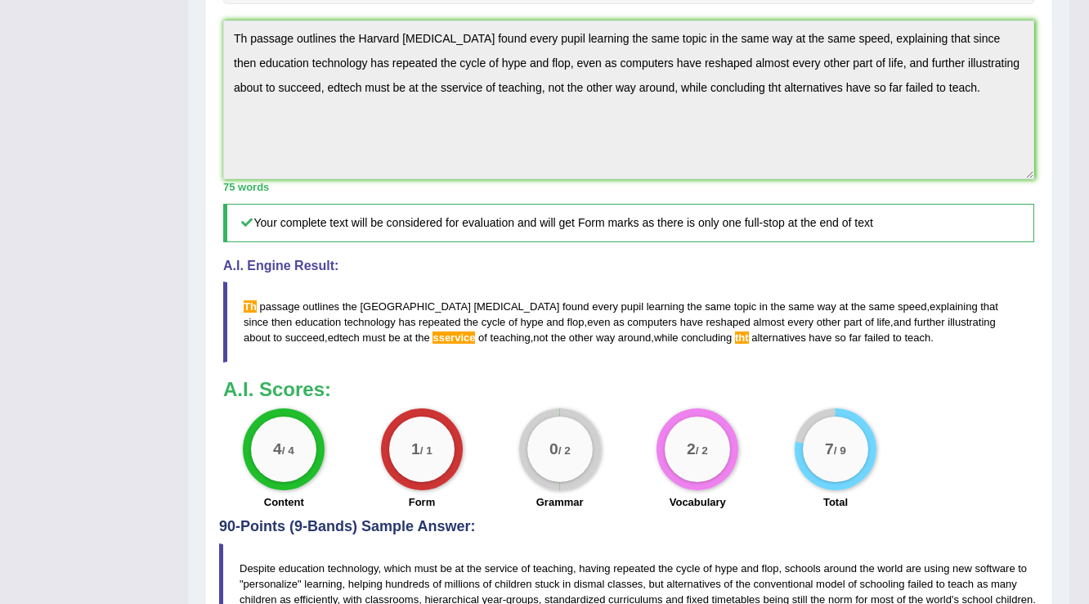
drag, startPoint x: 236, startPoint y: 291, endPoint x: 589, endPoint y: 383, distance: 364.2
click at [589, 383] on div "Instructions: Read the passage below and summarize it using one sentence. Type …" at bounding box center [629, 105] width 820 height 826
drag, startPoint x: 235, startPoint y: 299, endPoint x: 290, endPoint y: 234, distance: 85.4
click at [586, 438] on div "Instructions: Read the passage below and summarize it using one sentence. Type …" at bounding box center [629, 105] width 820 height 826
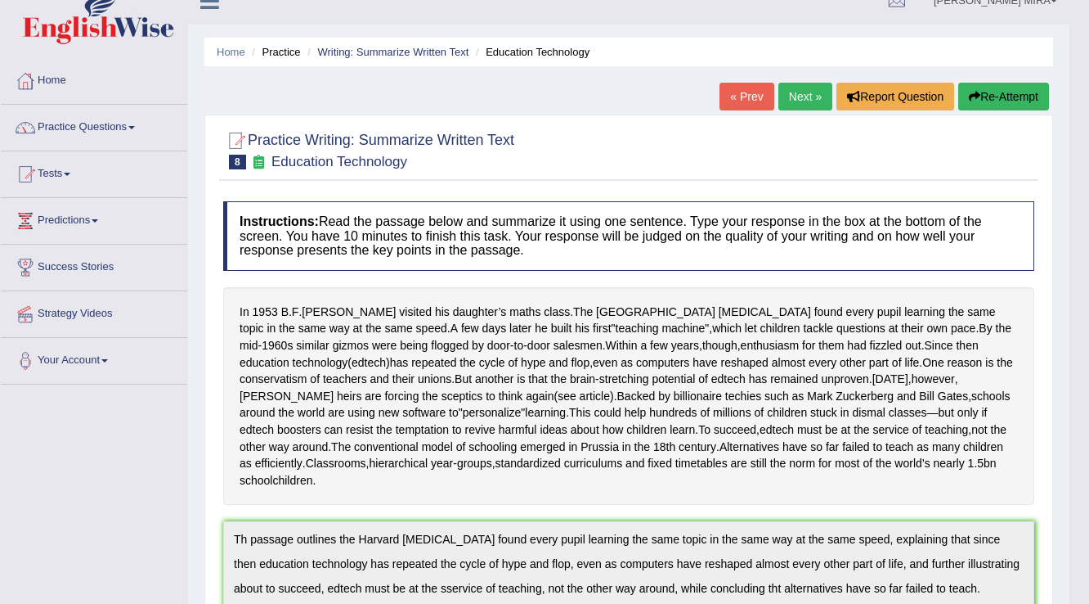
scroll to position [0, 0]
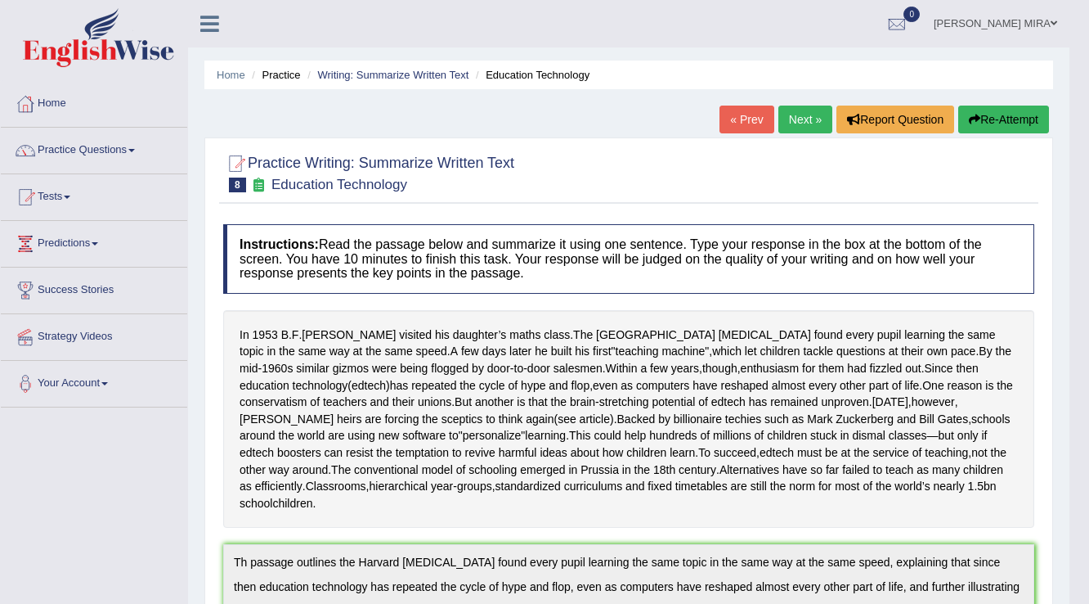
click at [989, 121] on button "Re-Attempt" at bounding box center [1004, 120] width 91 height 28
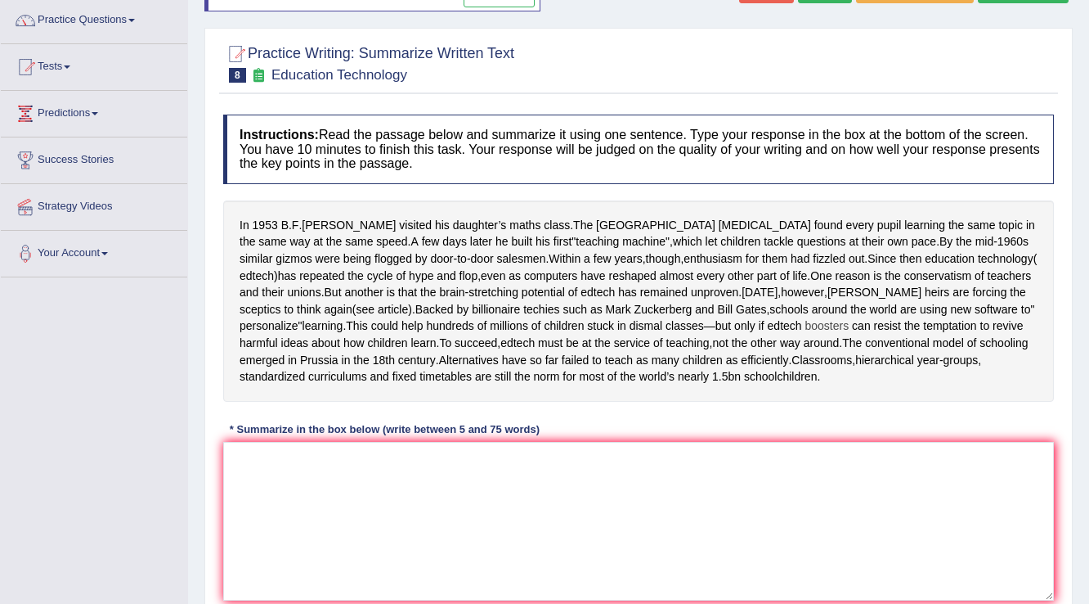
scroll to position [131, 0]
click at [249, 471] on textarea at bounding box center [638, 520] width 831 height 159
paste textarea "Th passage outlines the Harvard [MEDICAL_DATA] found every pupil learning the s…"
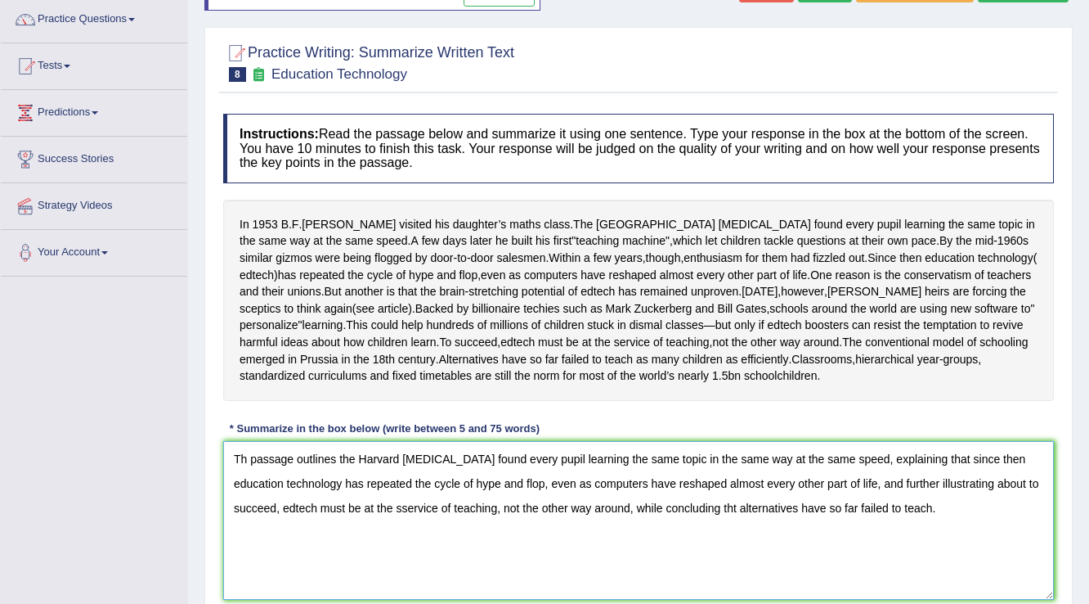
click at [245, 468] on textarea "Th passage outlines the Harvard [MEDICAL_DATA] found every pupil learning the s…" at bounding box center [638, 520] width 831 height 159
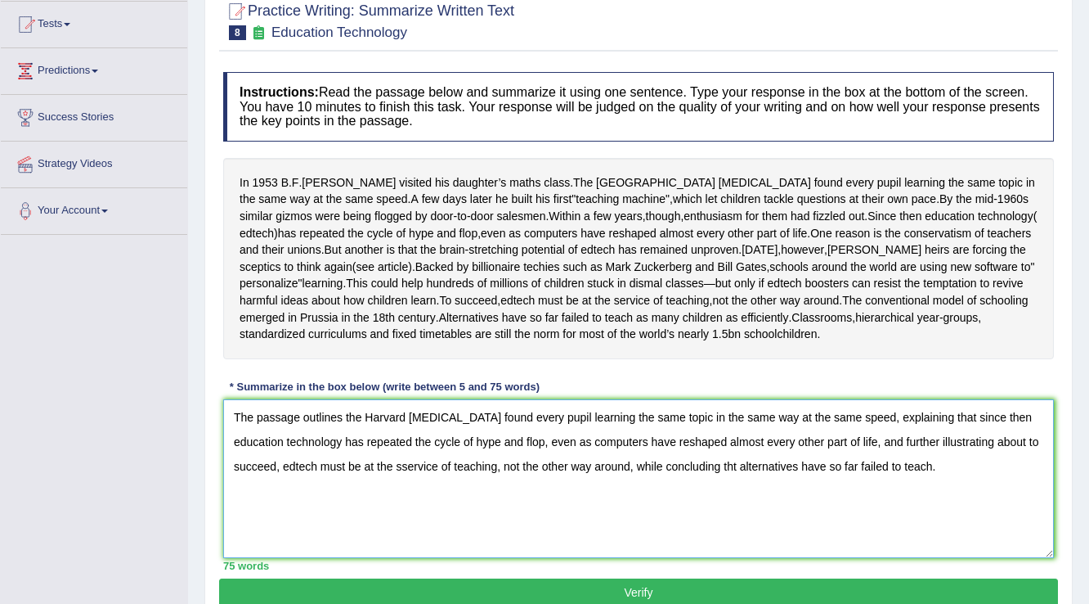
scroll to position [196, 0]
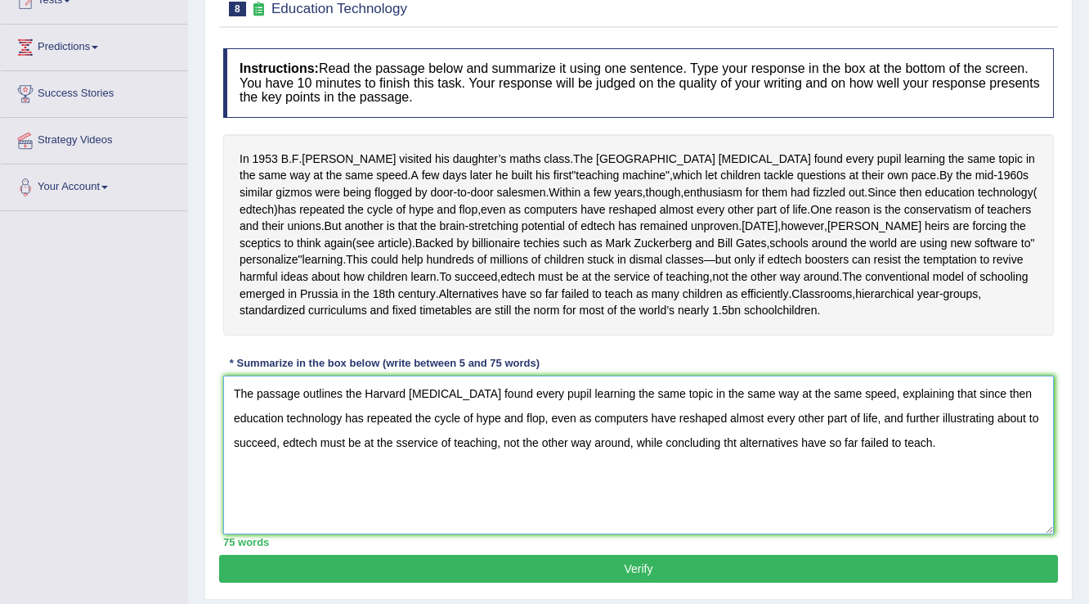
click at [732, 455] on textarea "The passage outlines the Harvard [MEDICAL_DATA] found every pupil learning the …" at bounding box center [638, 454] width 831 height 159
click at [402, 456] on textarea "The passage outlines the Harvard [MEDICAL_DATA] found every pupil learning the …" at bounding box center [638, 454] width 831 height 159
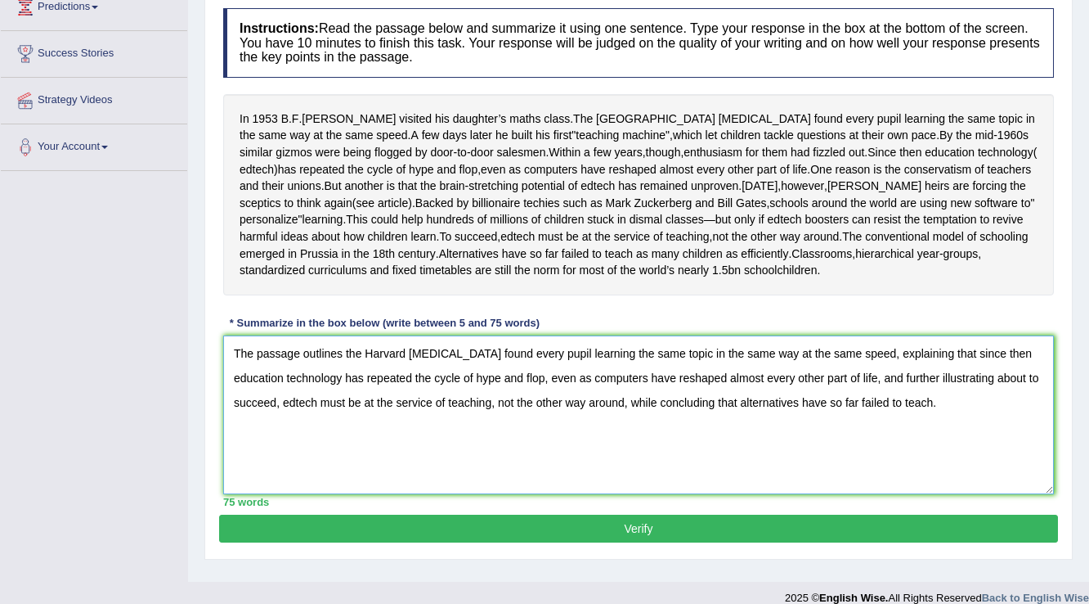
scroll to position [259, 0]
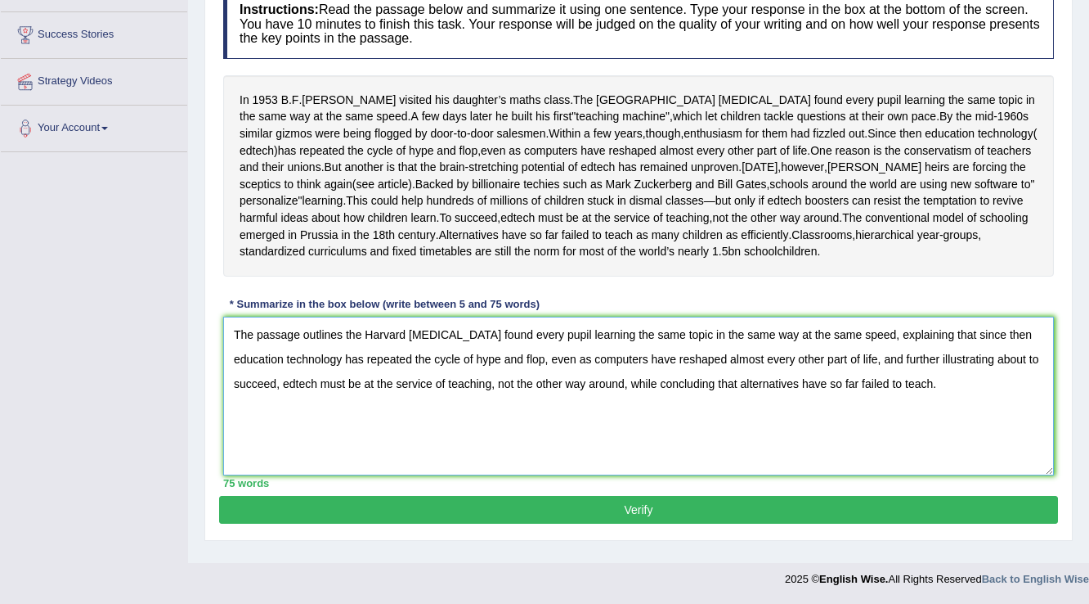
type textarea "The passage outlines the Harvard [MEDICAL_DATA] found every pupil learning the …"
click at [589, 517] on button "Verify" at bounding box center [638, 510] width 839 height 28
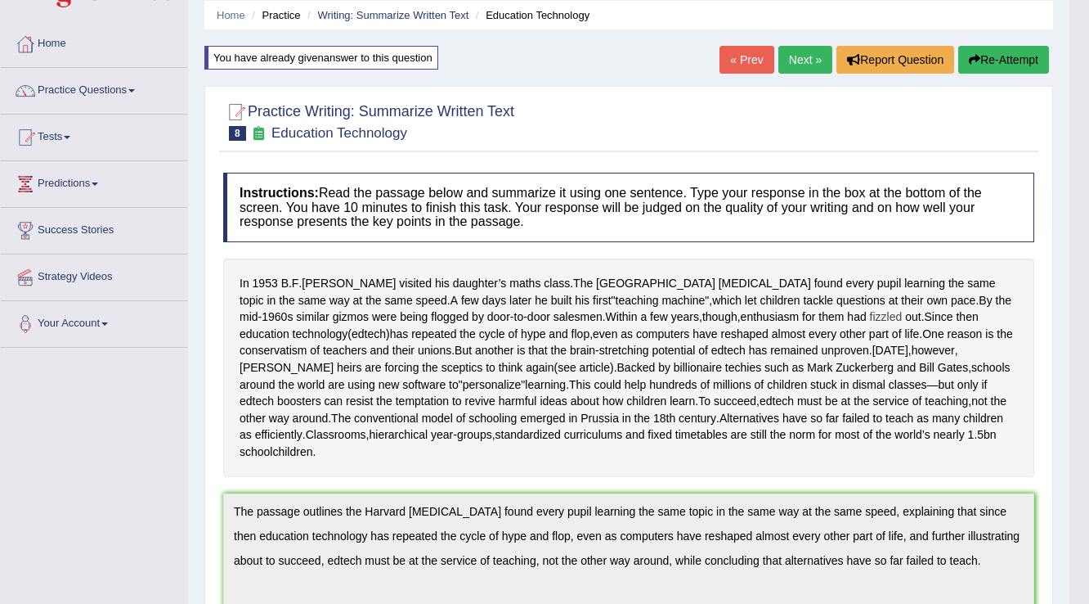
scroll to position [0, 0]
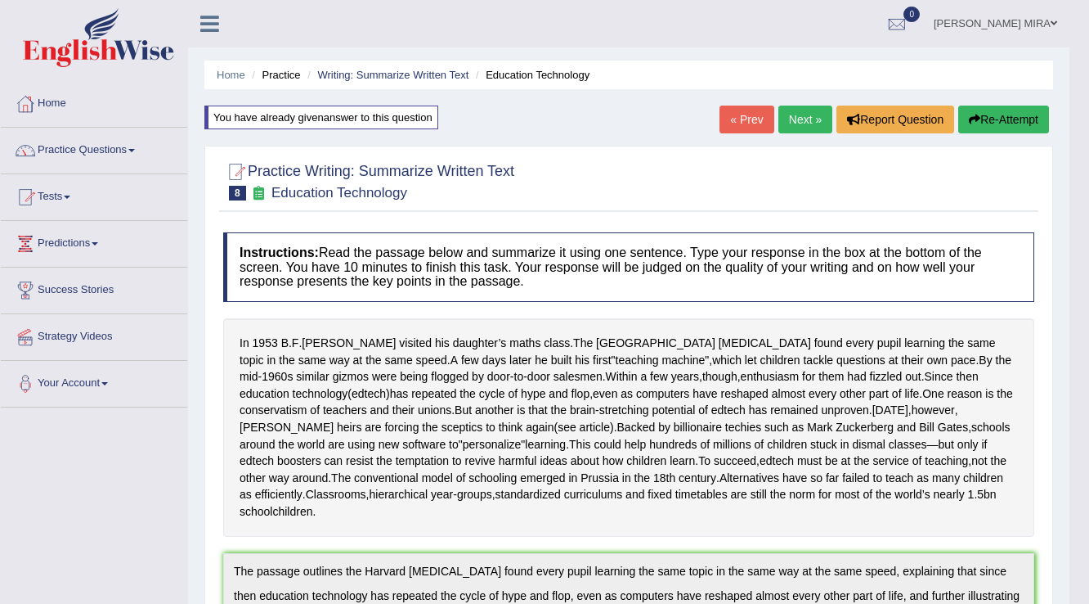
click at [805, 118] on link "Next »" at bounding box center [806, 120] width 54 height 28
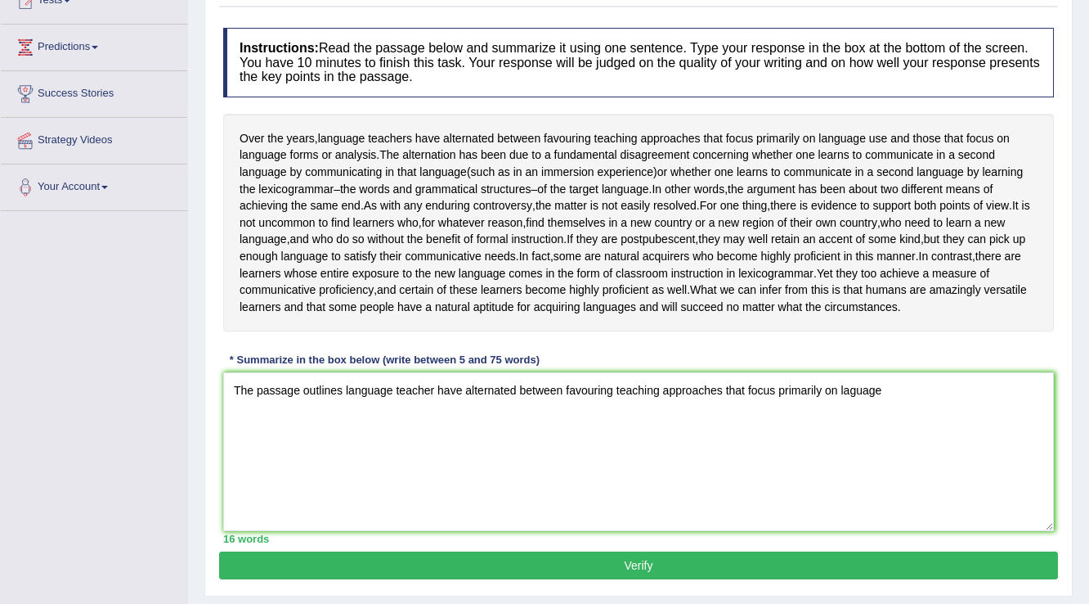
click at [851, 423] on textarea "The passage outlines language teacher have alternated between favouring teachin…" at bounding box center [638, 451] width 831 height 159
click at [887, 422] on textarea "The passage outlines language teacher have alternated between favouring teachin…" at bounding box center [638, 451] width 831 height 159
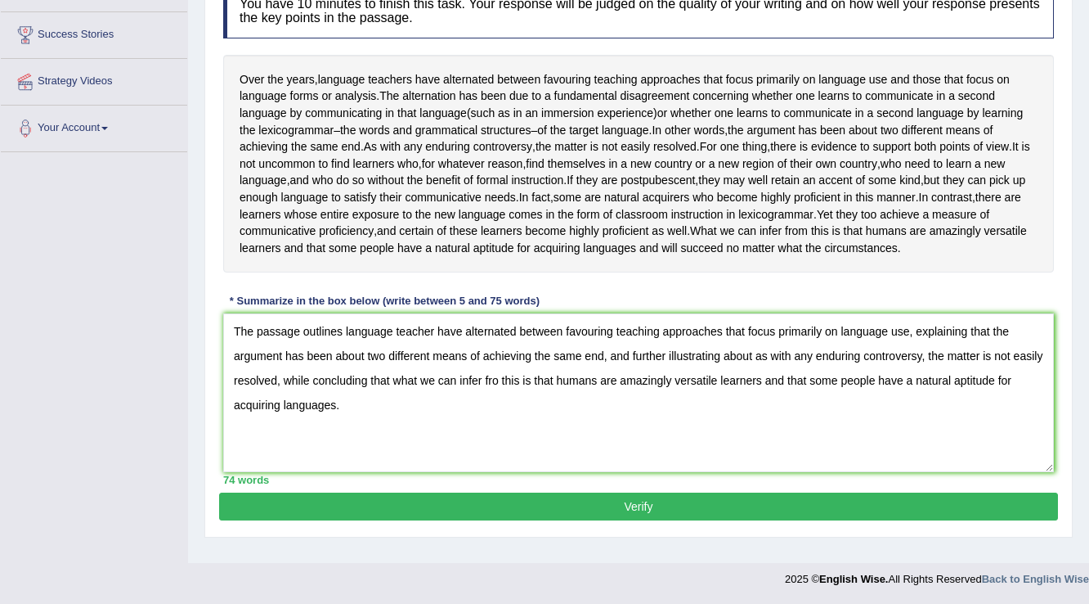
scroll to position [273, 0]
type textarea "The passage outlines language teacher have alternated between favouring teachin…"
click at [582, 520] on button "Verify" at bounding box center [638, 506] width 839 height 28
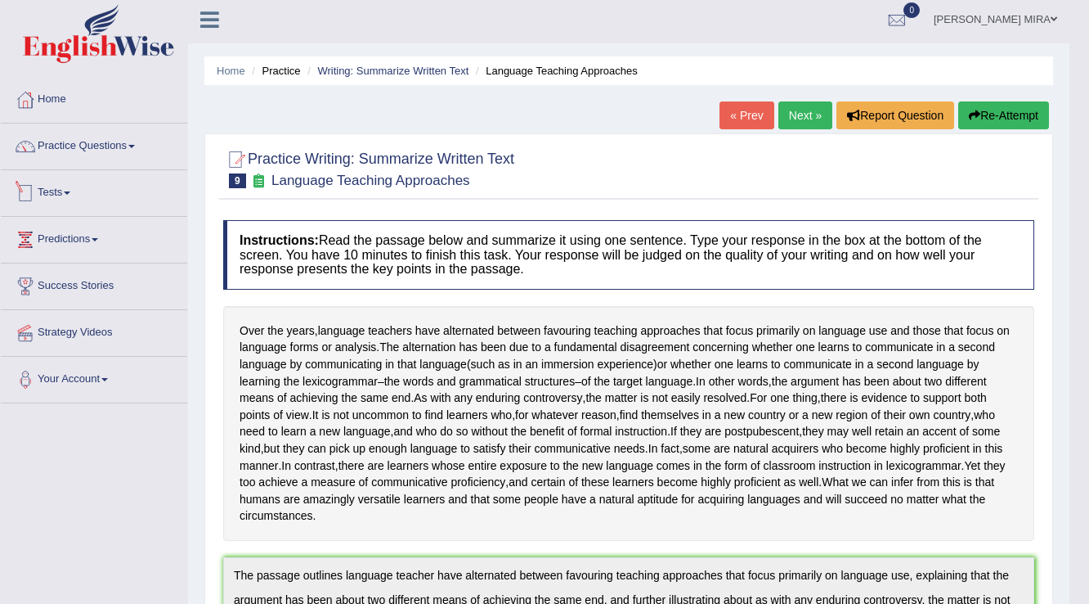
scroll to position [2, 0]
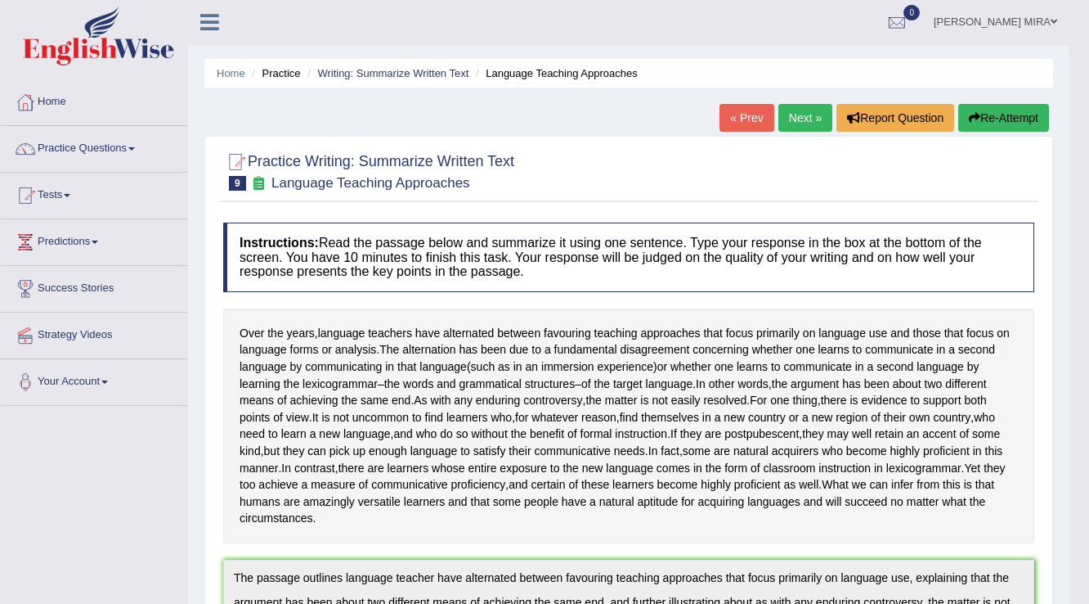
drag, startPoint x: 278, startPoint y: 204, endPoint x: 281, endPoint y: 174, distance: 29.6
drag, startPoint x: 387, startPoint y: 127, endPoint x: 371, endPoint y: 88, distance: 41.8
click at [370, 110] on div "Home Practice Writing: Summarize Written Text Language Teaching Approaches « Pr…" at bounding box center [629, 599] width 882 height 1202
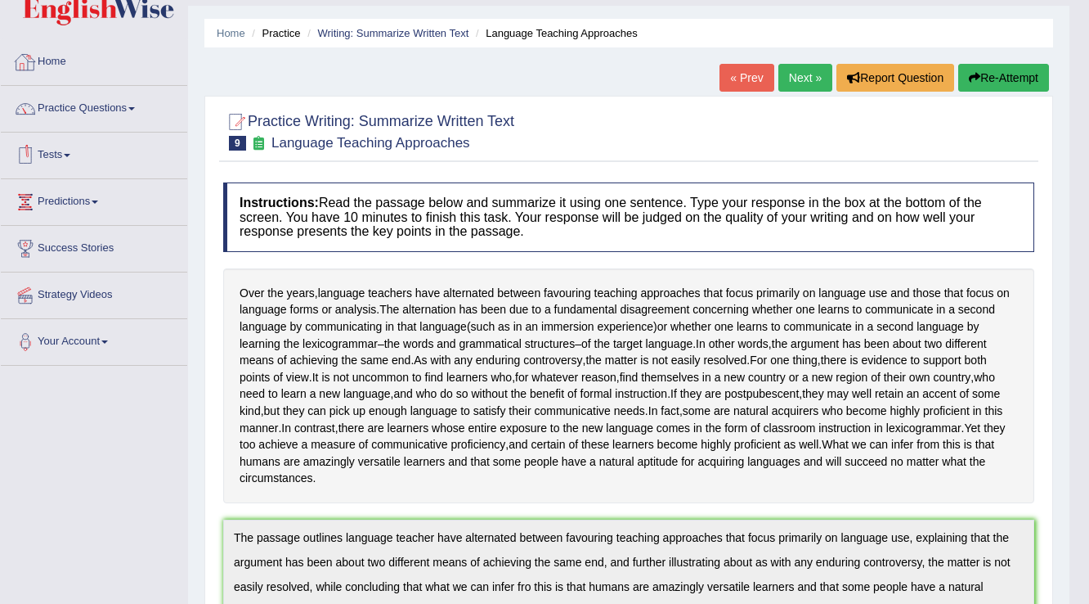
scroll to position [65, 0]
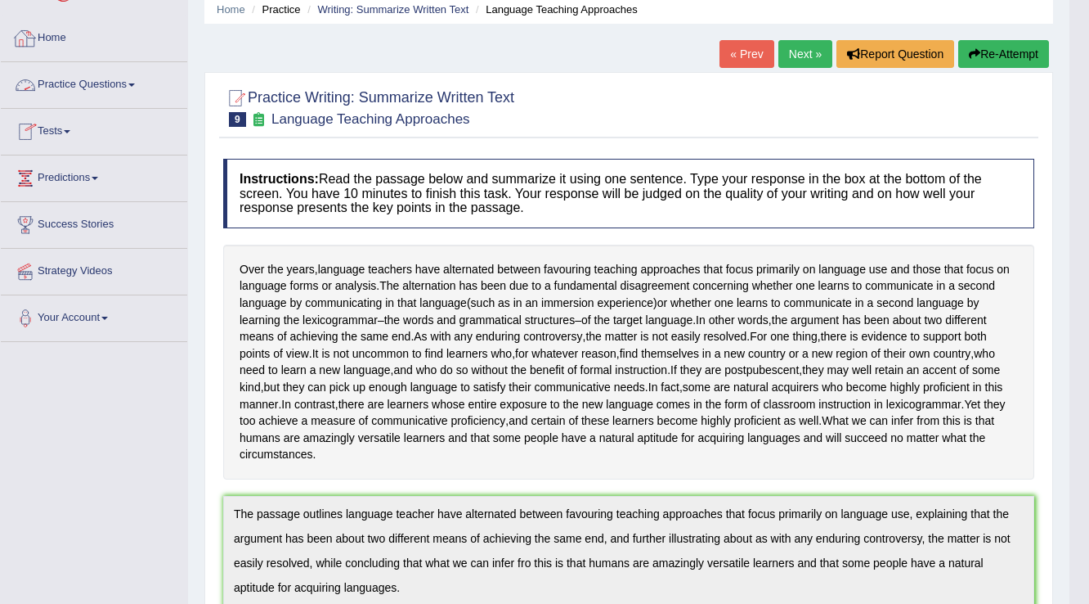
click at [110, 97] on link "Practice Questions" at bounding box center [94, 82] width 186 height 41
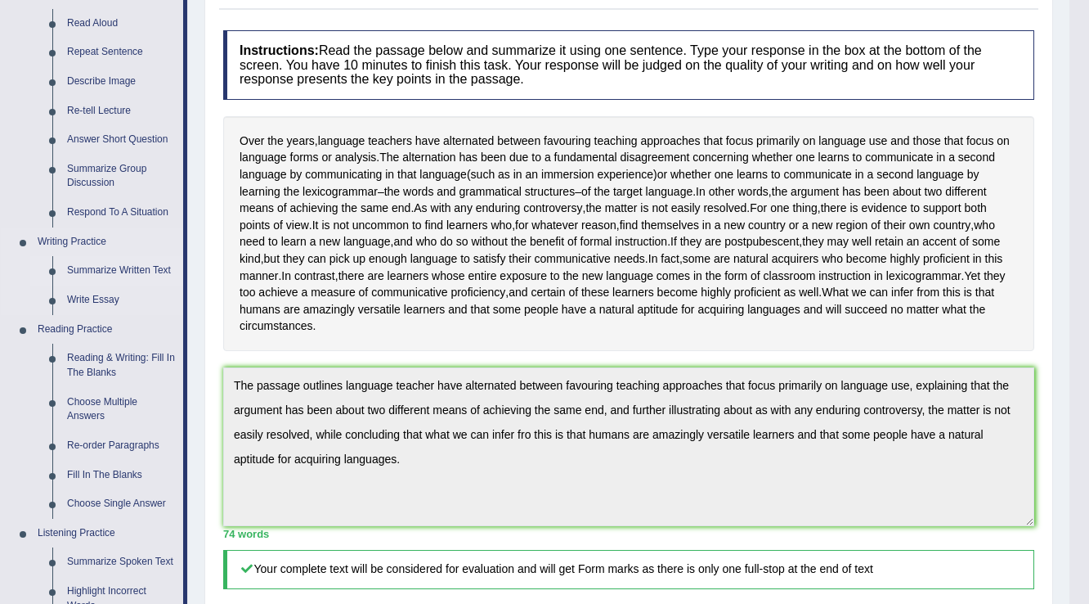
scroll to position [262, 0]
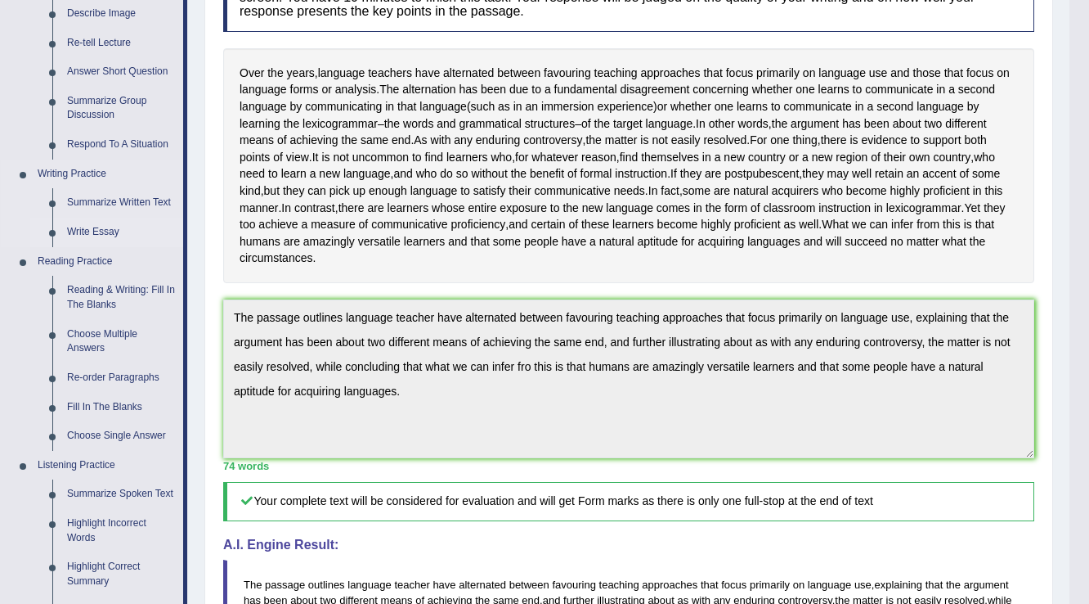
click at [92, 239] on link "Write Essay" at bounding box center [122, 232] width 124 height 29
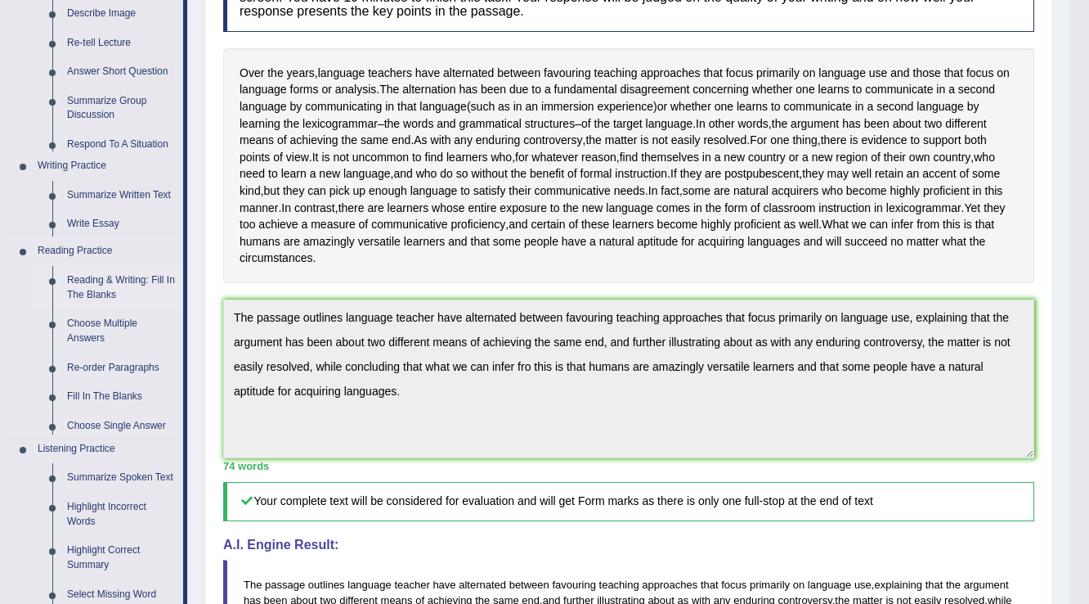
click at [92, 239] on ul "Speaking Practice Read Aloud Repeat Sentence Describe Image Re-tell Lecture Ans…" at bounding box center [92, 331] width 182 height 839
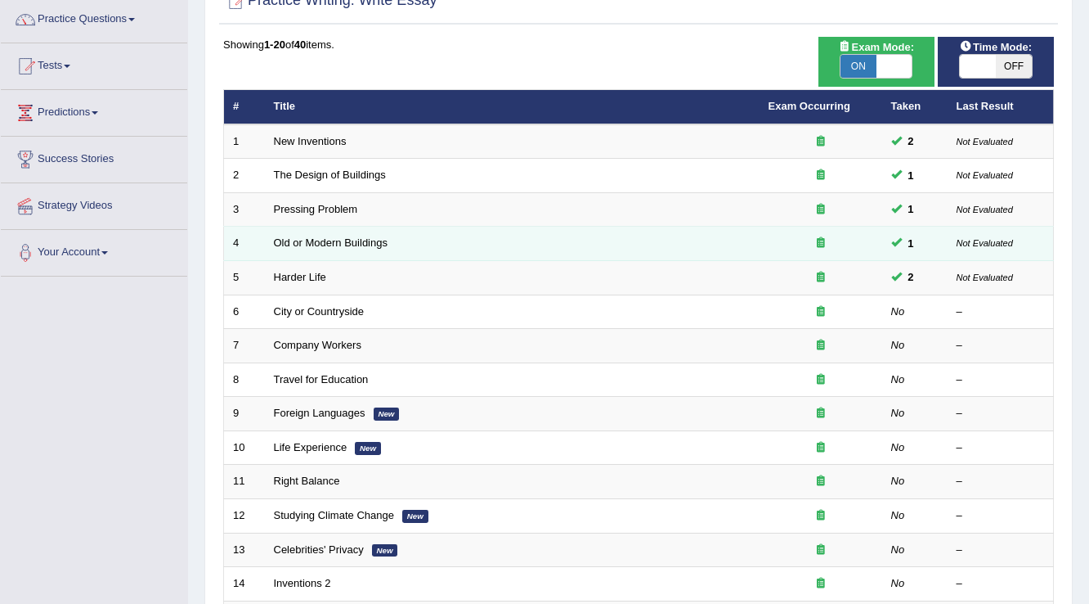
scroll to position [65, 0]
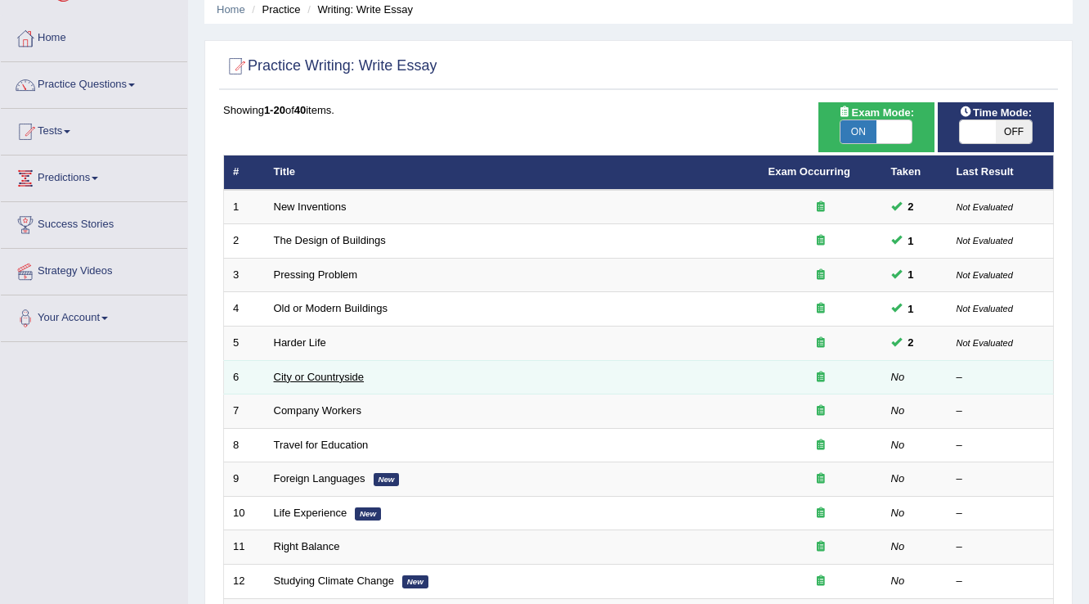
click at [298, 371] on link "City or Countryside" at bounding box center [319, 377] width 91 height 12
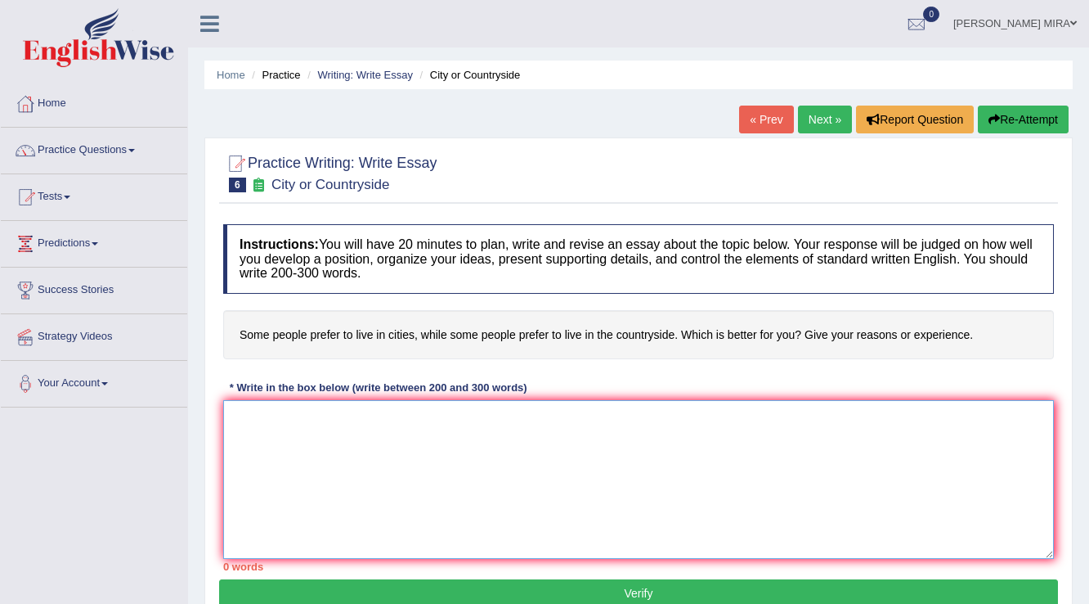
click at [330, 430] on textarea at bounding box center [638, 479] width 831 height 159
click at [260, 420] on textarea at bounding box center [638, 479] width 831 height 159
click at [248, 421] on textarea at bounding box center [638, 479] width 831 height 159
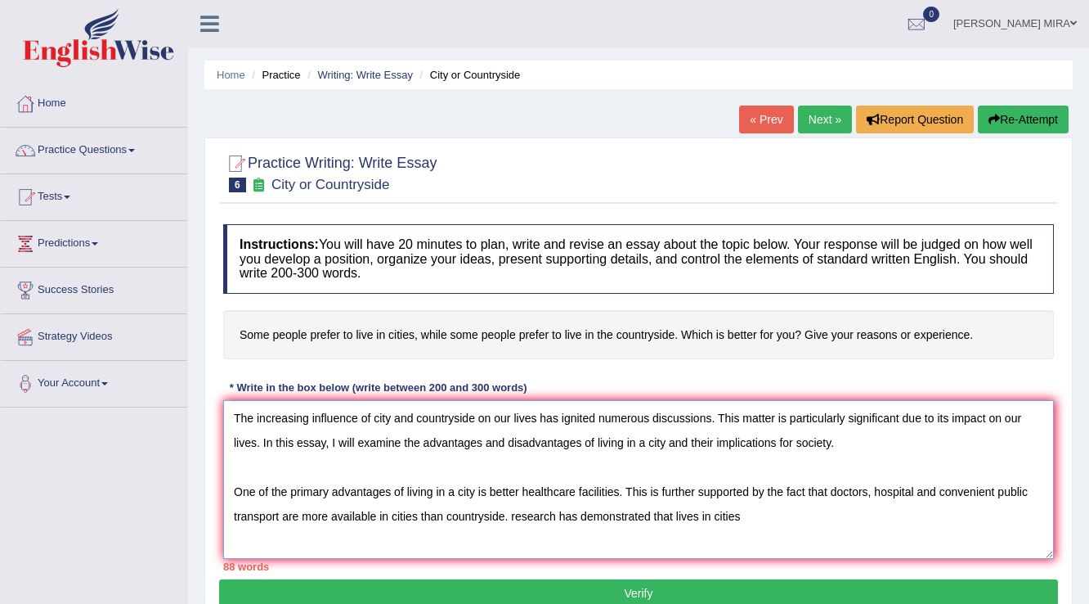
click at [697, 510] on textarea "The increasing influence of city and countryside on our lives has ignited numer…" at bounding box center [638, 479] width 831 height 159
click at [754, 512] on textarea "The increasing influence of city and countryside on our lives has ignited numer…" at bounding box center [638, 479] width 831 height 159
click at [514, 513] on textarea "The increasing influence of city and countryside on our lives has ignited numer…" at bounding box center [638, 479] width 831 height 159
click at [776, 510] on textarea "The increasing influence of city and countryside on our lives has ignited numer…" at bounding box center [638, 479] width 831 height 159
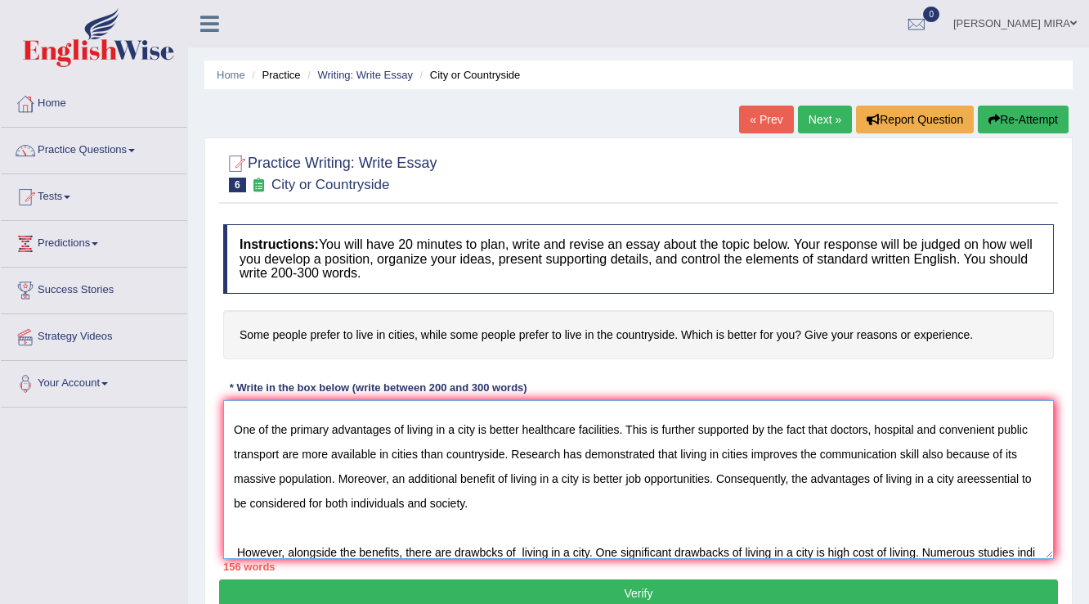
scroll to position [87, 0]
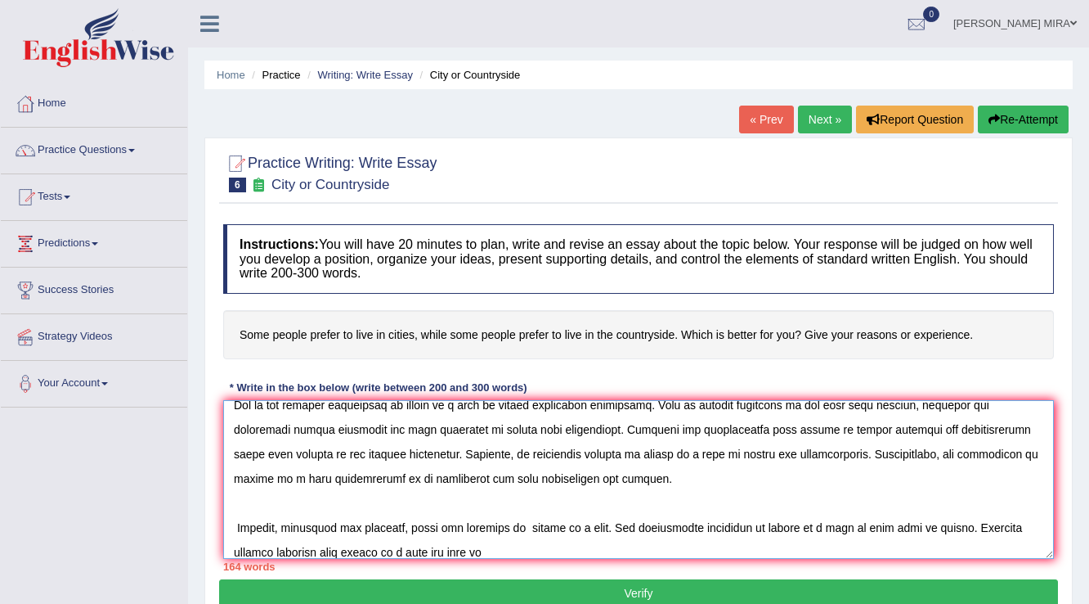
click at [362, 553] on textarea at bounding box center [638, 479] width 831 height 159
click at [371, 546] on textarea at bounding box center [638, 479] width 831 height 159
click at [477, 546] on textarea at bounding box center [638, 479] width 831 height 159
click at [510, 550] on textarea at bounding box center [638, 479] width 831 height 159
click at [565, 545] on textarea at bounding box center [638, 479] width 831 height 159
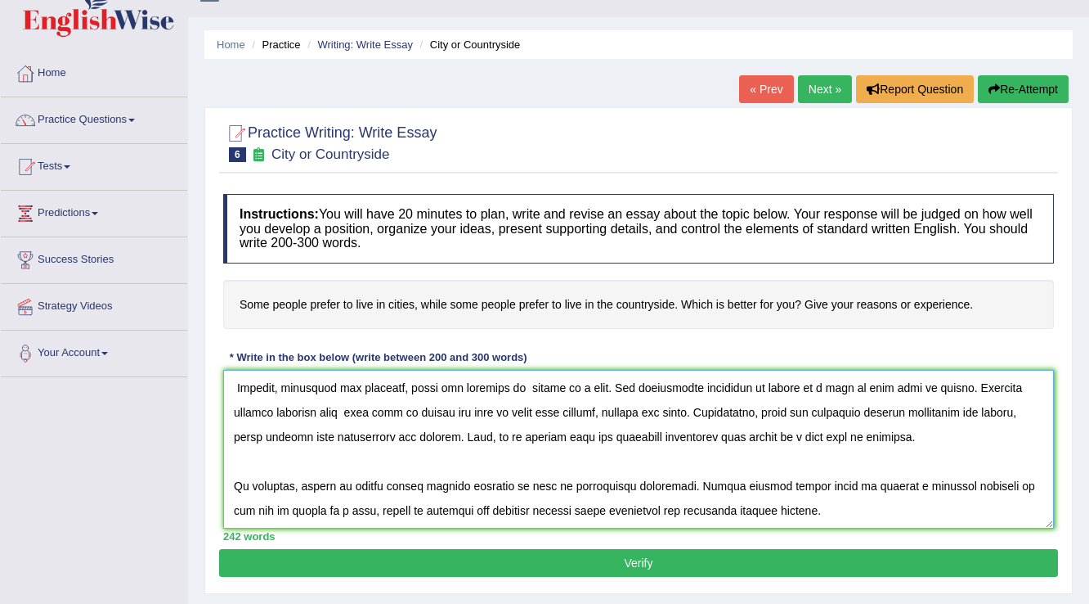
scroll to position [0, 0]
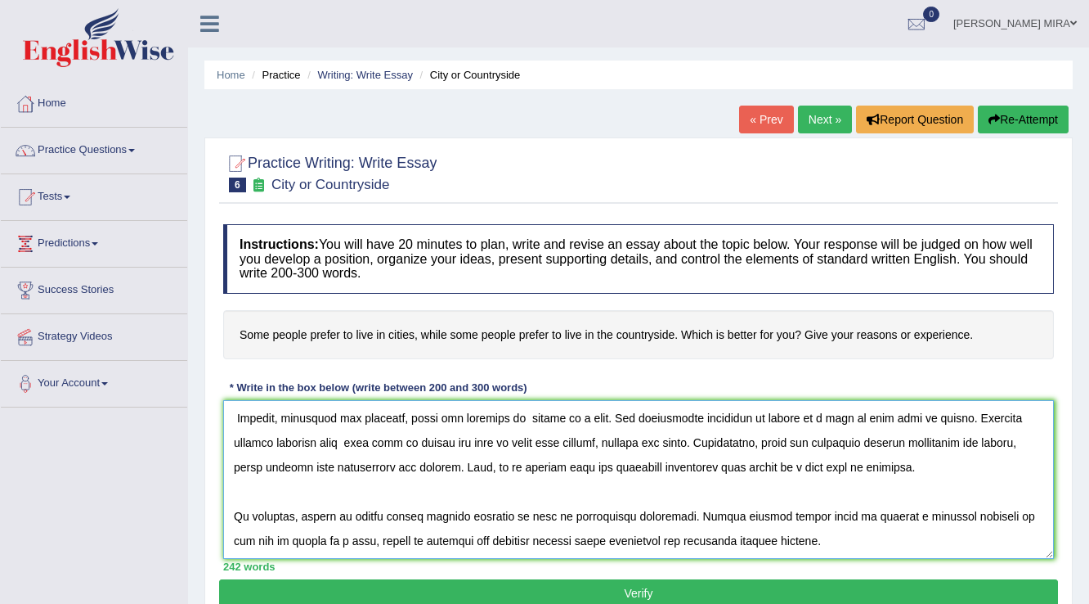
type textarea "The increasing influence of city and countryside on our lives has ignited numer…"
click at [707, 586] on button "Verify" at bounding box center [638, 593] width 839 height 28
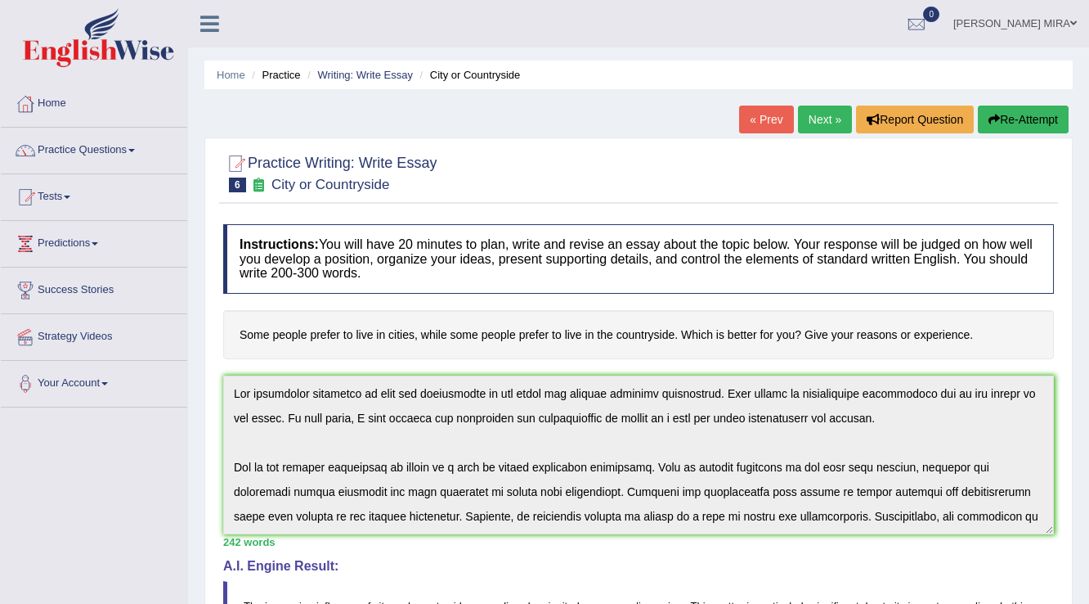
click at [96, 141] on link "Practice Questions" at bounding box center [94, 148] width 186 height 41
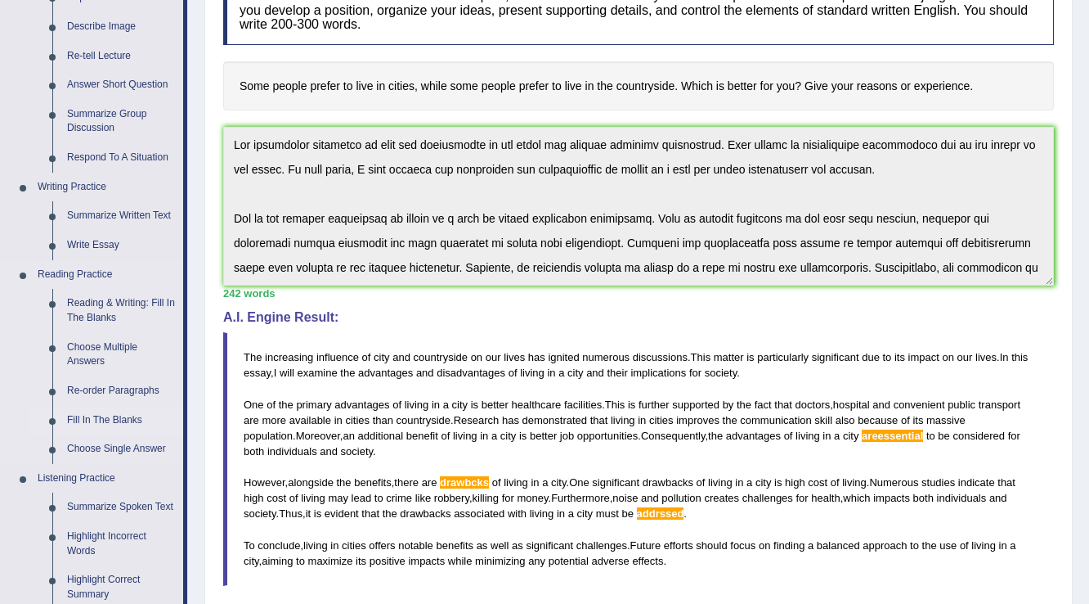
scroll to position [262, 0]
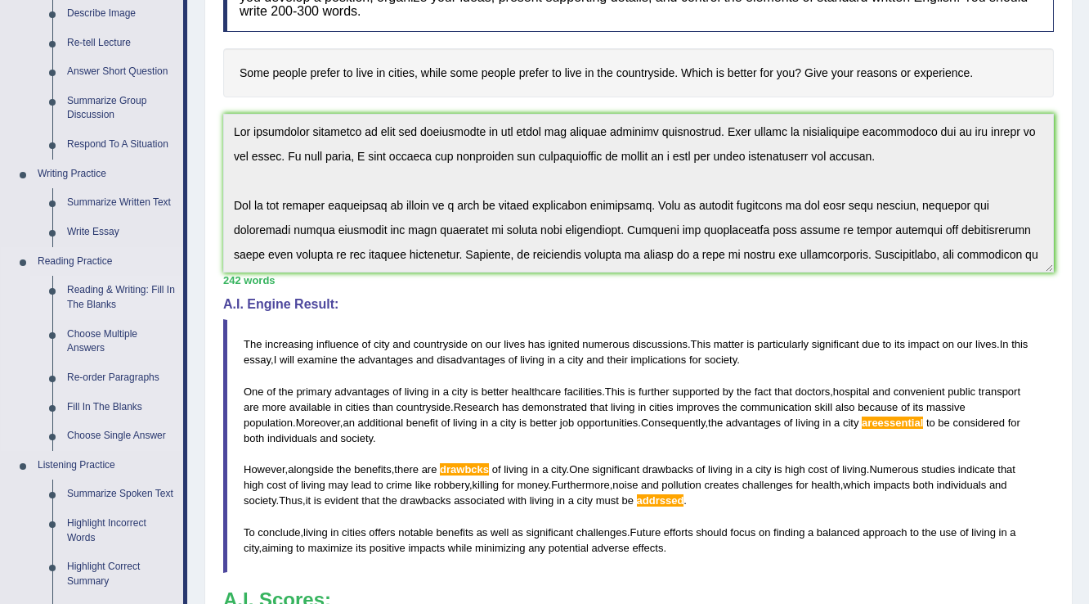
click at [131, 288] on link "Reading & Writing: Fill In The Blanks" at bounding box center [122, 297] width 124 height 43
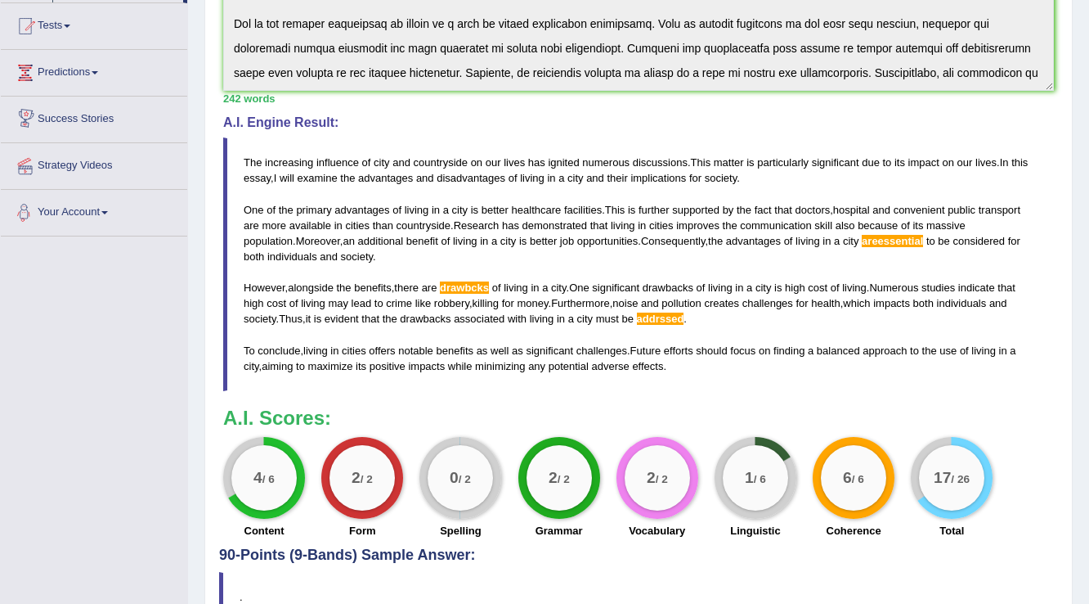
scroll to position [537, 0]
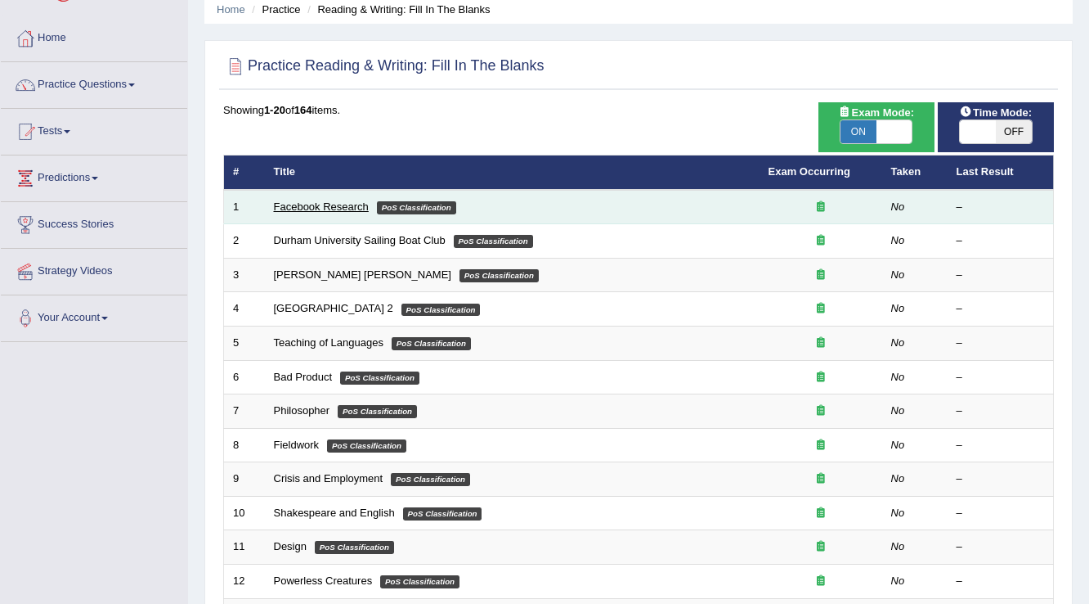
click at [316, 209] on link "Facebook Research" at bounding box center [321, 206] width 95 height 12
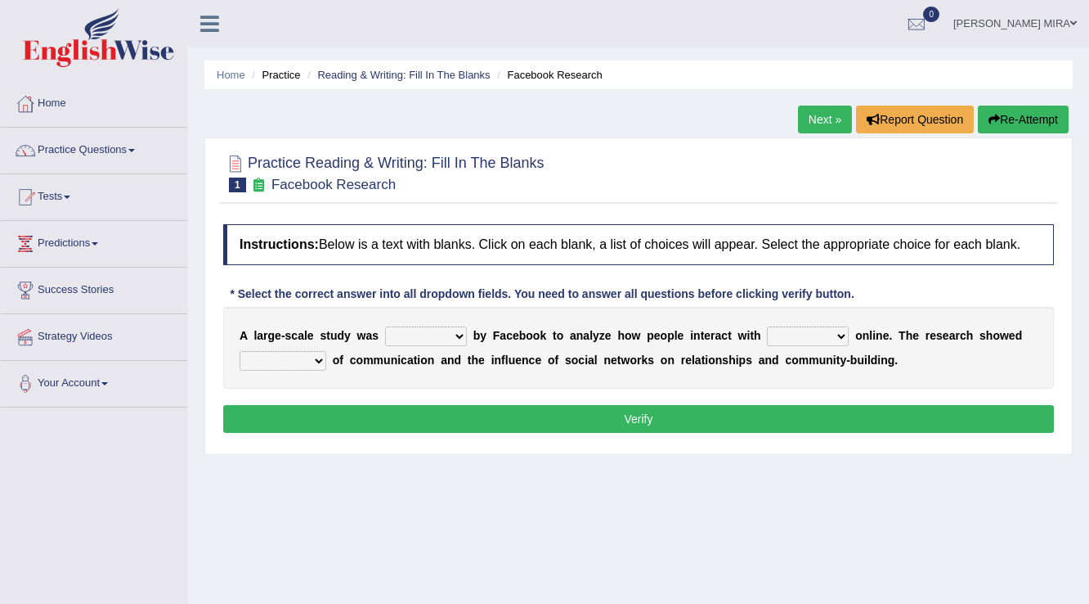
click at [464, 330] on select "surveyed had asked made" at bounding box center [426, 336] width 82 height 20
select select "surveyed"
click at [385, 326] on select "surveyed had asked made" at bounding box center [426, 336] width 82 height 20
click at [833, 337] on select "together all each other another" at bounding box center [808, 336] width 82 height 20
select select "each other"
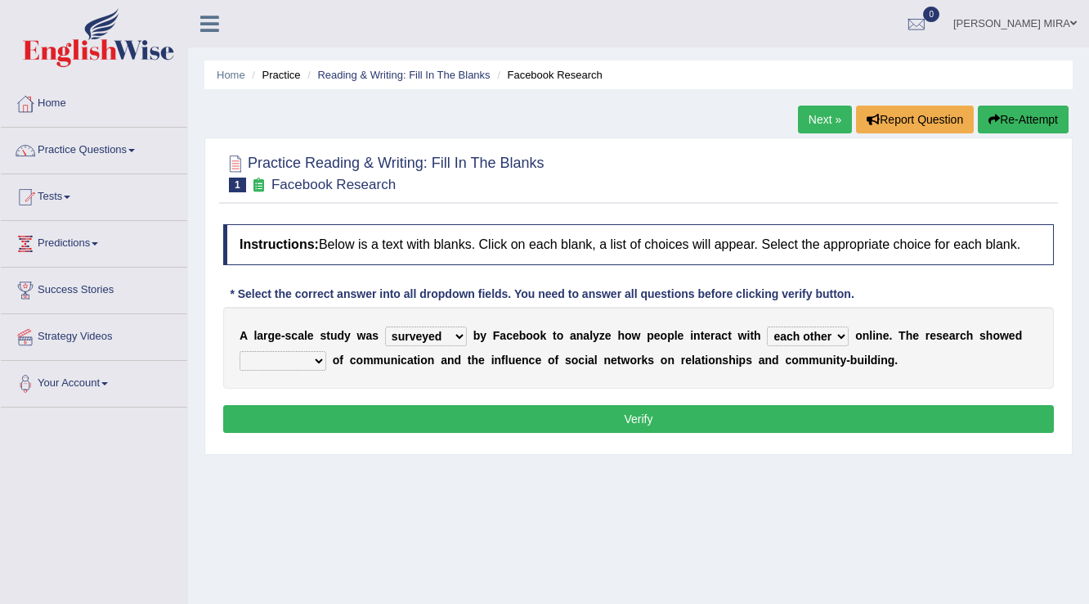
click at [767, 326] on select "together all each other another" at bounding box center [808, 336] width 82 height 20
click at [321, 356] on select "advantages standards fellowships patterns" at bounding box center [283, 361] width 87 height 20
select select "patterns"
click at [240, 351] on select "advantages standards fellowships patterns" at bounding box center [283, 361] width 87 height 20
click at [447, 334] on select "surveyed had asked made" at bounding box center [426, 336] width 82 height 20
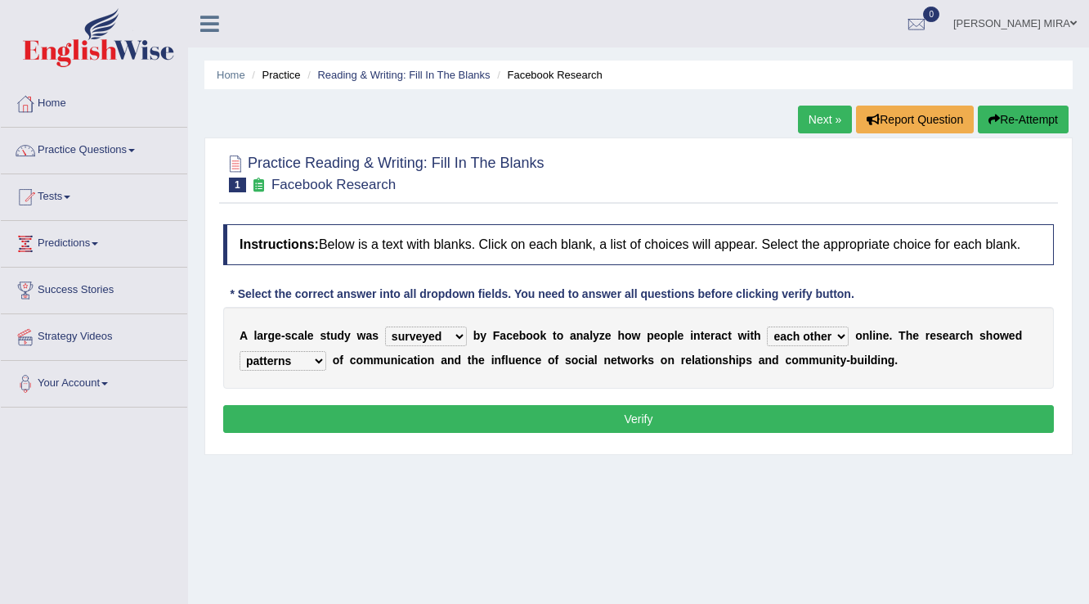
select select "made"
click at [385, 326] on select "surveyed had asked made" at bounding box center [426, 336] width 82 height 20
click at [434, 412] on button "Verify" at bounding box center [638, 419] width 831 height 28
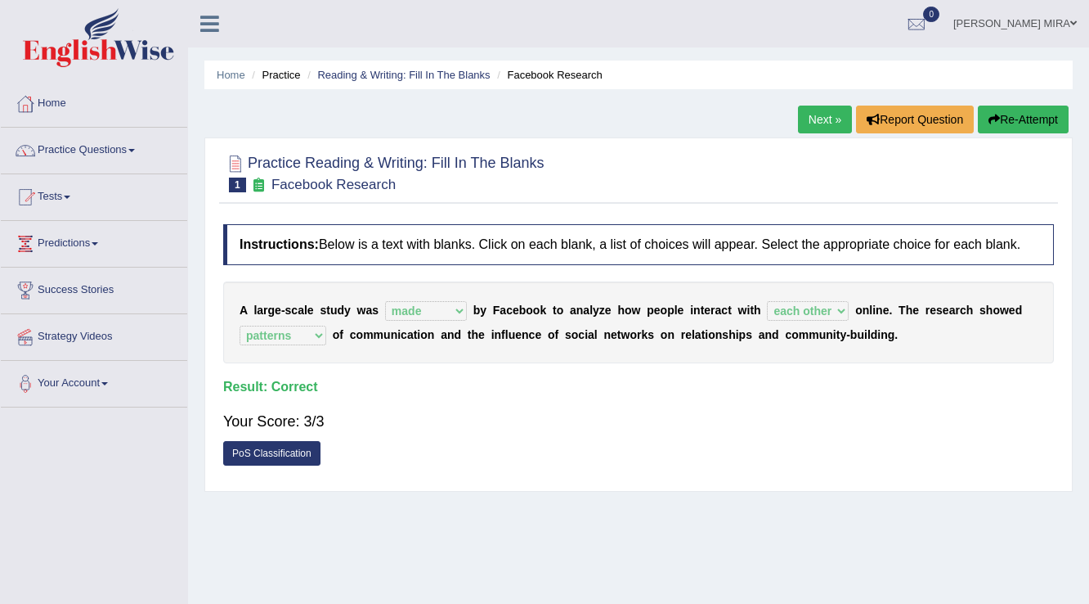
click at [808, 117] on link "Next »" at bounding box center [825, 120] width 54 height 28
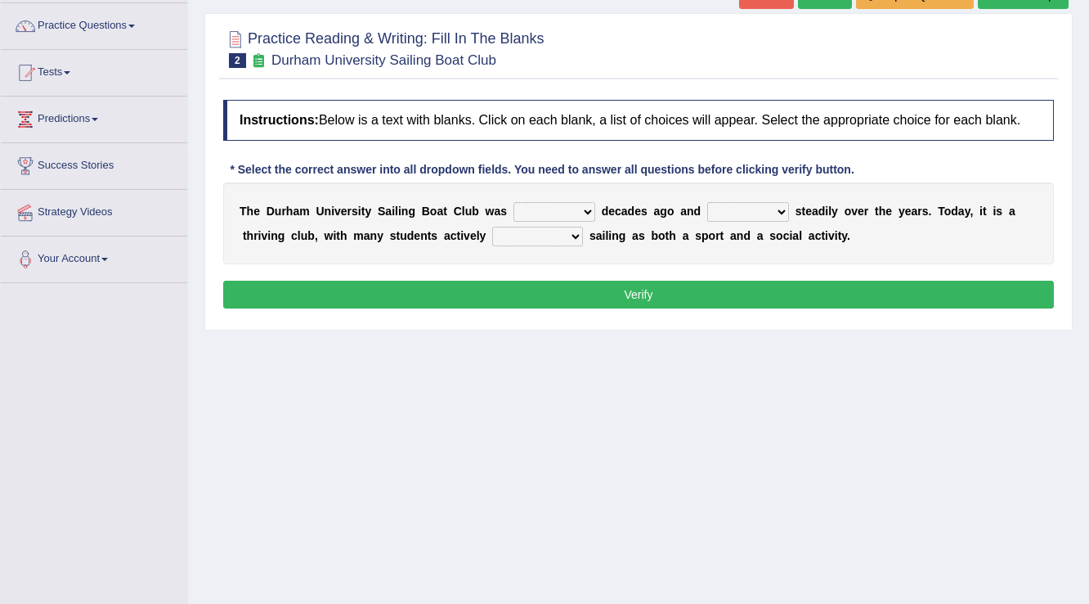
scroll to position [131, 0]
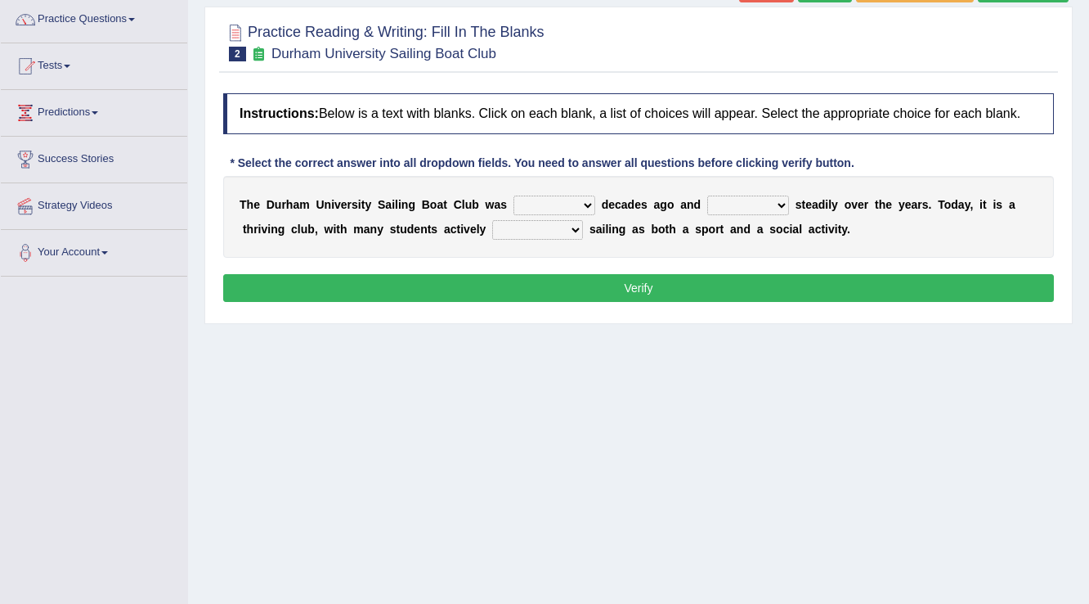
click at [585, 202] on select "found fund founded find" at bounding box center [555, 205] width 82 height 20
select select "found"
click at [514, 195] on select "found fund founded find" at bounding box center [555, 205] width 82 height 20
click at [784, 211] on select "grow growing has grown grown" at bounding box center [749, 205] width 82 height 20
select select "has grown"
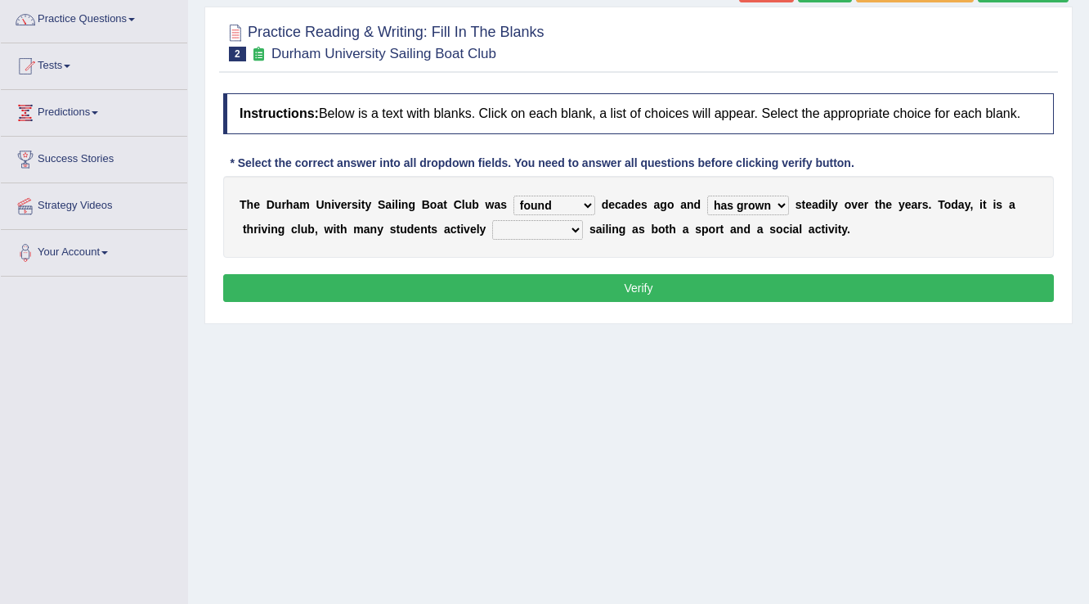
click at [708, 195] on select "grow growing has grown grown" at bounding box center [749, 205] width 82 height 20
click at [573, 231] on select "enjoy enjoyed are enjoying enjoying" at bounding box center [537, 230] width 91 height 20
select select "enjoying"
click at [492, 220] on select "enjoy enjoyed are enjoying enjoying" at bounding box center [537, 230] width 91 height 20
click at [566, 279] on button "Verify" at bounding box center [638, 288] width 831 height 28
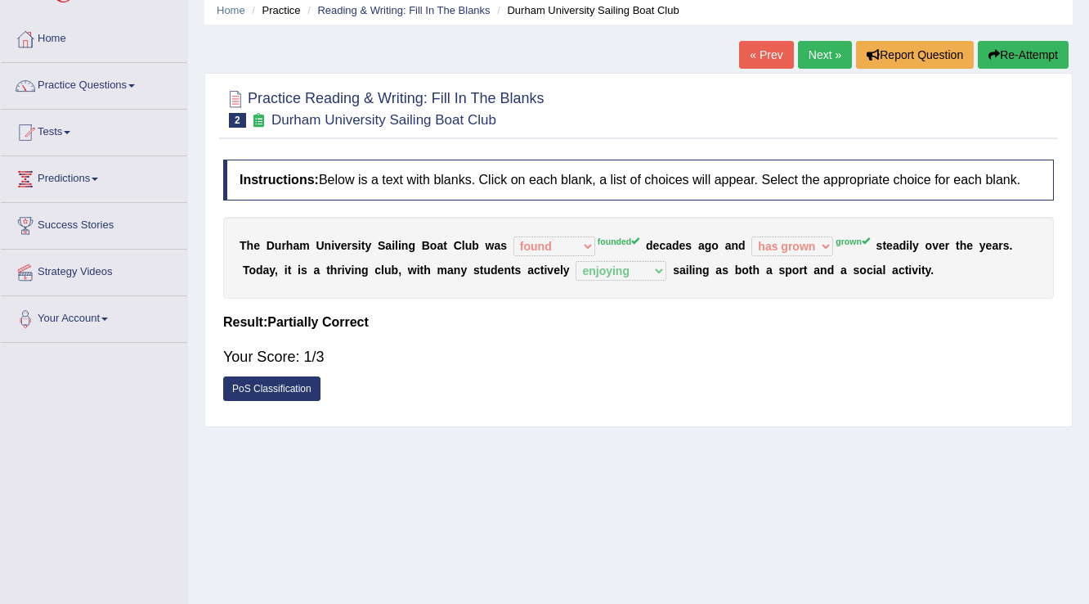
scroll to position [0, 0]
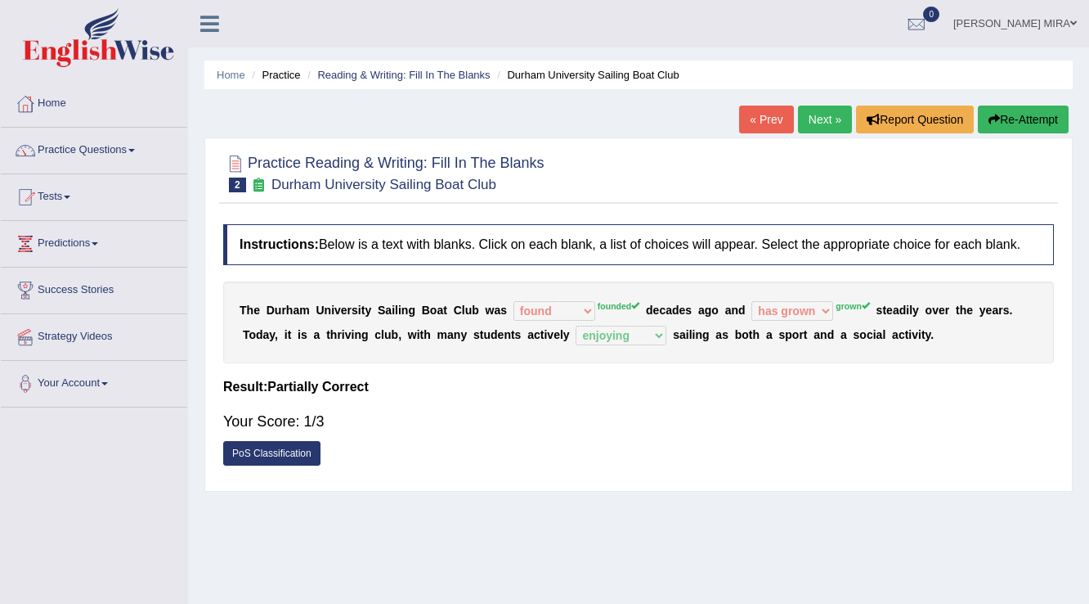
click at [815, 110] on link "Next »" at bounding box center [825, 120] width 54 height 28
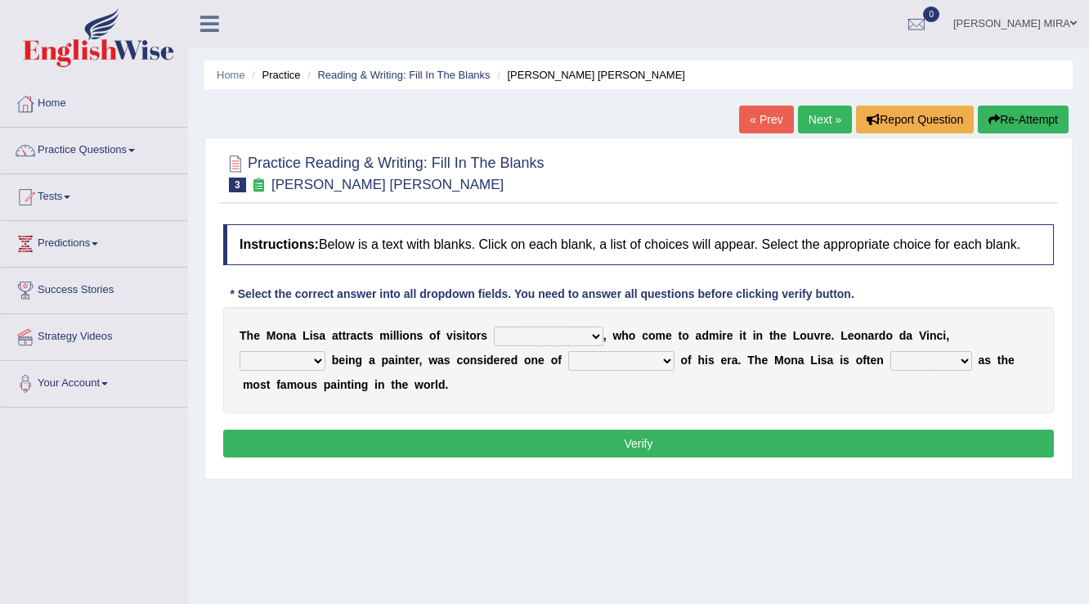
click at [601, 335] on select "around the year the all year all year round per year" at bounding box center [549, 336] width 110 height 20
select select "per year"
click at [494, 326] on select "around the year the all year all year round per year" at bounding box center [549, 336] width 110 height 20
click at [314, 357] on select "rather than as much as as well as as long as" at bounding box center [283, 361] width 86 height 20
select select "as well as"
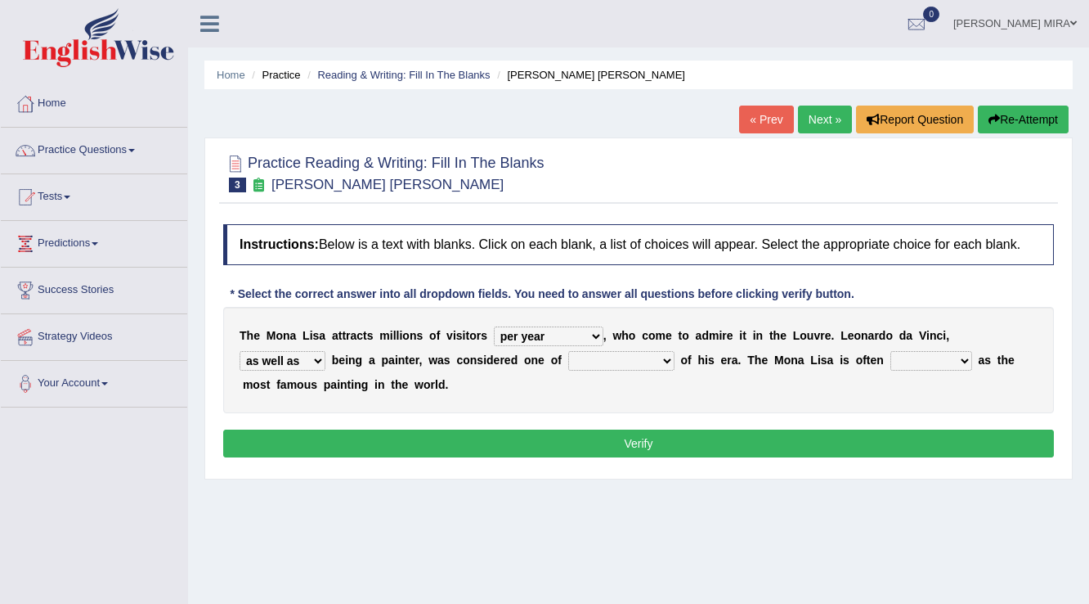
click at [240, 351] on select "rather than as much as as well as as long as" at bounding box center [283, 361] width 86 height 20
click at [667, 362] on select "better artists artist the better artist the best artists" at bounding box center [621, 361] width 106 height 20
select select "the best artists"
click at [568, 351] on select "better artists artist the better artist the best artists" at bounding box center [621, 361] width 106 height 20
click at [962, 363] on select "classified suggested predicted described" at bounding box center [932, 361] width 82 height 20
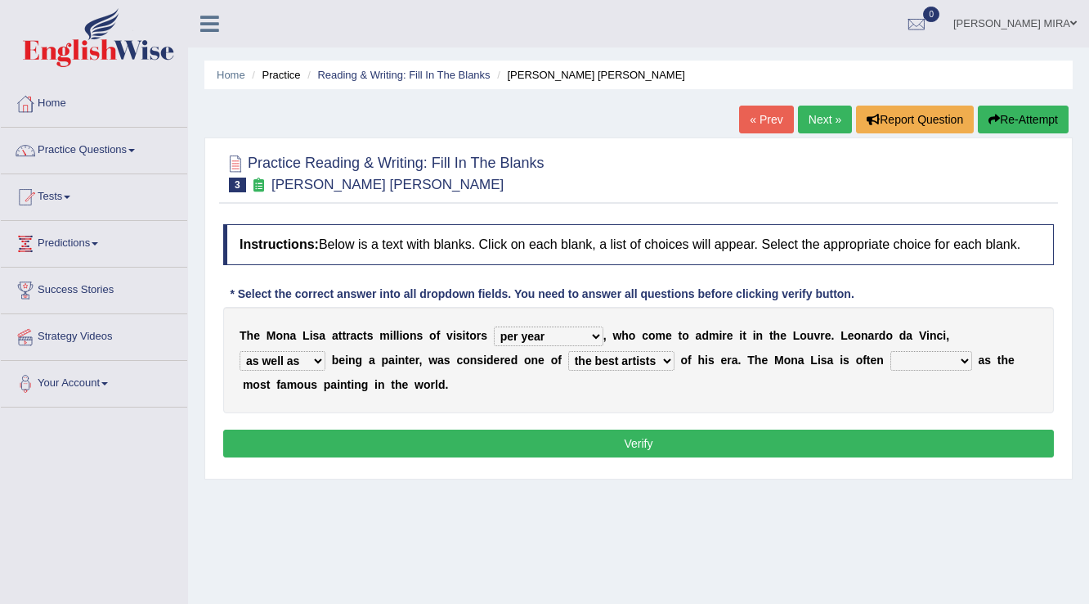
select select "classified"
click at [891, 351] on select "classified suggested predicted described" at bounding box center [932, 361] width 82 height 20
click at [935, 429] on button "Verify" at bounding box center [638, 443] width 831 height 28
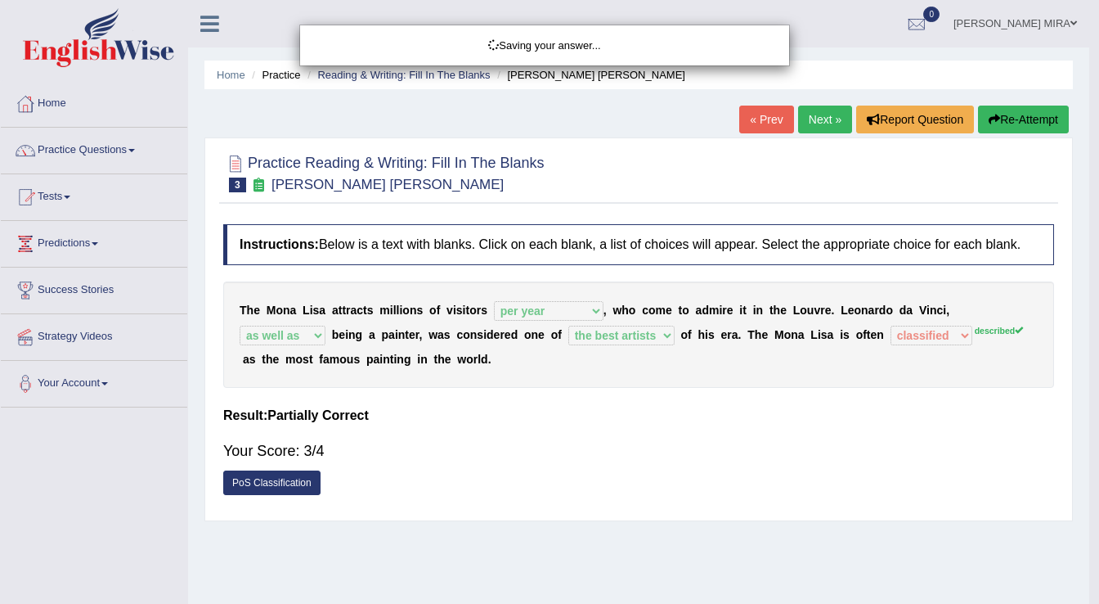
click at [933, 439] on div "Saving your answer..." at bounding box center [549, 302] width 1099 height 604
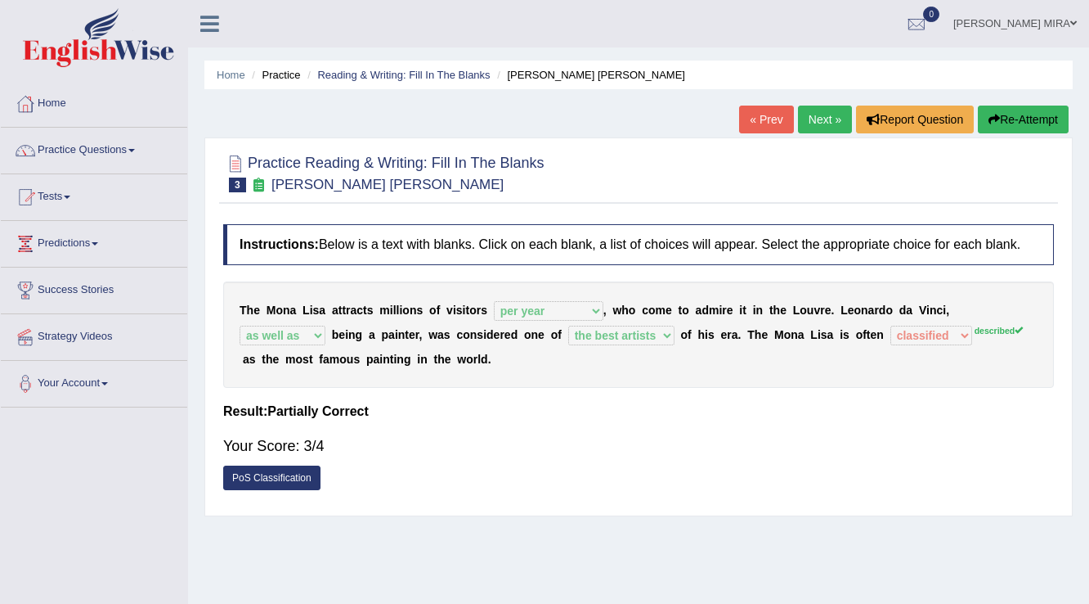
click at [838, 121] on link "Next »" at bounding box center [825, 120] width 54 height 28
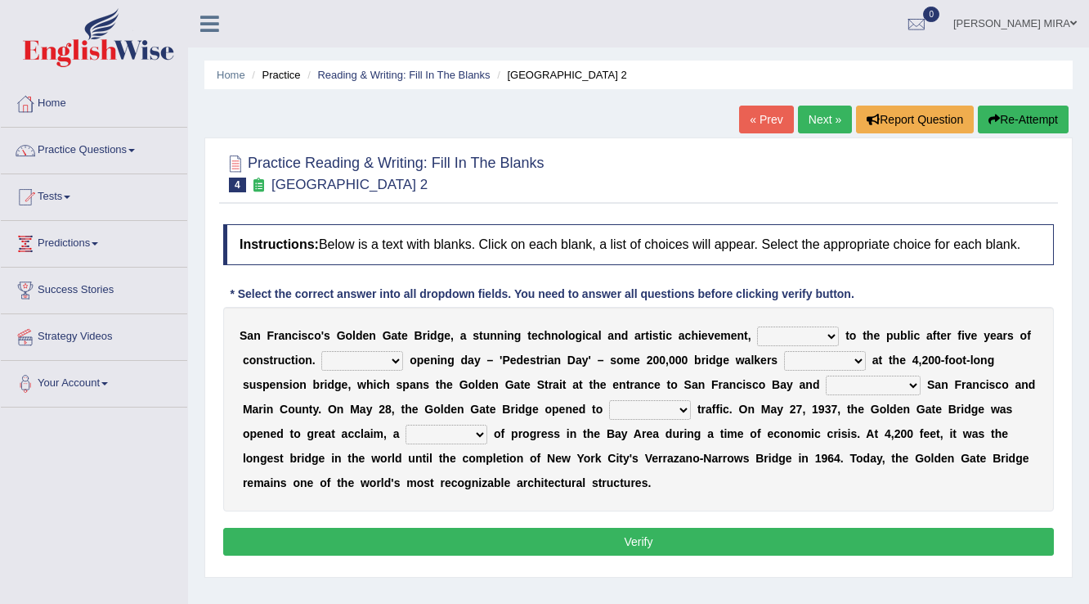
click at [824, 330] on select "opens closes appears equals" at bounding box center [798, 336] width 82 height 20
select select "opens"
click at [757, 326] on select "opens closes appears equals" at bounding box center [798, 336] width 82 height 20
click at [398, 362] on select "On During Since When" at bounding box center [362, 361] width 82 height 20
select select "On"
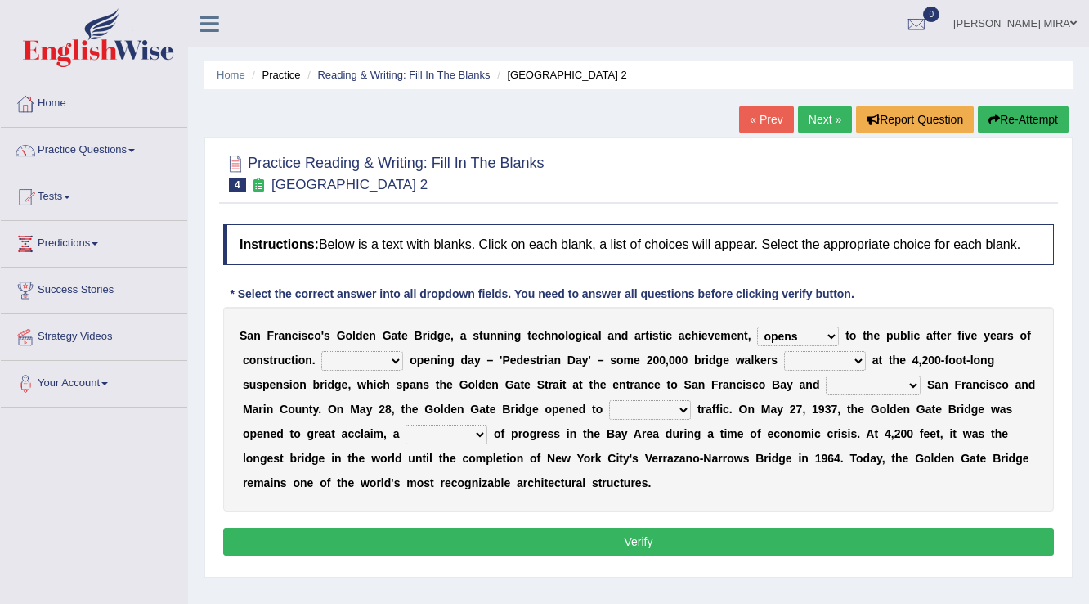
click at [321, 351] on select "On During Since When" at bounding box center [362, 361] width 82 height 20
click at [866, 357] on b at bounding box center [869, 359] width 7 height 13
click at [858, 359] on select "stationed looked marveled laughed" at bounding box center [825, 361] width 82 height 20
select select "stationed"
click at [784, 351] on select "stationed looked marveled laughed" at bounding box center [825, 361] width 82 height 20
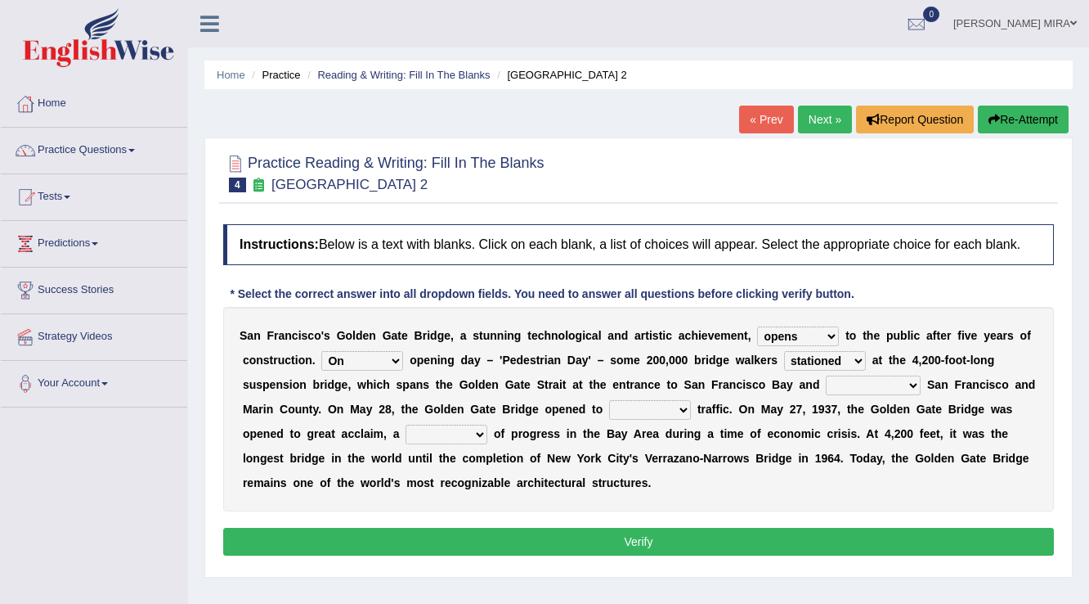
click at [911, 386] on select "separates connects channels differentiates" at bounding box center [873, 385] width 95 height 20
select select "connects"
click at [826, 375] on select "separates connects channels differentiates" at bounding box center [873, 385] width 95 height 20
click at [677, 405] on select "aquatic vehicular airborne watertight" at bounding box center [650, 410] width 82 height 20
select select "vehicular"
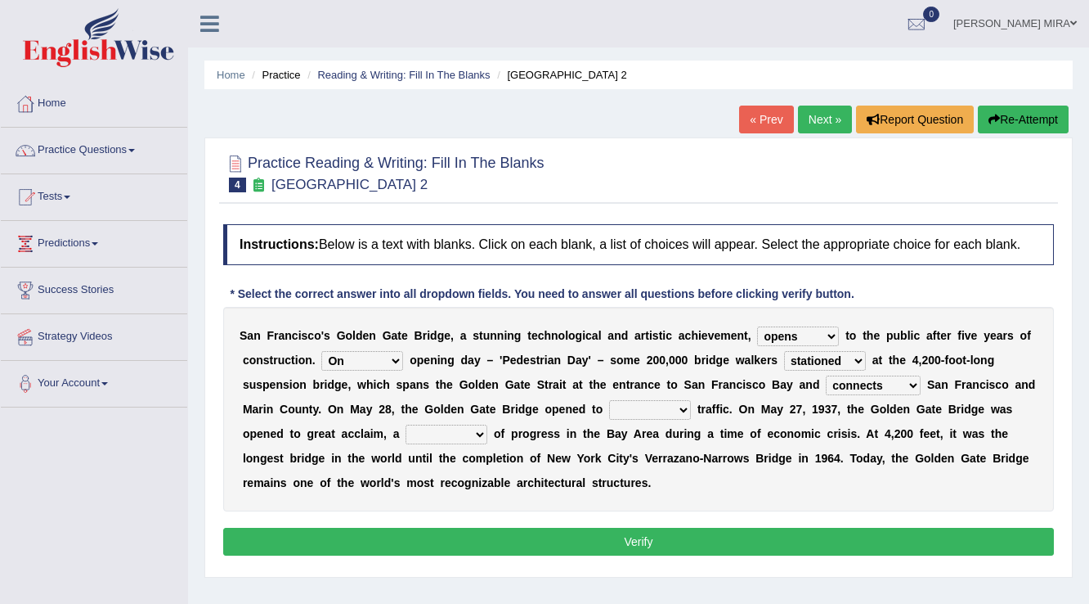
click at [609, 400] on select "aquatic vehicular airborne watertight" at bounding box center [650, 410] width 82 height 20
click at [478, 432] on select "denial symbol technique yield" at bounding box center [447, 435] width 82 height 20
select select "symbol"
click at [406, 425] on select "denial symbol technique yield" at bounding box center [447, 435] width 82 height 20
click at [523, 531] on button "Verify" at bounding box center [638, 542] width 831 height 28
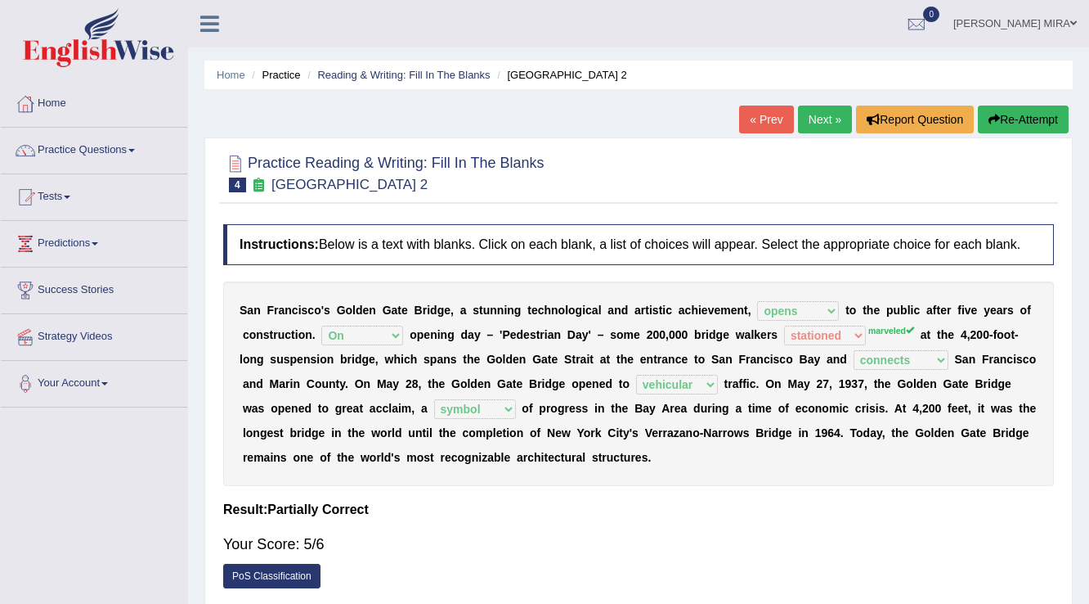
click at [808, 111] on link "Next »" at bounding box center [825, 120] width 54 height 28
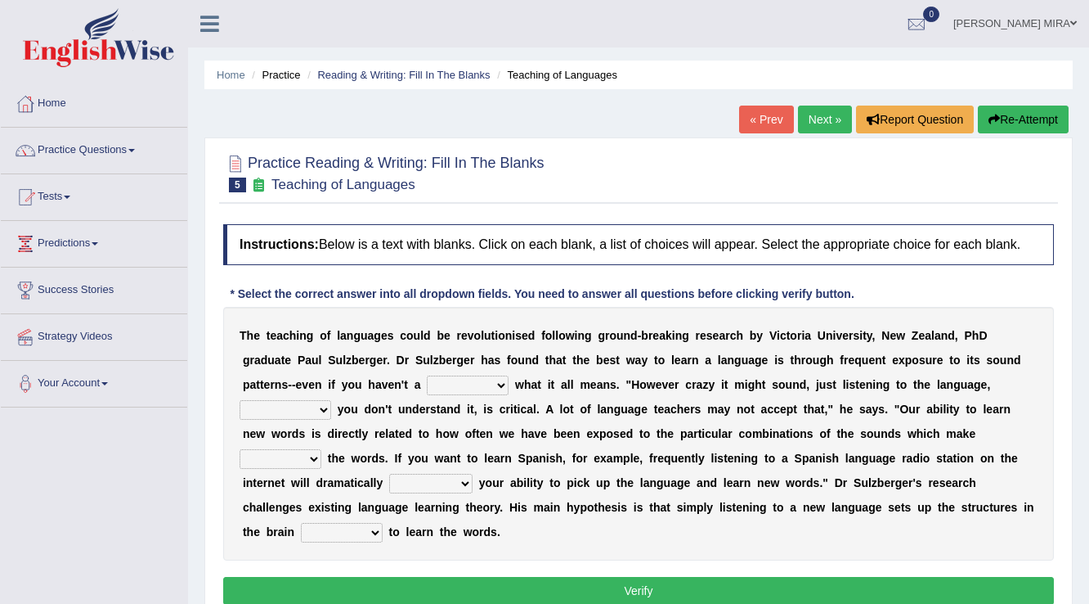
click at [504, 385] on select "dew claw clue due" at bounding box center [468, 385] width 82 height 20
select select "clue"
click at [427, 375] on select "dew claw clue due" at bounding box center [468, 385] width 82 height 20
click at [317, 406] on select "but also all together even though if so" at bounding box center [286, 410] width 92 height 20
select select "even though"
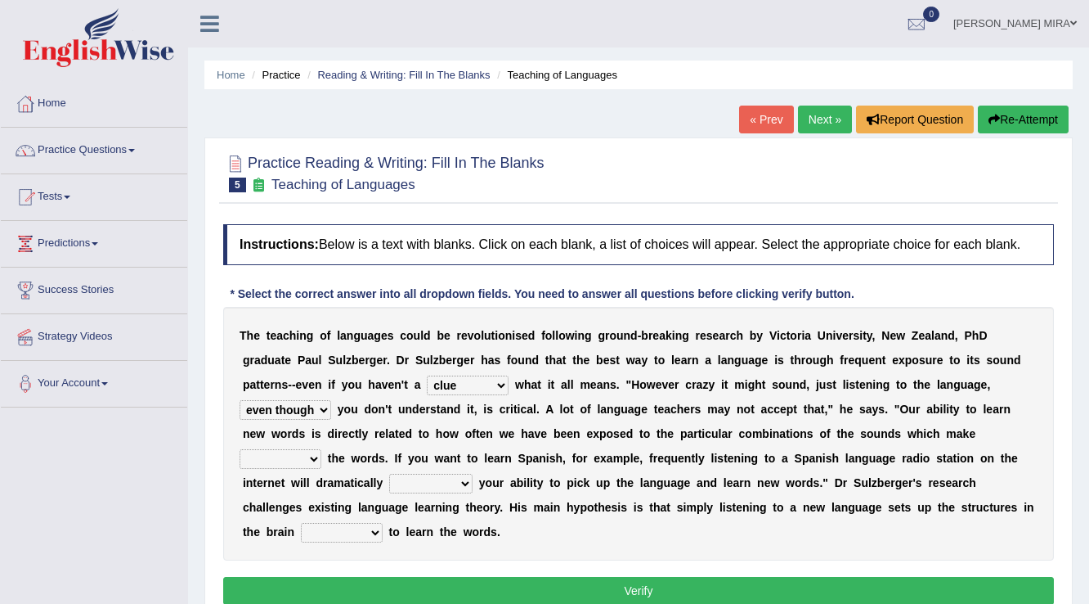
click at [240, 400] on select "but also all together even though if so" at bounding box center [286, 410] width 92 height 20
click at [312, 455] on select "down up of on" at bounding box center [281, 459] width 82 height 20
select select "up"
click at [240, 449] on select "down up of on" at bounding box center [281, 459] width 82 height 20
click at [462, 481] on select "evaluate exaggerate describe boost" at bounding box center [430, 484] width 83 height 20
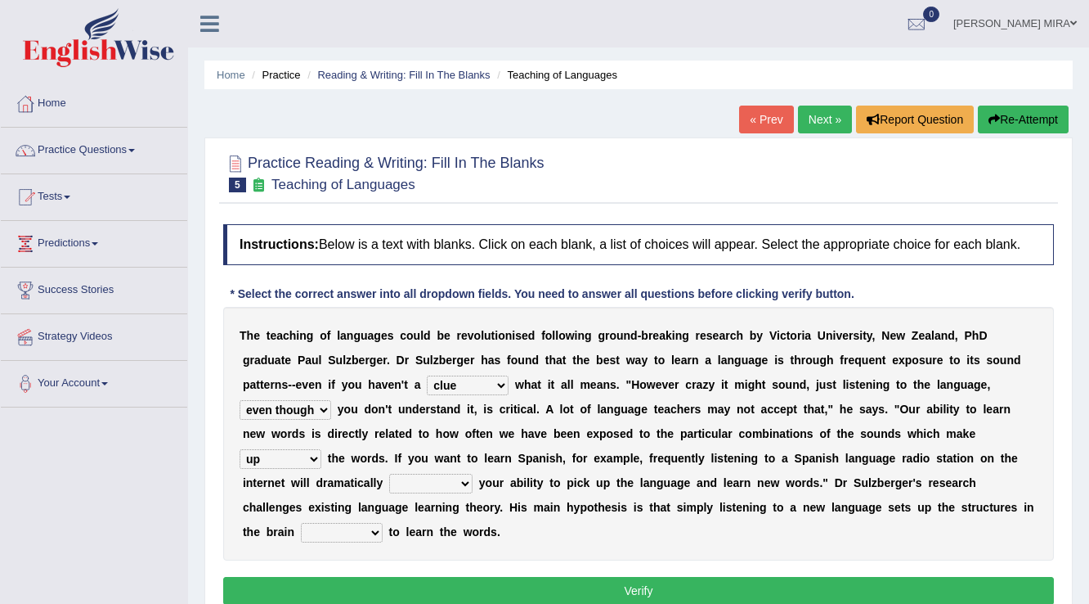
select select "boost"
click at [389, 474] on select "evaluate exaggerate describe boost" at bounding box center [430, 484] width 83 height 20
click at [373, 531] on select "requiring required directed to require" at bounding box center [342, 533] width 82 height 20
select select "required"
click at [301, 523] on select "requiring required directed to require" at bounding box center [342, 533] width 82 height 20
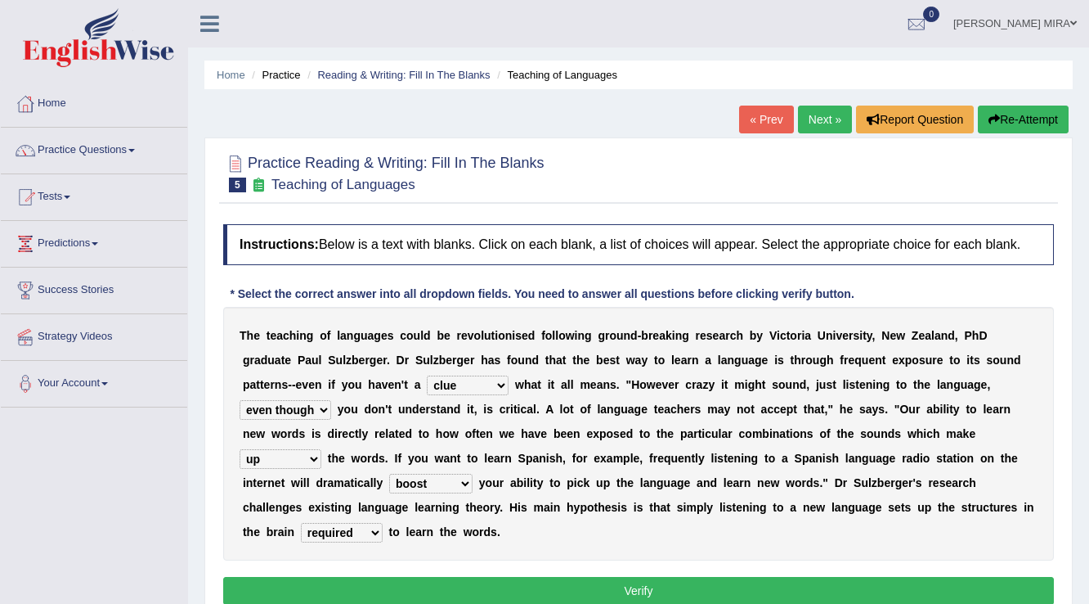
click at [689, 586] on button "Verify" at bounding box center [638, 591] width 831 height 28
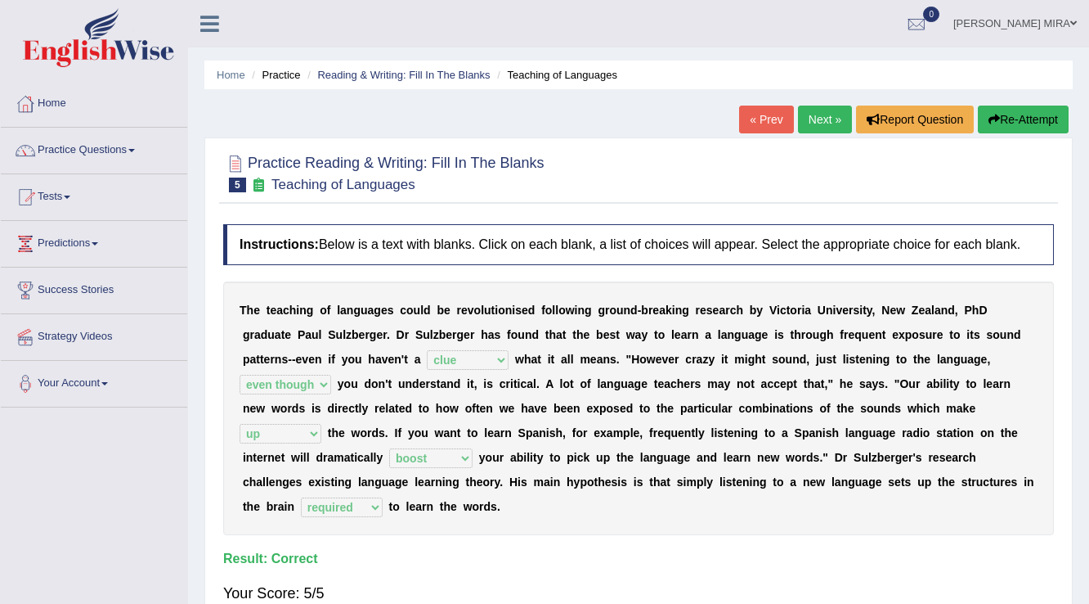
click at [811, 115] on link "Next »" at bounding box center [825, 120] width 54 height 28
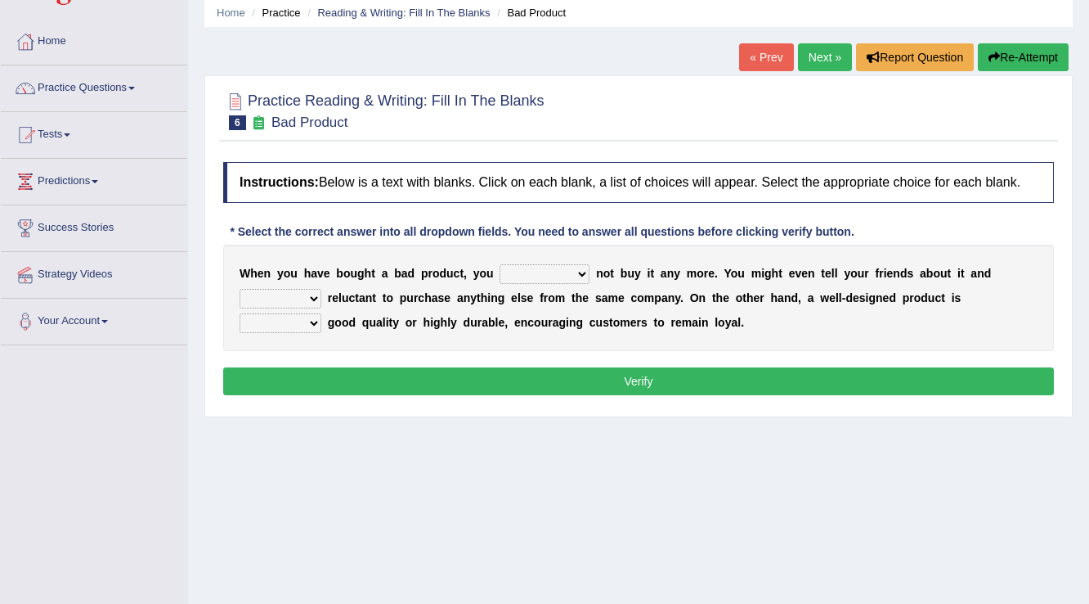
scroll to position [65, 0]
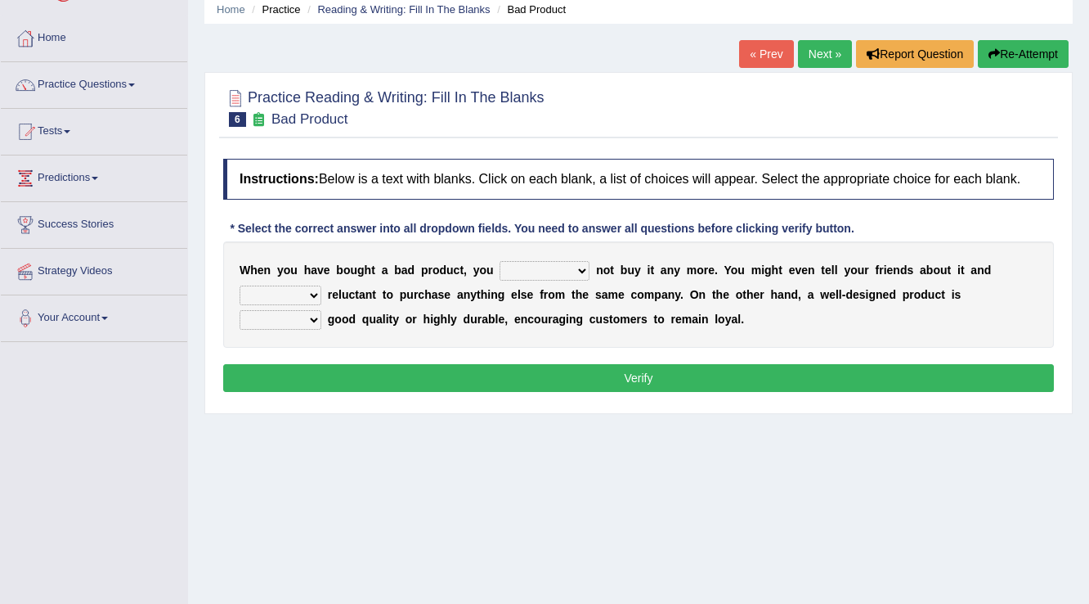
click at [592, 269] on b at bounding box center [593, 269] width 7 height 13
click at [581, 272] on select "would have should have should" at bounding box center [545, 271] width 90 height 20
select select "would"
click at [500, 261] on select "would have should have should" at bounding box center [545, 271] width 90 height 20
click at [316, 295] on select "is are be being" at bounding box center [281, 295] width 82 height 20
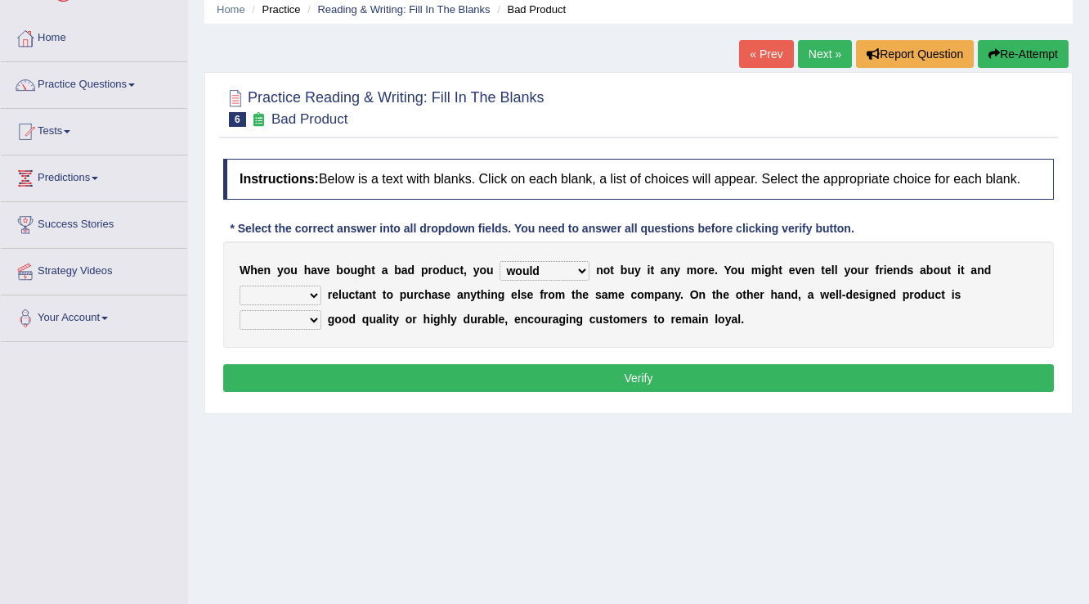
select select "being"
click at [240, 285] on select "is are be being" at bounding box center [281, 295] width 82 height 20
click at [314, 322] on select "both also neither either" at bounding box center [281, 320] width 82 height 20
select select "both"
click at [240, 310] on select "both also neither either" at bounding box center [281, 320] width 82 height 20
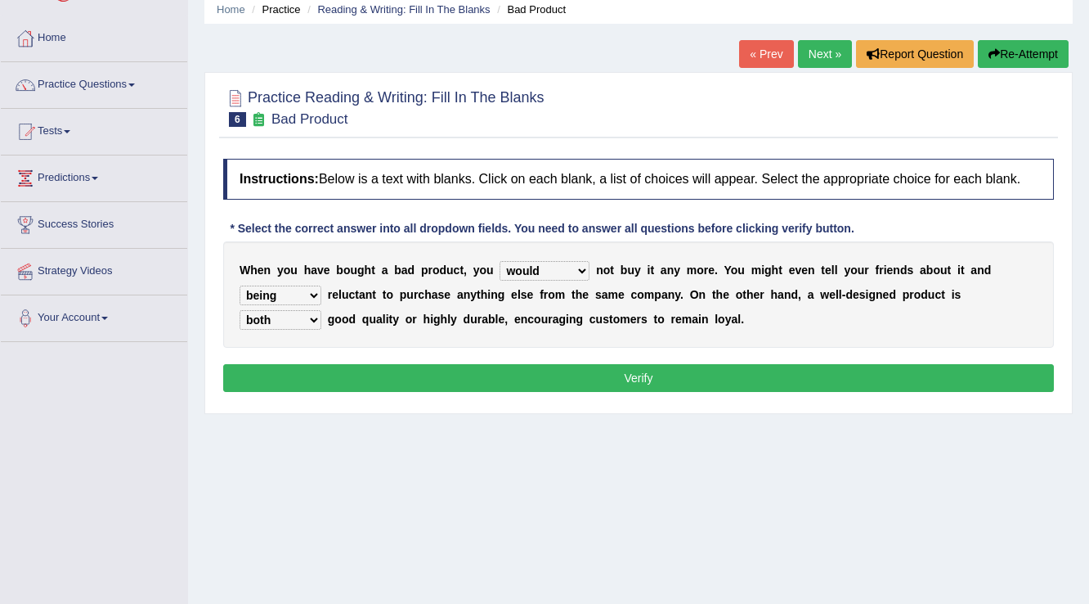
click at [378, 370] on button "Verify" at bounding box center [638, 378] width 831 height 28
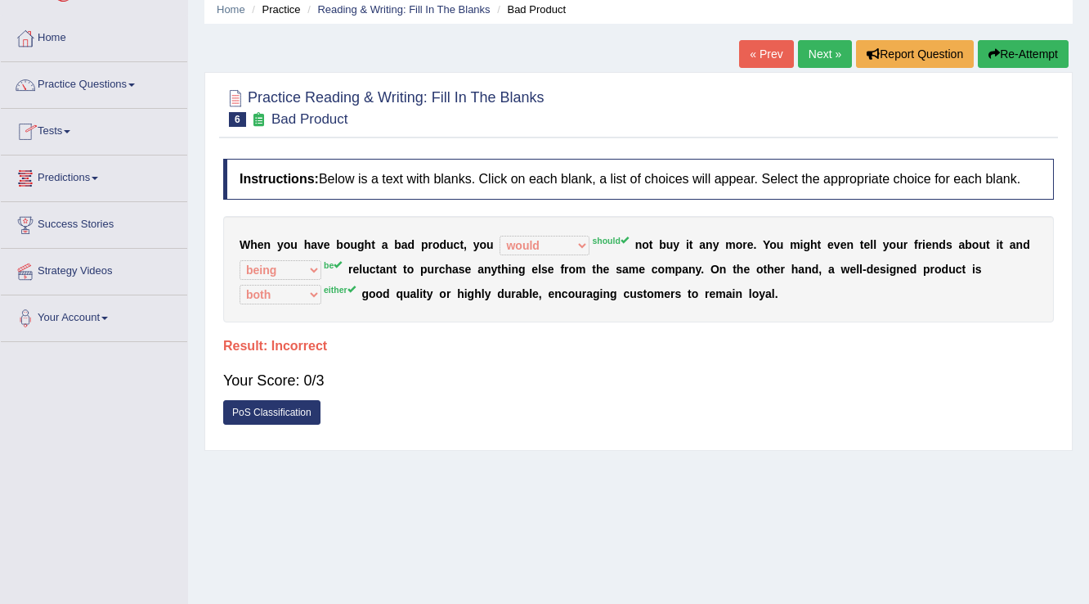
click at [809, 53] on link "Next »" at bounding box center [825, 54] width 54 height 28
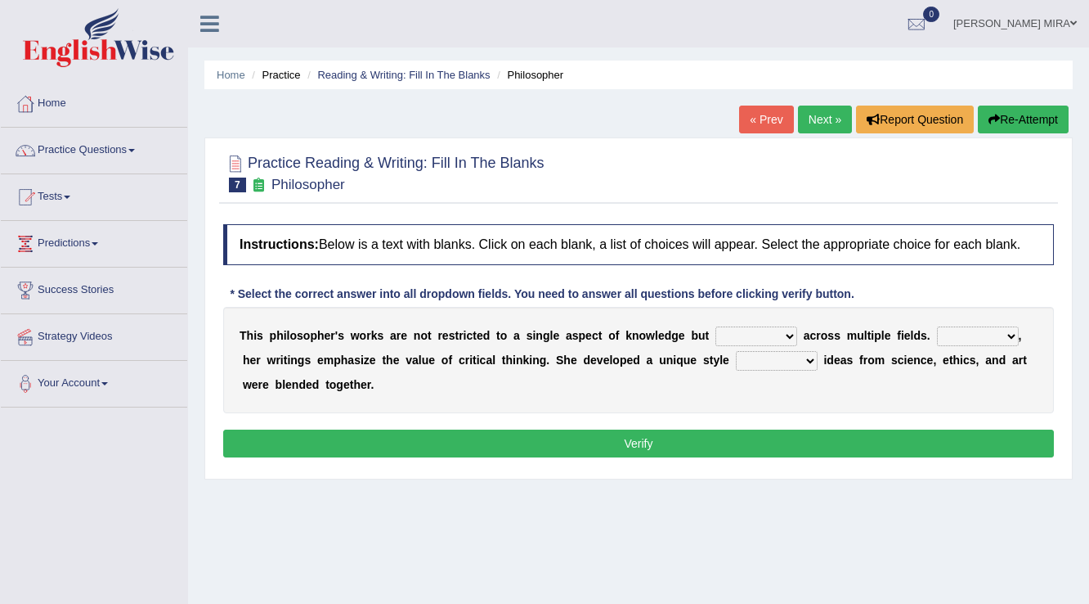
click at [790, 331] on select "constrain contain assemble extend" at bounding box center [757, 336] width 82 height 20
select select "assemble"
click at [716, 326] on select "constrain contain assemble extend" at bounding box center [757, 336] width 82 height 20
click at [1004, 334] on select "Rather So Moreover Likely" at bounding box center [978, 336] width 82 height 20
select select "Moreover"
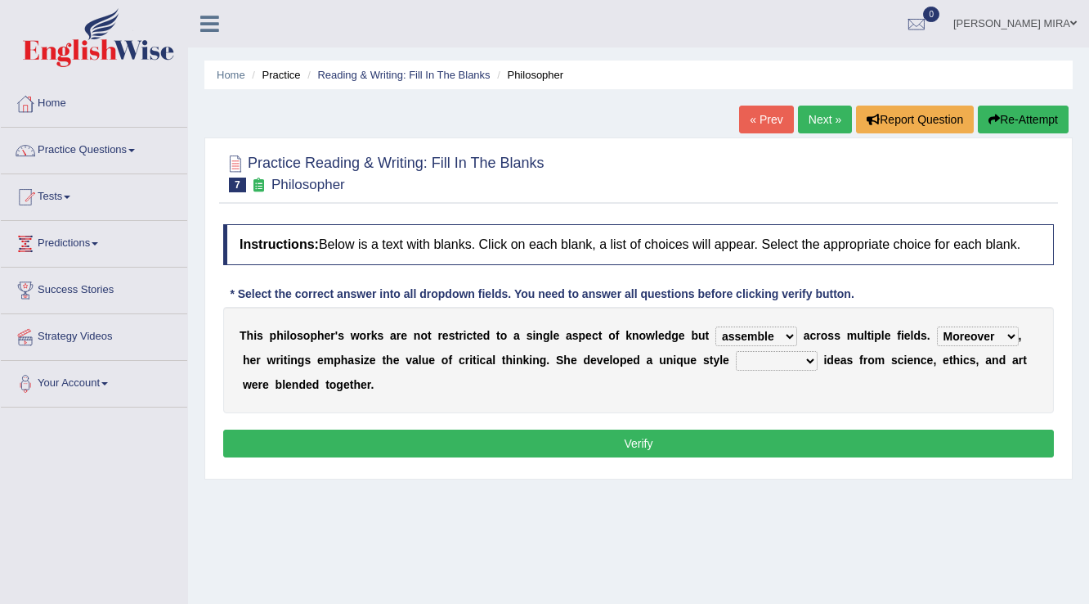
click at [937, 326] on select "Rather So Moreover Likely" at bounding box center [978, 336] width 82 height 20
click at [809, 360] on select "in that that which in which" at bounding box center [777, 361] width 82 height 20
select select "that"
click at [736, 351] on select "in that that which in which" at bounding box center [777, 361] width 82 height 20
click at [770, 433] on button "Verify" at bounding box center [638, 443] width 831 height 28
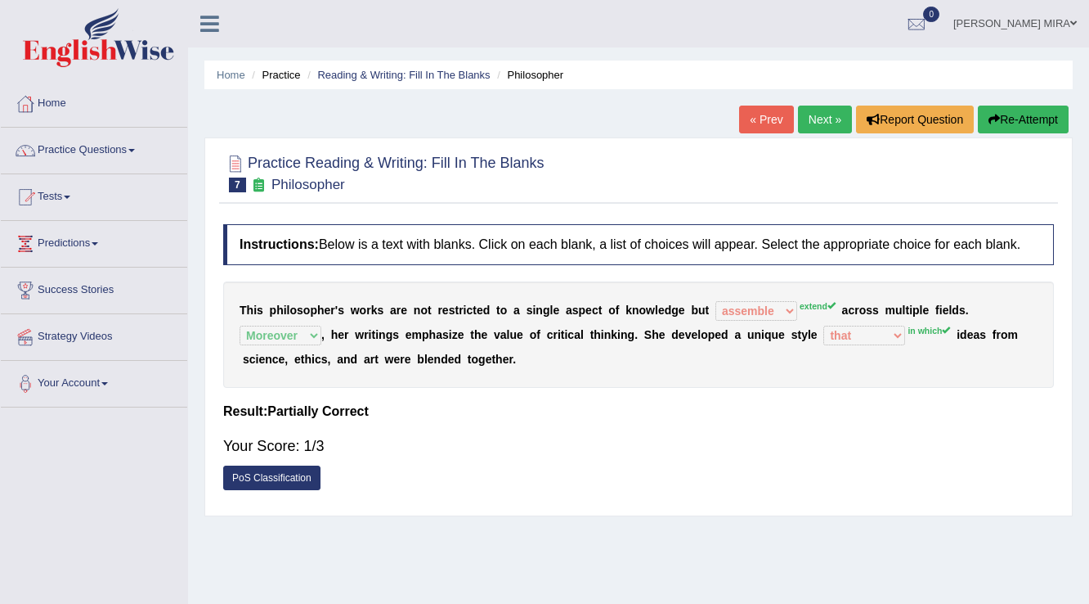
click at [821, 127] on link "Next »" at bounding box center [825, 120] width 54 height 28
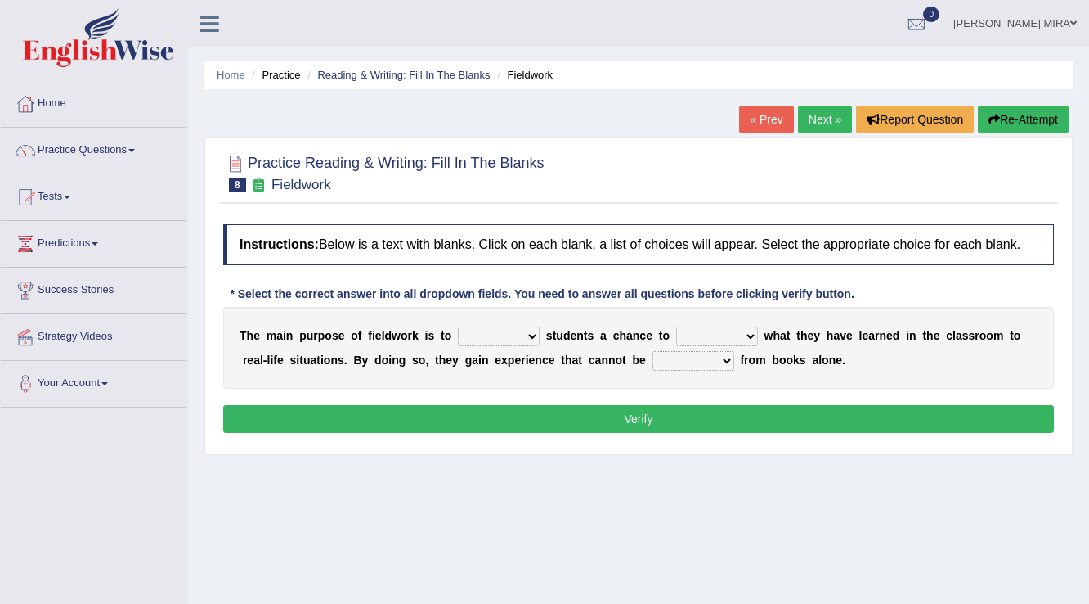
click at [527, 340] on select "resemble stow rave offer" at bounding box center [499, 336] width 82 height 20
select select "offer"
click at [458, 326] on select "resemble stow rave offer" at bounding box center [499, 336] width 82 height 20
click at [529, 335] on select "resemble stow rave offer" at bounding box center [499, 336] width 82 height 20
click at [458, 326] on select "resemble stow rave offer" at bounding box center [499, 336] width 82 height 20
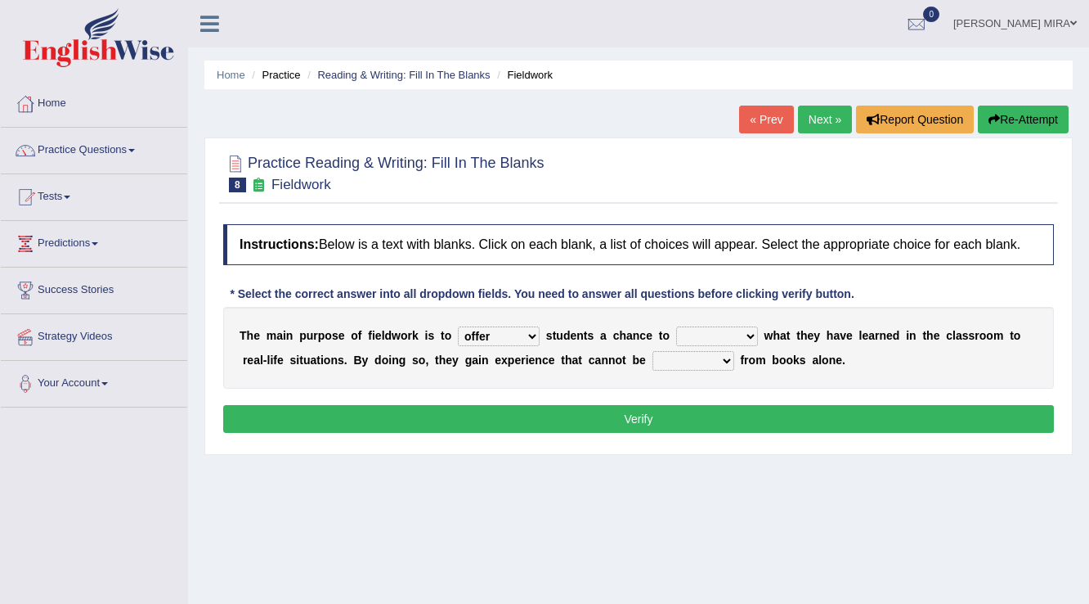
click at [752, 336] on select "compare align apply dismount" at bounding box center [717, 336] width 82 height 20
select select "apply"
click at [676, 326] on select "compare align apply dismount" at bounding box center [717, 336] width 82 height 20
click at [726, 359] on select "originated prepared obtained touted" at bounding box center [694, 361] width 82 height 20
click at [653, 351] on select "originated prepared obtained touted" at bounding box center [694, 361] width 82 height 20
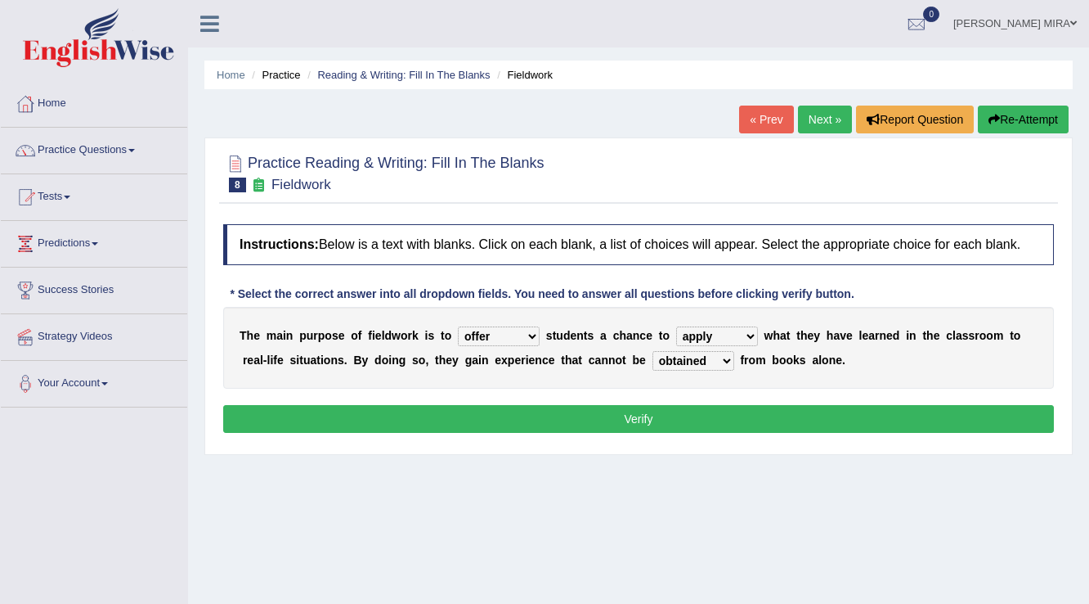
click at [723, 357] on select "originated prepared obtained touted" at bounding box center [694, 361] width 82 height 20
select select "touted"
click at [653, 351] on select "originated prepared obtained touted" at bounding box center [694, 361] width 82 height 20
click at [723, 437] on div "Instructions: Below is a text with blanks. Click on each blank, a list of choic…" at bounding box center [638, 331] width 839 height 230
click at [726, 432] on div "Instructions: Below is a text with blanks. Click on each blank, a list of choic…" at bounding box center [638, 331] width 839 height 230
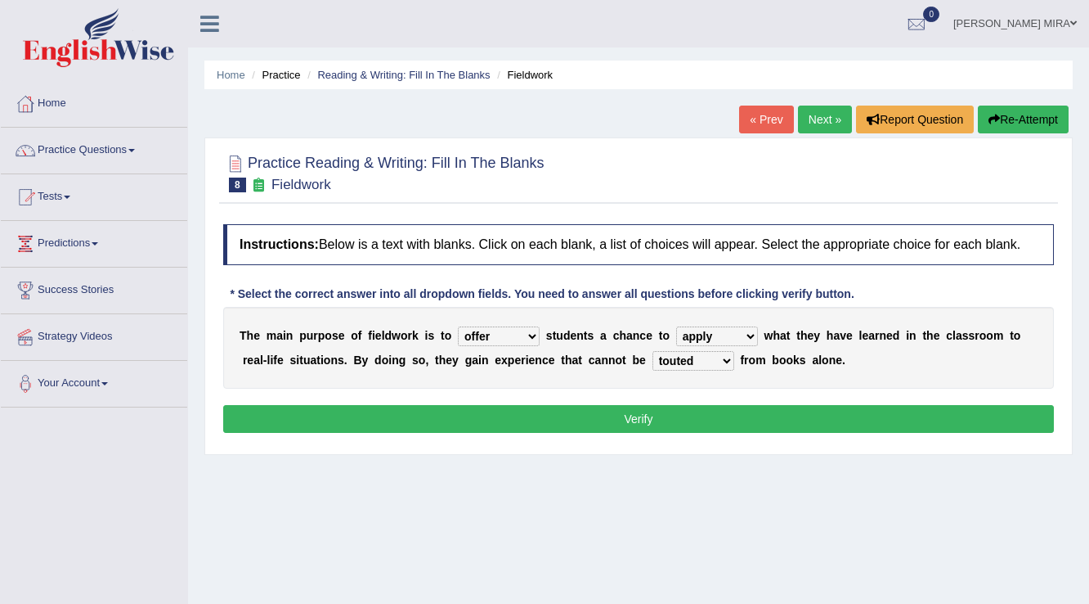
click at [725, 422] on button "Verify" at bounding box center [638, 419] width 831 height 28
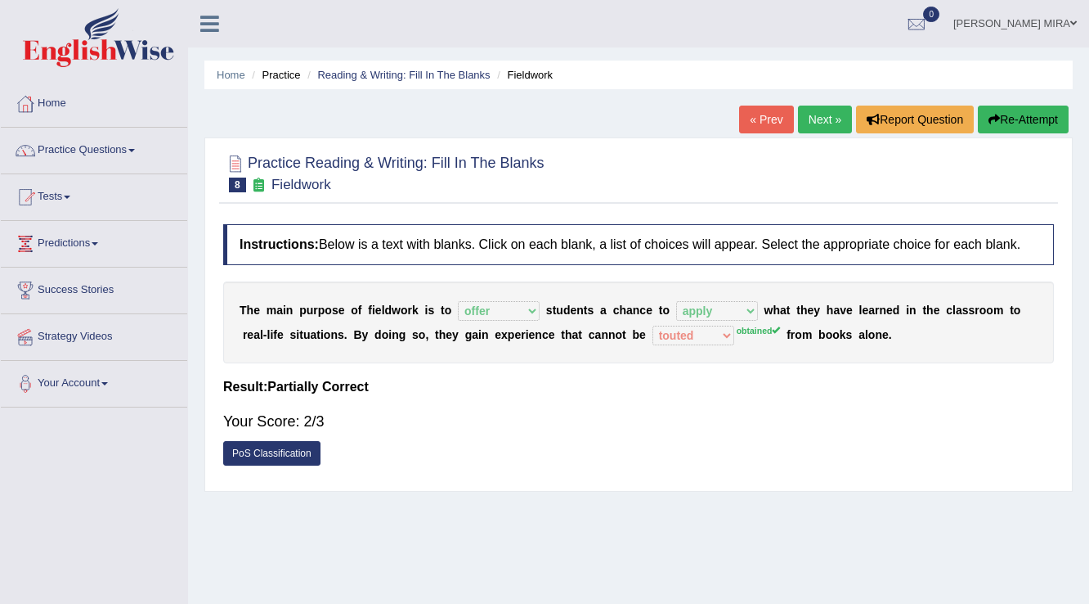
click at [829, 113] on link "Next »" at bounding box center [825, 120] width 54 height 28
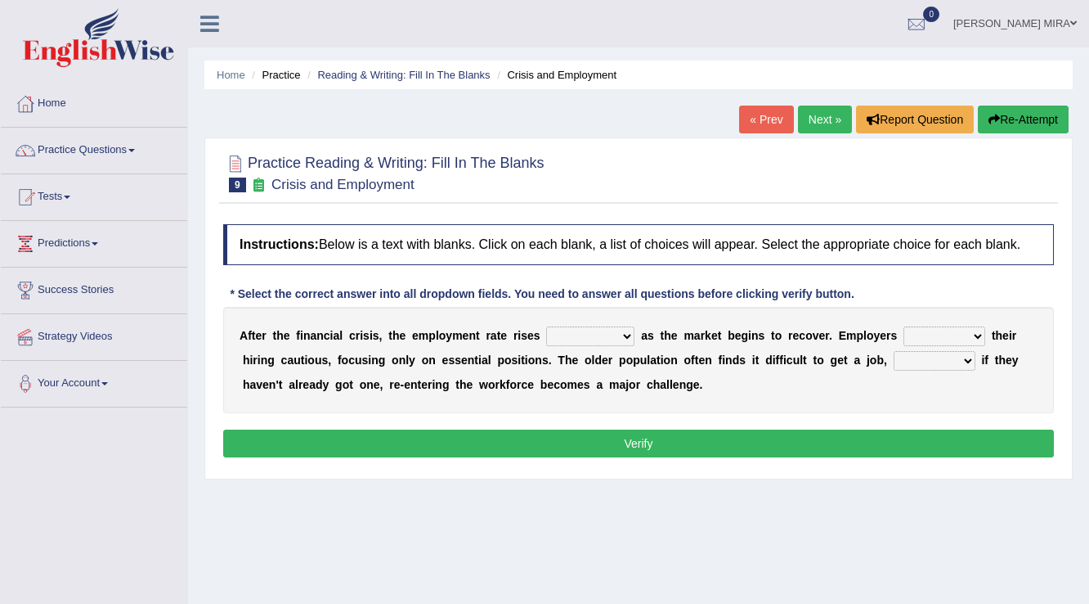
click at [622, 337] on select "normally conversely strenuously sharply" at bounding box center [590, 336] width 88 height 20
select select "normally"
click at [546, 326] on select "normally conversely strenuously sharply" at bounding box center [590, 336] width 88 height 20
click at [982, 330] on select "keeping kept keep are kept" at bounding box center [945, 336] width 82 height 20
select select "keeping"
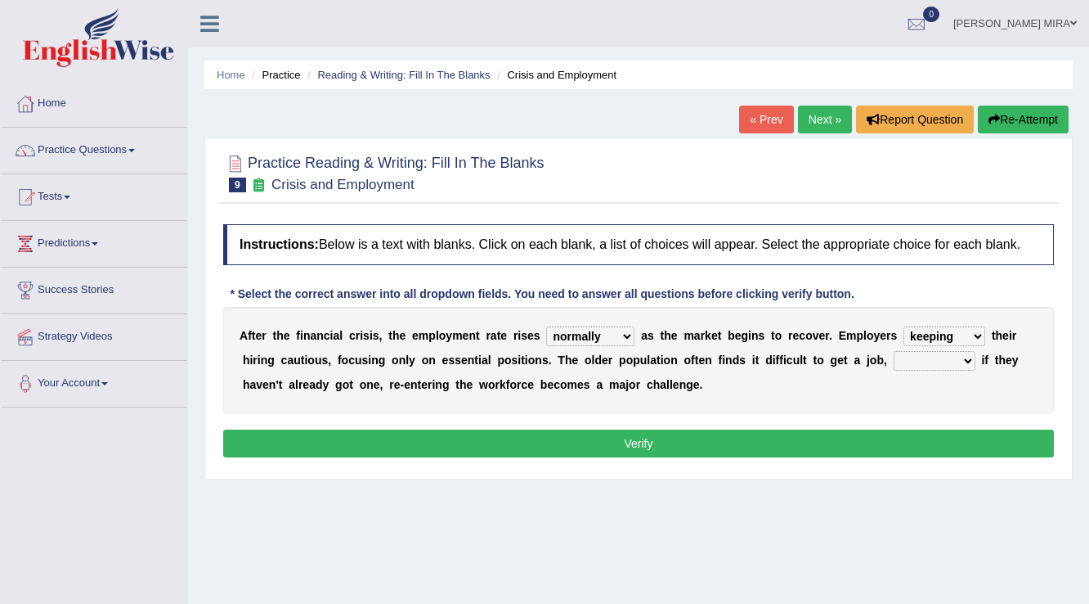
click at [904, 326] on select "keeping kept keep are kept" at bounding box center [945, 336] width 82 height 20
click at [965, 354] on select "although while then because" at bounding box center [935, 361] width 82 height 20
select select "while"
click at [894, 351] on select "although while then because" at bounding box center [935, 361] width 82 height 20
click at [942, 438] on button "Verify" at bounding box center [638, 443] width 831 height 28
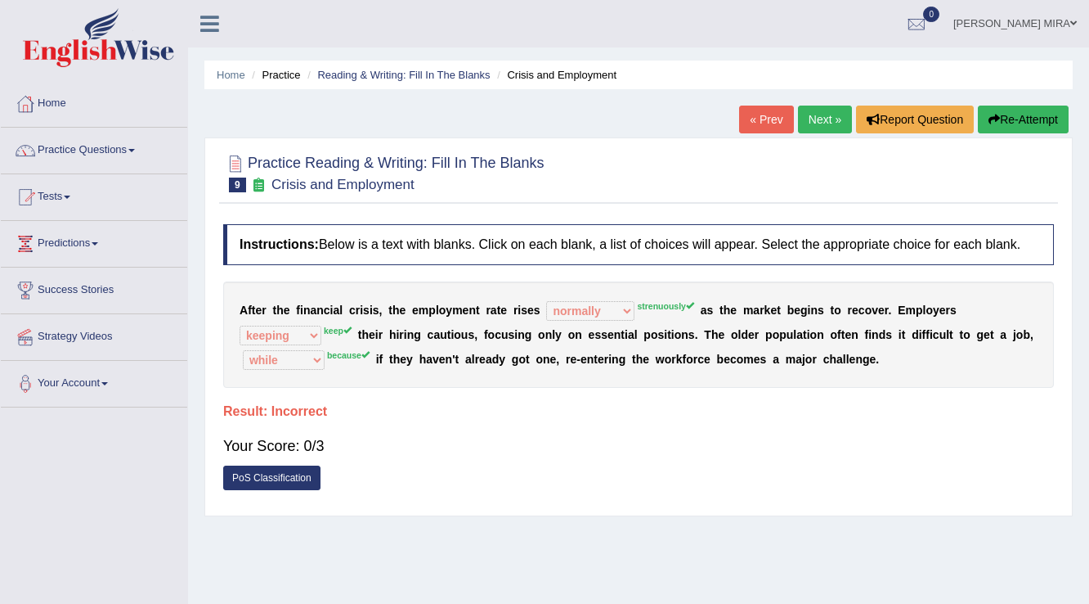
click at [803, 113] on link "Next »" at bounding box center [825, 120] width 54 height 28
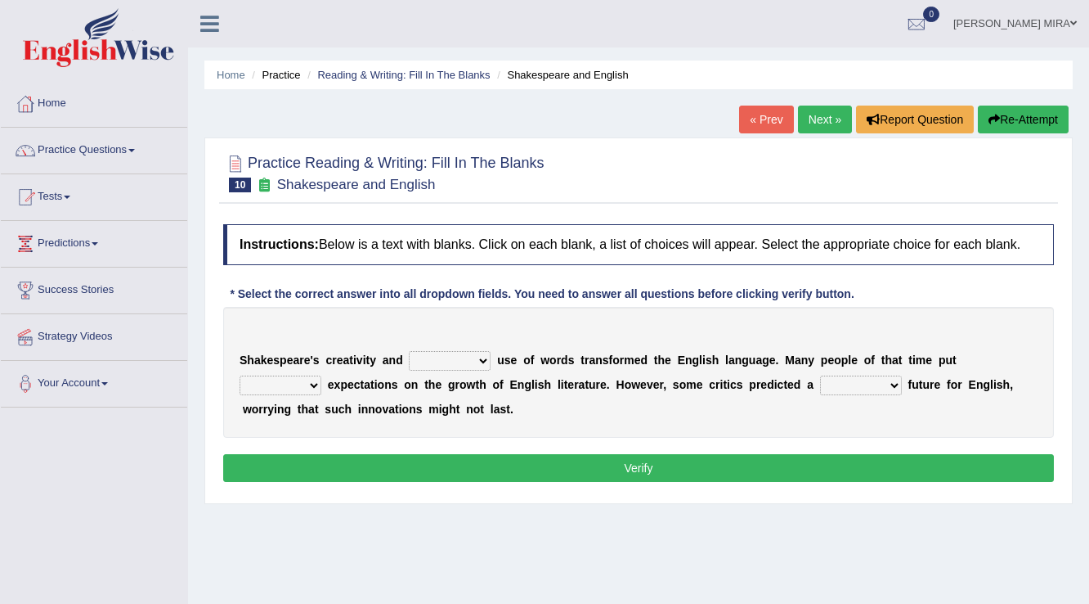
click at [477, 361] on select "idealized intensive fancied inventive" at bounding box center [450, 361] width 82 height 20
click at [486, 353] on select "idealized intensive fancied inventive" at bounding box center [450, 361] width 82 height 20
click at [483, 356] on select "idealized intensive fancied inventive" at bounding box center [450, 361] width 82 height 20
select select "intensive"
click at [409, 351] on select "idealized intensive fancied inventive" at bounding box center [450, 361] width 82 height 20
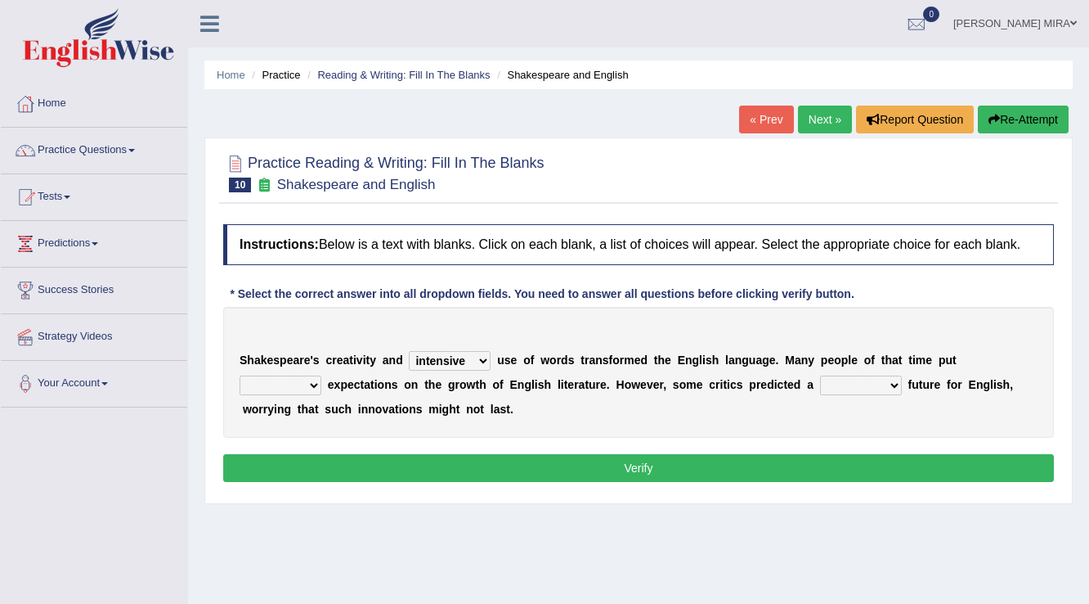
click at [308, 380] on select "wide much high more" at bounding box center [281, 385] width 82 height 20
select select "high"
click at [240, 375] on select "wide much high more" at bounding box center [281, 385] width 82 height 20
click at [887, 381] on select "monetary promising irresistible daunting" at bounding box center [861, 385] width 82 height 20
select select "irresistible"
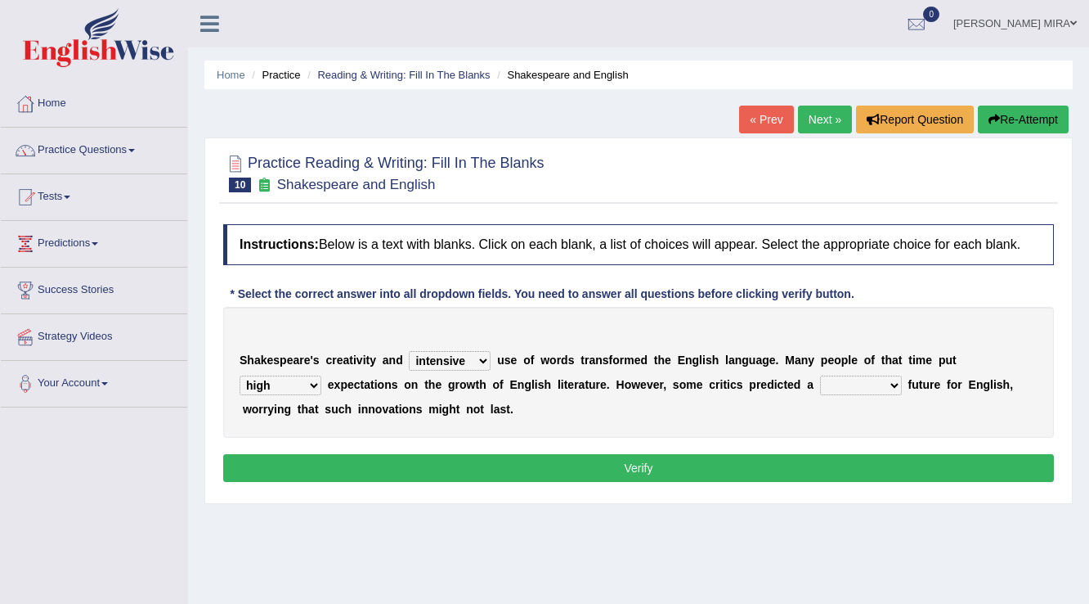
click at [820, 375] on select "monetary promising irresistible daunting" at bounding box center [861, 385] width 82 height 20
click at [467, 463] on button "Verify" at bounding box center [638, 468] width 831 height 28
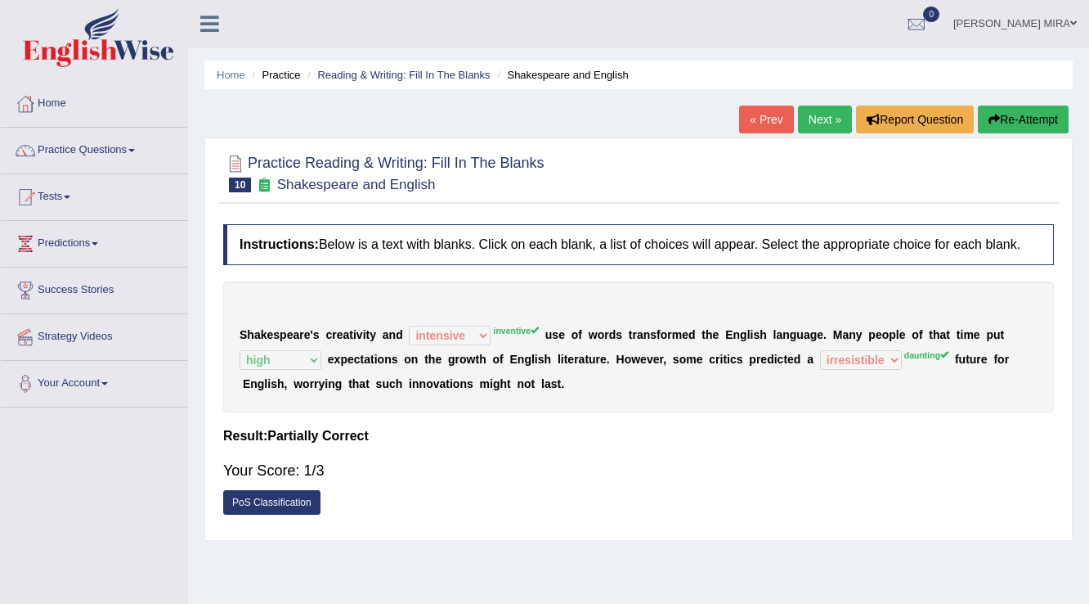
click at [817, 112] on link "Next »" at bounding box center [825, 120] width 54 height 28
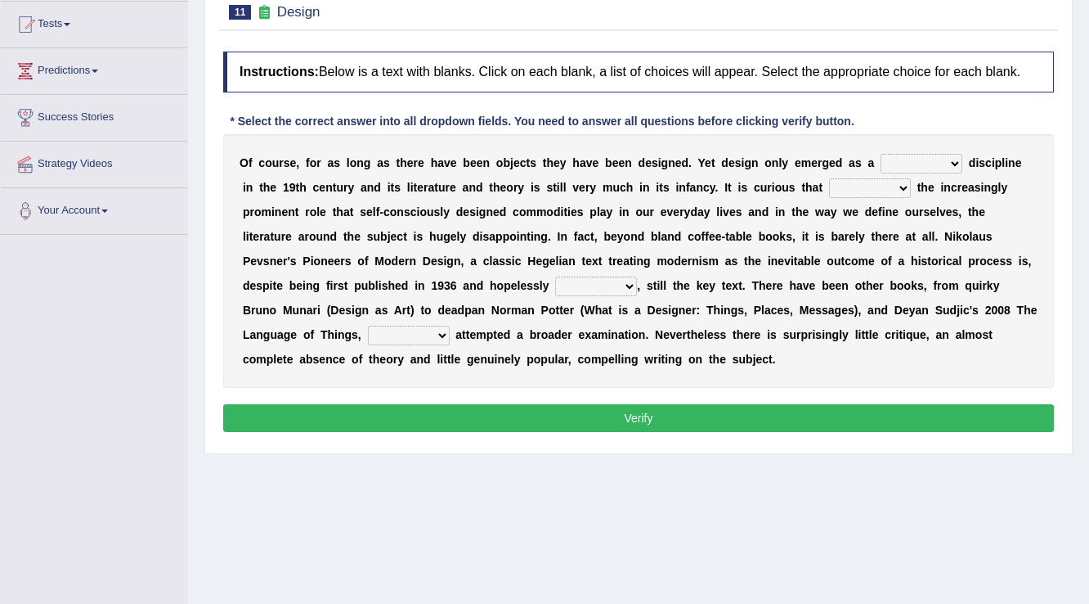
scroll to position [196, 0]
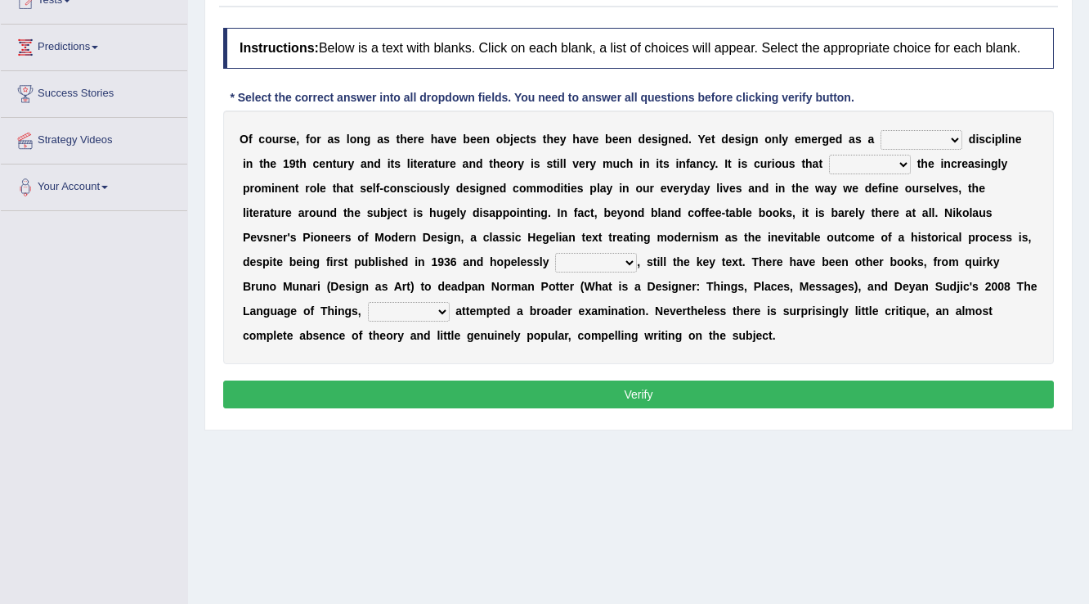
click at [959, 137] on select "bilateral ubiquitous foremost dedicated" at bounding box center [922, 140] width 82 height 20
click at [3, 263] on div "Toggle navigation Home Practice Questions Speaking Practice Read Aloud Repeat S…" at bounding box center [544, 229] width 1089 height 851
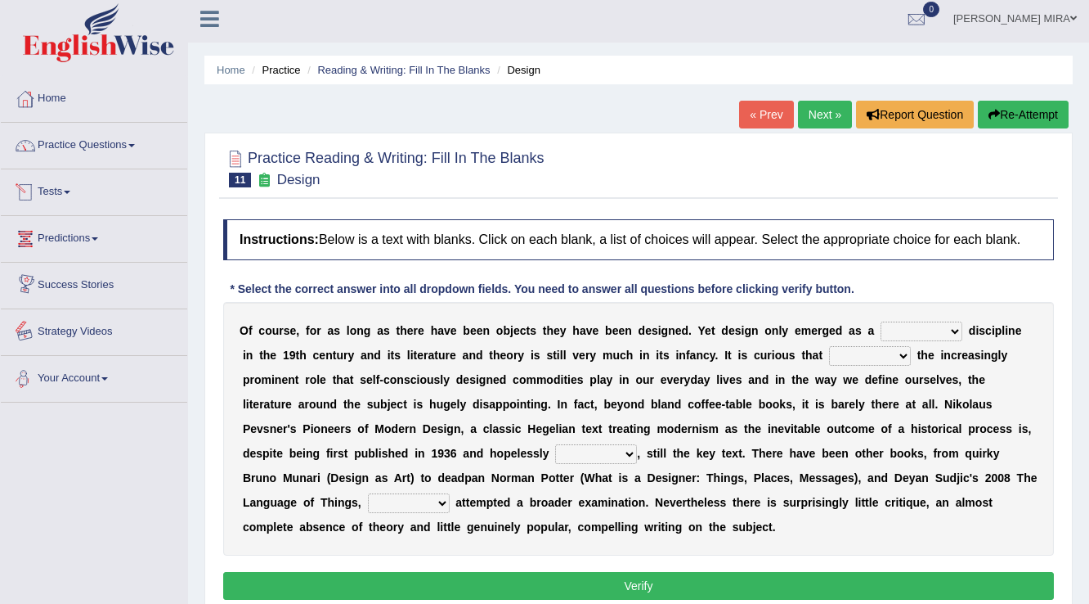
scroll to position [0, 0]
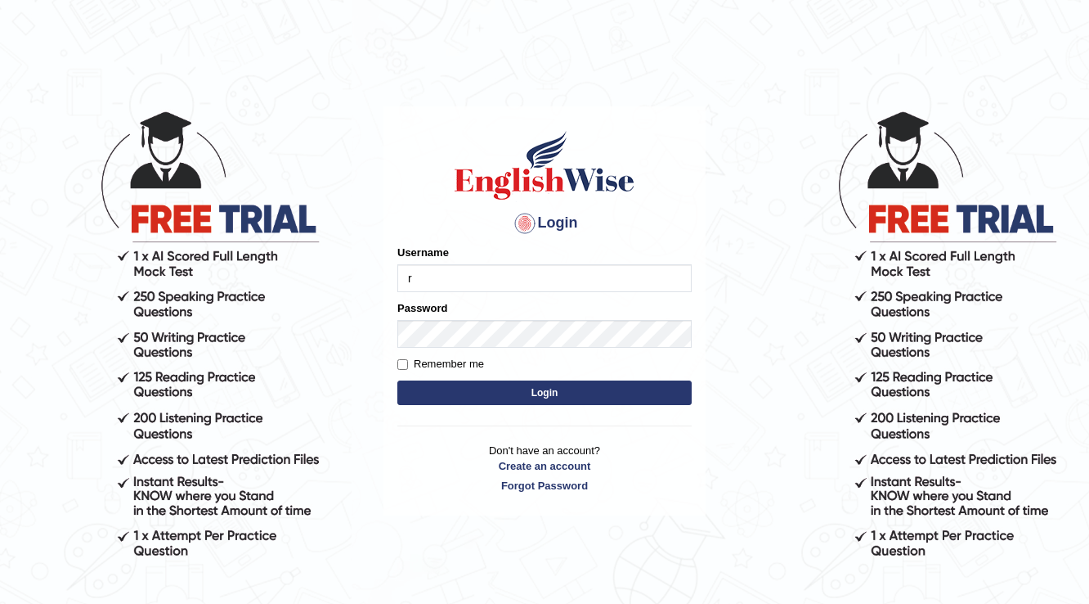
click at [427, 280] on input "r" at bounding box center [545, 278] width 294 height 28
type input "rabeya12"
click at [584, 398] on button "Login" at bounding box center [545, 392] width 294 height 25
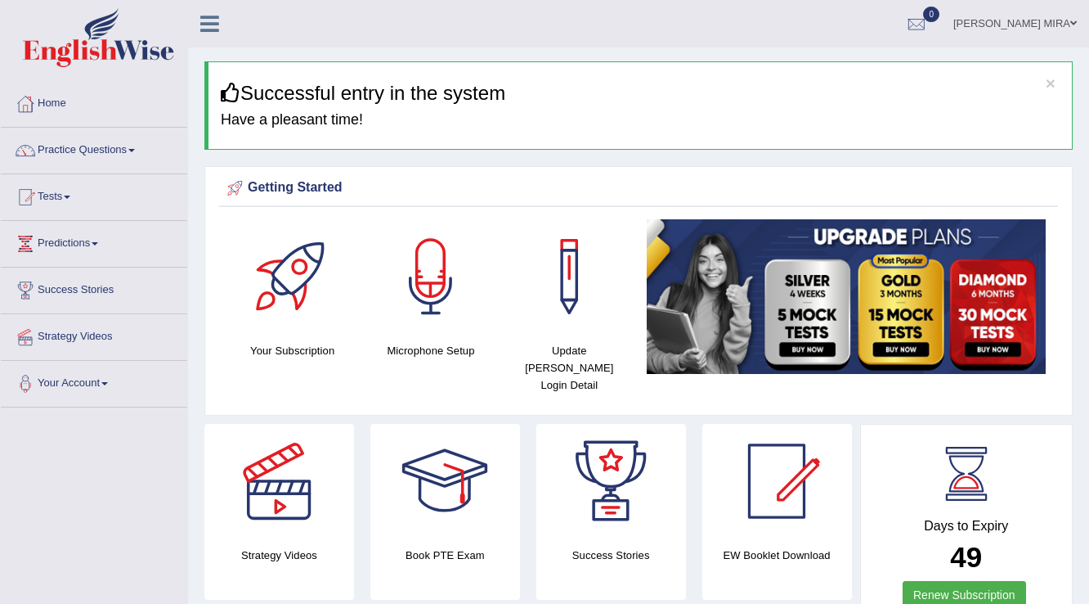
click at [123, 148] on link "Practice Questions" at bounding box center [94, 148] width 186 height 41
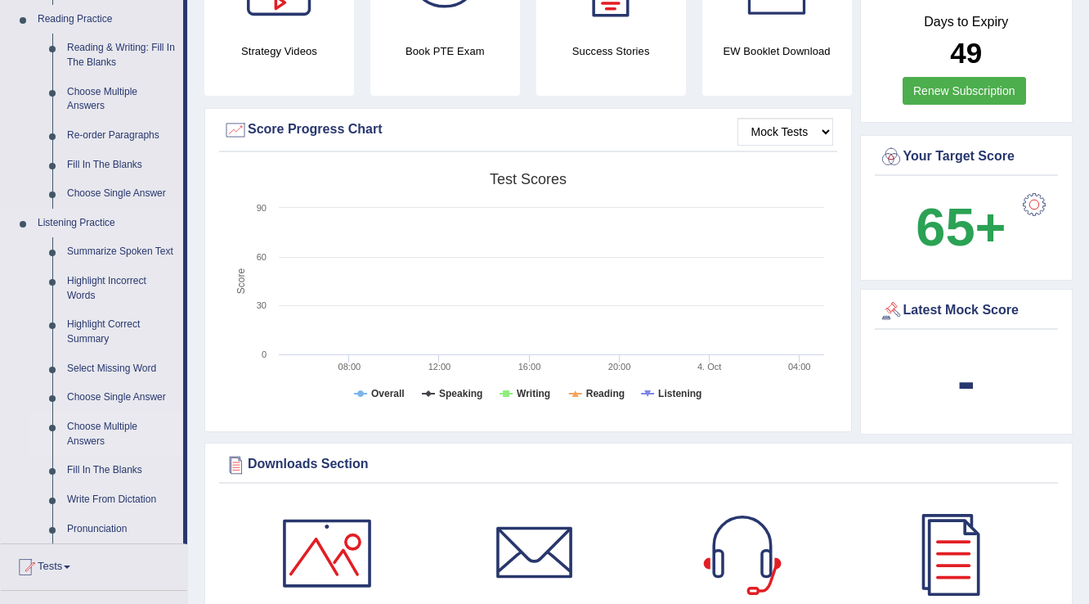
scroll to position [523, 0]
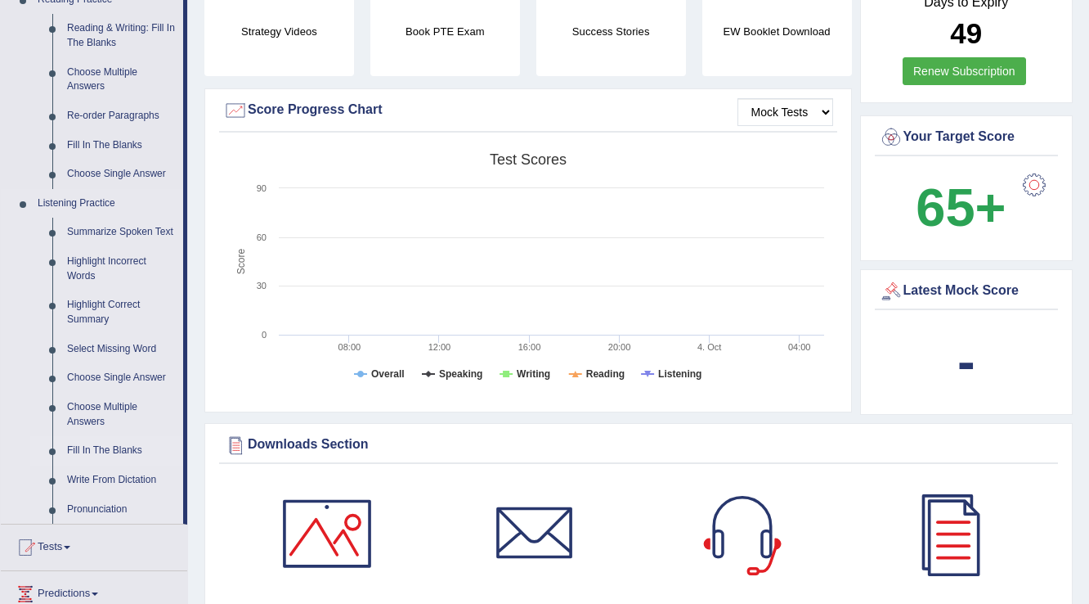
click at [118, 448] on link "Fill In The Blanks" at bounding box center [122, 450] width 124 height 29
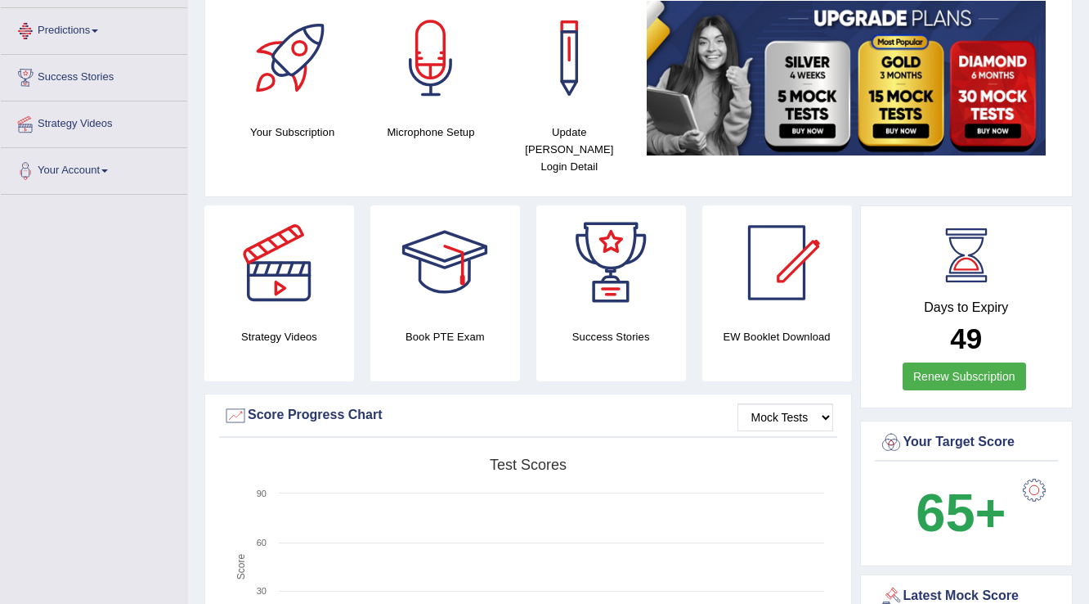
scroll to position [287, 0]
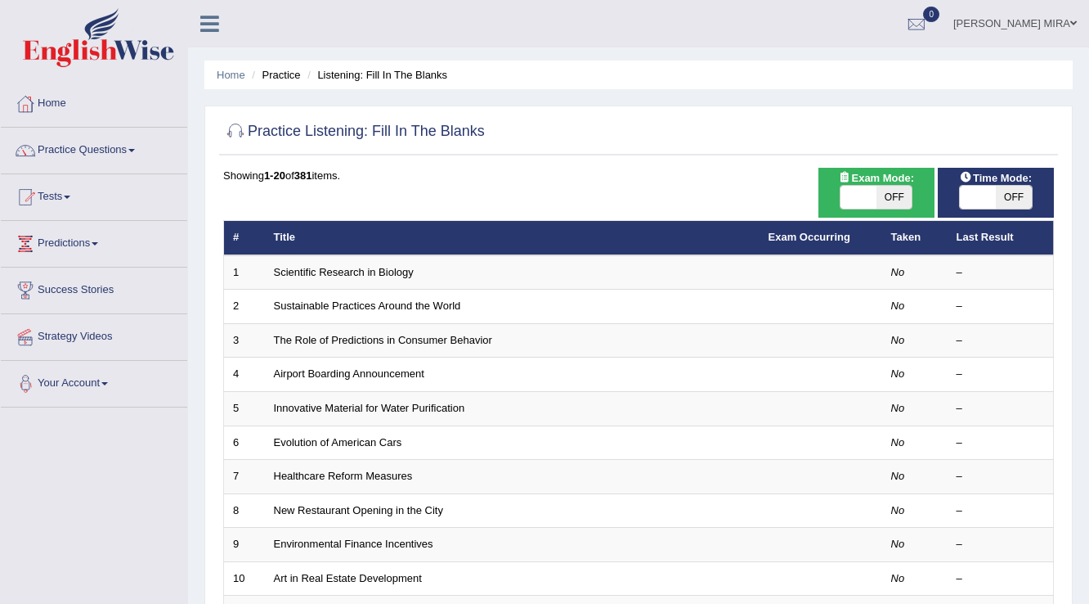
click at [890, 198] on span "OFF" at bounding box center [895, 197] width 36 height 23
checkbox input "true"
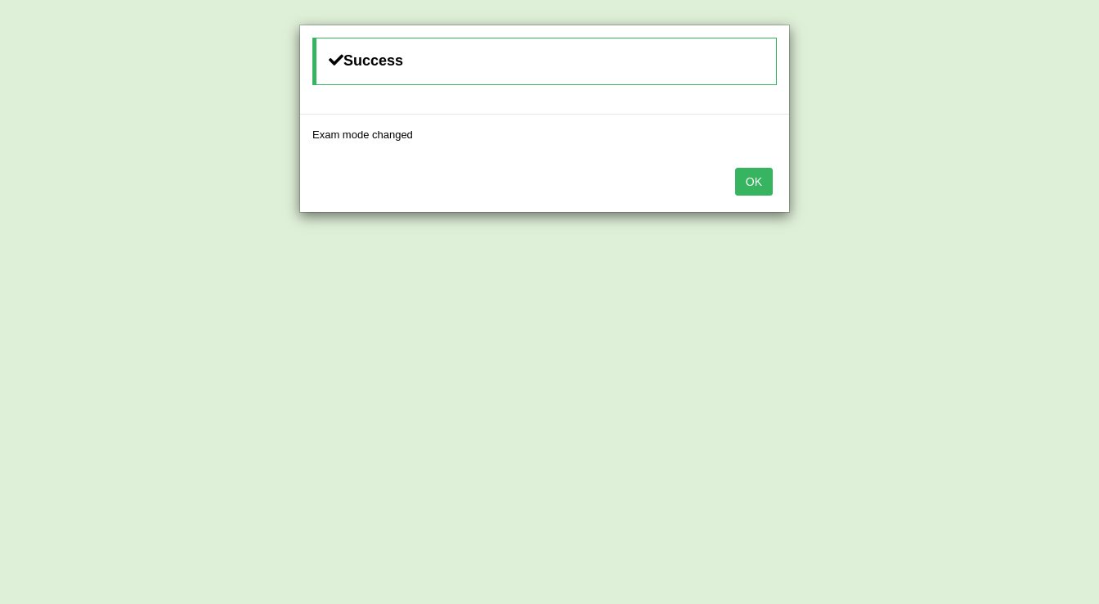
click at [757, 175] on button "OK" at bounding box center [754, 182] width 38 height 28
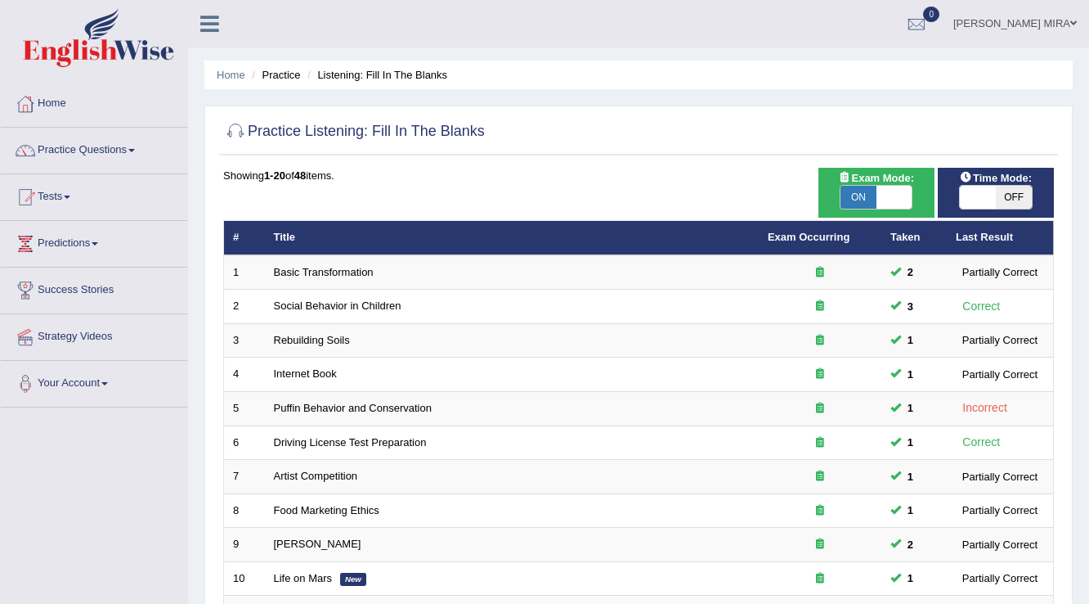
click at [1006, 196] on span "OFF" at bounding box center [1014, 197] width 36 height 23
checkbox input "true"
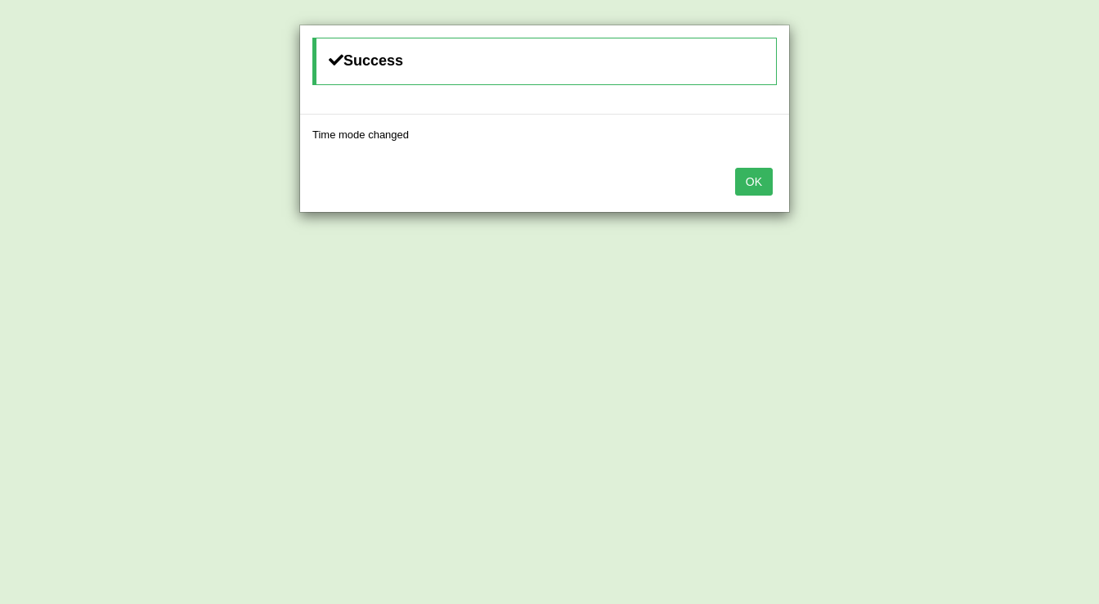
drag, startPoint x: 766, startPoint y: 178, endPoint x: 744, endPoint y: 206, distance: 35.0
click at [765, 180] on button "OK" at bounding box center [754, 182] width 38 height 28
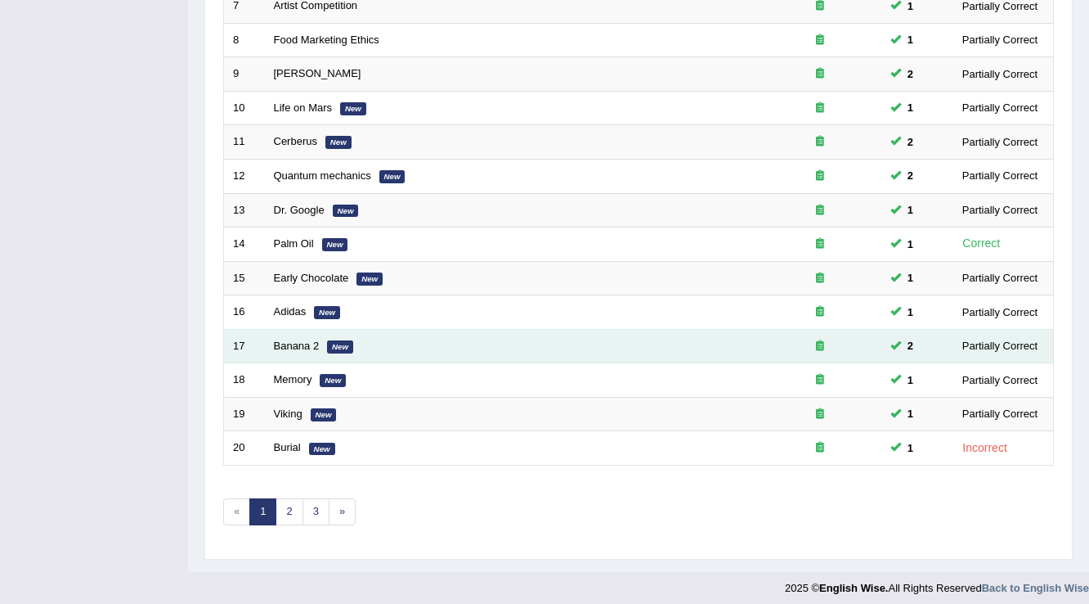
scroll to position [474, 0]
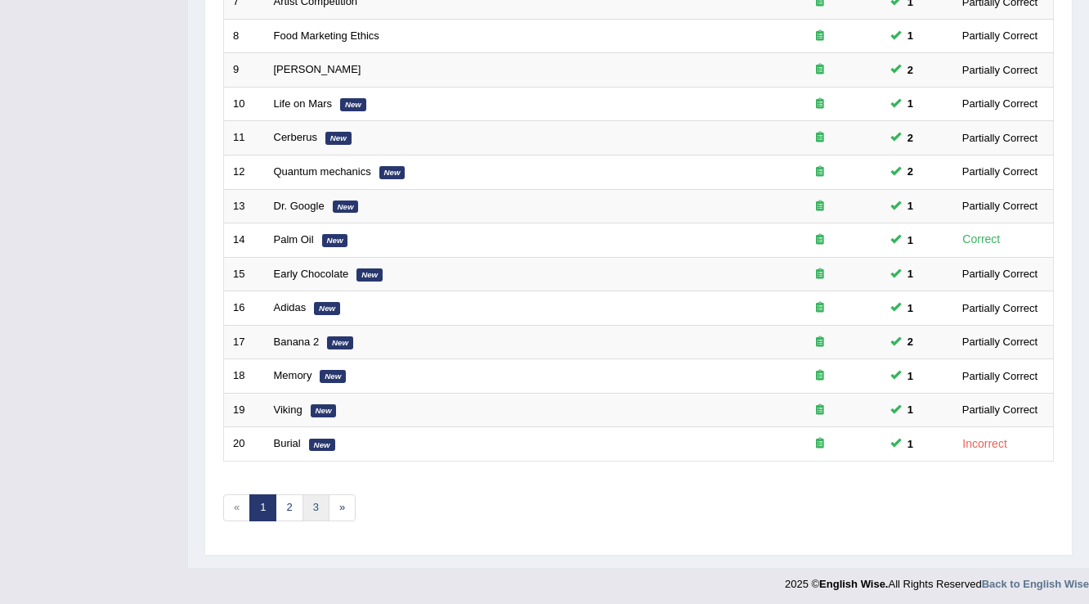
click at [304, 494] on link "3" at bounding box center [316, 507] width 27 height 27
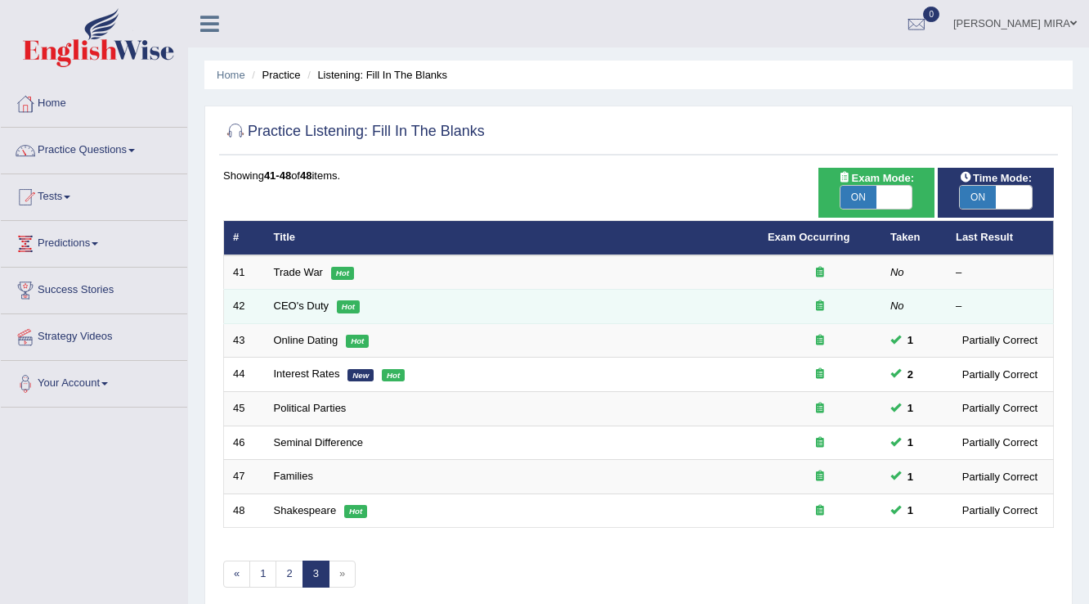
click at [288, 298] on td "CEO's Duty Hot" at bounding box center [512, 307] width 494 height 34
click at [281, 298] on td "CEO's Duty Hot" at bounding box center [512, 307] width 494 height 34
click at [307, 303] on link "CEO's Duty" at bounding box center [302, 305] width 56 height 12
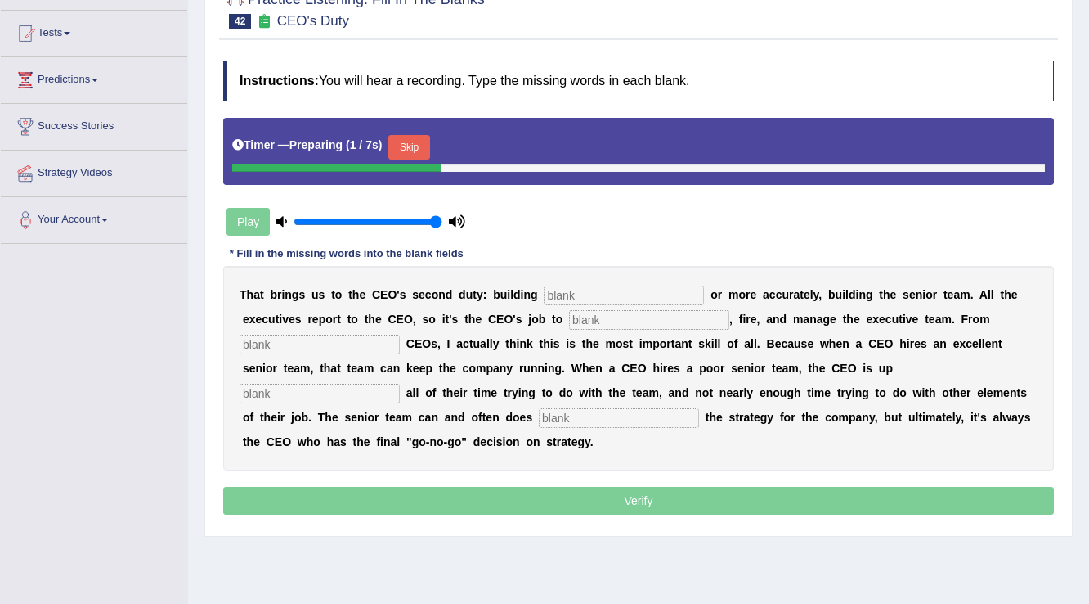
scroll to position [196, 0]
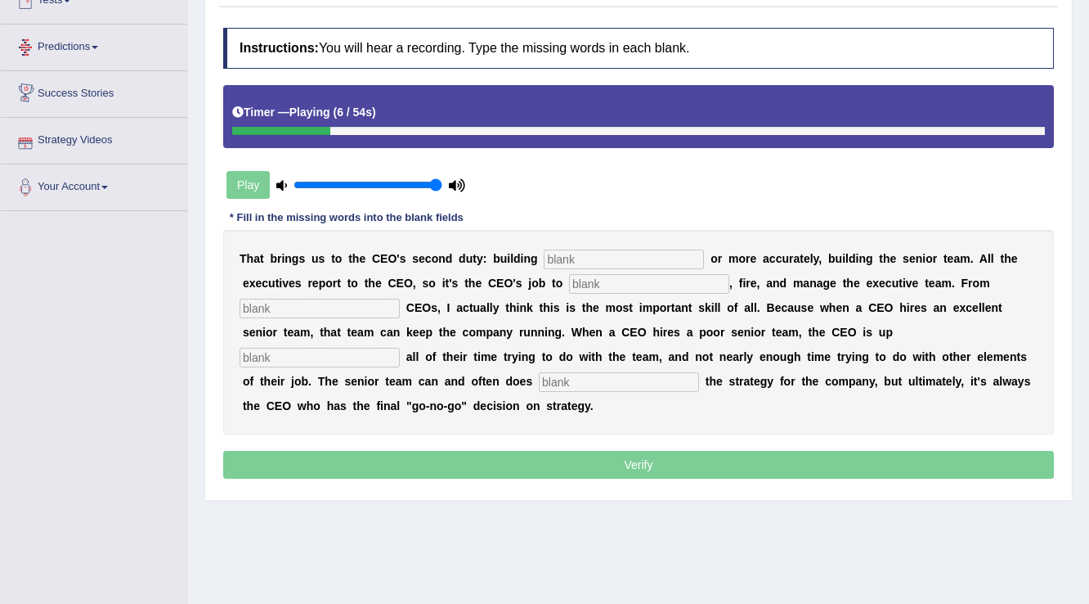
click at [367, 173] on div "Play" at bounding box center [345, 184] width 245 height 41
click at [369, 178] on input "range" at bounding box center [368, 184] width 149 height 13
click at [419, 185] on input "range" at bounding box center [368, 184] width 149 height 13
click at [396, 173] on div "Play" at bounding box center [345, 184] width 245 height 41
type input "0.75"
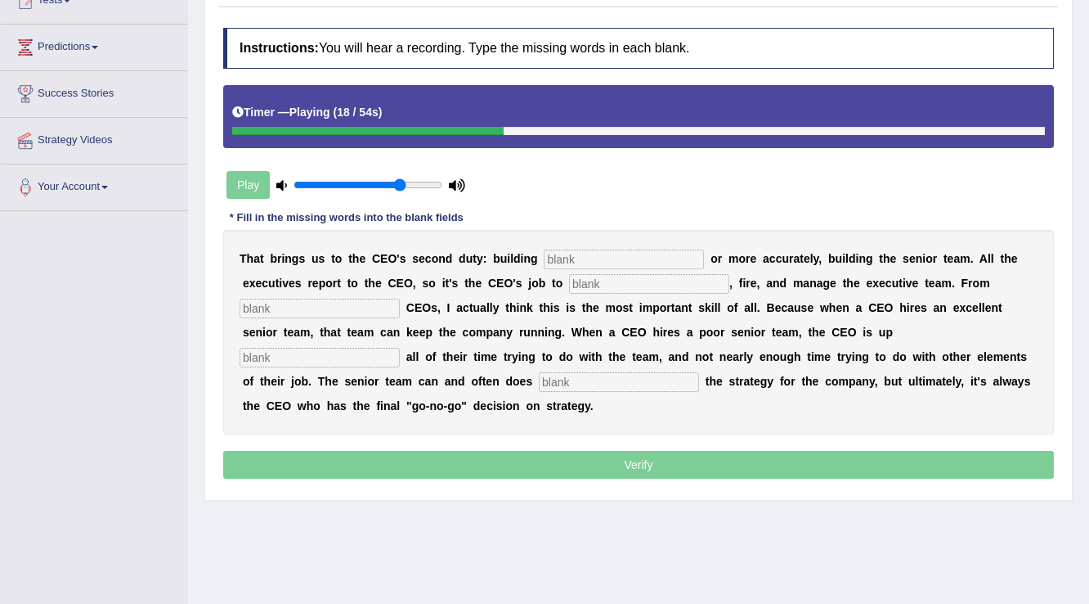
click at [403, 183] on input "range" at bounding box center [368, 184] width 149 height 13
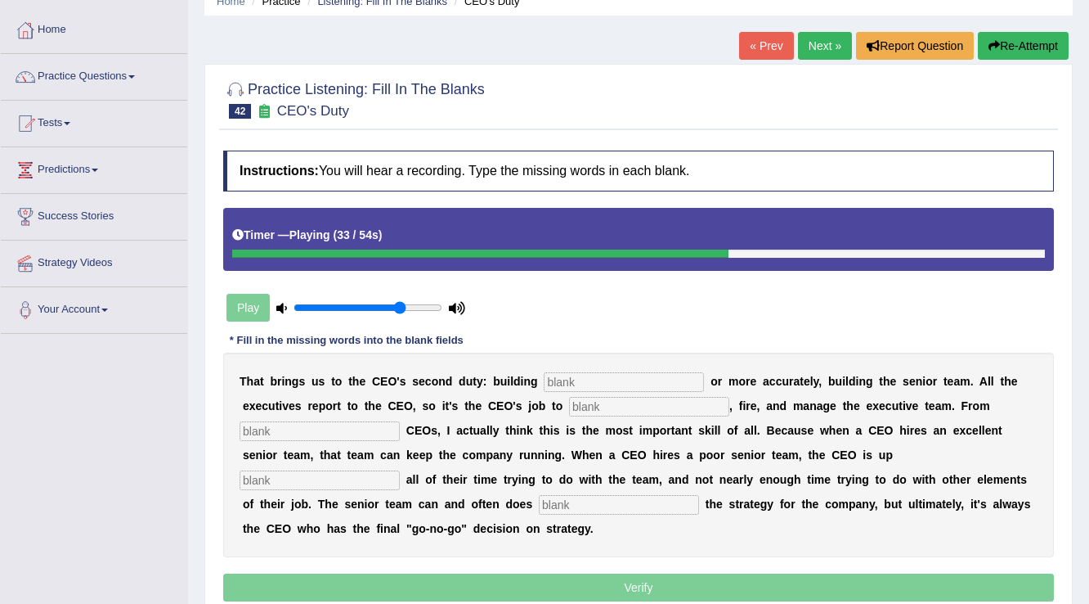
scroll to position [0, 0]
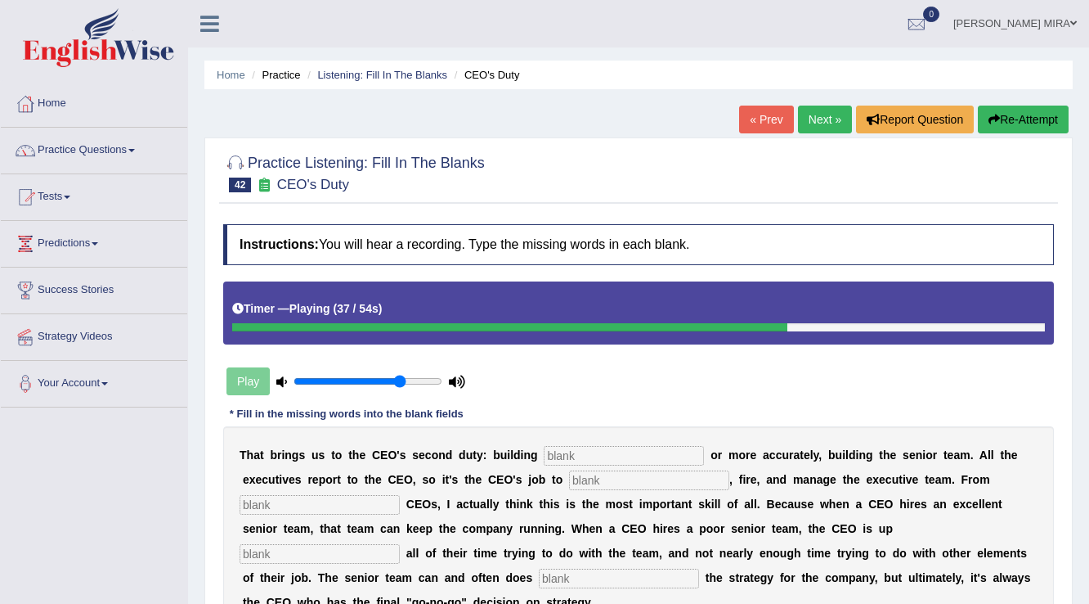
click at [1005, 111] on button "Re-Attempt" at bounding box center [1023, 120] width 91 height 28
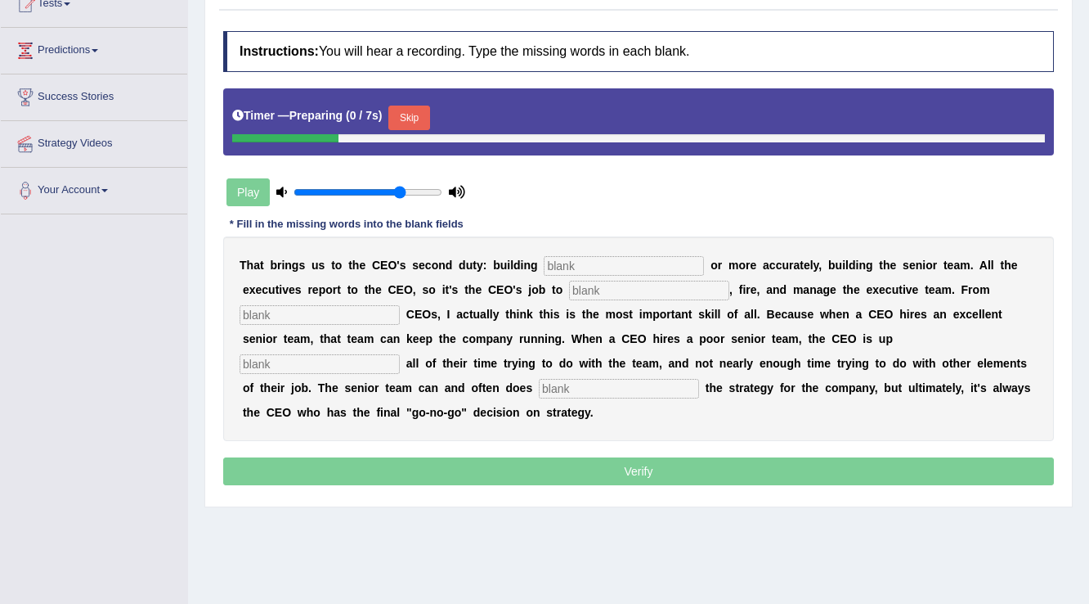
scroll to position [196, 0]
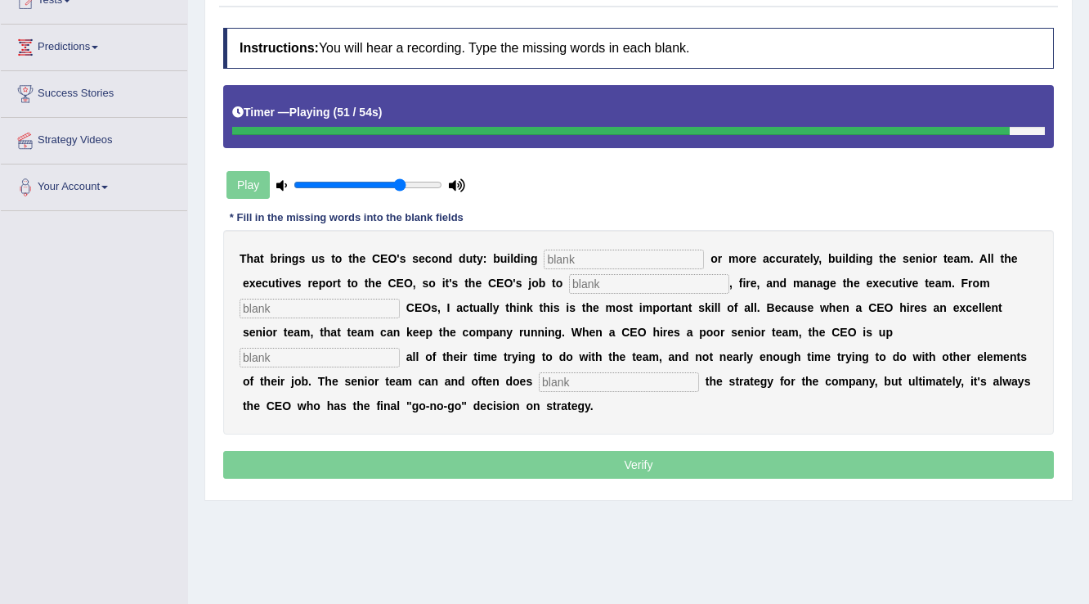
click at [599, 260] on input "text" at bounding box center [624, 259] width 160 height 20
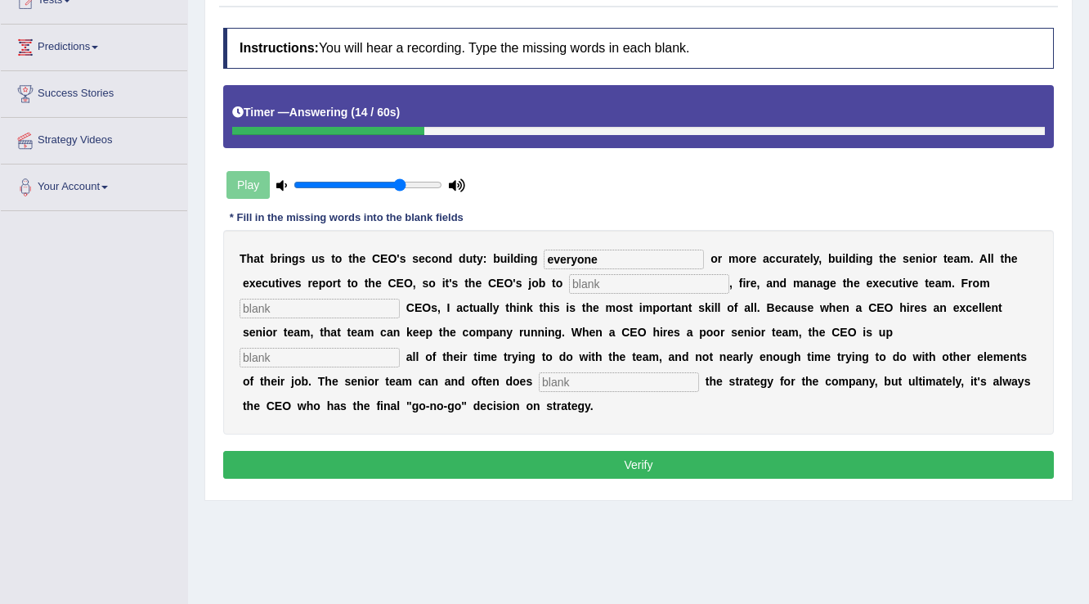
type input "everyone"
type input "hire"
type input "coaching"
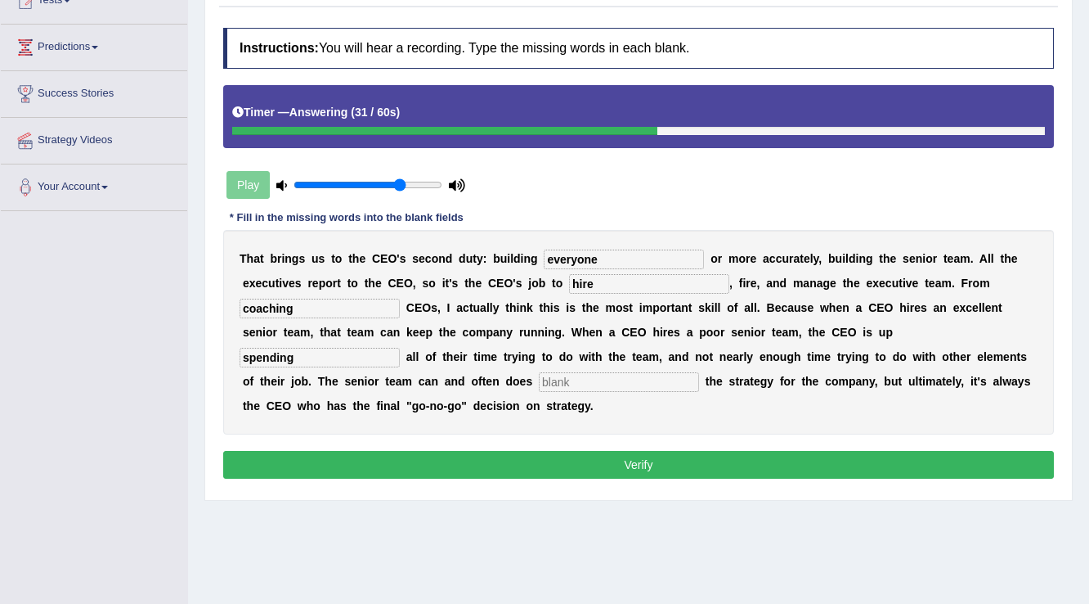
type input "spending"
type input "develop"
click at [645, 456] on button "Verify" at bounding box center [638, 465] width 831 height 28
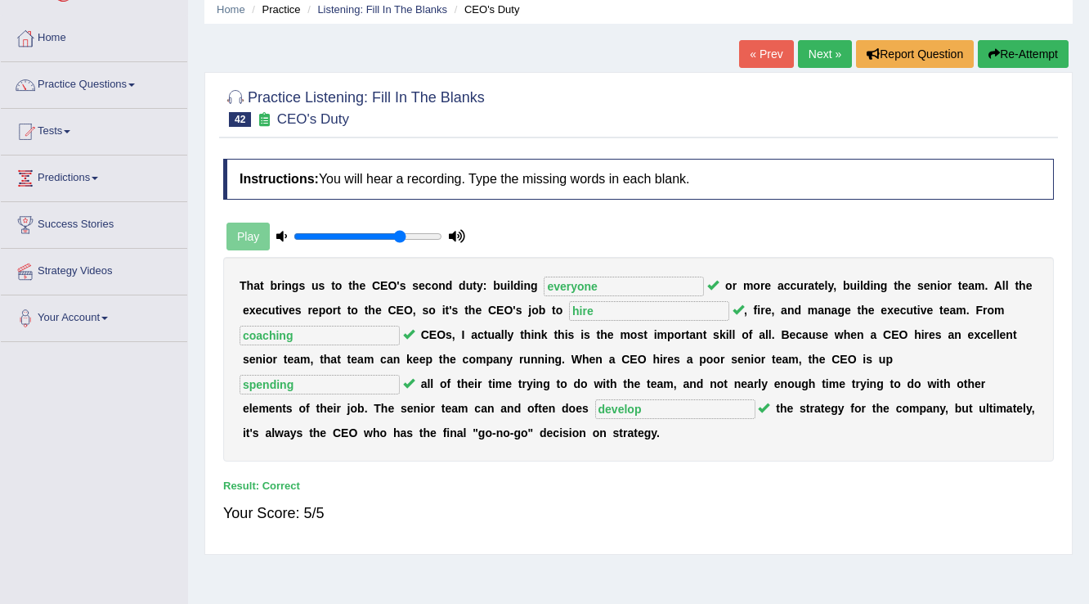
scroll to position [65, 0]
click at [821, 60] on link "Next »" at bounding box center [825, 54] width 54 height 28
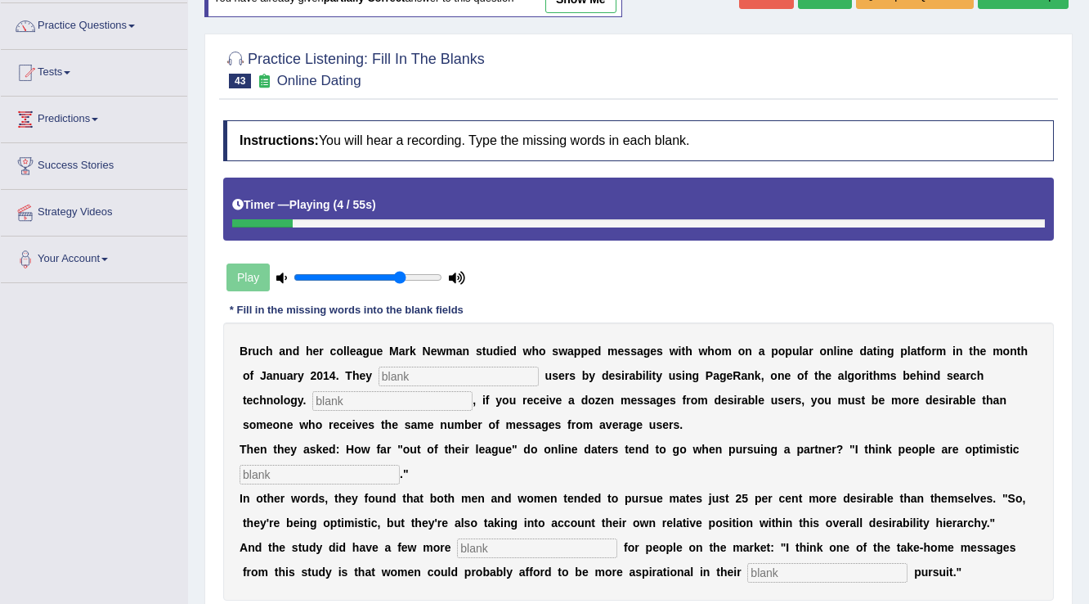
scroll to position [131, 0]
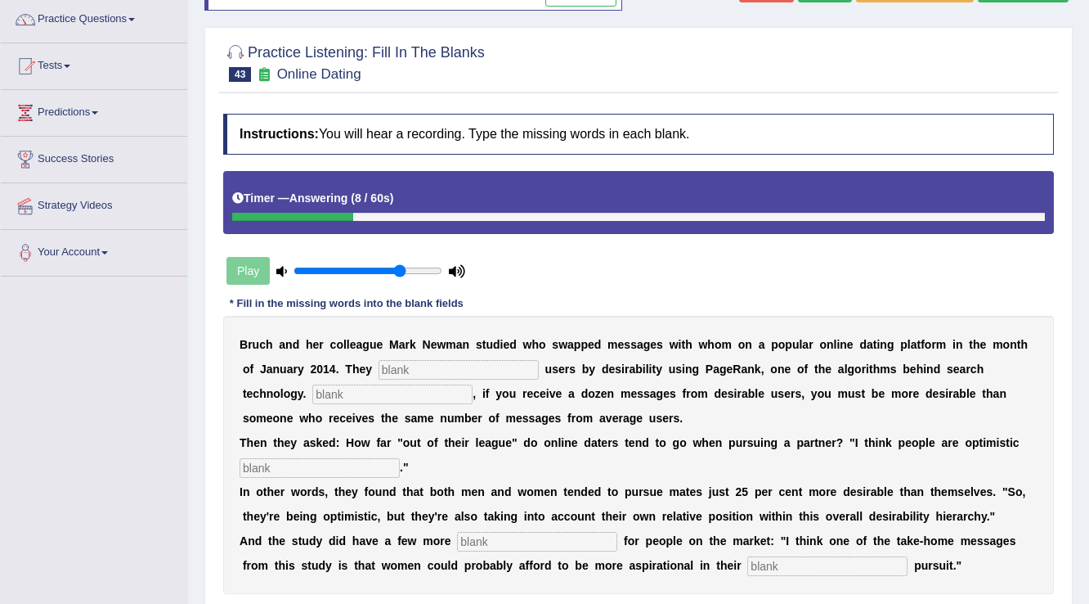
click at [420, 363] on input "text" at bounding box center [459, 370] width 160 height 20
type input "catagorised"
type input "e"
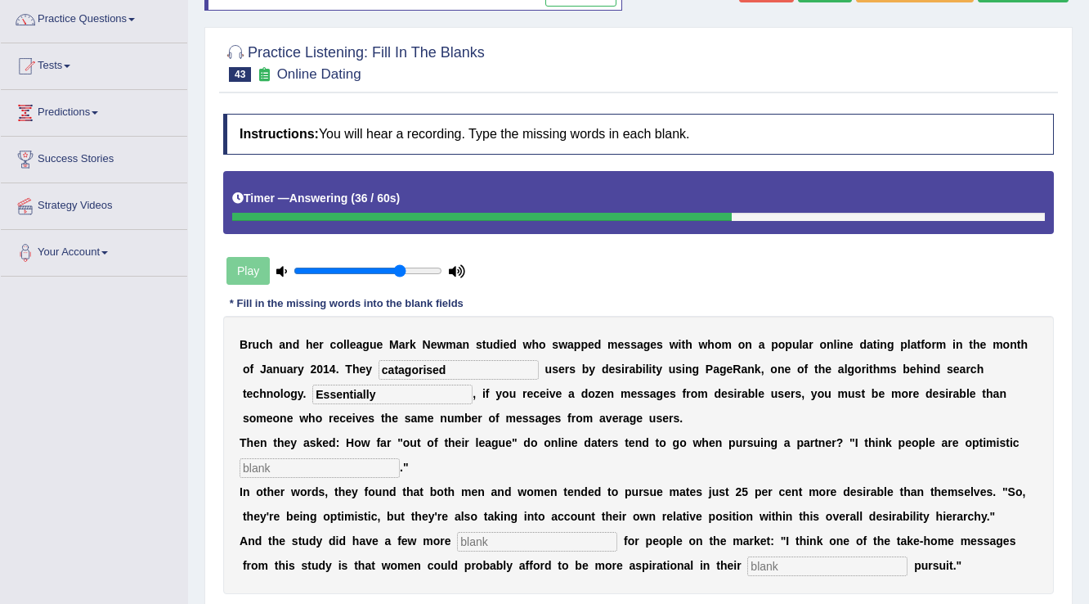
type input "Essentially"
type input "realsts"
type input "lessons"
type input "met"
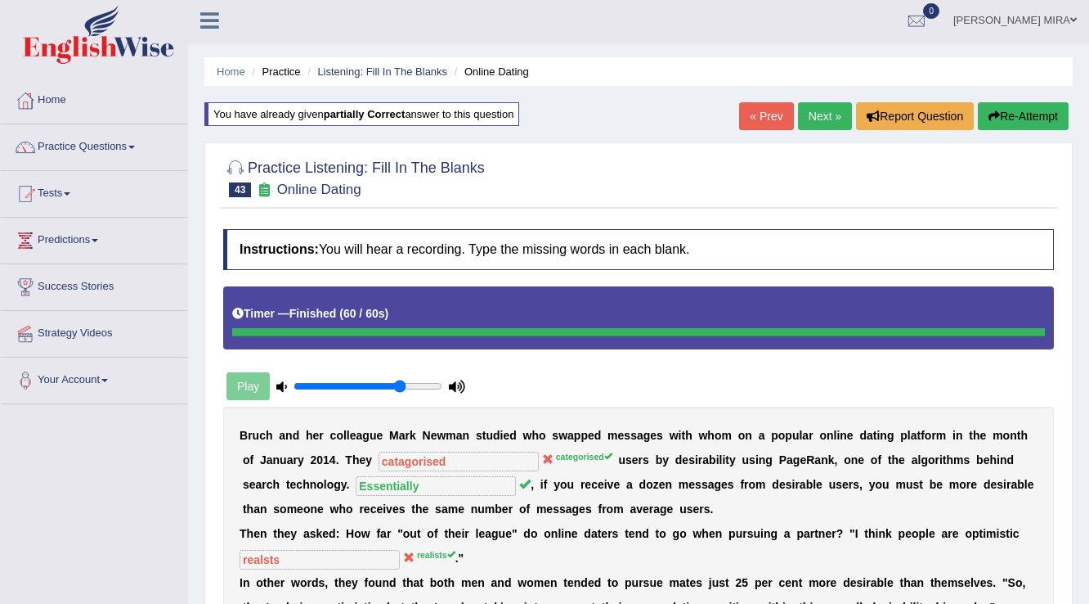
scroll to position [0, 0]
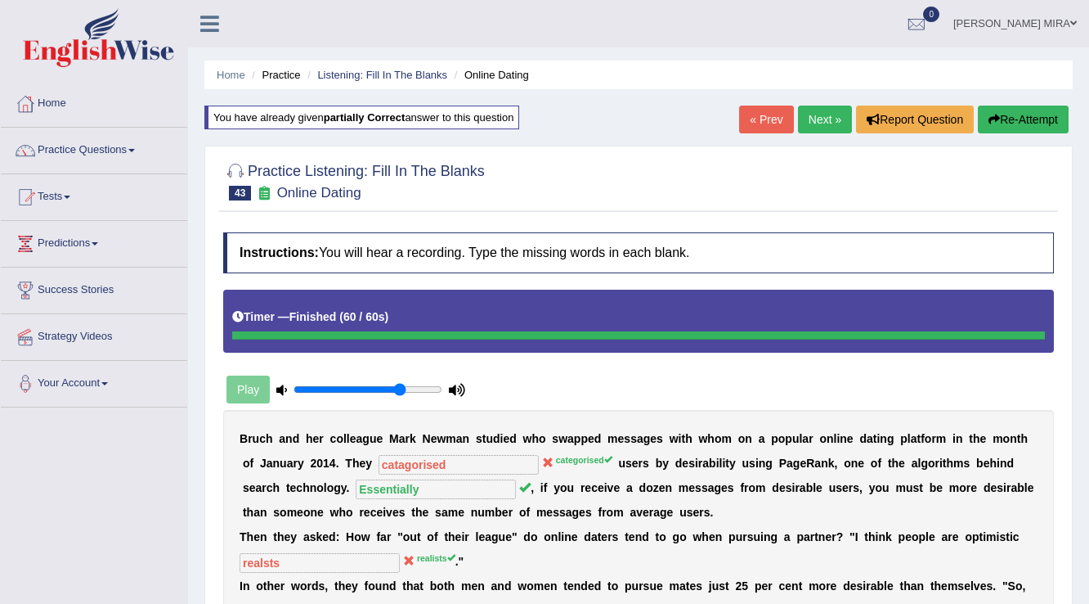
click at [773, 106] on link "« Prev" at bounding box center [766, 120] width 54 height 28
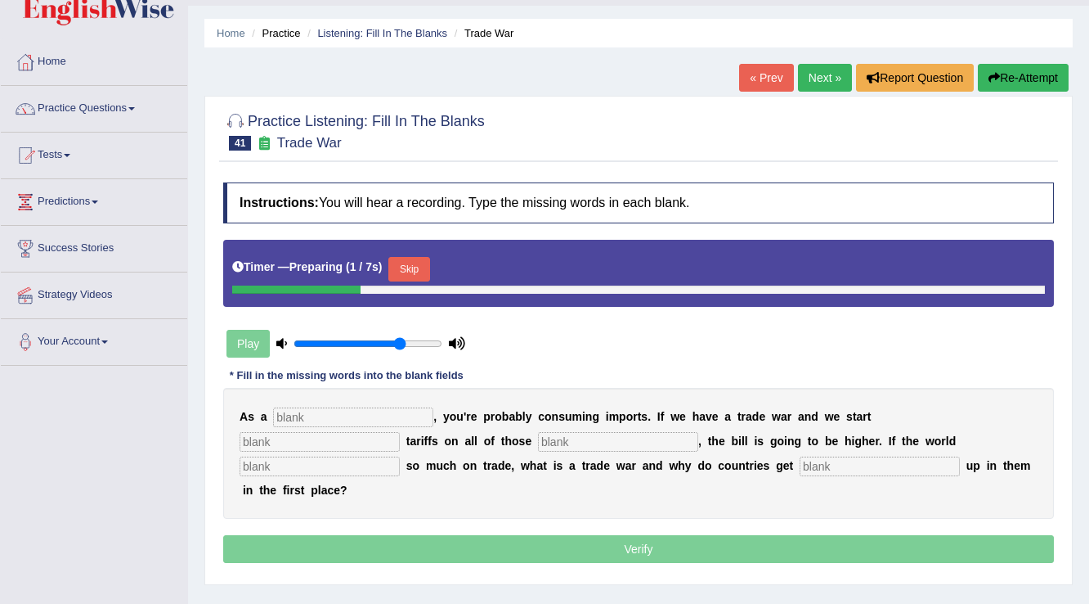
scroll to position [65, 0]
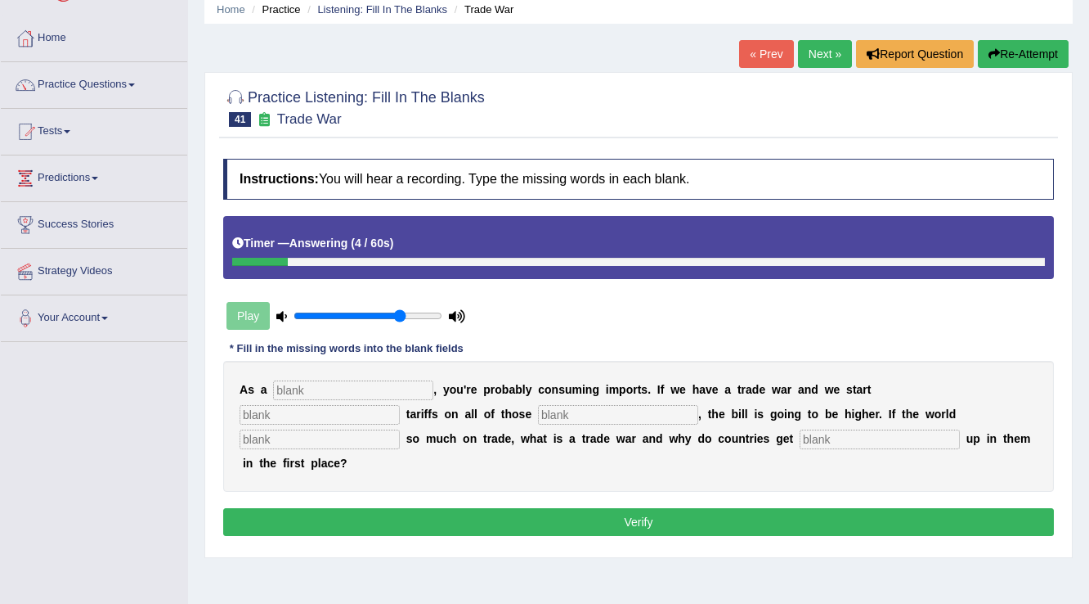
click at [326, 388] on input "text" at bounding box center [353, 390] width 160 height 20
type input "consumer"
type input "slapping"
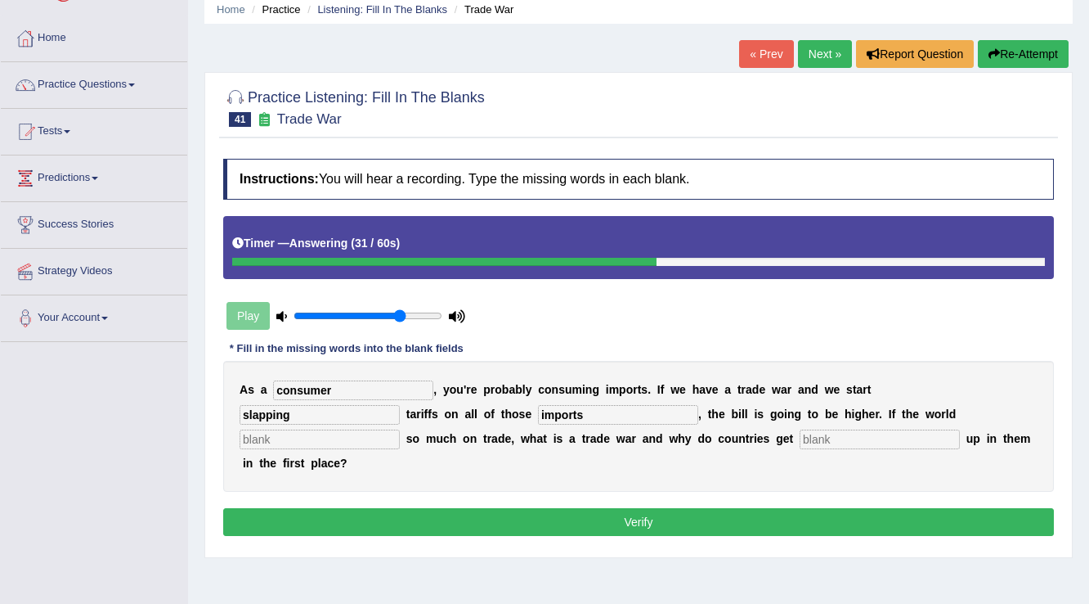
type input "imports"
type input "relies"
type input "cut"
click at [474, 520] on button "Verify" at bounding box center [638, 522] width 831 height 28
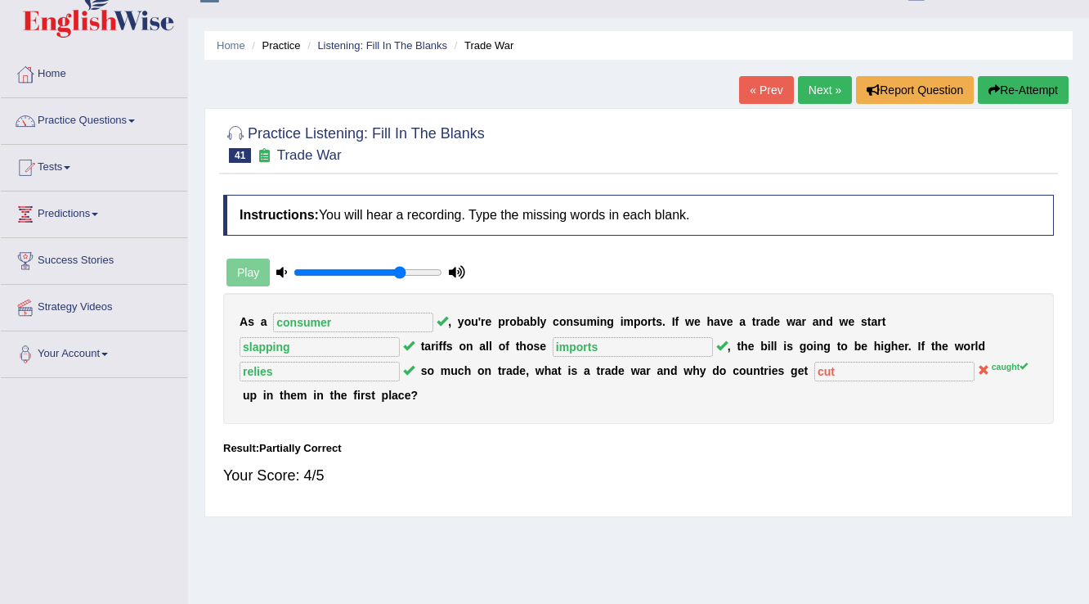
scroll to position [0, 0]
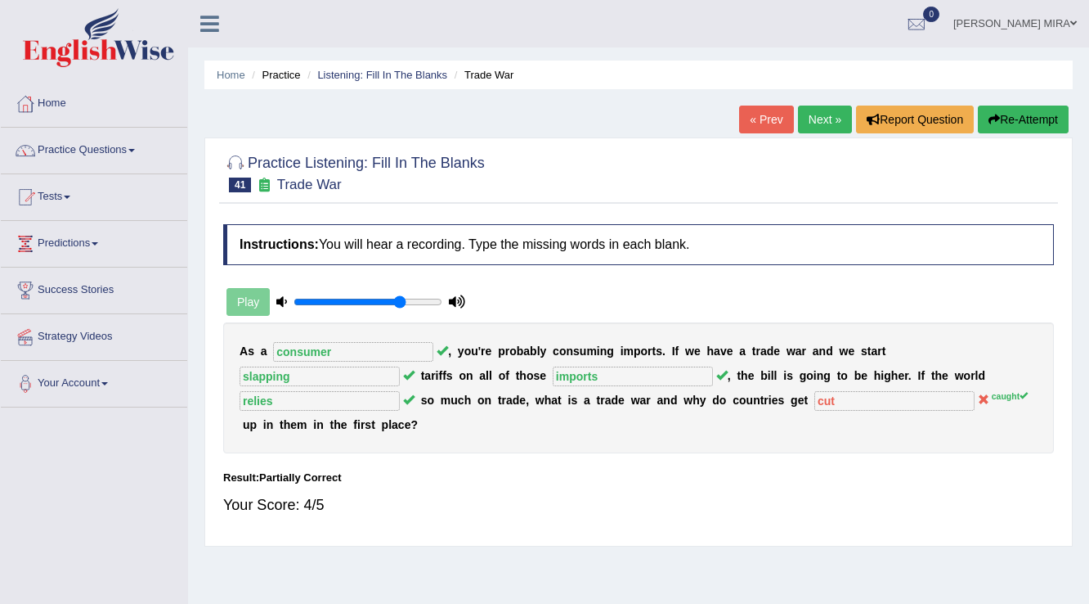
click at [748, 120] on link "« Prev" at bounding box center [766, 120] width 54 height 28
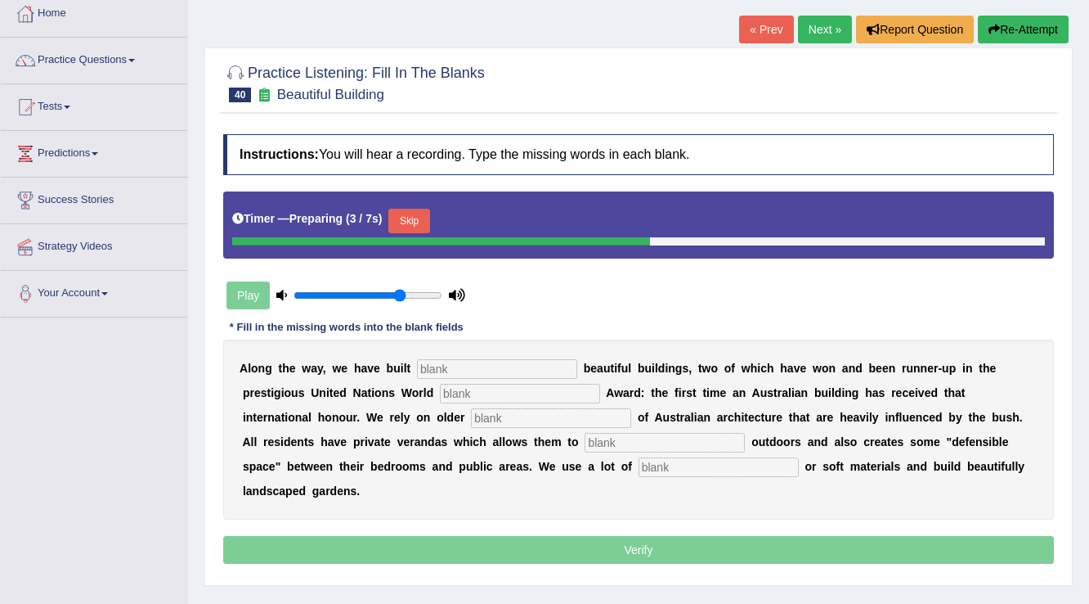
scroll to position [131, 0]
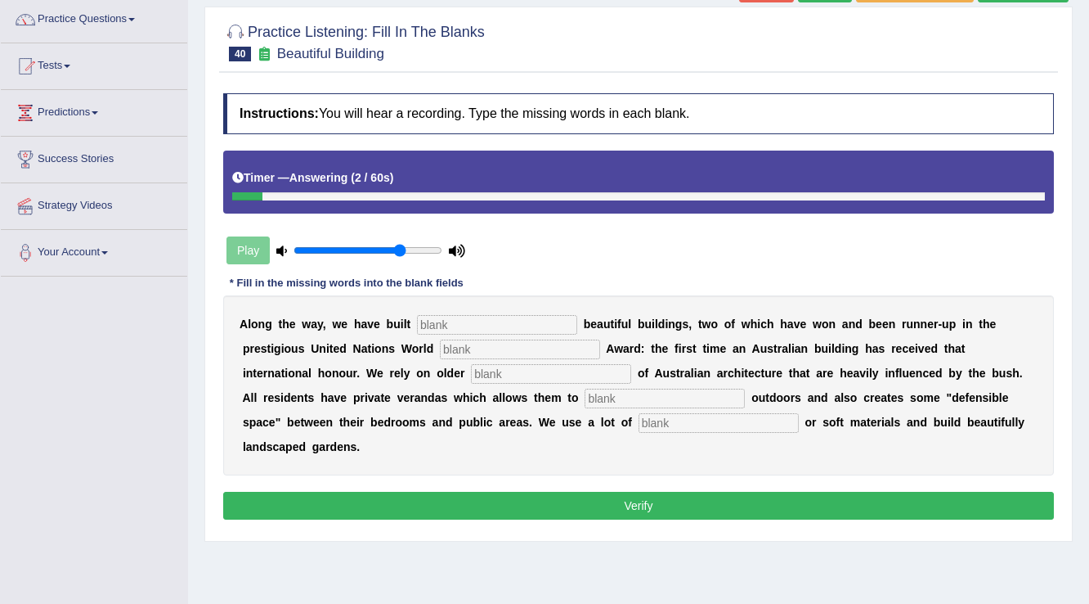
click at [448, 325] on input "text" at bounding box center [497, 325] width 160 height 20
type input "un"
type input "havitate"
type input "concepts"
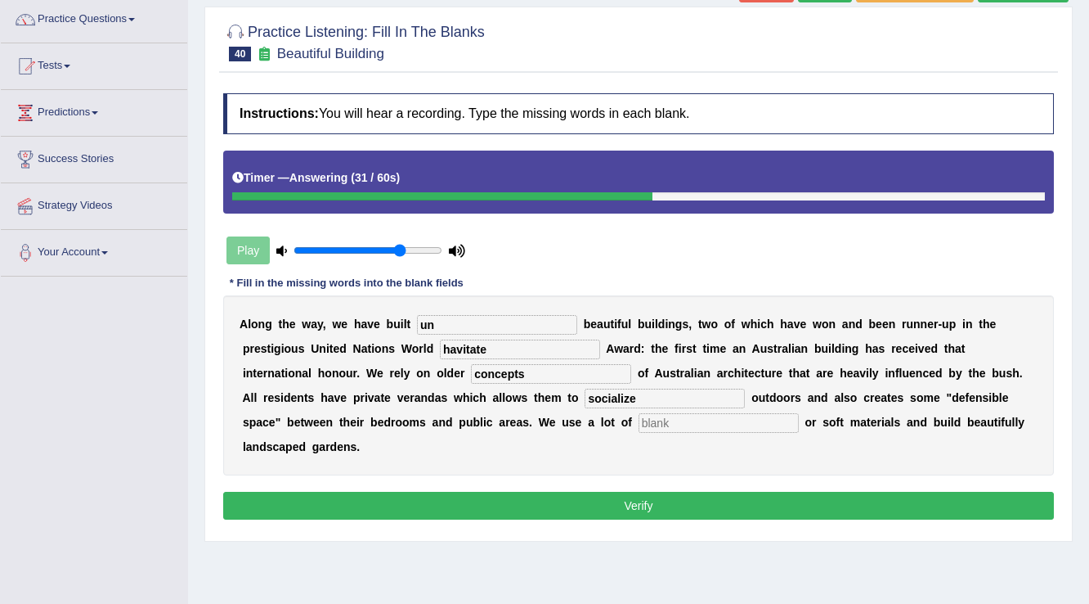
type input "socialize"
type input "natural"
click at [578, 494] on button "Verify" at bounding box center [638, 506] width 831 height 28
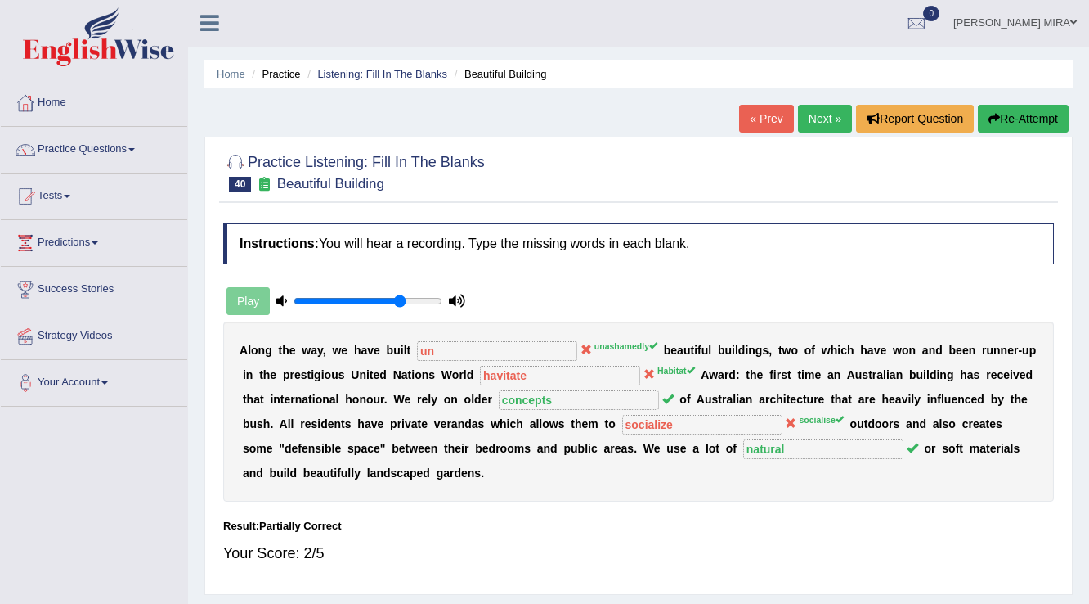
scroll to position [0, 0]
click at [739, 111] on link "« Prev" at bounding box center [766, 120] width 54 height 28
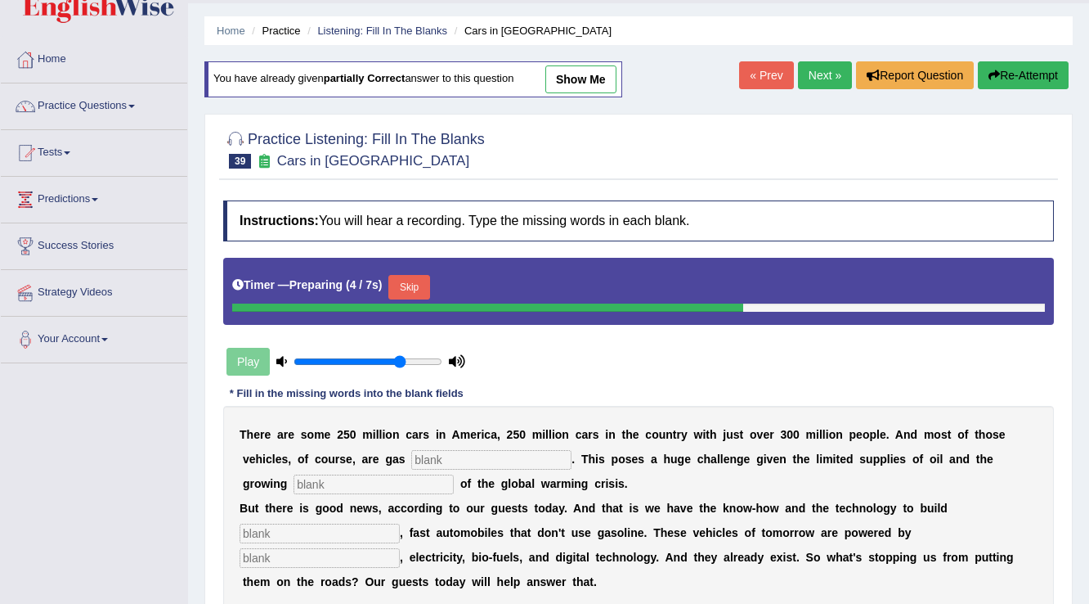
scroll to position [196, 0]
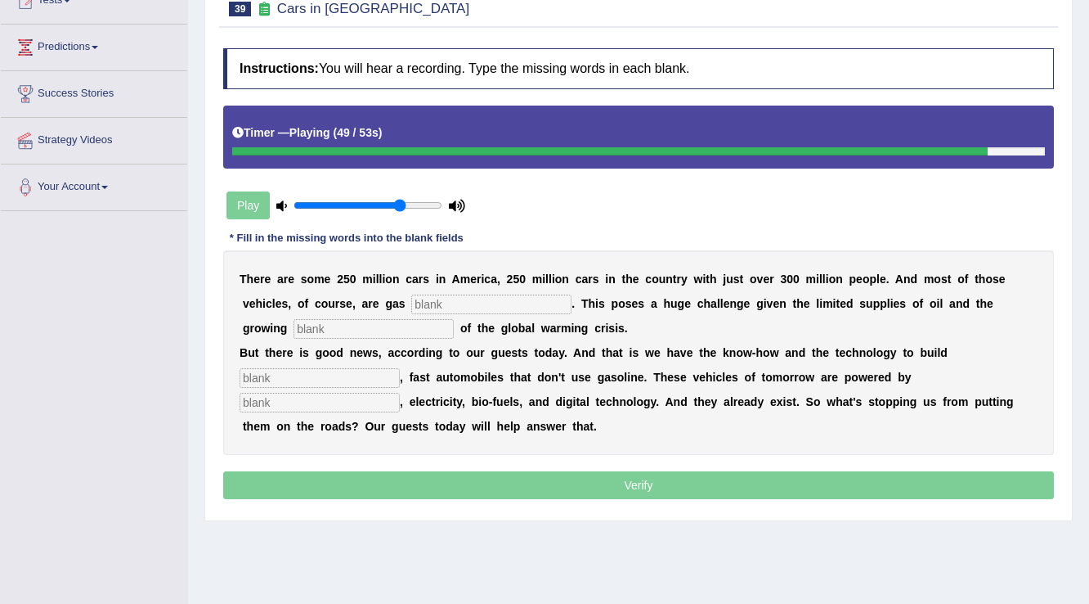
click at [469, 294] on input "text" at bounding box center [491, 304] width 160 height 20
click at [469, 297] on input "text" at bounding box center [491, 304] width 160 height 20
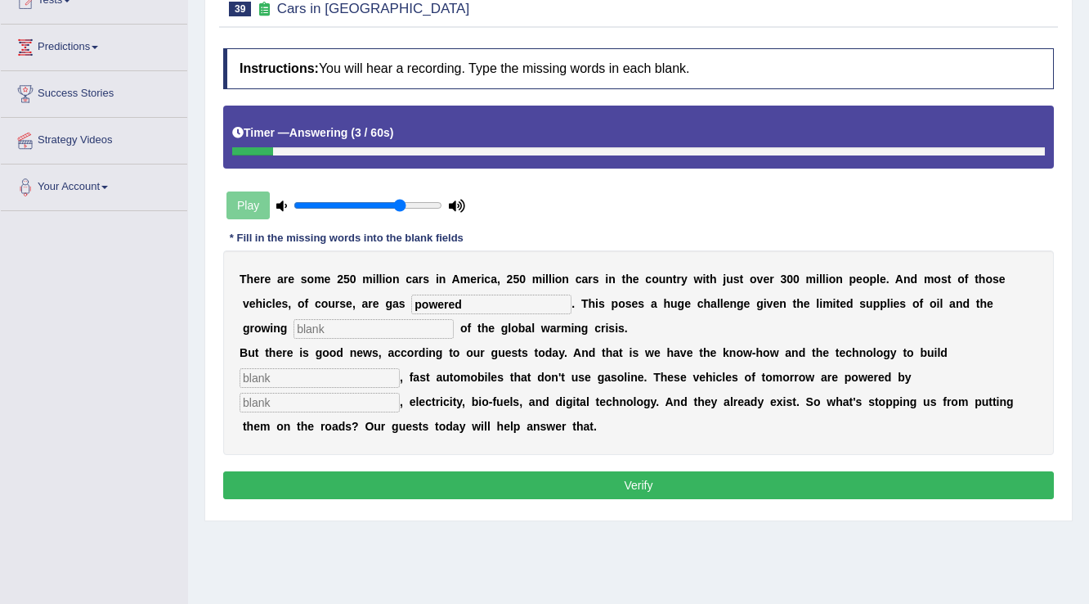
type input "powered"
type input "urgently"
type input "slick"
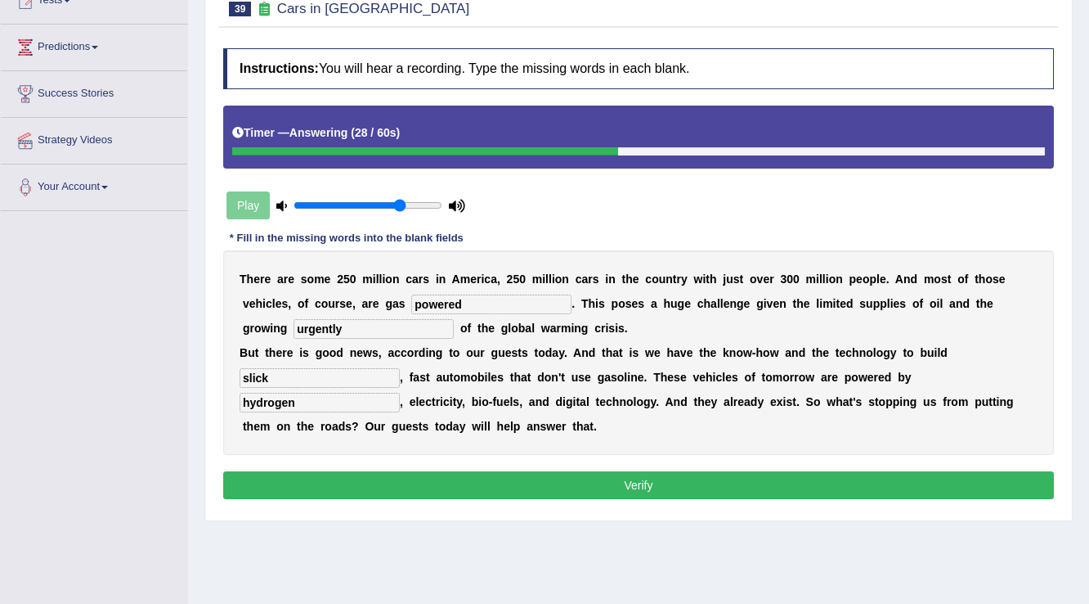
type input "hydrogen"
click at [286, 474] on button "Verify" at bounding box center [638, 485] width 831 height 28
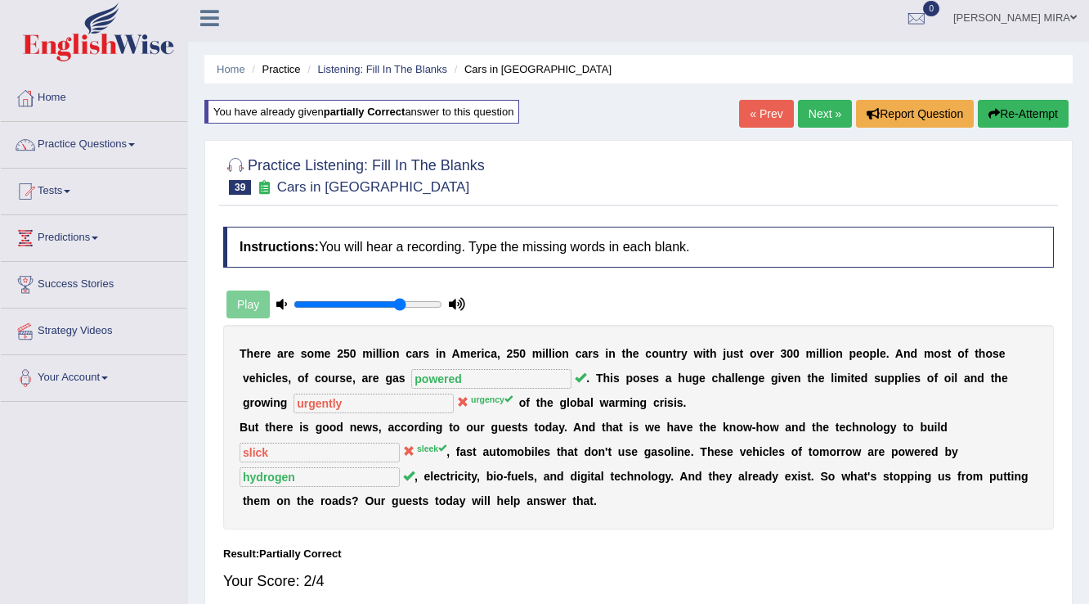
scroll to position [0, 0]
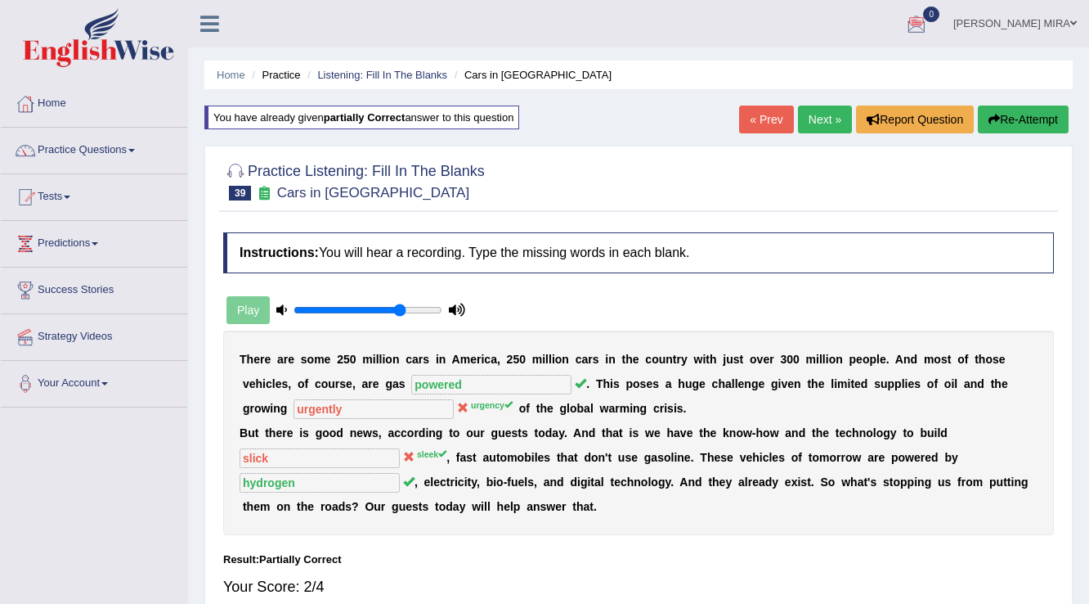
click at [757, 119] on link "« Prev" at bounding box center [766, 120] width 54 height 28
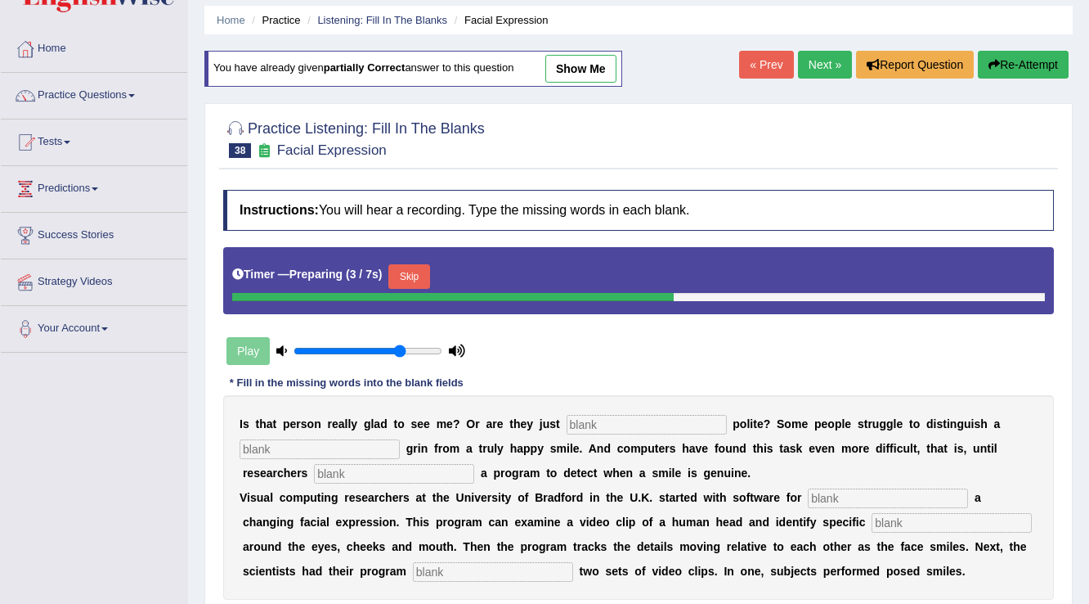
scroll to position [196, 0]
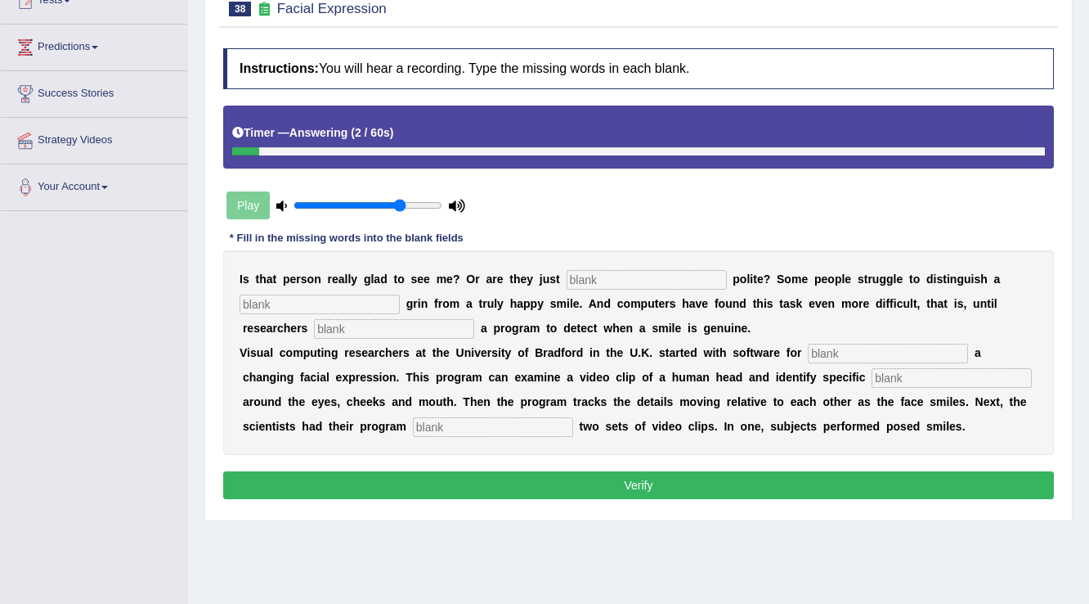
click at [615, 273] on input "text" at bounding box center [647, 280] width 160 height 20
type input "being"
type input "fake"
type input "develop"
type input "simulating"
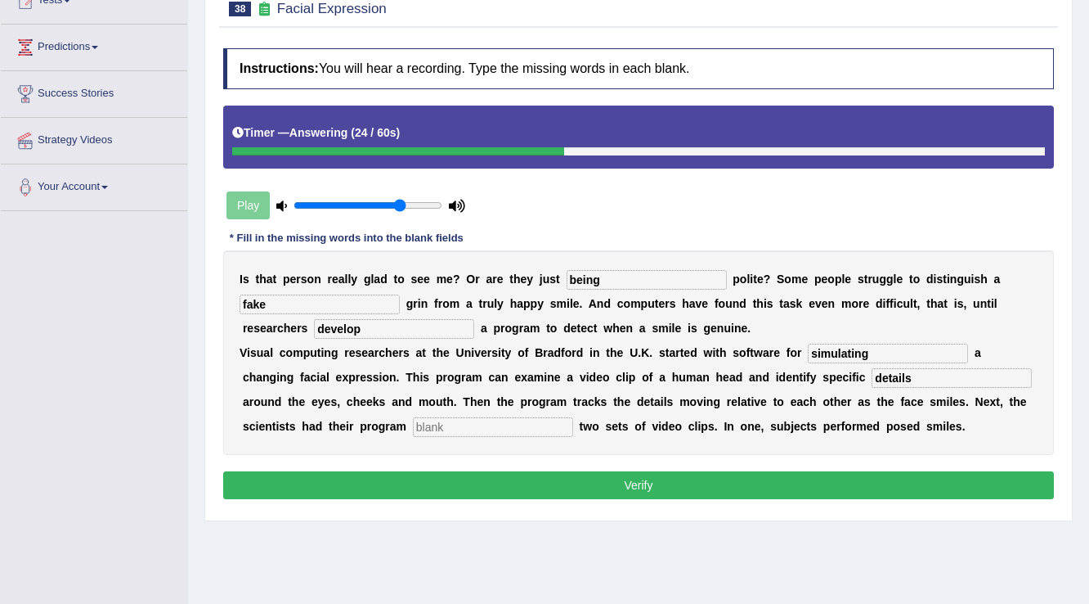
type input "details"
type input "analysing"
click at [592, 478] on button "Verify" at bounding box center [638, 485] width 831 height 28
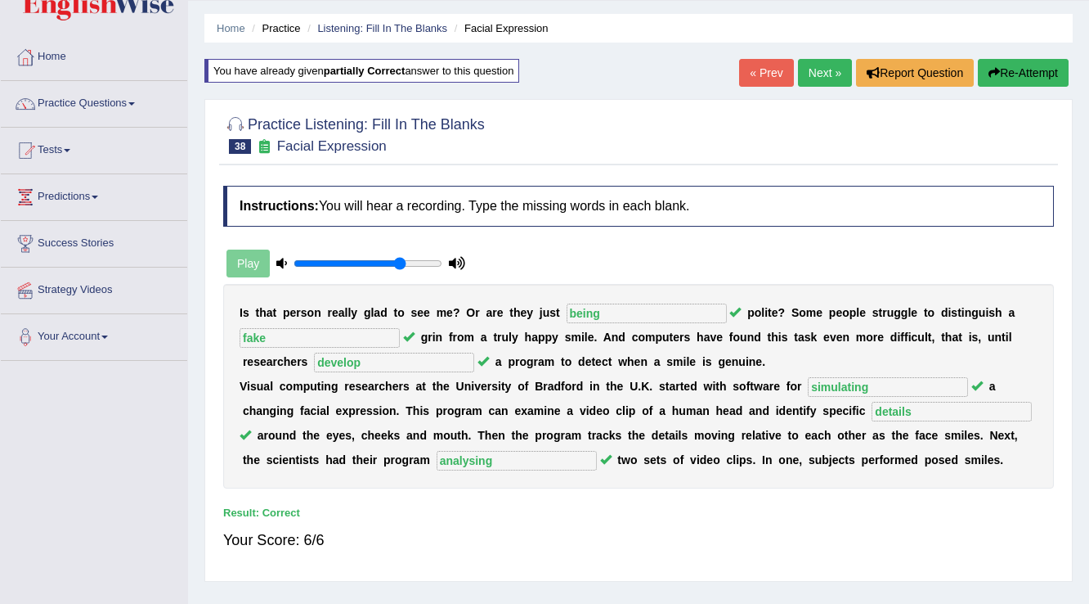
scroll to position [0, 0]
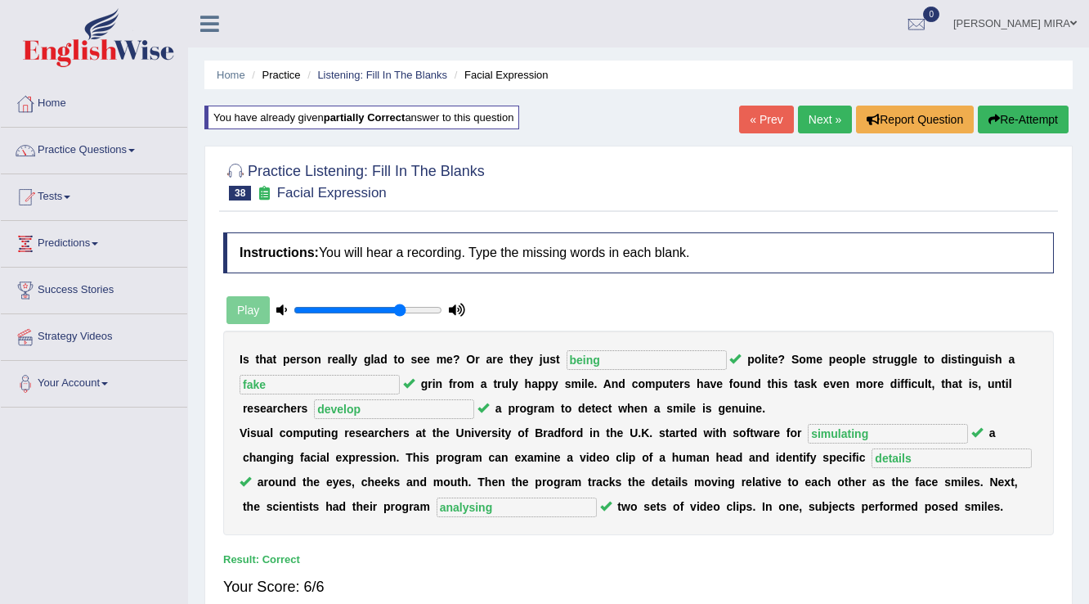
click at [768, 115] on link "« Prev" at bounding box center [766, 120] width 54 height 28
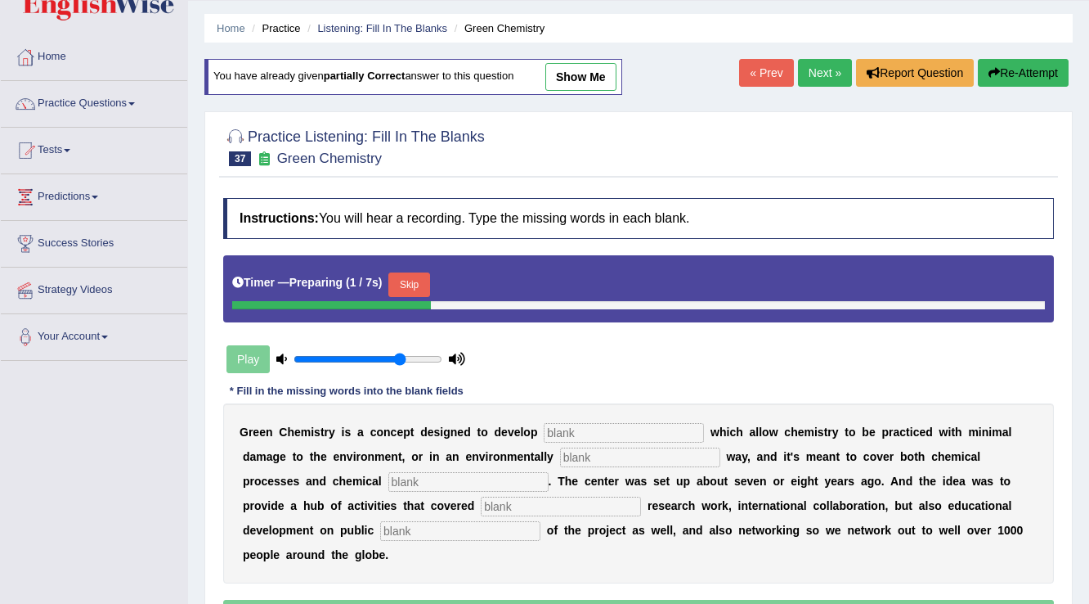
scroll to position [255, 0]
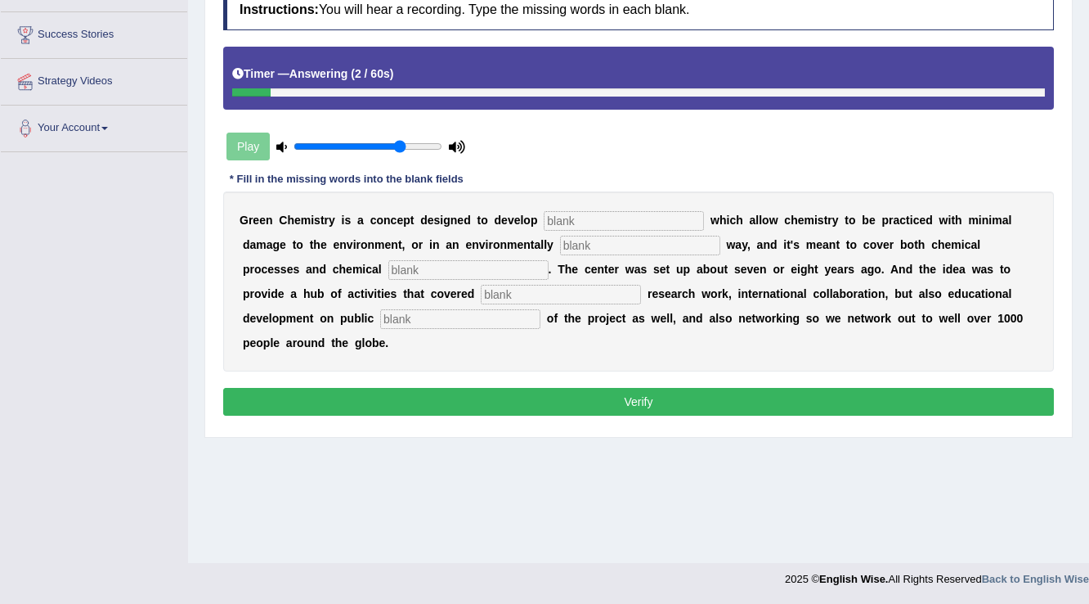
drag, startPoint x: 575, startPoint y: 203, endPoint x: 571, endPoint y: 215, distance: 12.9
click at [572, 213] on div "G r e e n C h e m i s t r y i s a c o n c e p t d e s i g n e d t o d e v e l o…" at bounding box center [638, 281] width 831 height 180
click at [571, 215] on input "text" at bounding box center [624, 221] width 160 height 20
type input "technology"
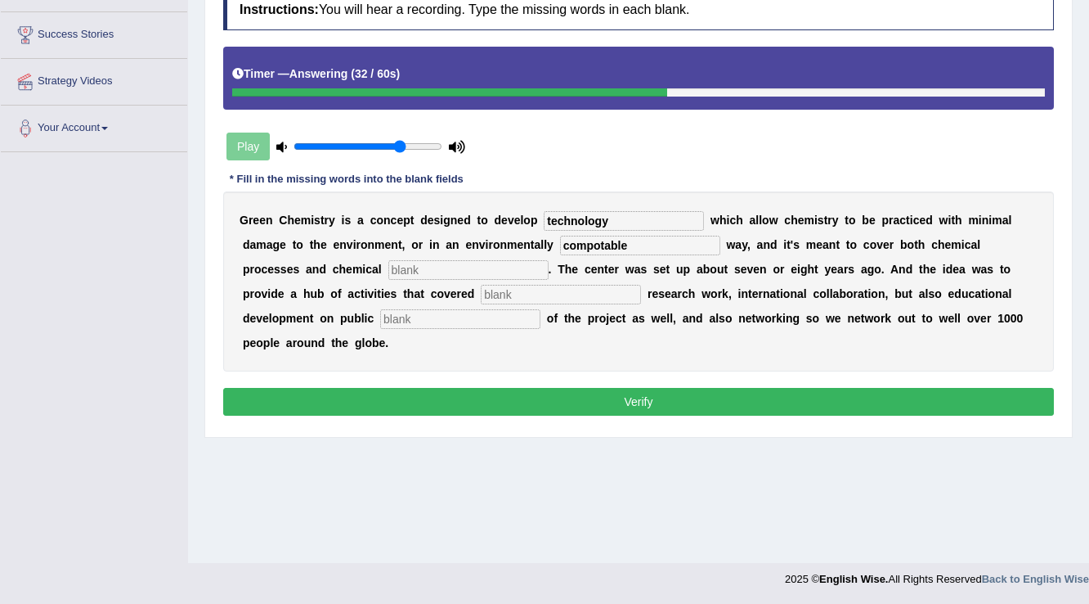
type input "compotable"
type input "products"
type input "fundamental"
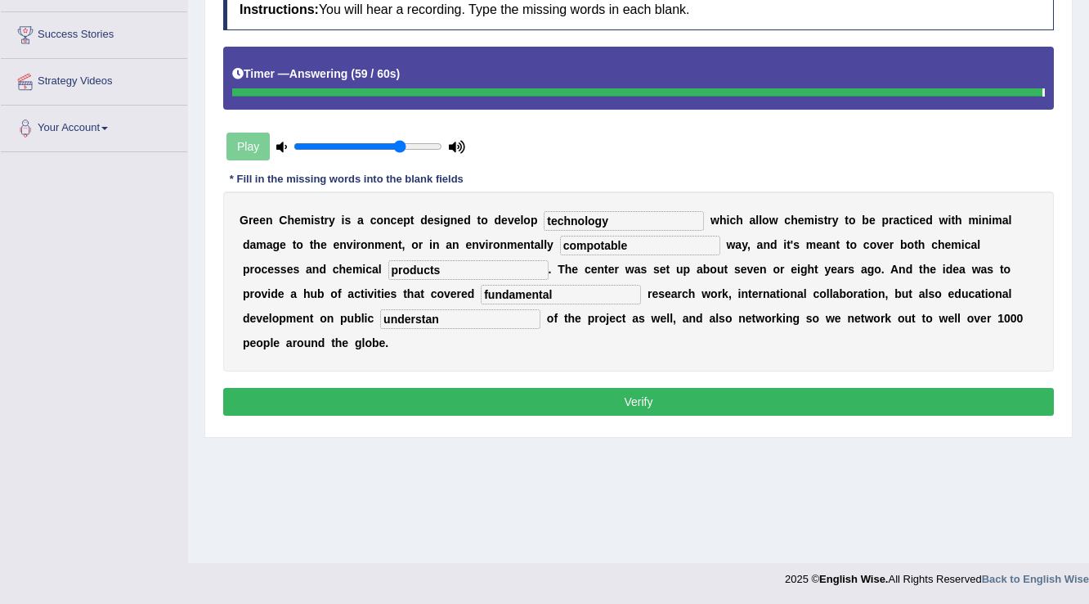
type input "understan"
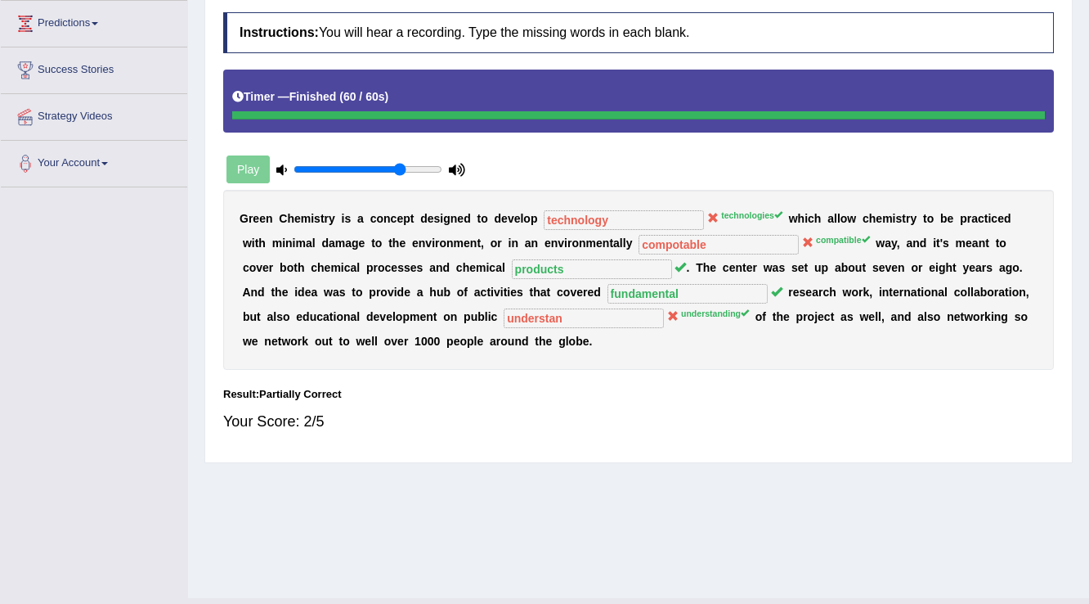
scroll to position [59, 0]
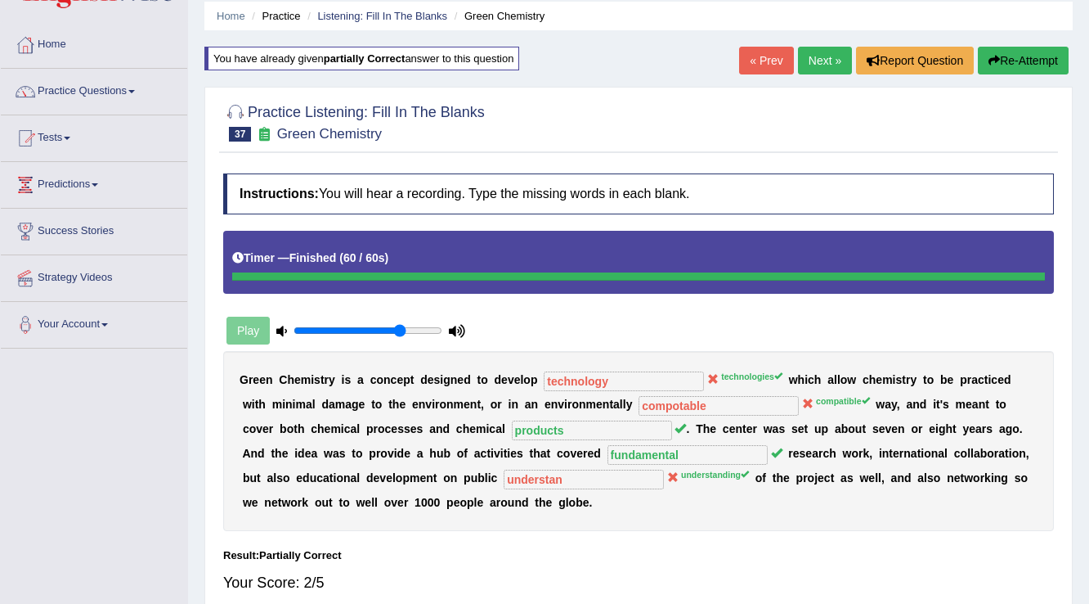
click at [769, 57] on link "« Prev" at bounding box center [766, 61] width 54 height 28
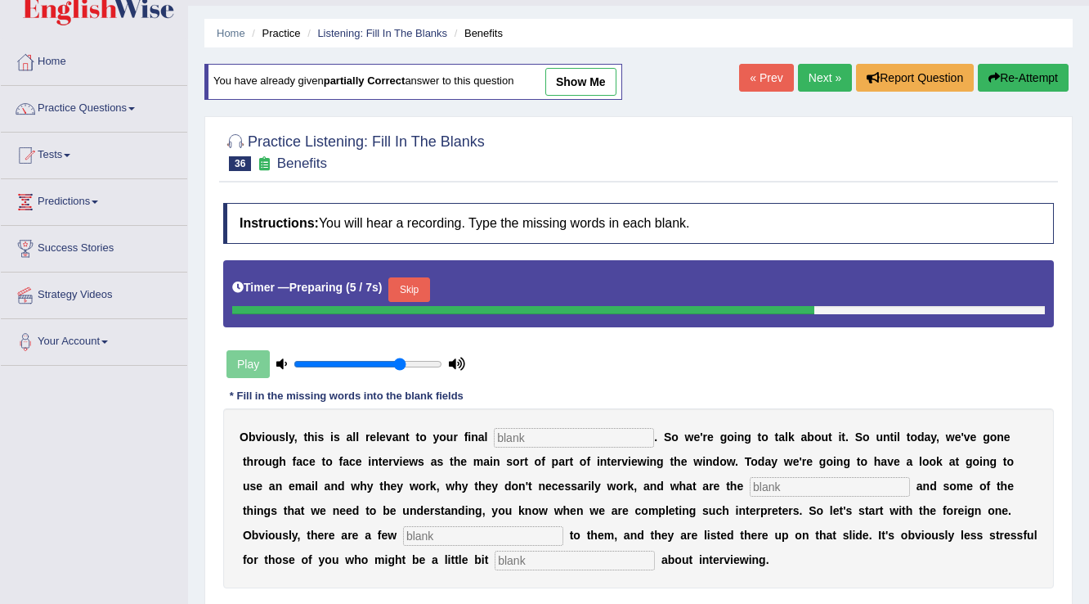
scroll to position [131, 0]
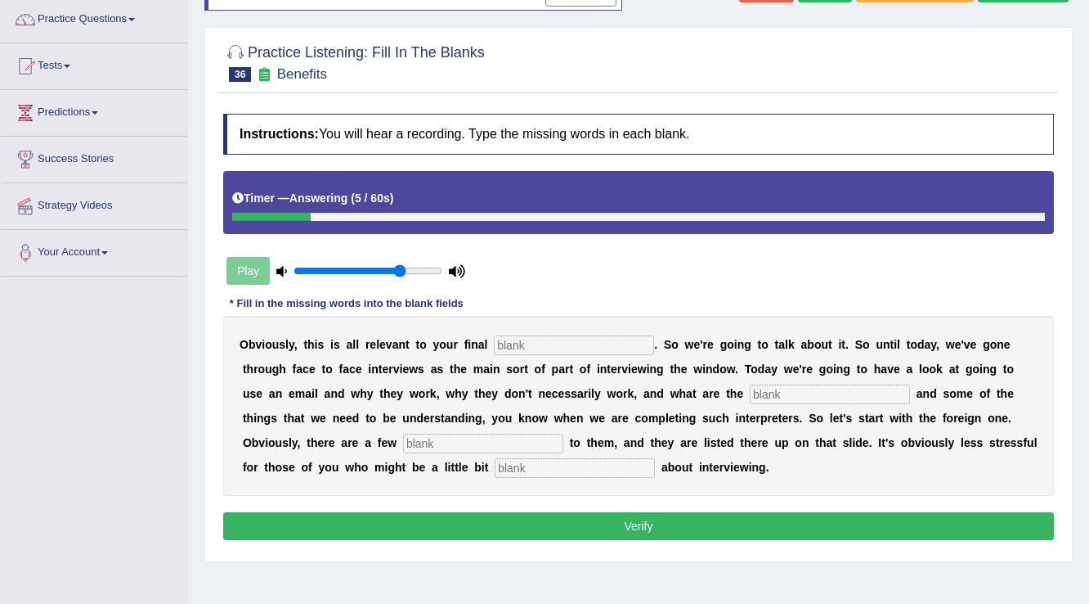
click at [610, 348] on input "text" at bounding box center [574, 345] width 160 height 20
type input "assignment"
type input "challenges"
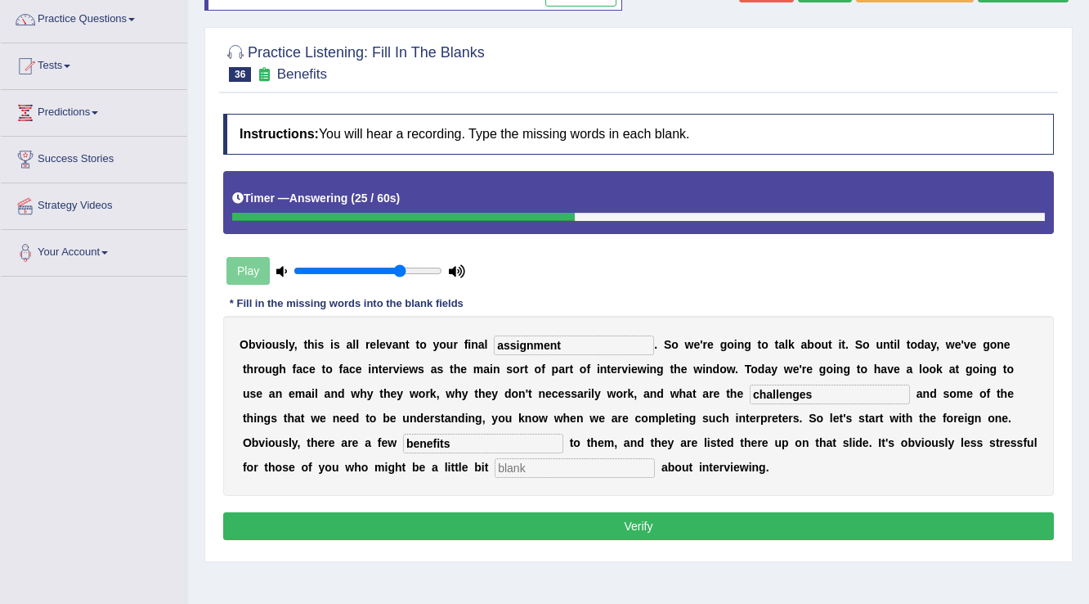
type input "benefits"
type input "axcious"
click at [595, 491] on div "O b v i o u s l y , t h i s i s a l l r e l e v a n t t o y o u r f i n a l ass…" at bounding box center [638, 406] width 831 height 180
drag, startPoint x: 595, startPoint y: 513, endPoint x: 601, endPoint y: 535, distance: 23.0
click at [595, 514] on button "Verify" at bounding box center [638, 526] width 831 height 28
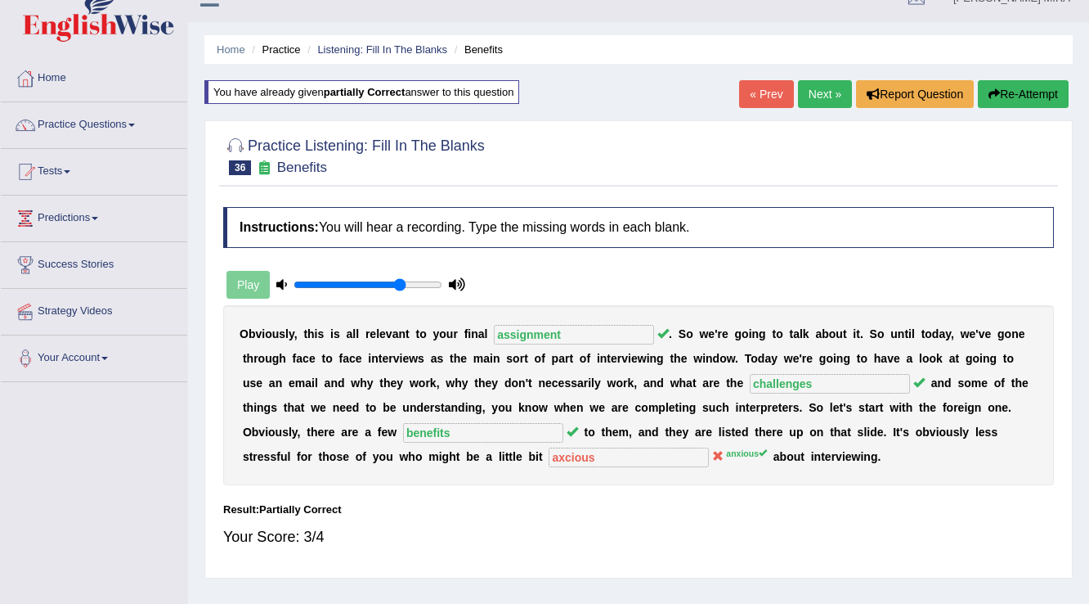
scroll to position [0, 0]
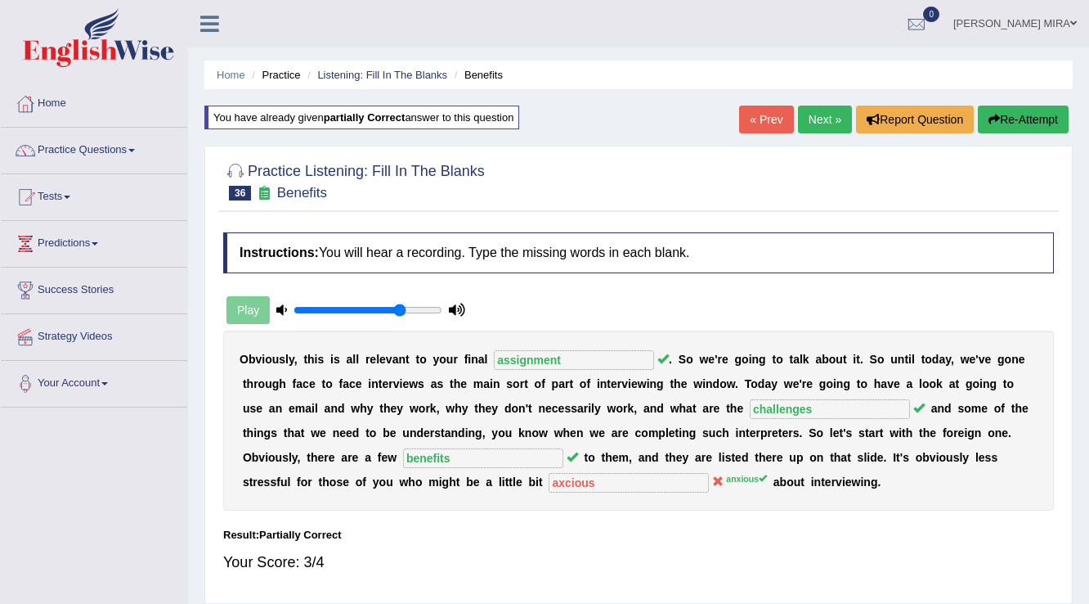
click at [752, 110] on link "« Prev" at bounding box center [766, 120] width 54 height 28
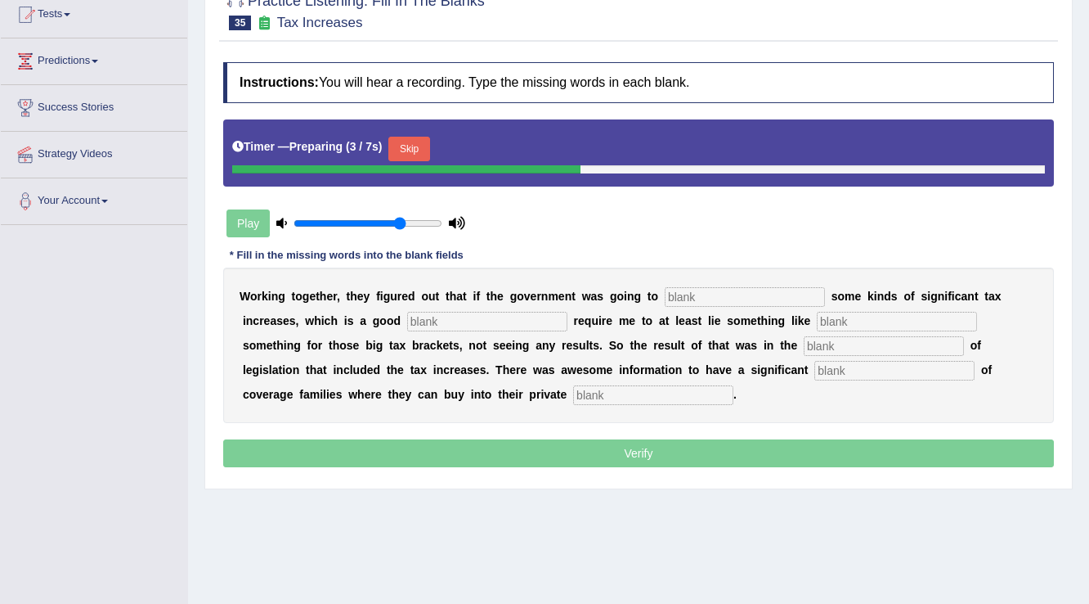
scroll to position [196, 0]
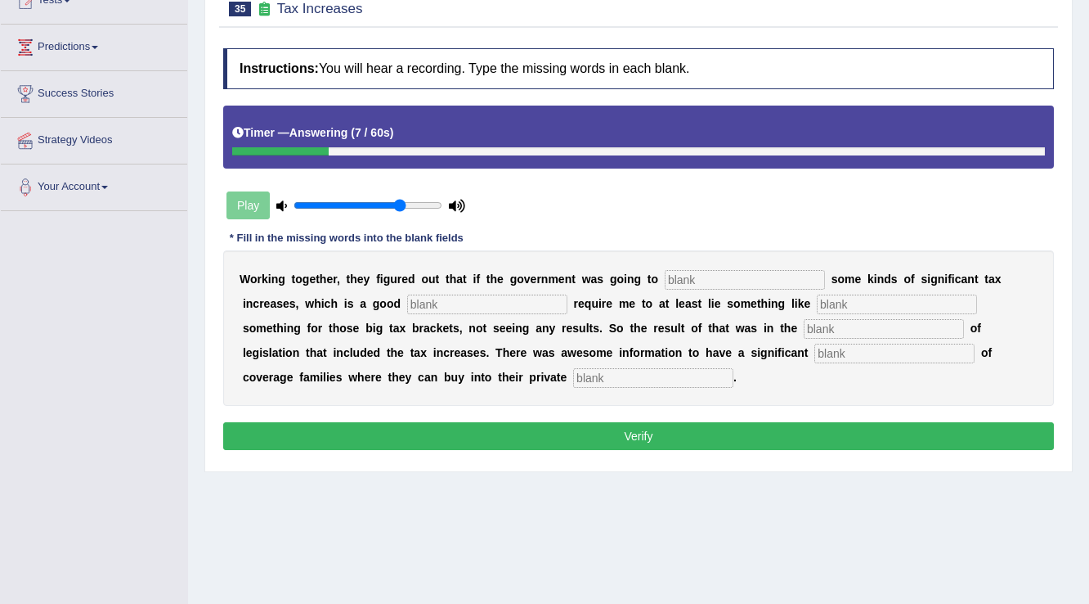
click at [742, 278] on input "text" at bounding box center [745, 280] width 160 height 20
type input "propose"
type input "chatergy"
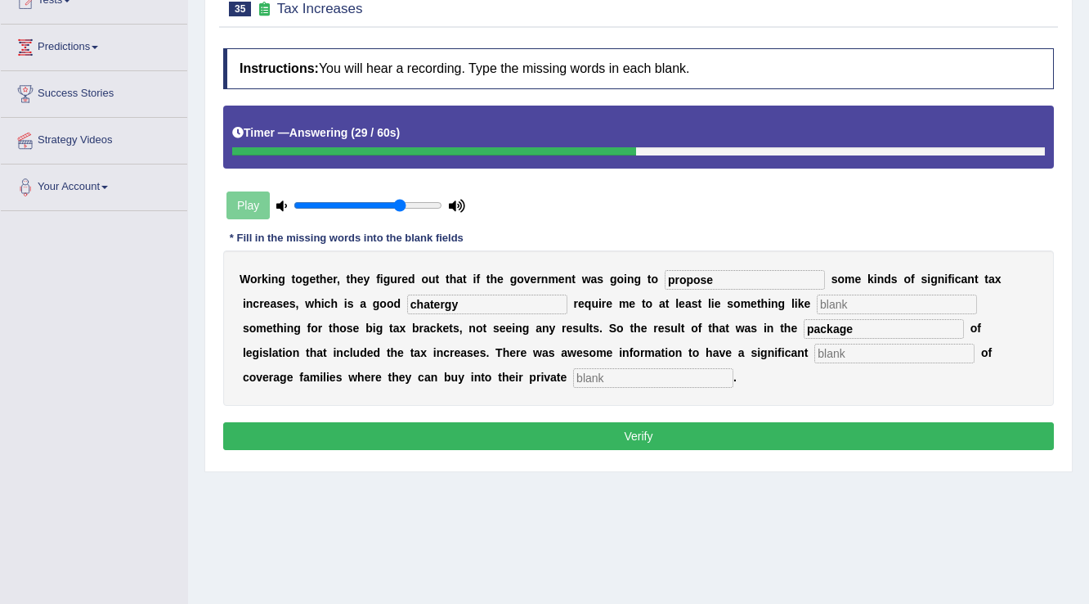
type input "package"
type input "expantion"
type input "insurence"
click at [492, 442] on button "Verify" at bounding box center [638, 436] width 831 height 28
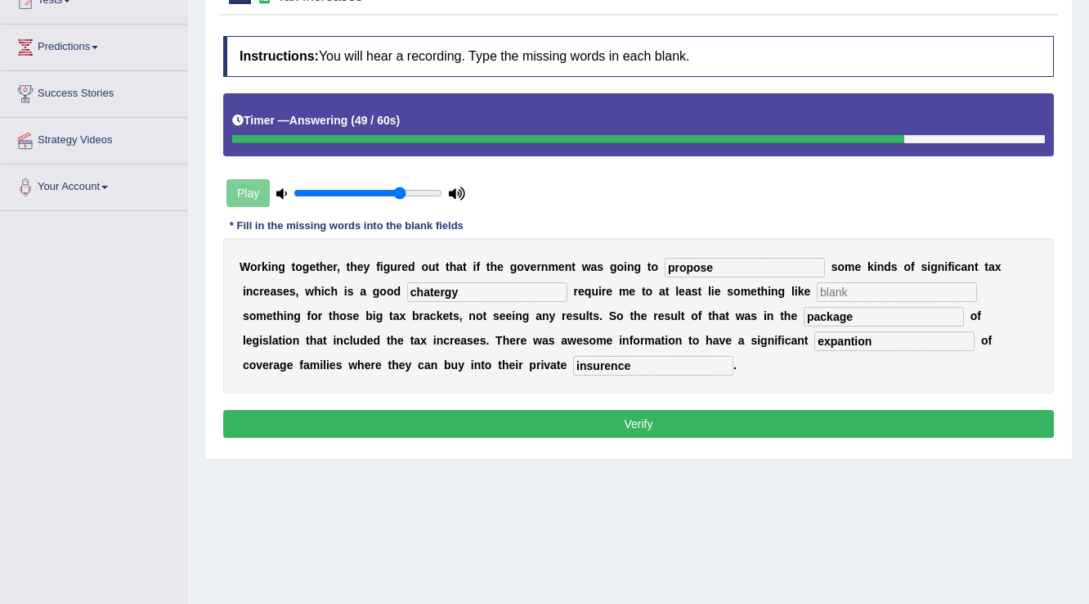
click at [842, 283] on input "text" at bounding box center [897, 292] width 160 height 20
type input "iii"
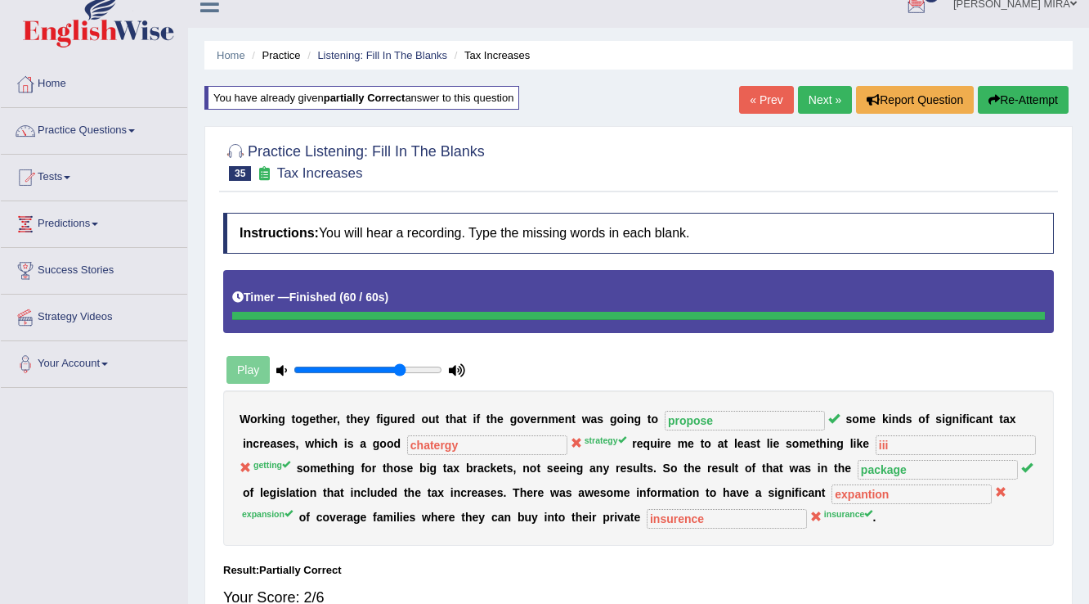
scroll to position [0, 0]
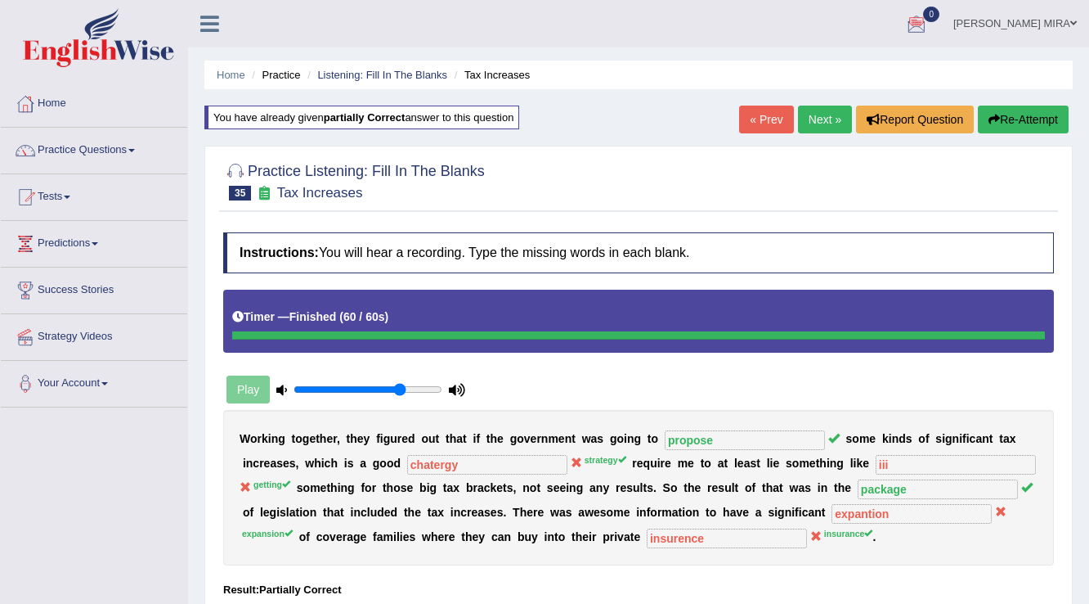
click at [767, 115] on link "« Prev" at bounding box center [766, 120] width 54 height 28
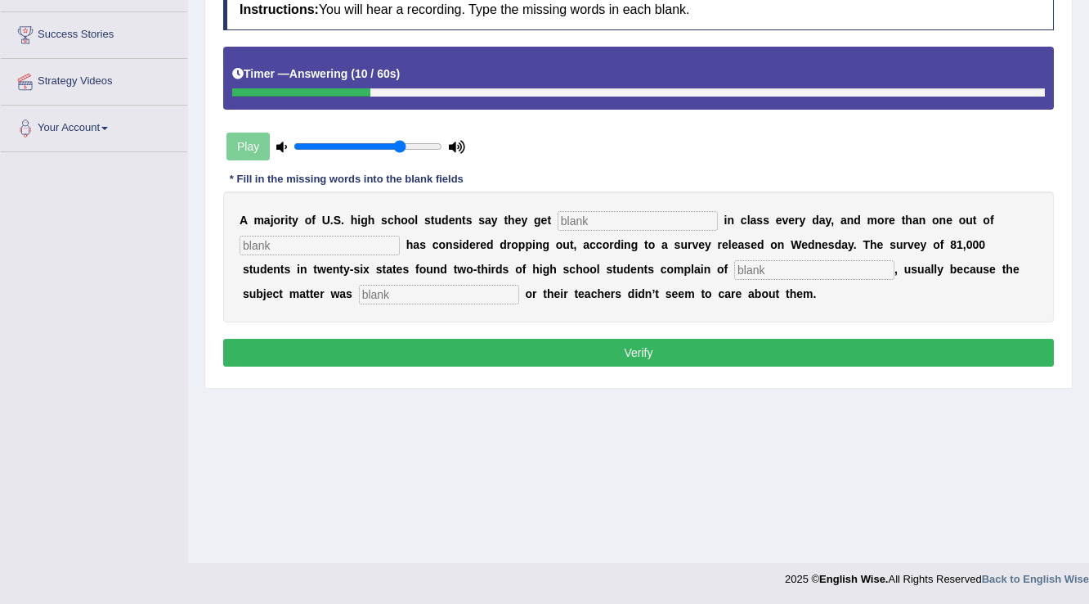
click at [591, 222] on input "text" at bounding box center [638, 221] width 160 height 20
type input "bored"
type input "five"
type input "boredom"
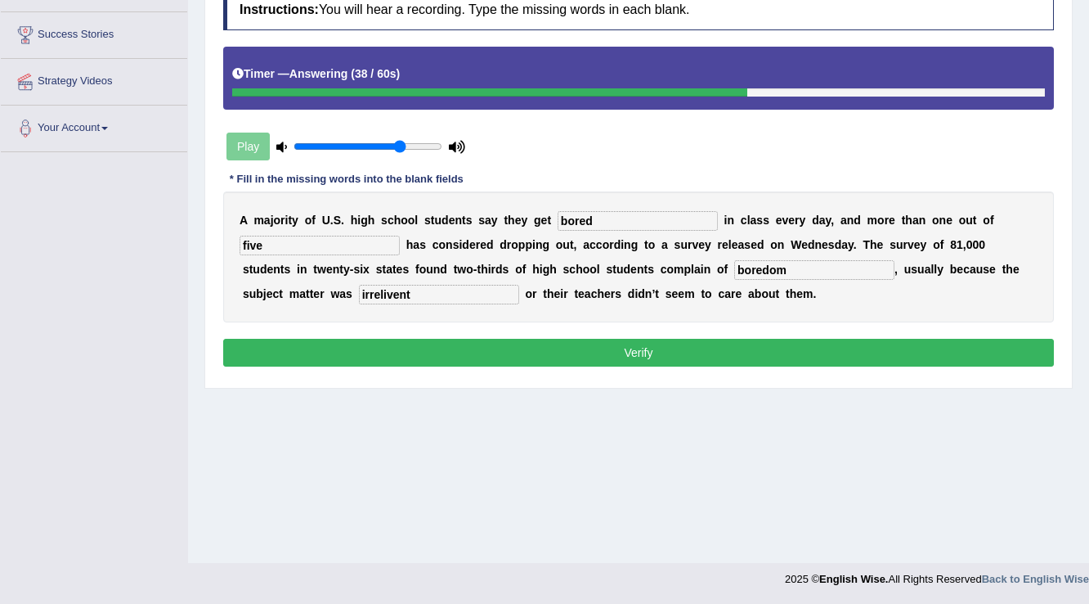
type input "irrelivent"
click at [470, 348] on button "Verify" at bounding box center [638, 353] width 831 height 28
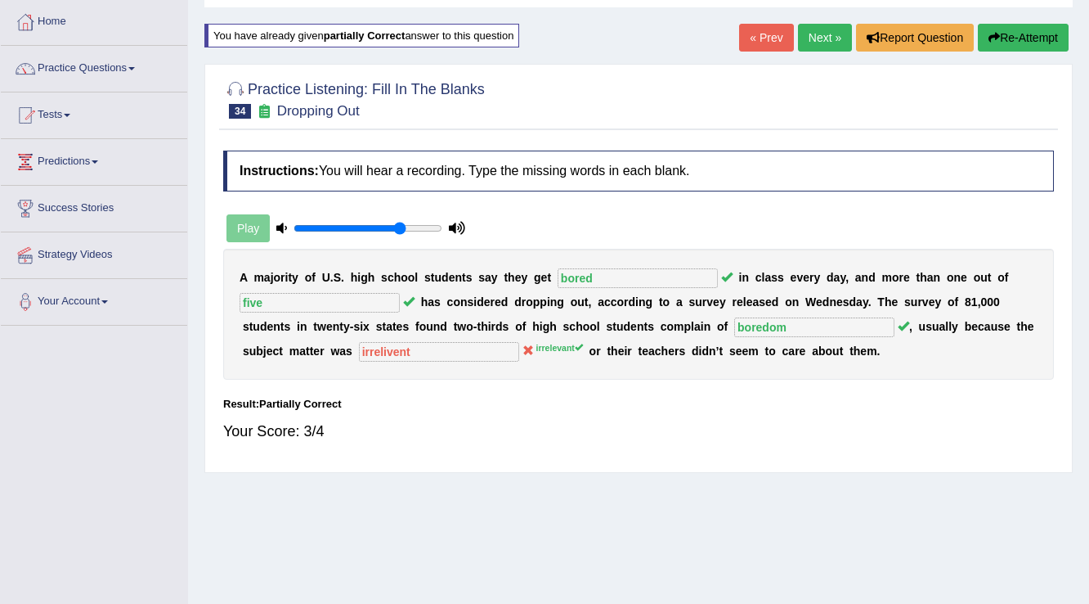
scroll to position [59, 0]
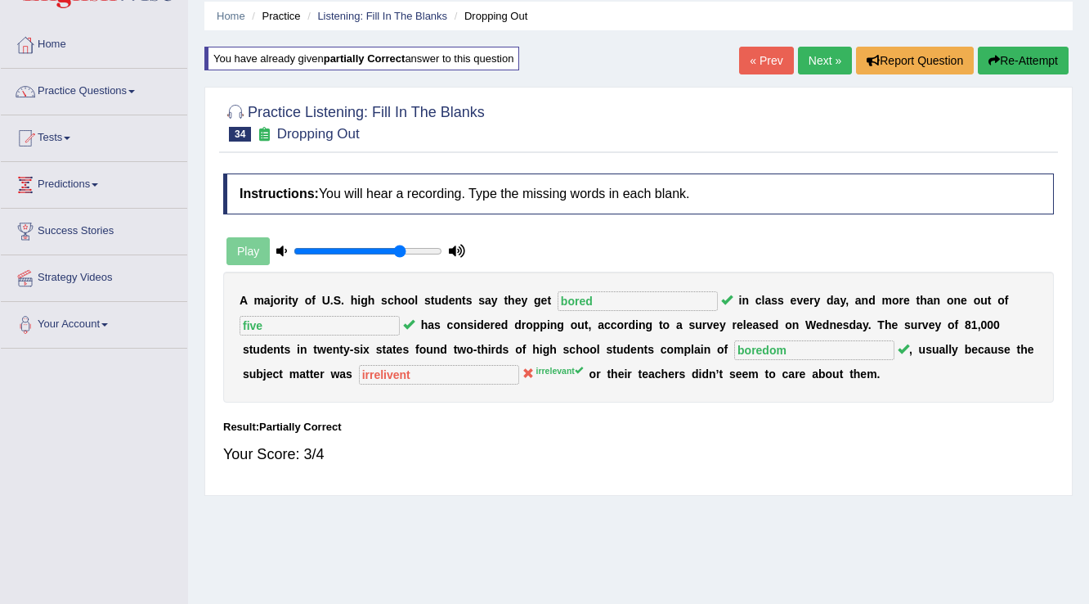
click at [746, 57] on link "« Prev" at bounding box center [766, 61] width 54 height 28
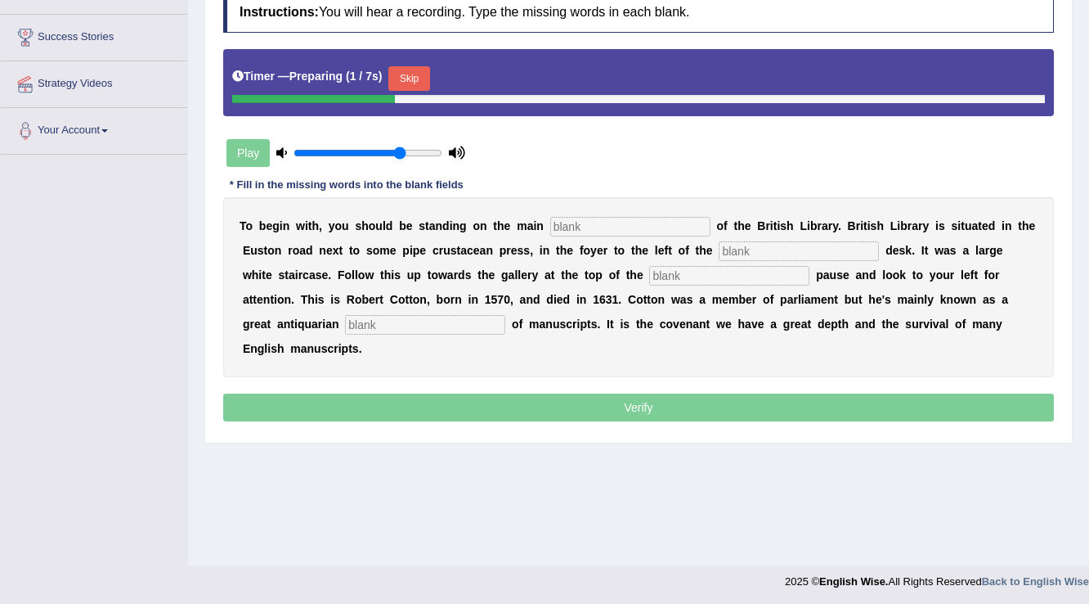
scroll to position [255, 0]
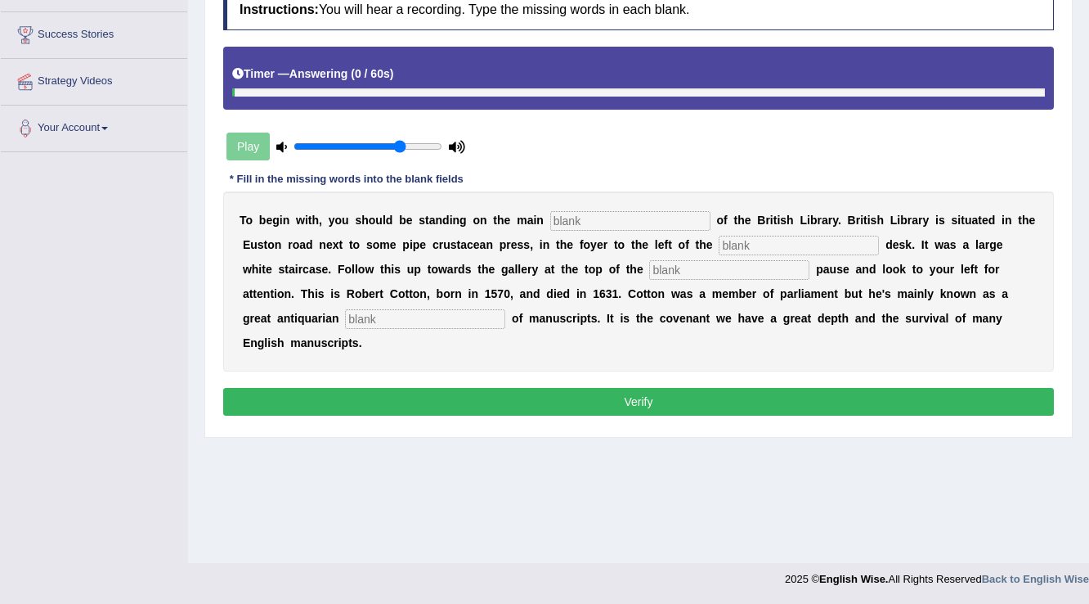
click at [553, 213] on input "text" at bounding box center [630, 221] width 160 height 20
type input "floor"
type input "information"
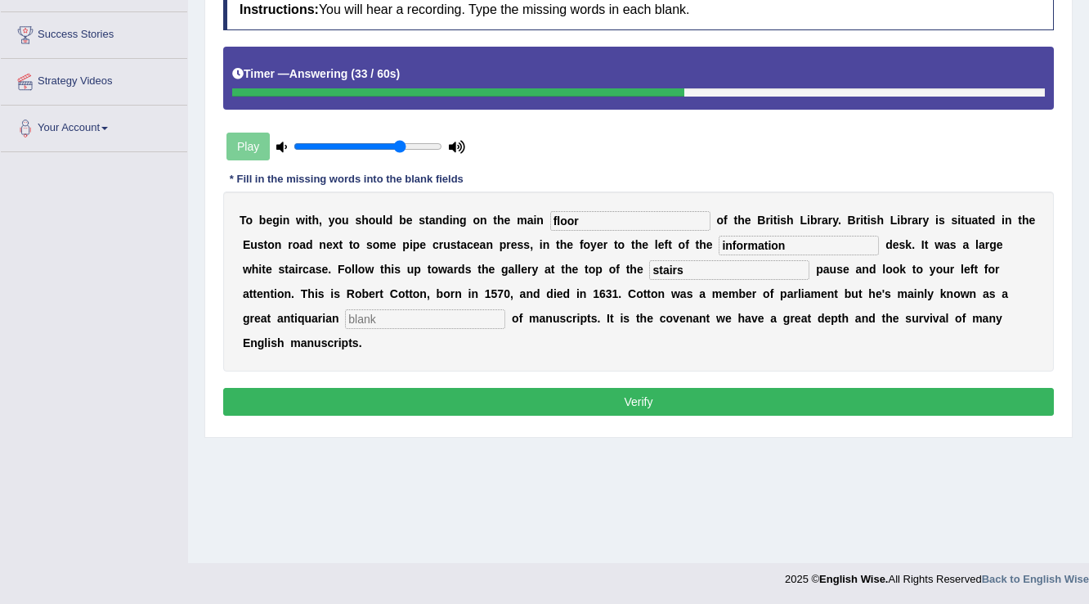
type input "stairs"
click at [370, 317] on input "coolector" at bounding box center [425, 319] width 160 height 20
type input "collector"
click at [461, 415] on div "Instructions: You will hear a recording. Type the missing words in each blank. …" at bounding box center [638, 204] width 839 height 447
click at [474, 402] on button "Verify" at bounding box center [638, 402] width 831 height 28
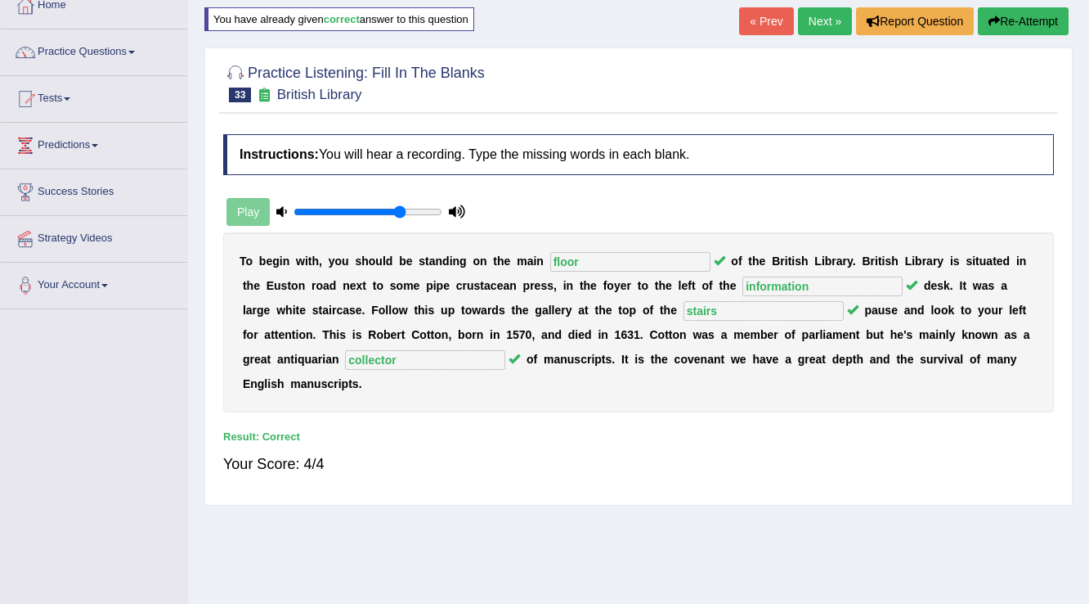
scroll to position [65, 0]
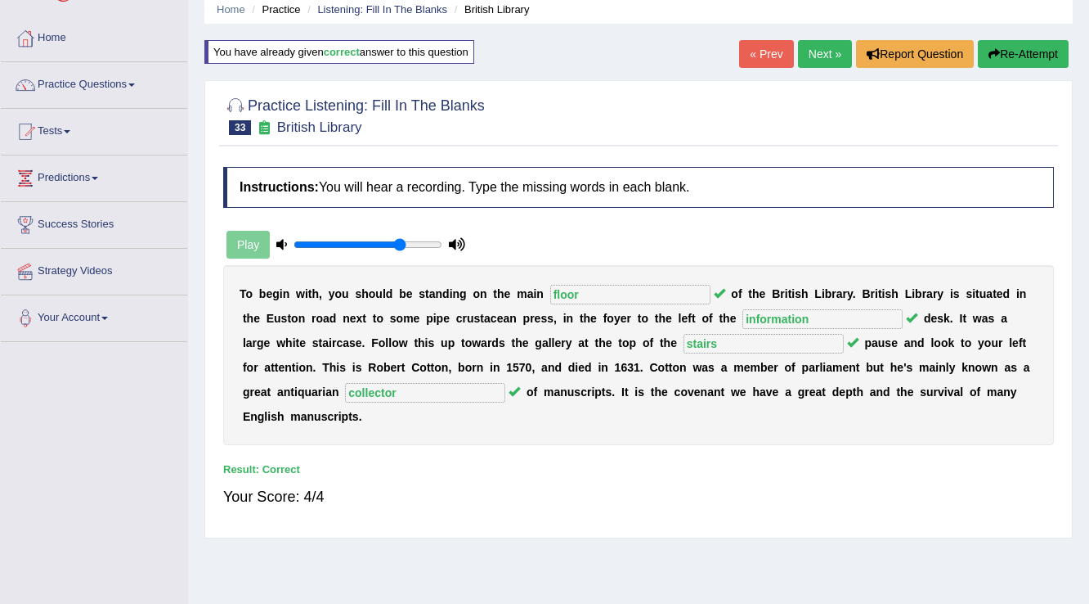
click at [766, 52] on link "« Prev" at bounding box center [766, 54] width 54 height 28
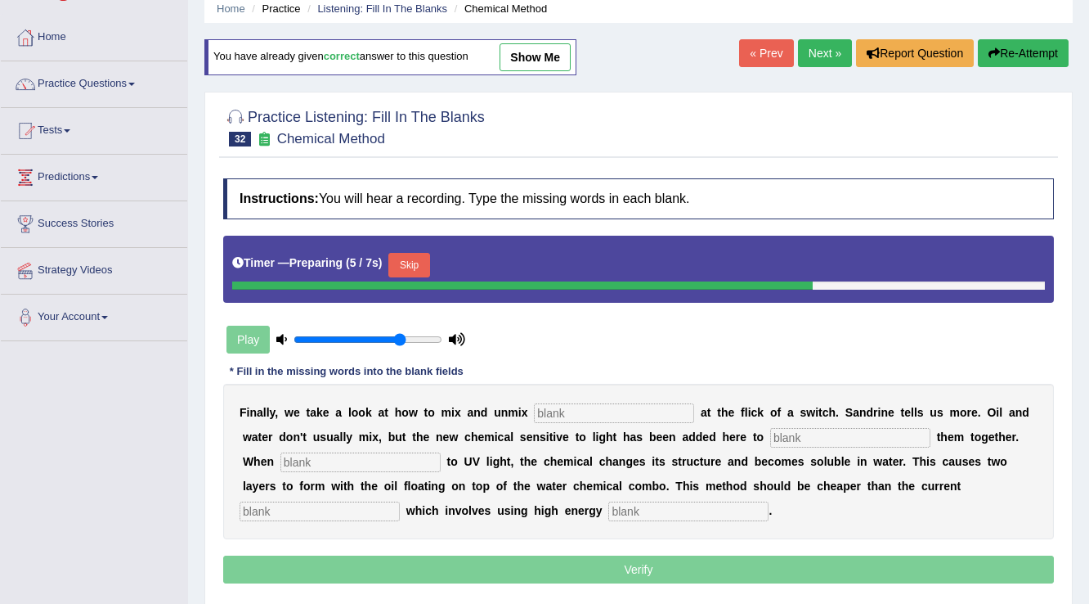
scroll to position [131, 0]
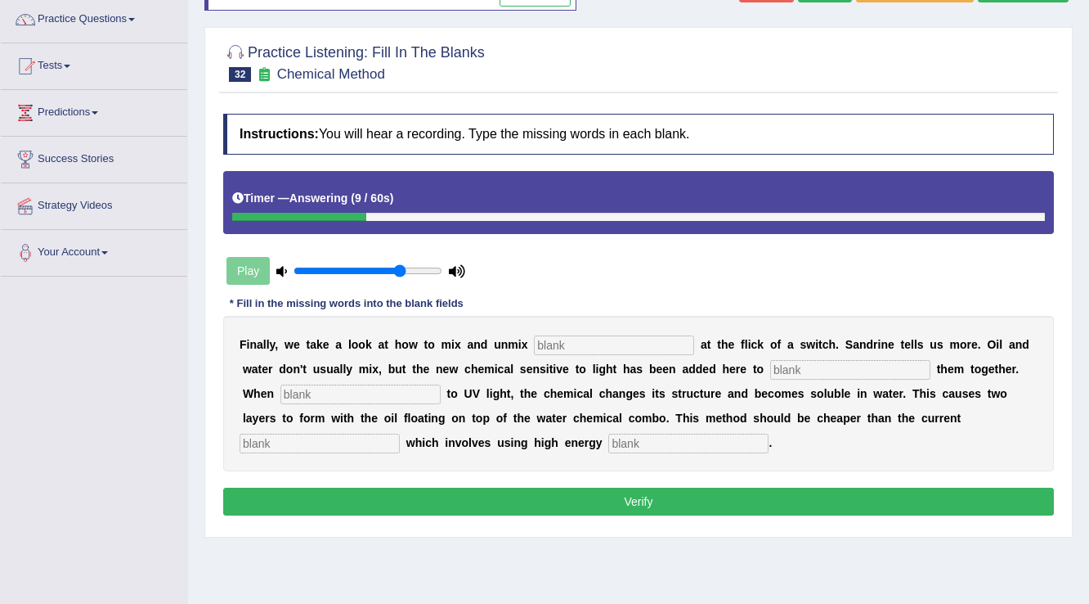
click at [568, 344] on input "text" at bounding box center [614, 345] width 160 height 20
type input "liqueds"
type input "blend"
type input "exposed"
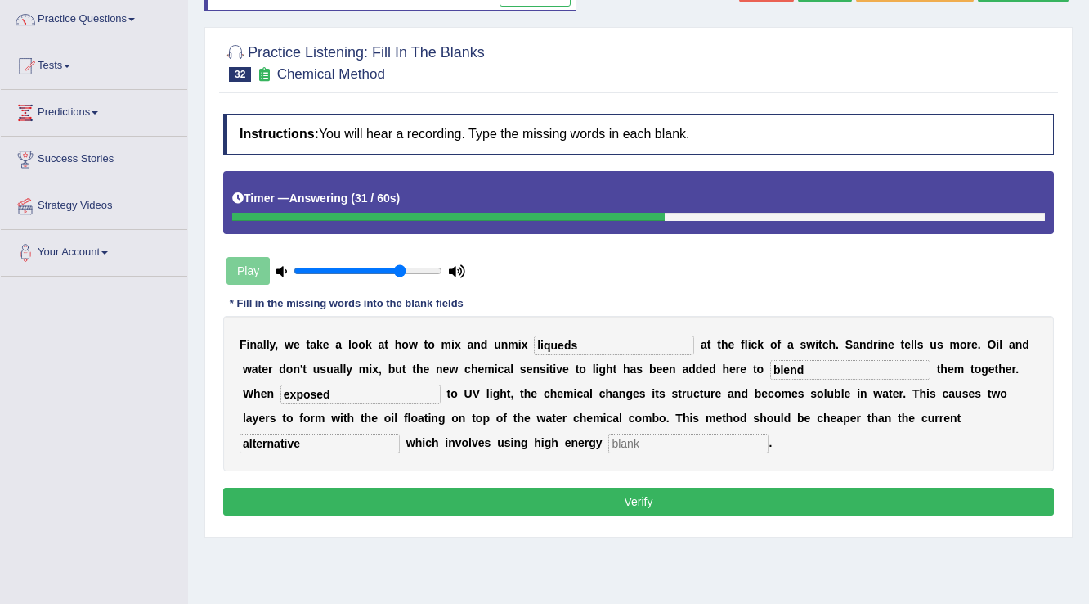
type input "alternative"
type input "centrefuges"
click at [640, 498] on button "Verify" at bounding box center [638, 501] width 831 height 28
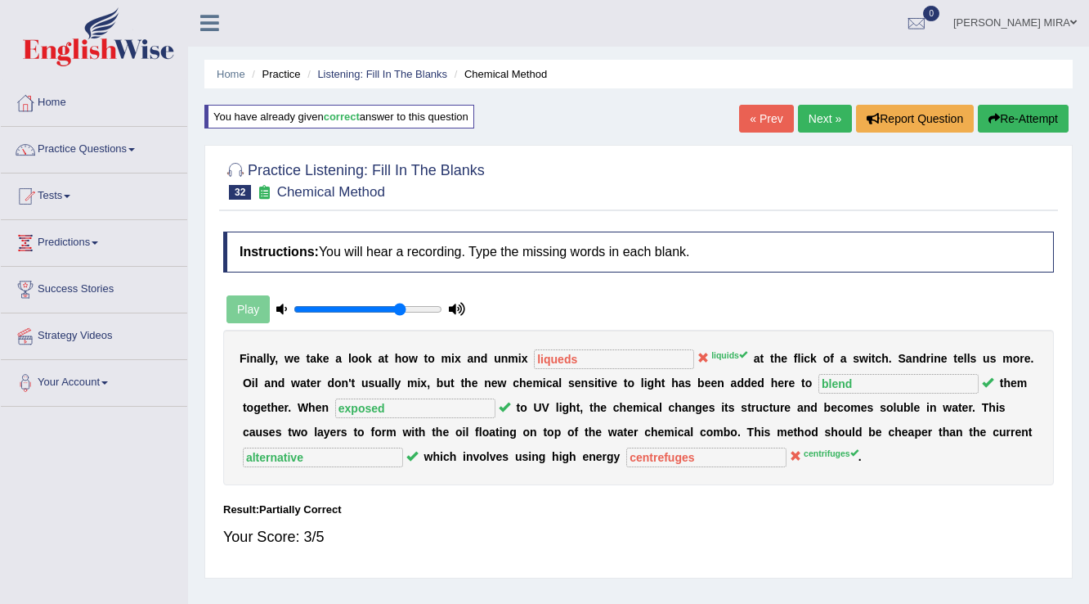
scroll to position [0, 0]
click at [769, 118] on link "« Prev" at bounding box center [766, 120] width 54 height 28
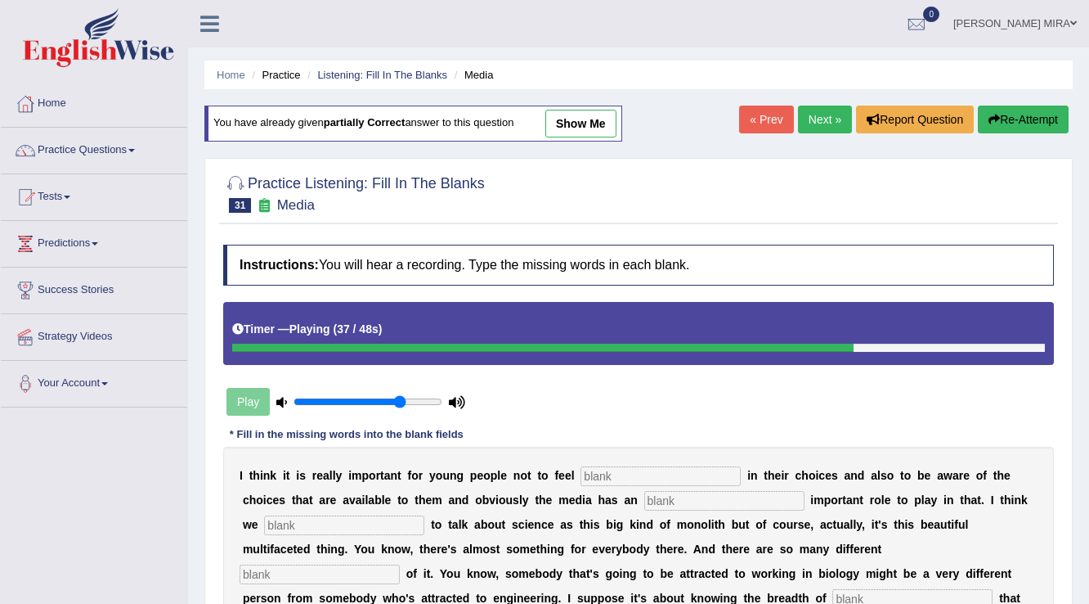
click at [1027, 97] on div "Home Practice Listening: Fill In The Blanks Media You have already given partia…" at bounding box center [638, 409] width 901 height 818
click at [1024, 112] on button "Re-Attempt" at bounding box center [1023, 120] width 91 height 28
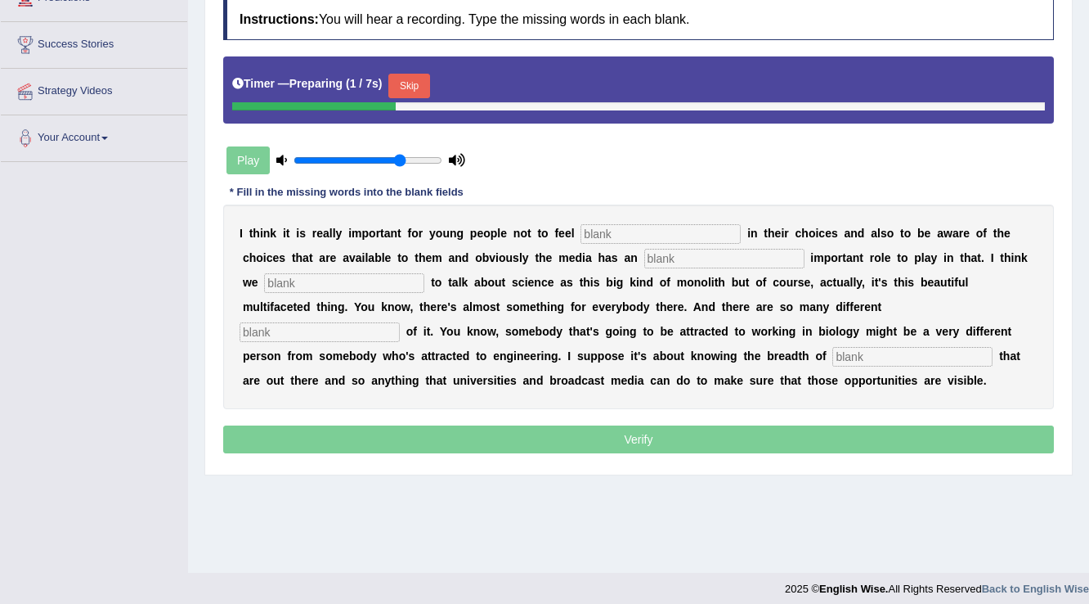
scroll to position [255, 0]
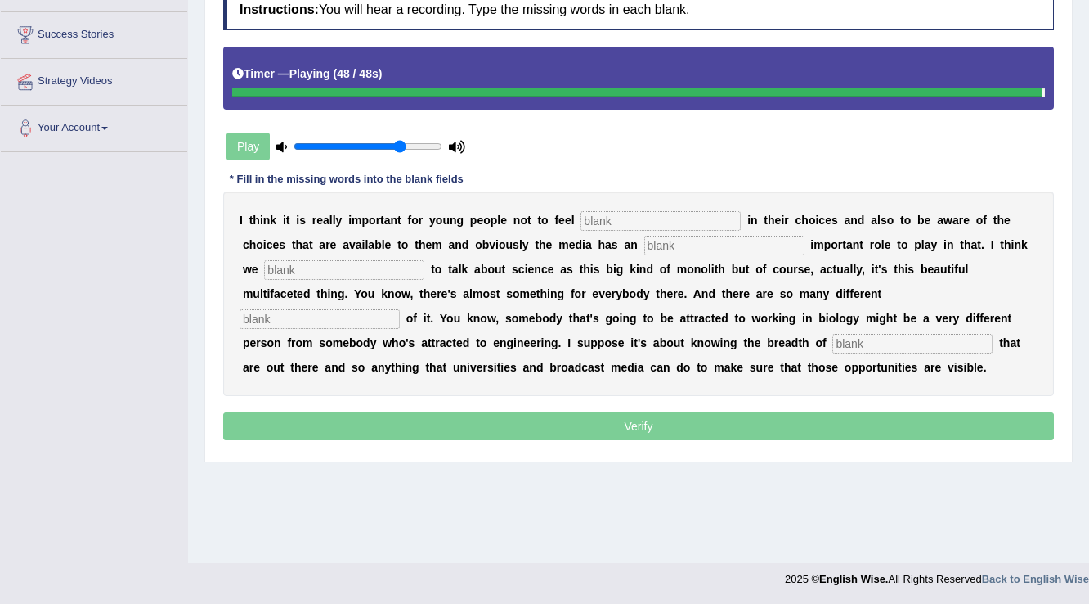
click at [594, 222] on input "text" at bounding box center [661, 221] width 160 height 20
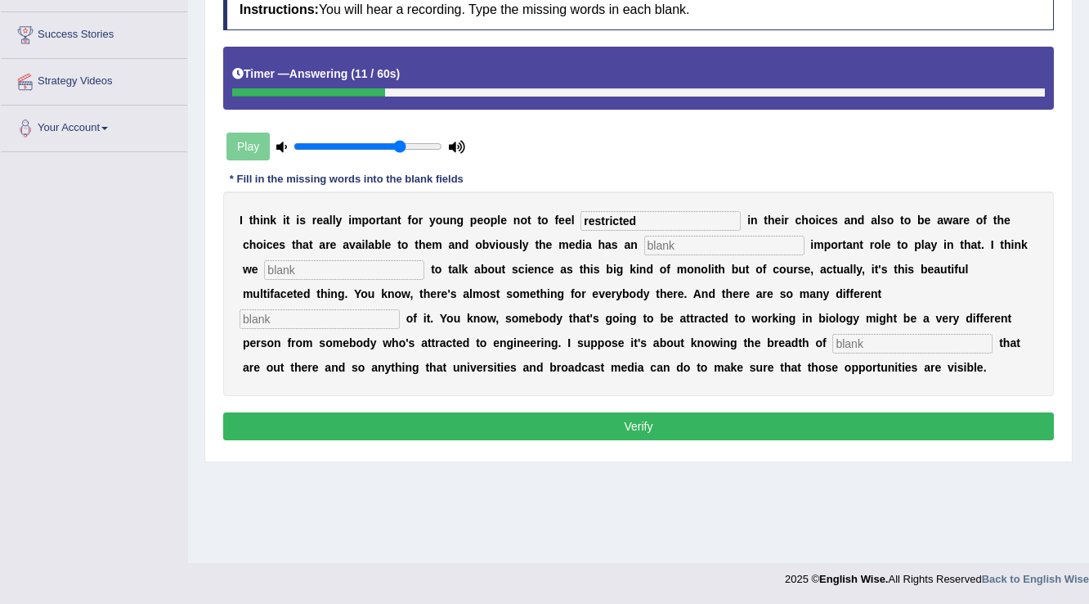
type input "restricted"
type input "increatively"
type input "tend"
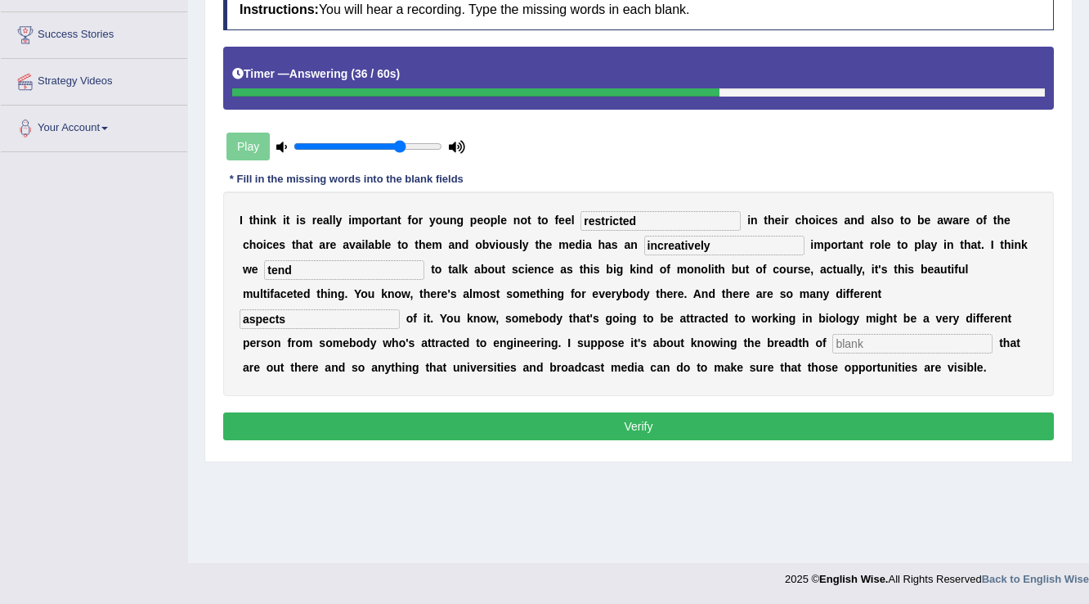
type input "aspects"
type input "opportunities"
click at [654, 418] on button "Verify" at bounding box center [638, 426] width 831 height 28
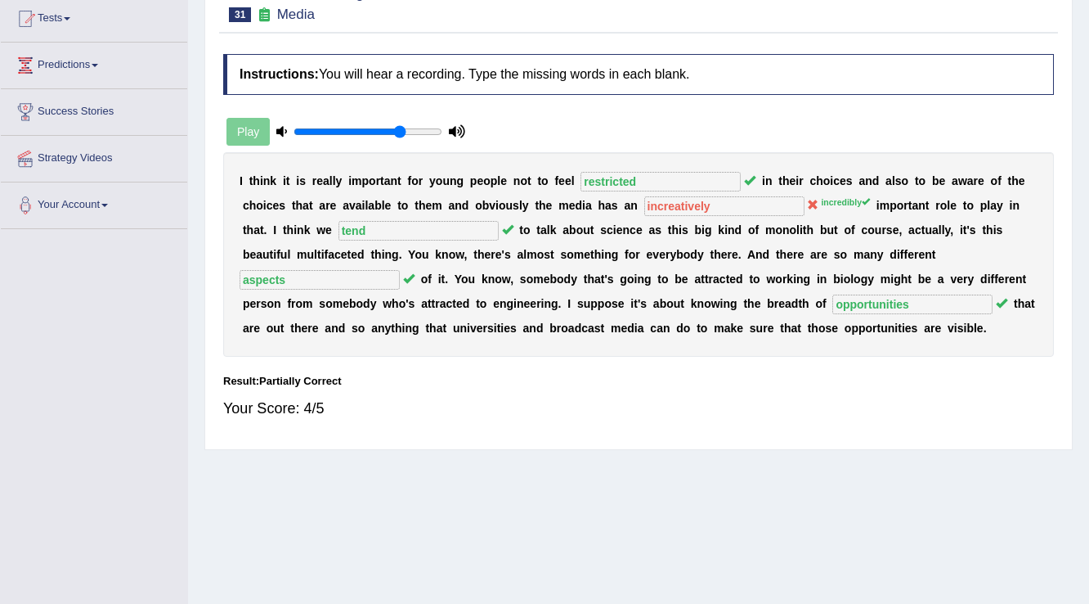
scroll to position [124, 0]
